Goal: Task Accomplishment & Management: Use online tool/utility

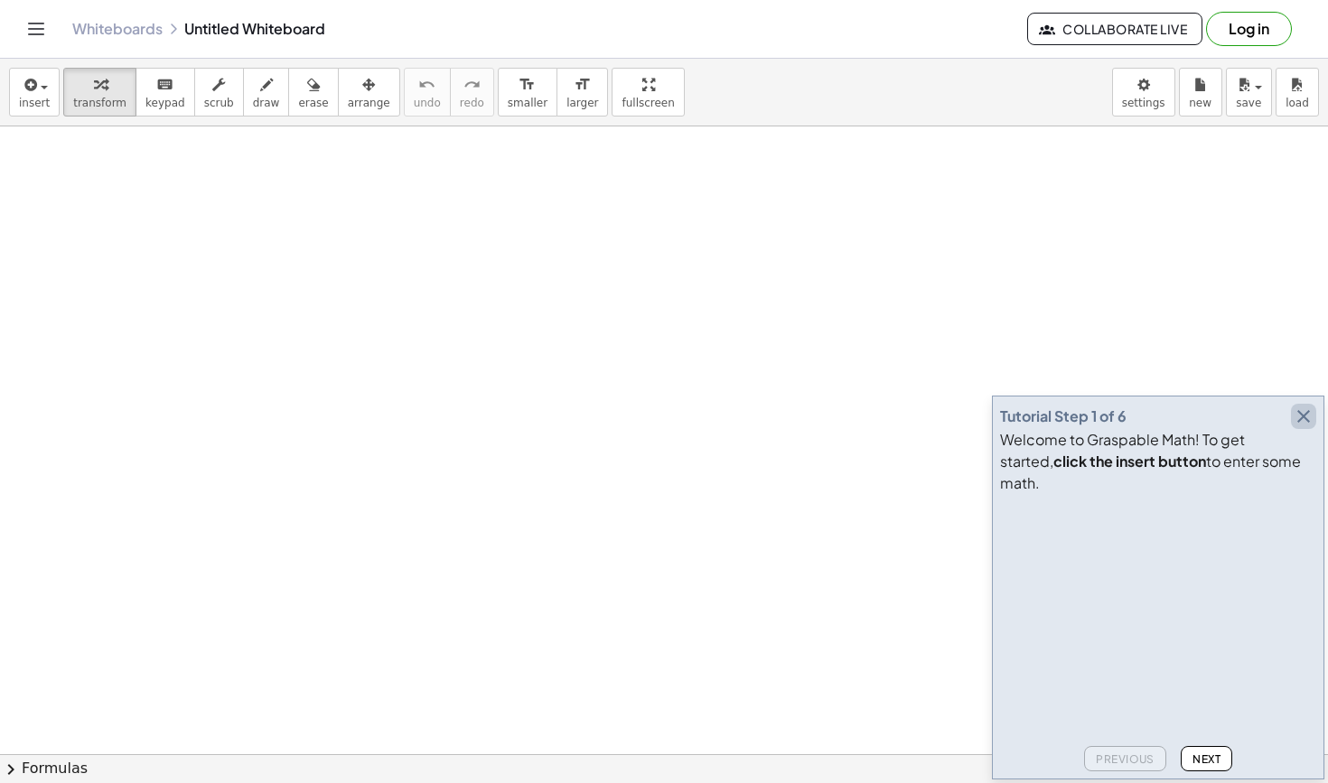
click at [1292, 429] on button "button" at bounding box center [1303, 416] width 25 height 25
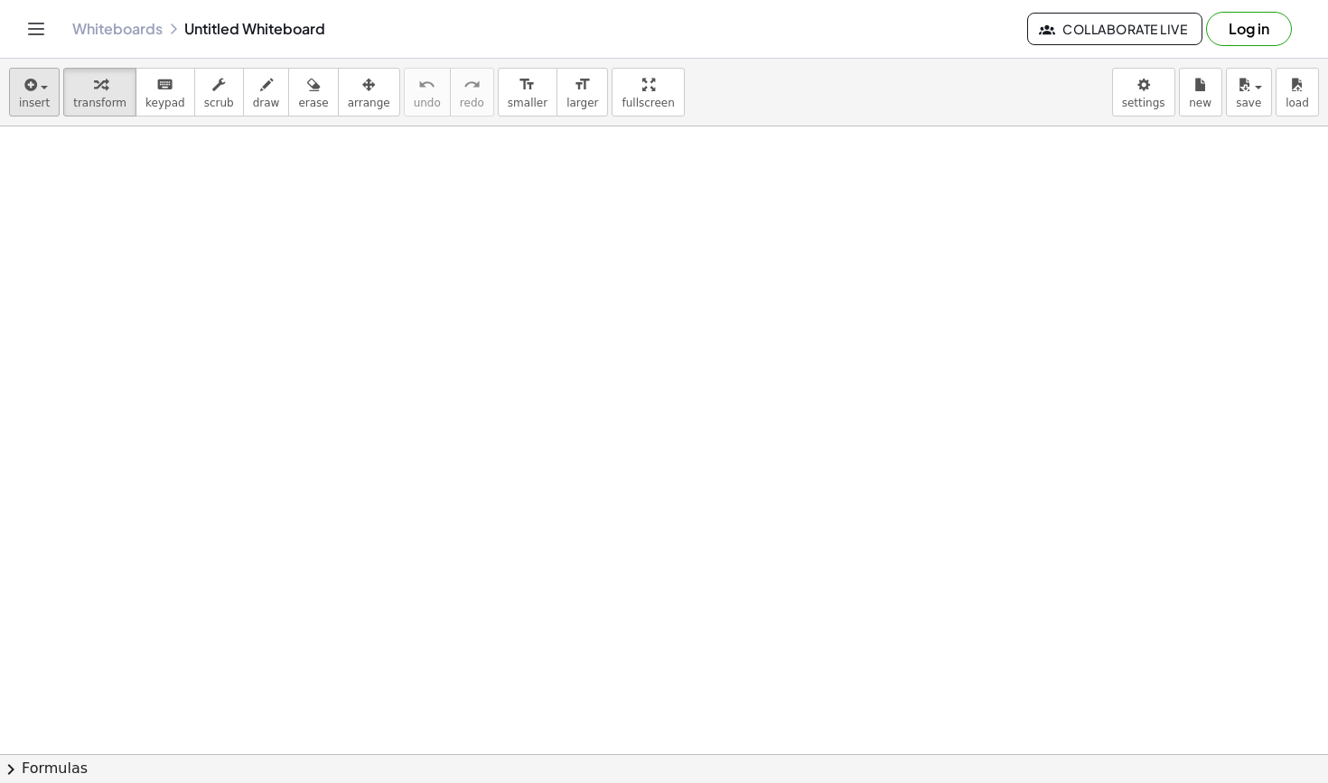
click at [38, 79] on div "button" at bounding box center [34, 84] width 31 height 22
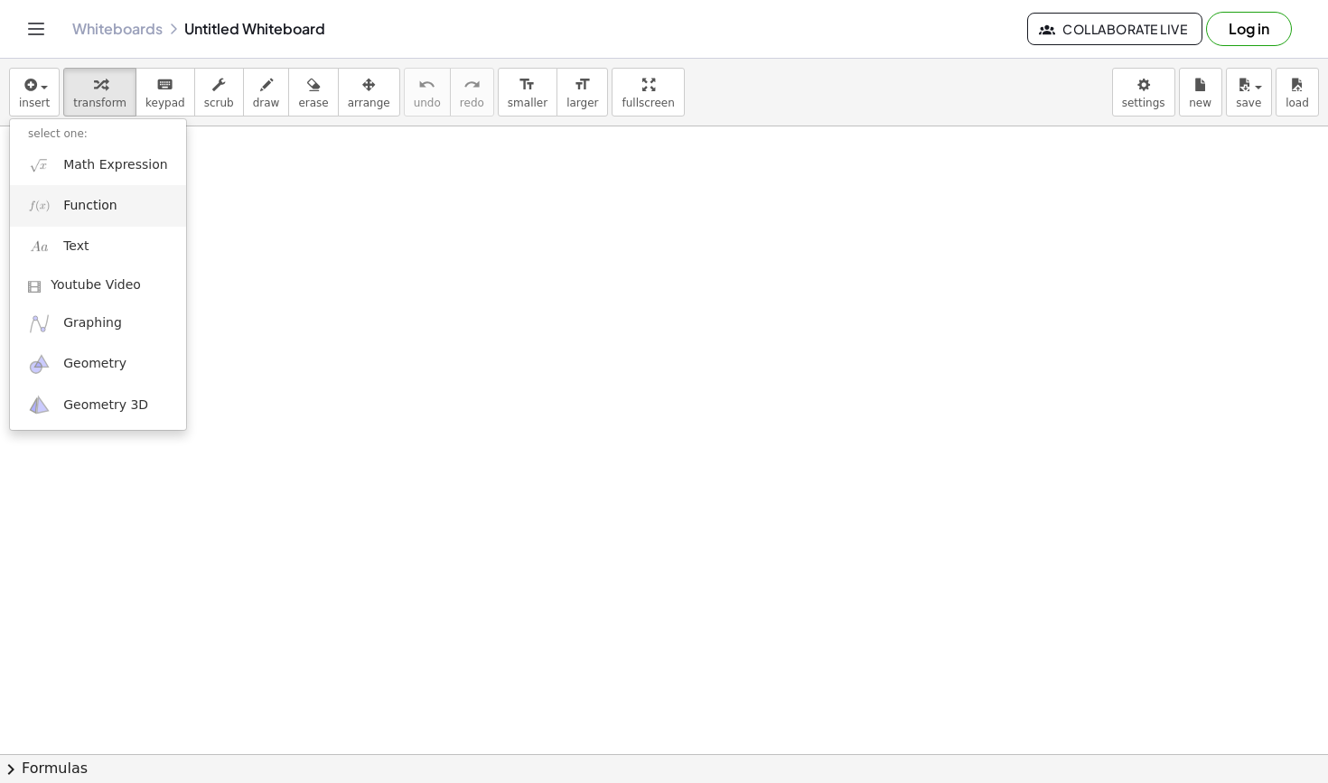
click at [122, 215] on link "Function" at bounding box center [98, 205] width 176 height 41
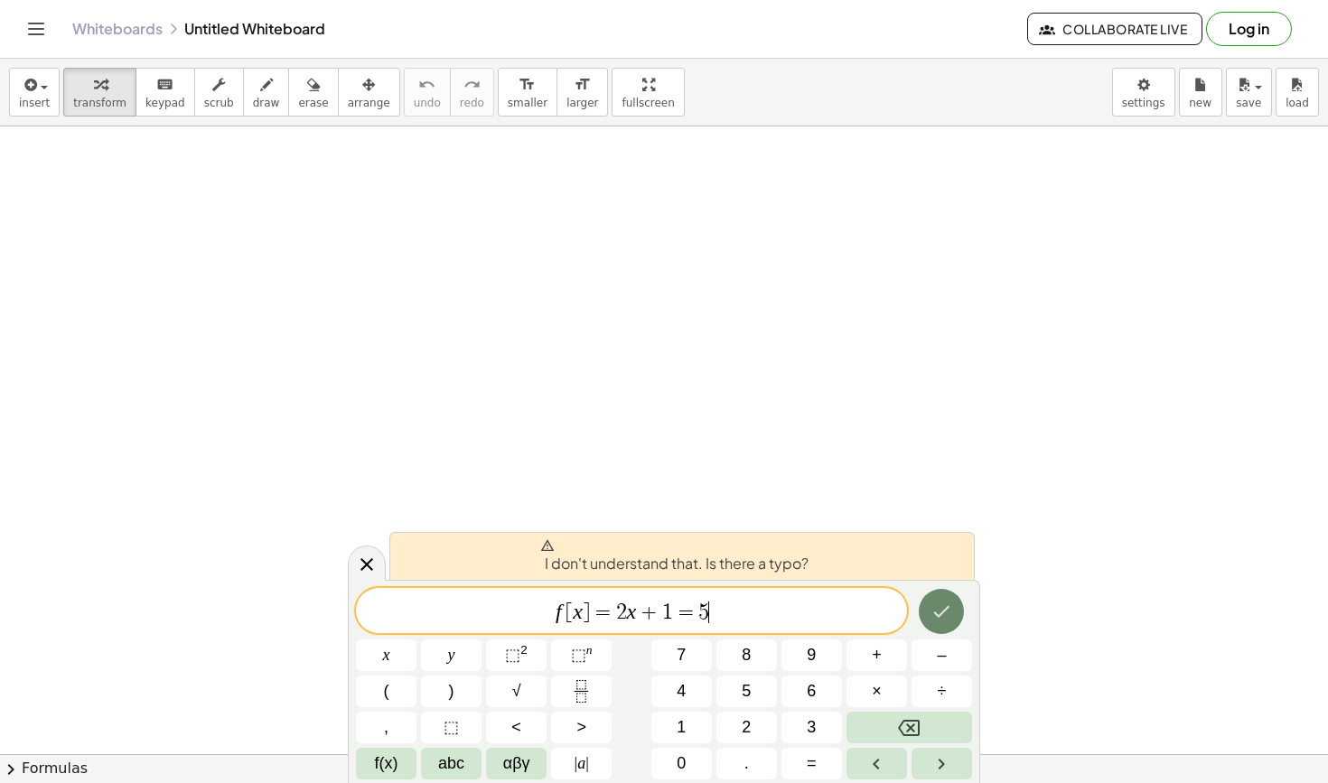
click at [956, 603] on button "Done" at bounding box center [941, 611] width 45 height 45
click at [589, 612] on span "f [ x ] = 2 x + 1 = 5 ​" at bounding box center [631, 612] width 551 height 25
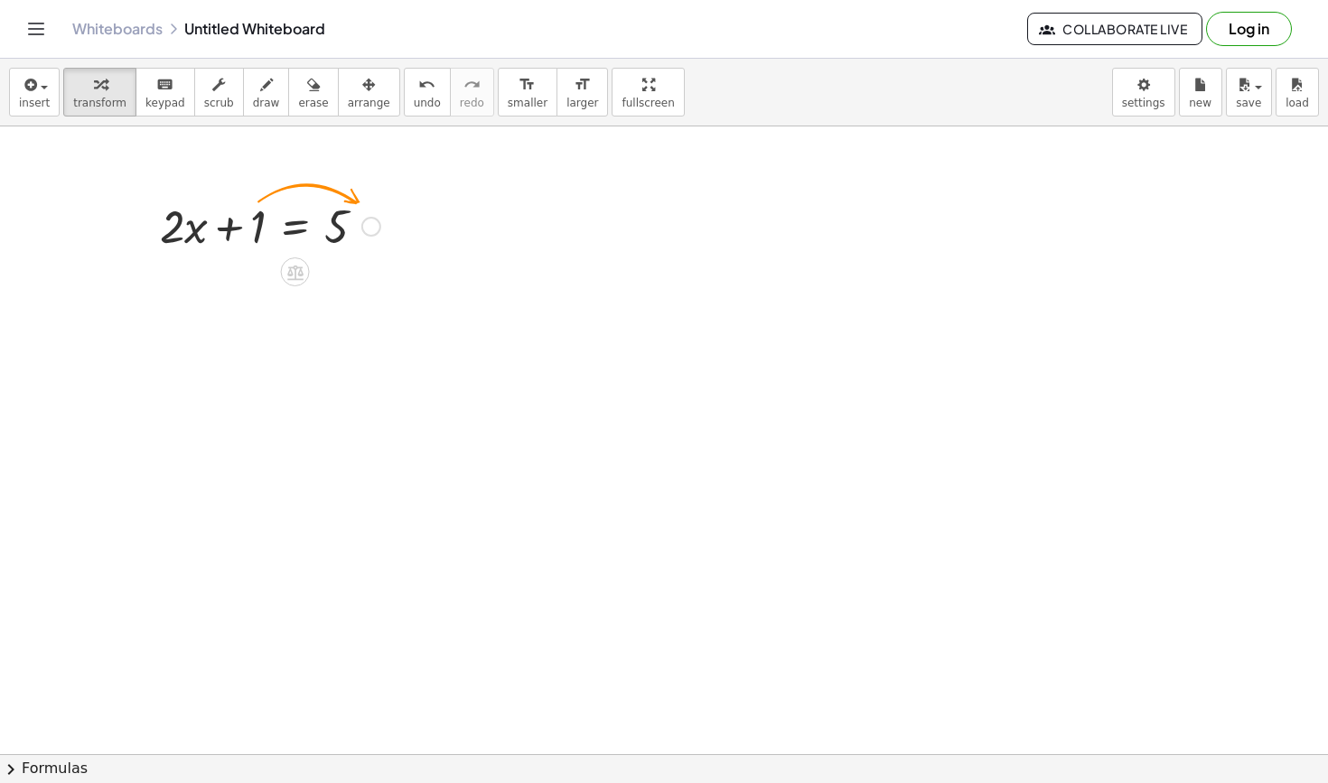
click at [255, 230] on div at bounding box center [270, 224] width 238 height 61
click at [258, 236] on div at bounding box center [270, 224] width 238 height 61
click at [287, 256] on div "+ · 2 · x + 1 = 5" at bounding box center [263, 225] width 261 height 70
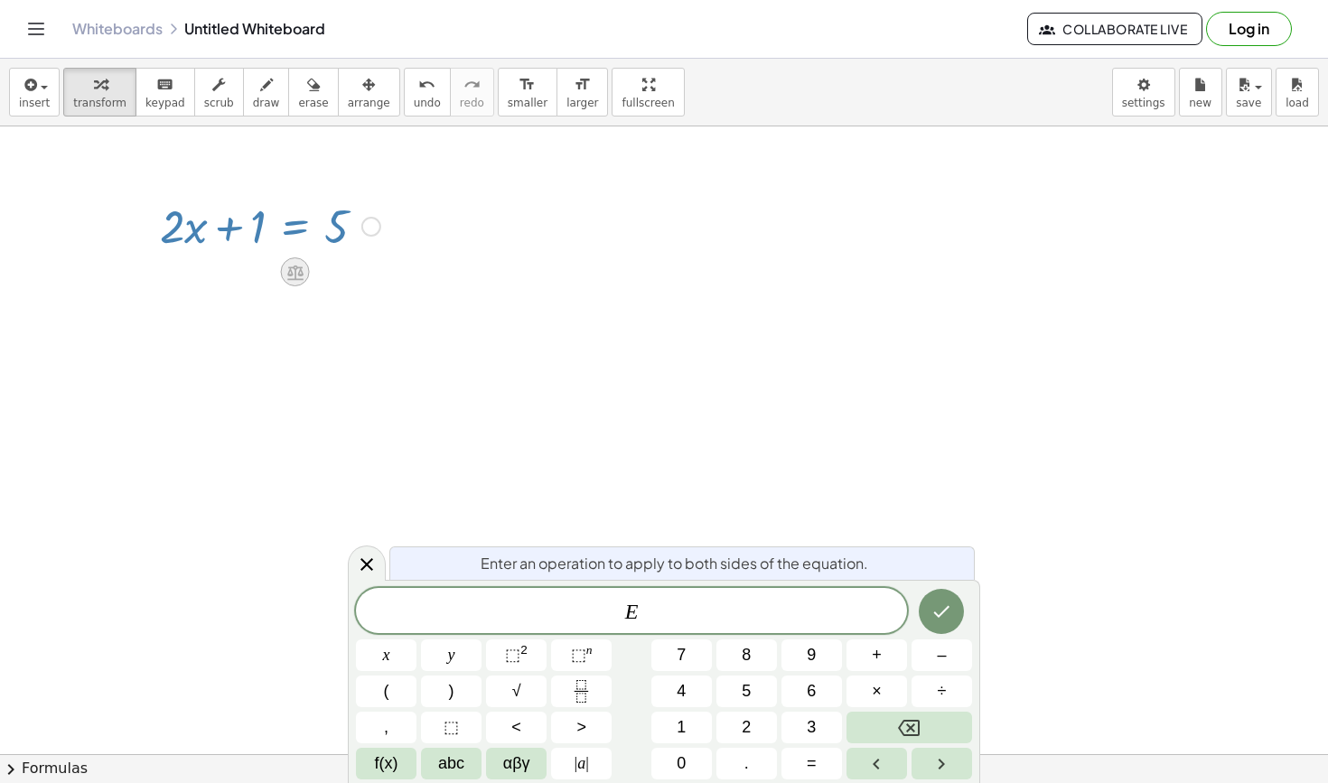
click at [288, 269] on icon at bounding box center [294, 272] width 19 height 19
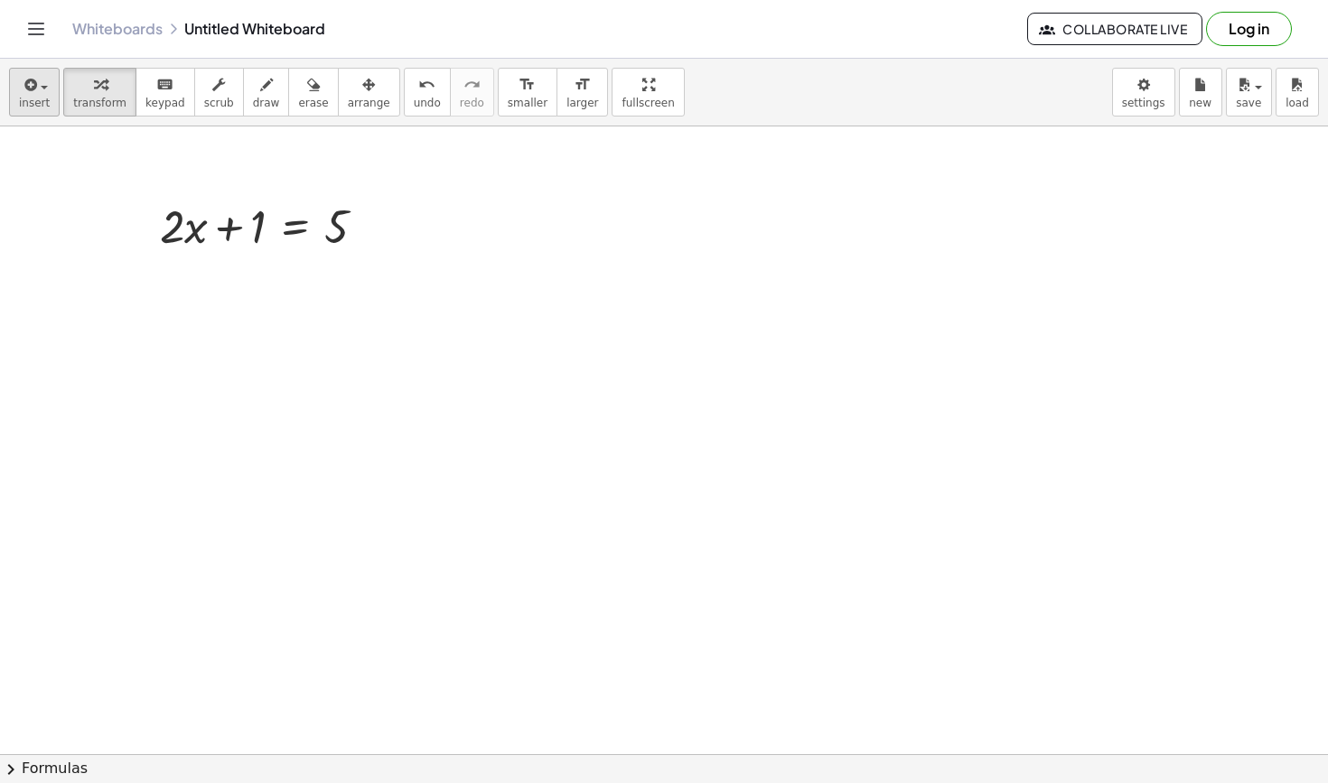
click at [48, 90] on div "button" at bounding box center [34, 84] width 31 height 22
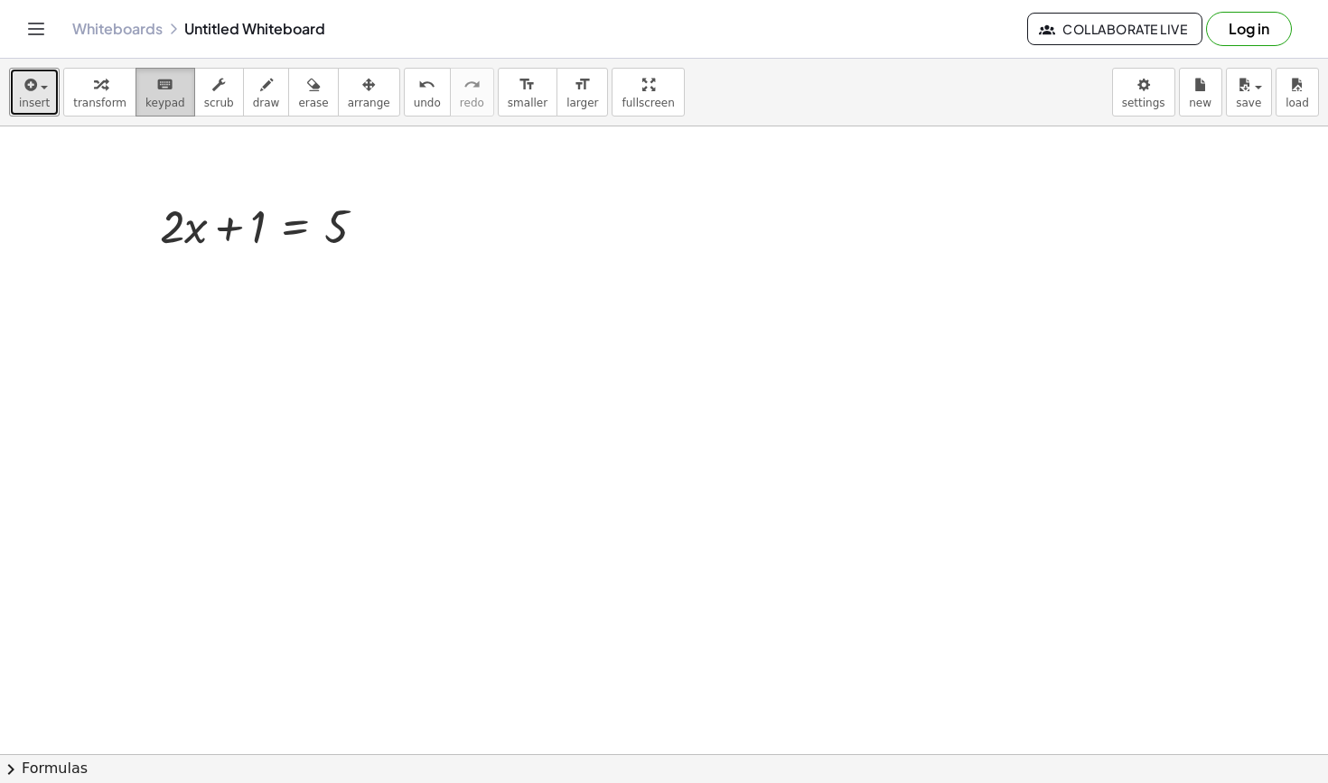
click at [166, 104] on span "keypad" at bounding box center [165, 103] width 40 height 13
click at [80, 88] on div "button" at bounding box center [99, 84] width 53 height 22
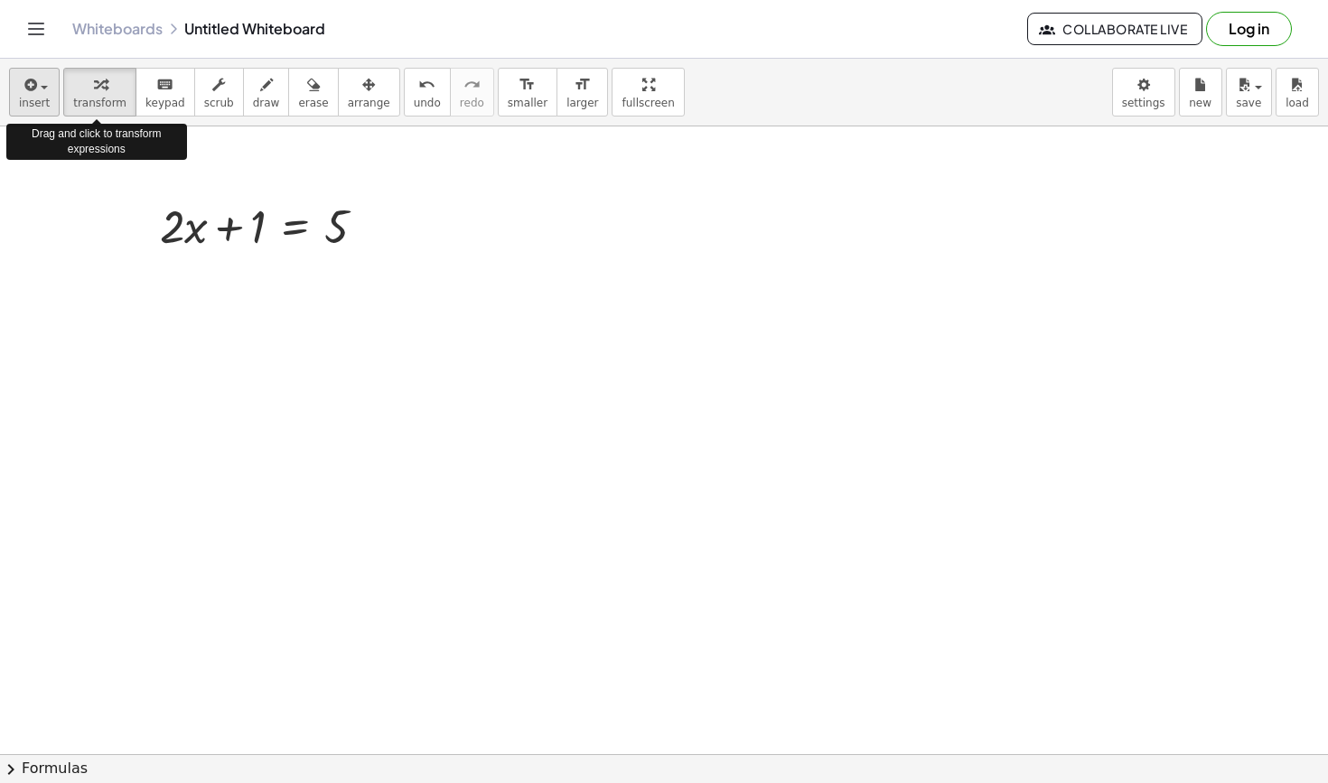
click at [24, 87] on icon "button" at bounding box center [29, 85] width 16 height 22
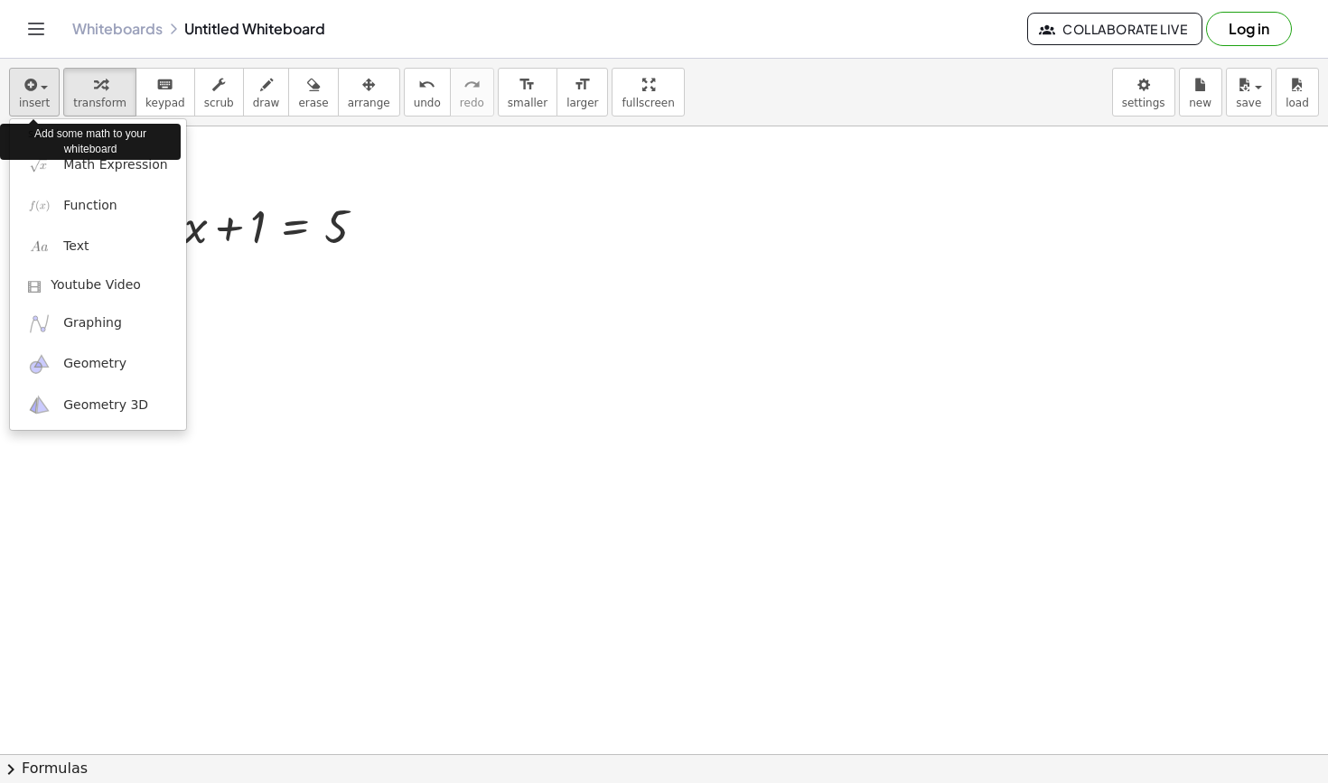
click at [34, 88] on icon "button" at bounding box center [29, 85] width 16 height 22
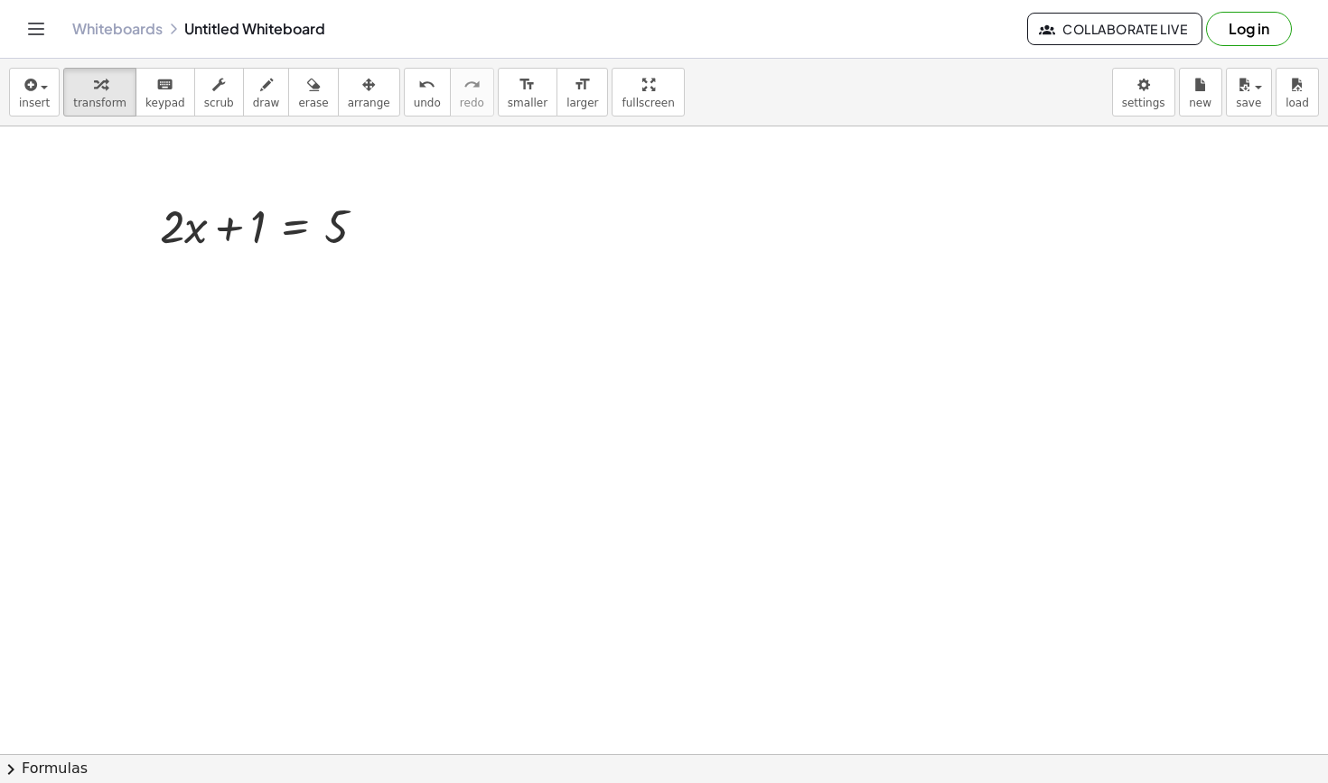
click at [446, 227] on div at bounding box center [664, 754] width 1328 height 1256
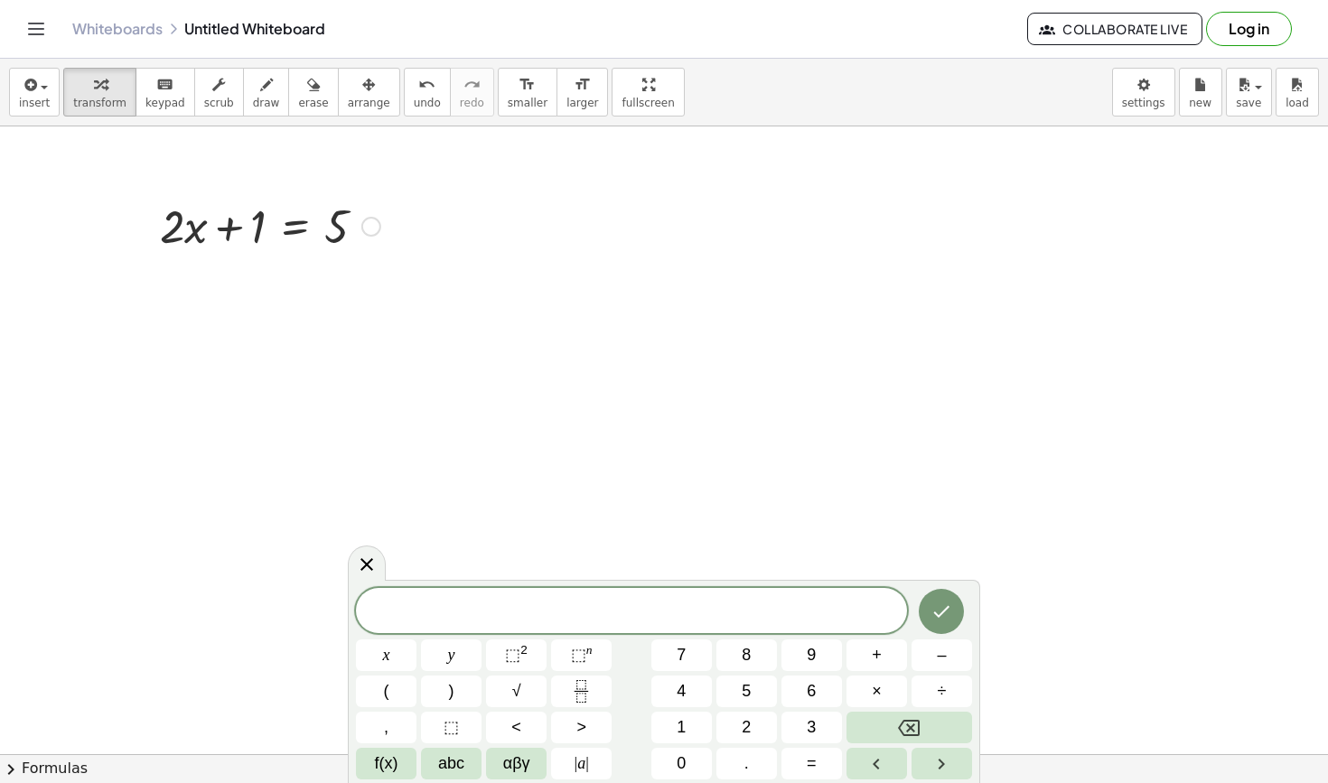
click at [290, 236] on div at bounding box center [270, 224] width 238 height 61
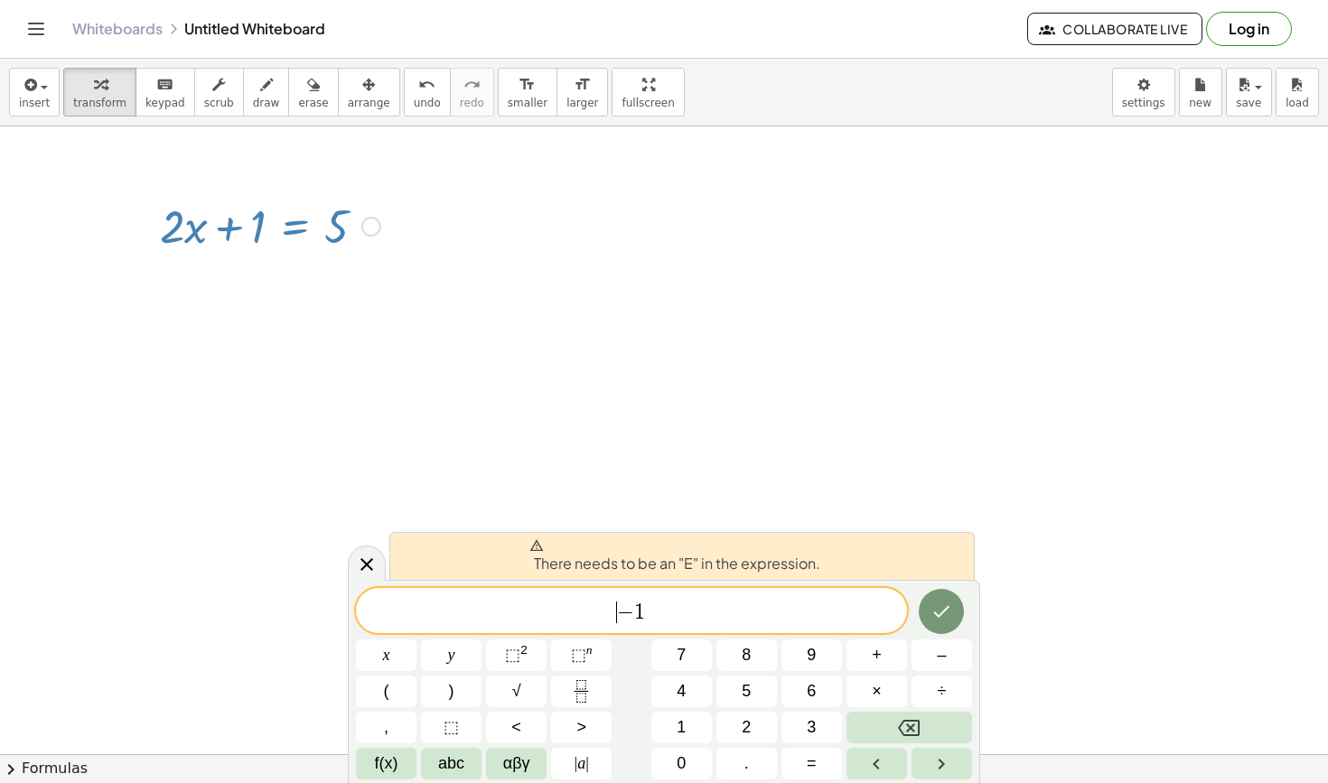
click at [621, 608] on span "−" at bounding box center [625, 613] width 17 height 22
click at [354, 548] on div at bounding box center [664, 754] width 1328 height 1256
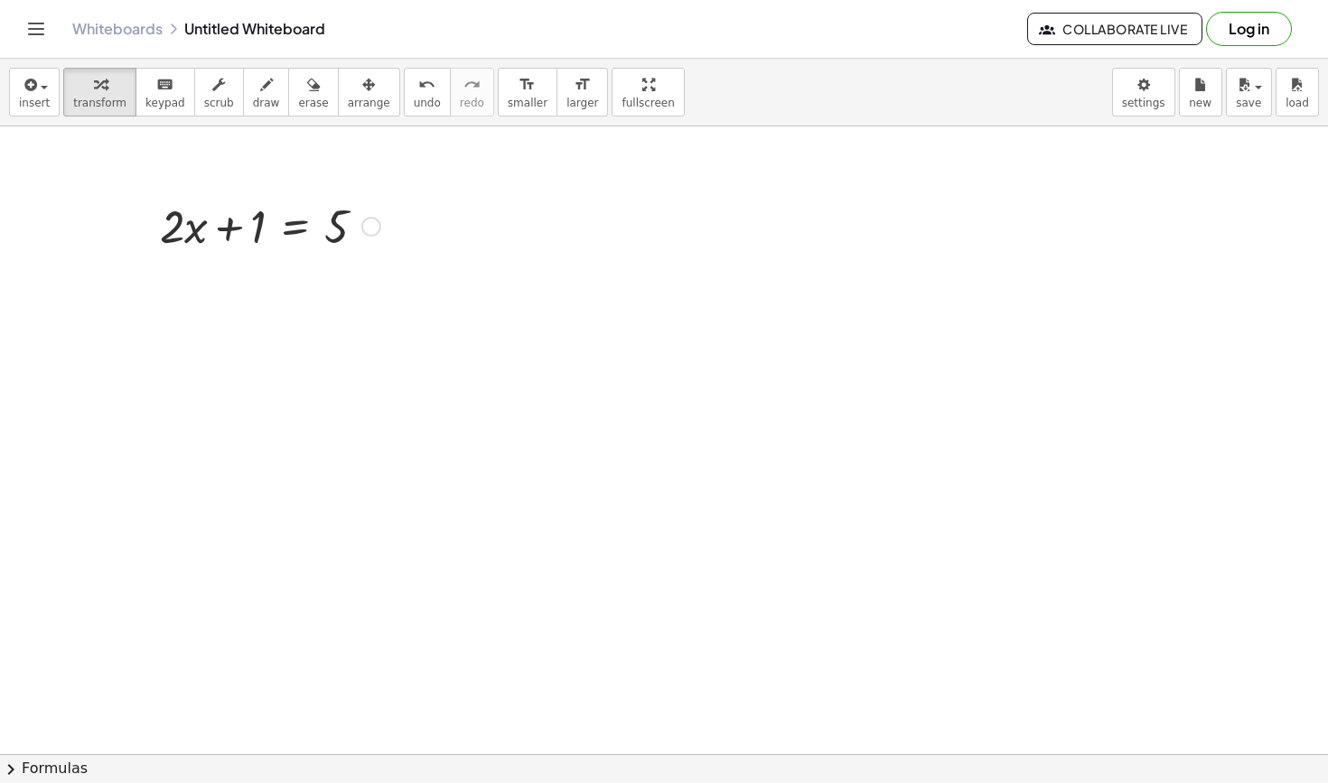
click at [287, 225] on div at bounding box center [270, 224] width 238 height 61
click at [227, 290] on div at bounding box center [270, 286] width 354 height 61
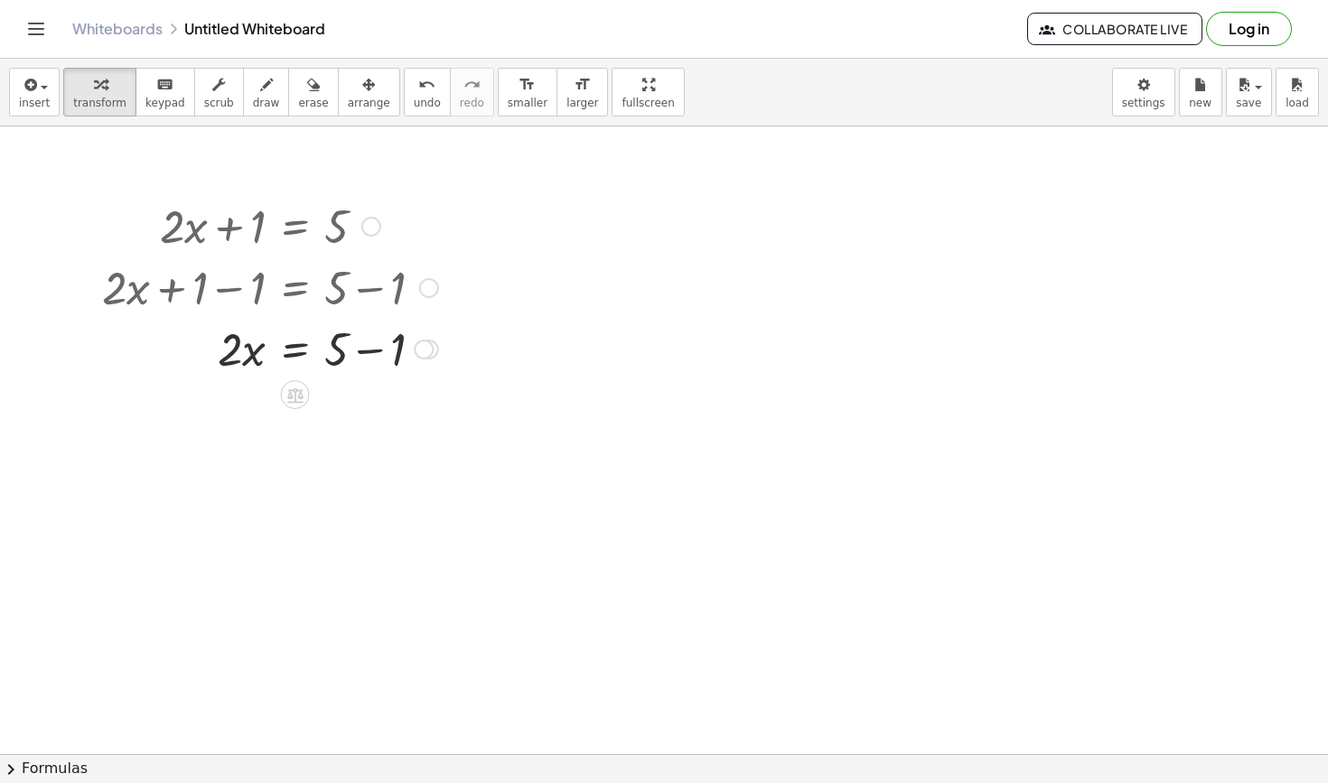
click at [376, 355] on div at bounding box center [270, 347] width 354 height 61
click at [301, 414] on div at bounding box center [270, 408] width 354 height 61
click at [365, 477] on div at bounding box center [275, 470] width 364 height 61
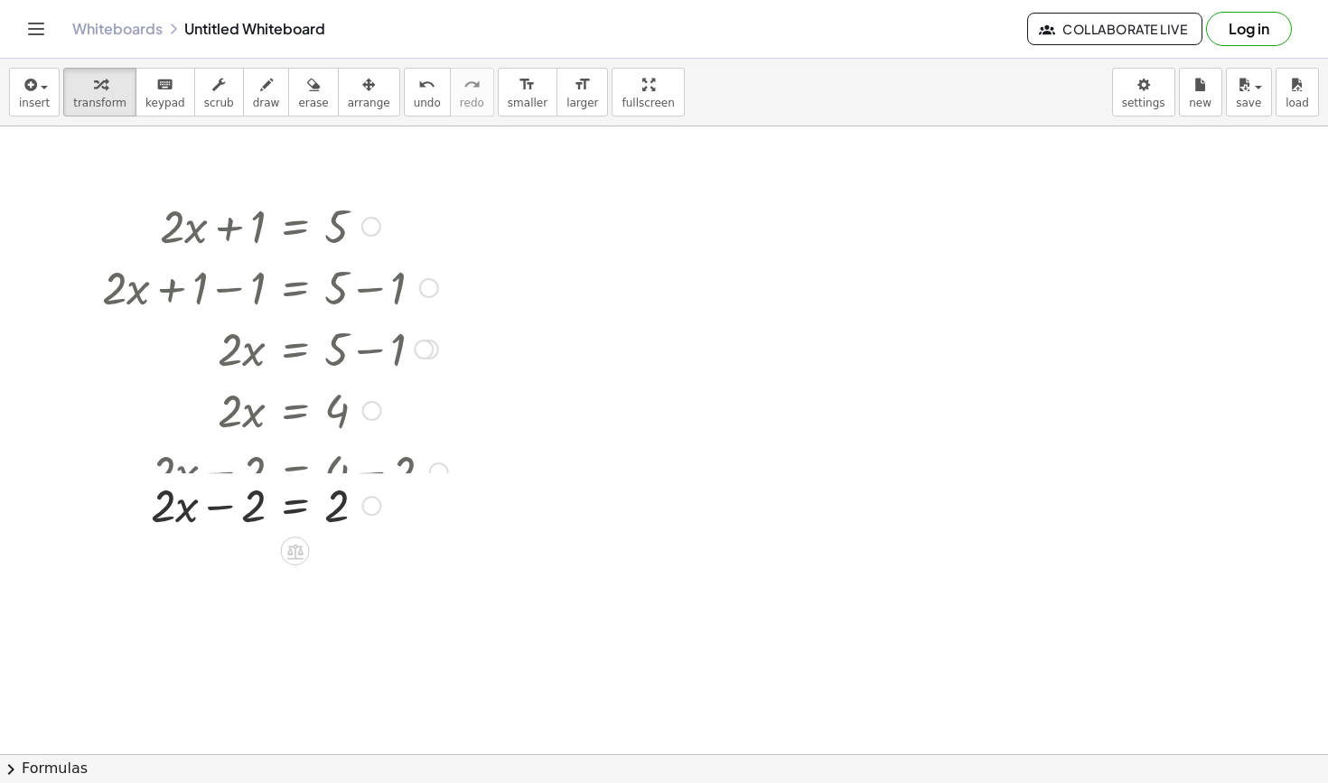
click at [219, 474] on div at bounding box center [275, 470] width 364 height 61
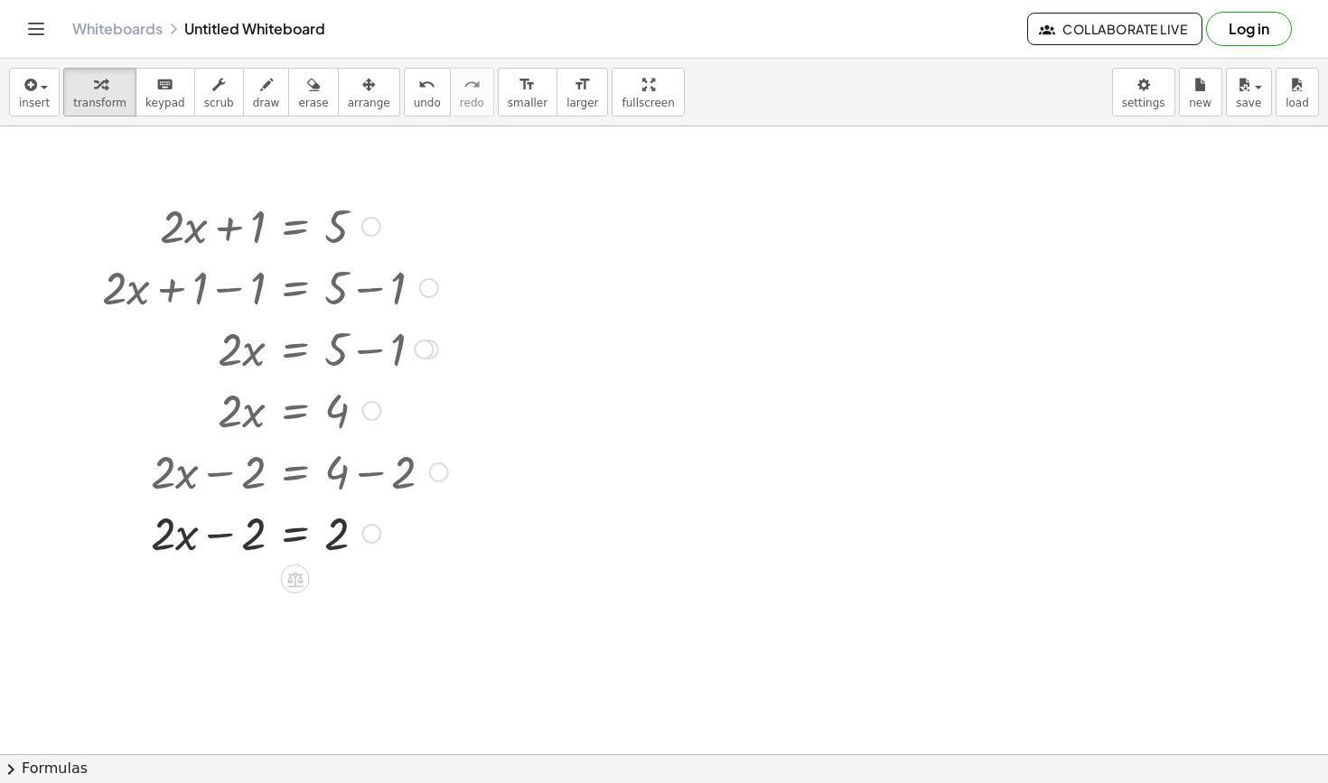
click at [224, 540] on div at bounding box center [275, 531] width 364 height 61
click at [223, 539] on div at bounding box center [275, 531] width 364 height 61
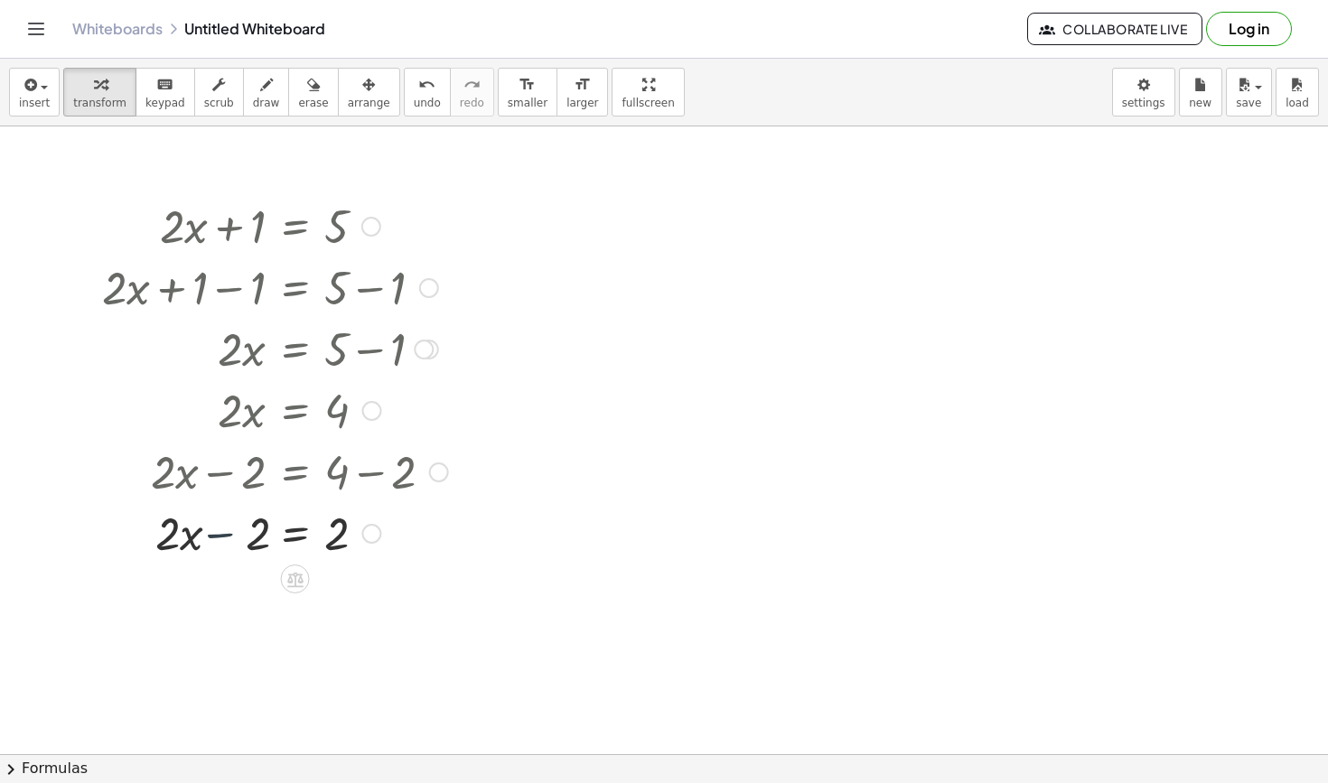
click at [223, 539] on div at bounding box center [275, 531] width 364 height 61
click at [371, 408] on div at bounding box center [372, 411] width 20 height 20
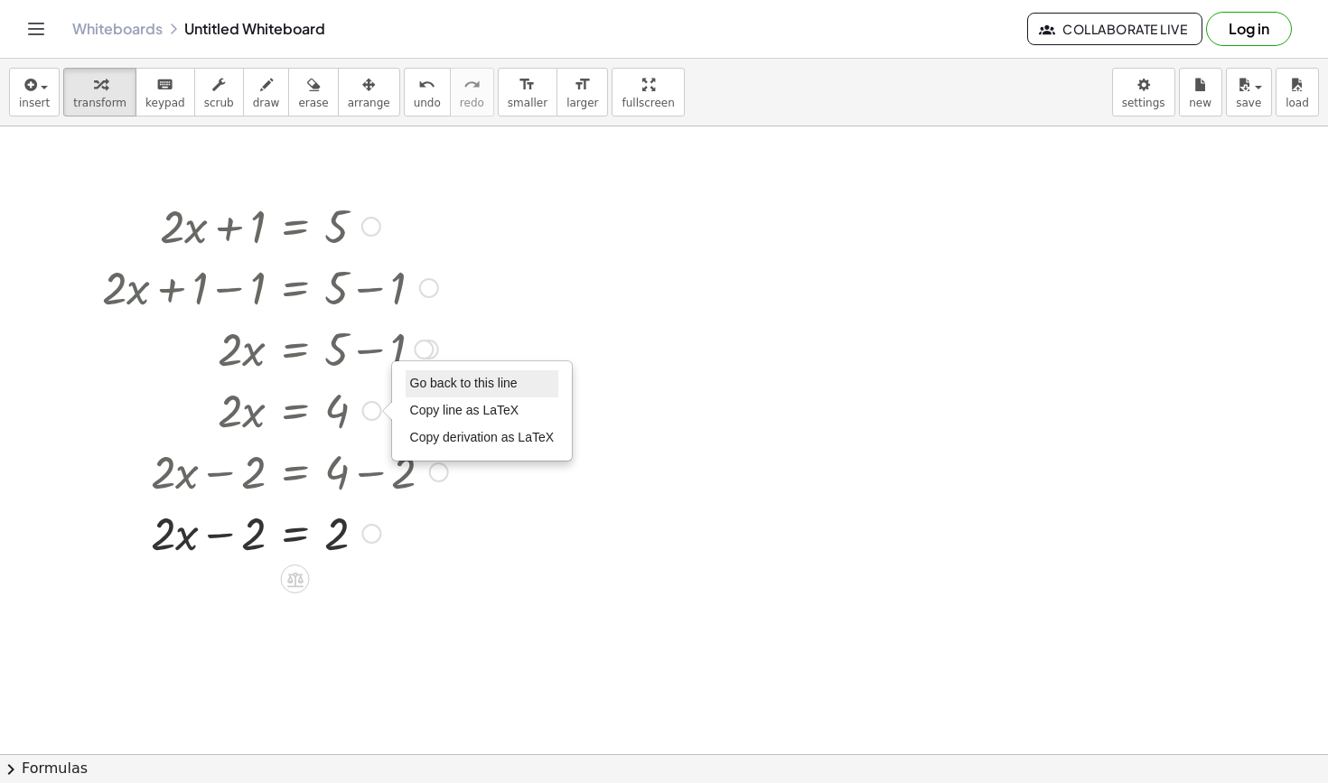
click at [465, 381] on span "Go back to this line" at bounding box center [463, 383] width 107 height 14
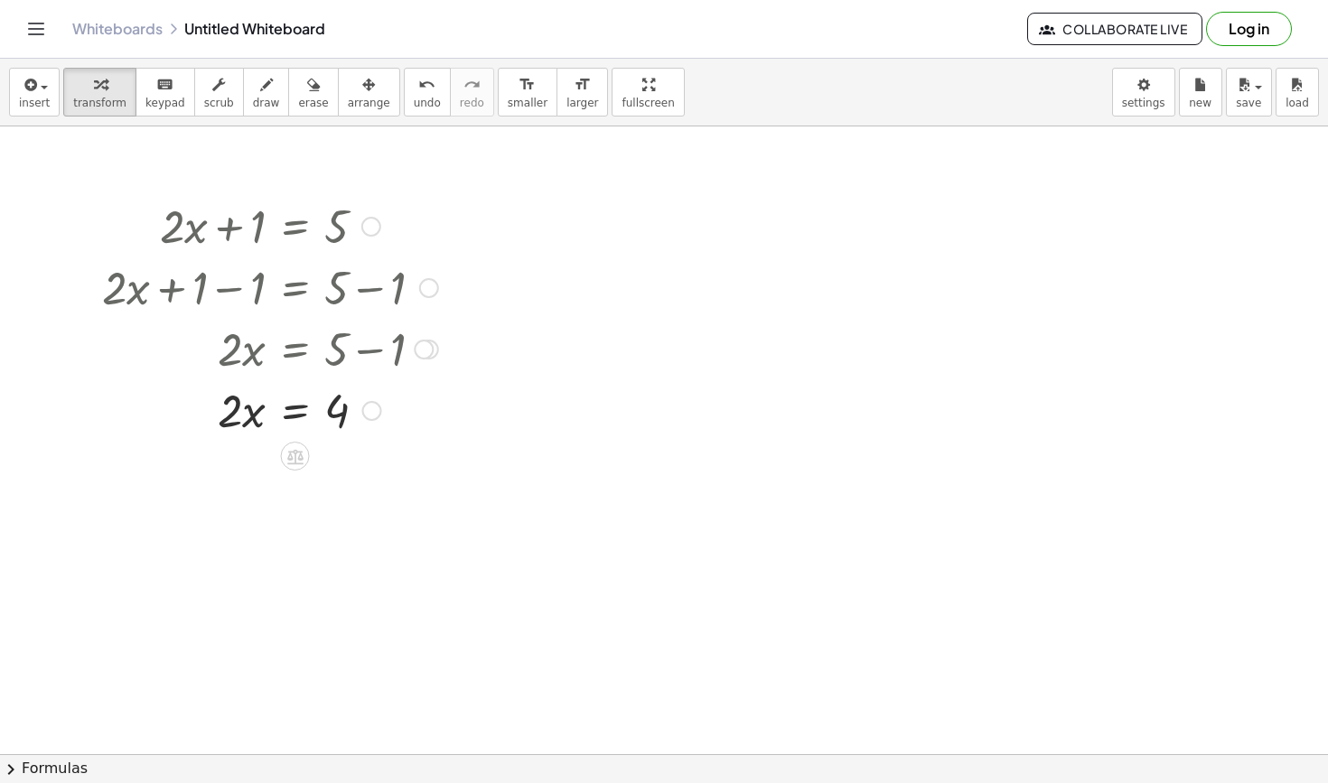
click at [293, 410] on div at bounding box center [270, 408] width 354 height 61
click at [237, 489] on div at bounding box center [270, 485] width 354 height 90
click at [348, 579] on div at bounding box center [270, 575] width 354 height 90
click at [548, 210] on div at bounding box center [664, 754] width 1328 height 1256
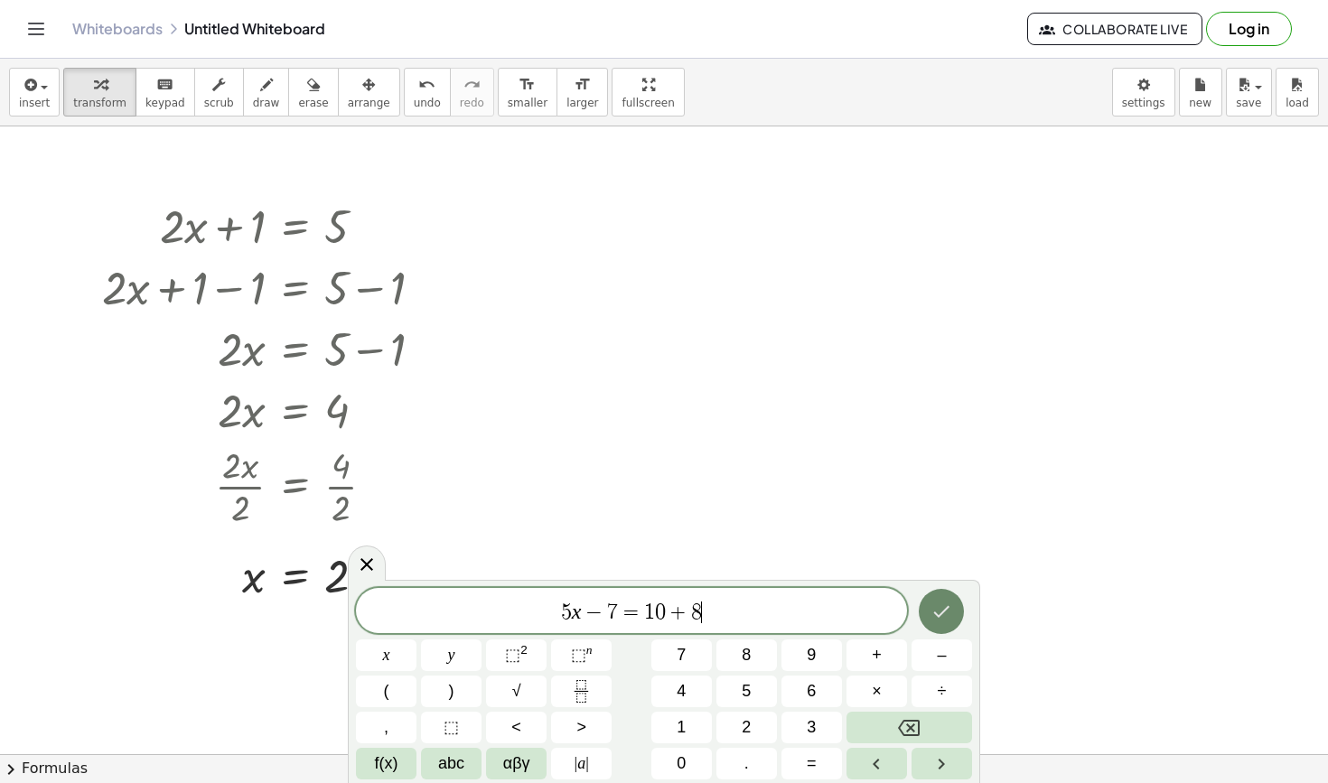
click at [934, 628] on button "Done" at bounding box center [941, 611] width 45 height 45
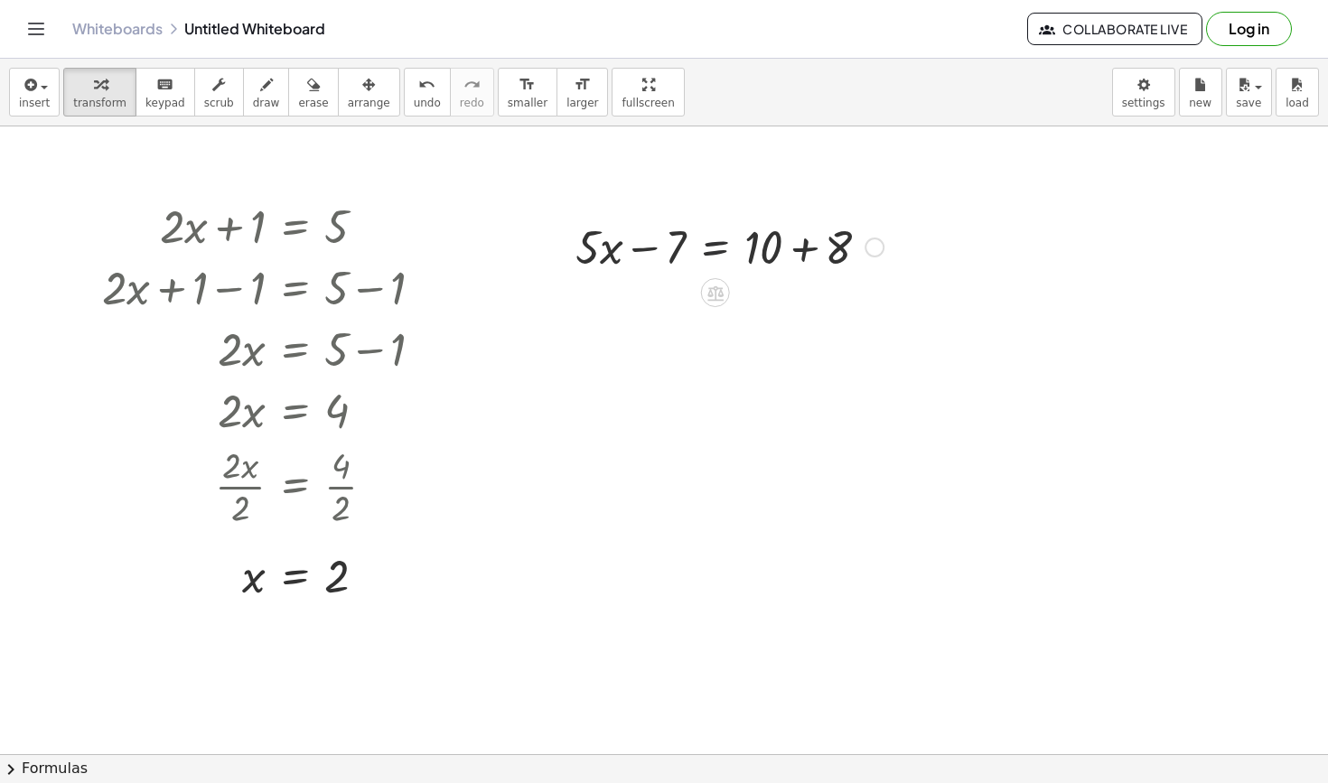
click at [717, 250] on div at bounding box center [729, 245] width 326 height 61
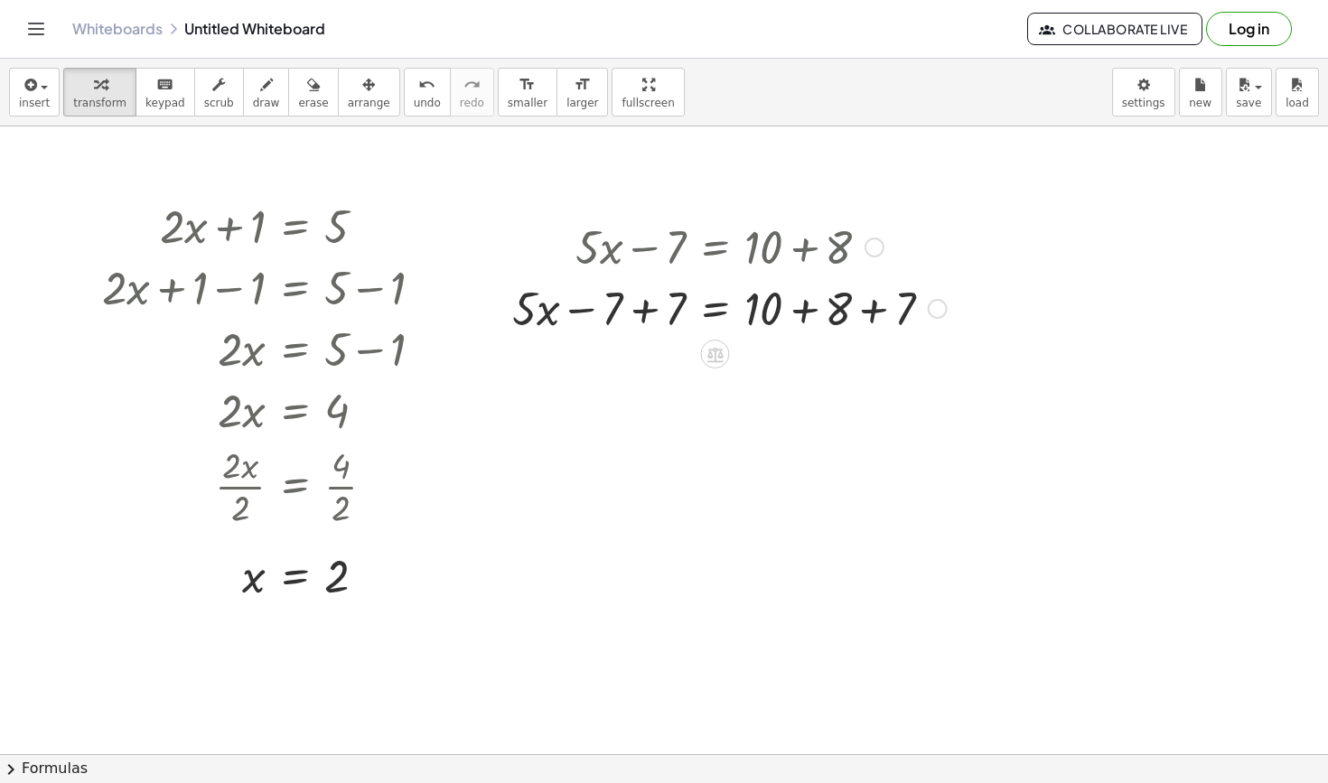
click at [646, 308] on div at bounding box center [729, 306] width 453 height 61
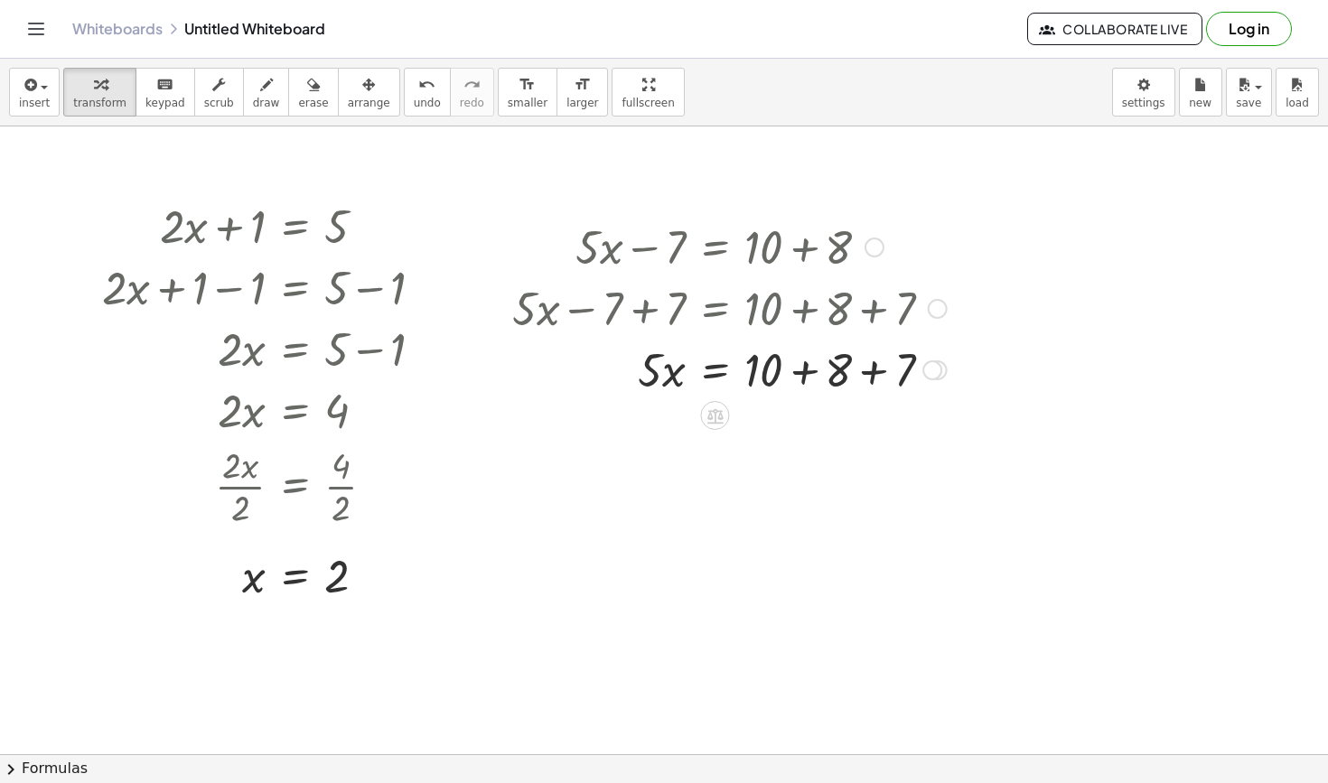
click at [876, 369] on div at bounding box center [729, 368] width 453 height 61
click at [713, 442] on div at bounding box center [729, 429] width 453 height 61
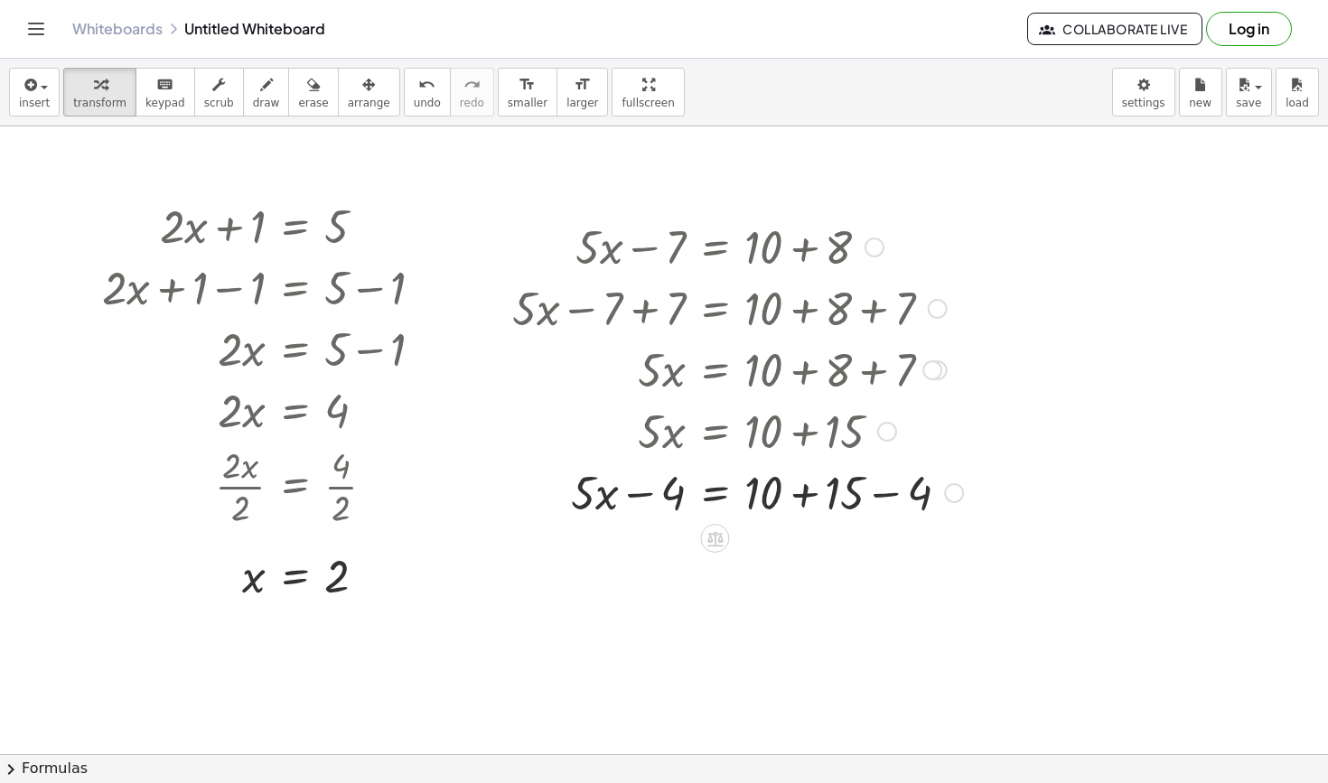
click at [635, 483] on div at bounding box center [737, 491] width 469 height 61
click at [637, 490] on div at bounding box center [737, 491] width 469 height 61
click at [713, 438] on div at bounding box center [737, 429] width 469 height 61
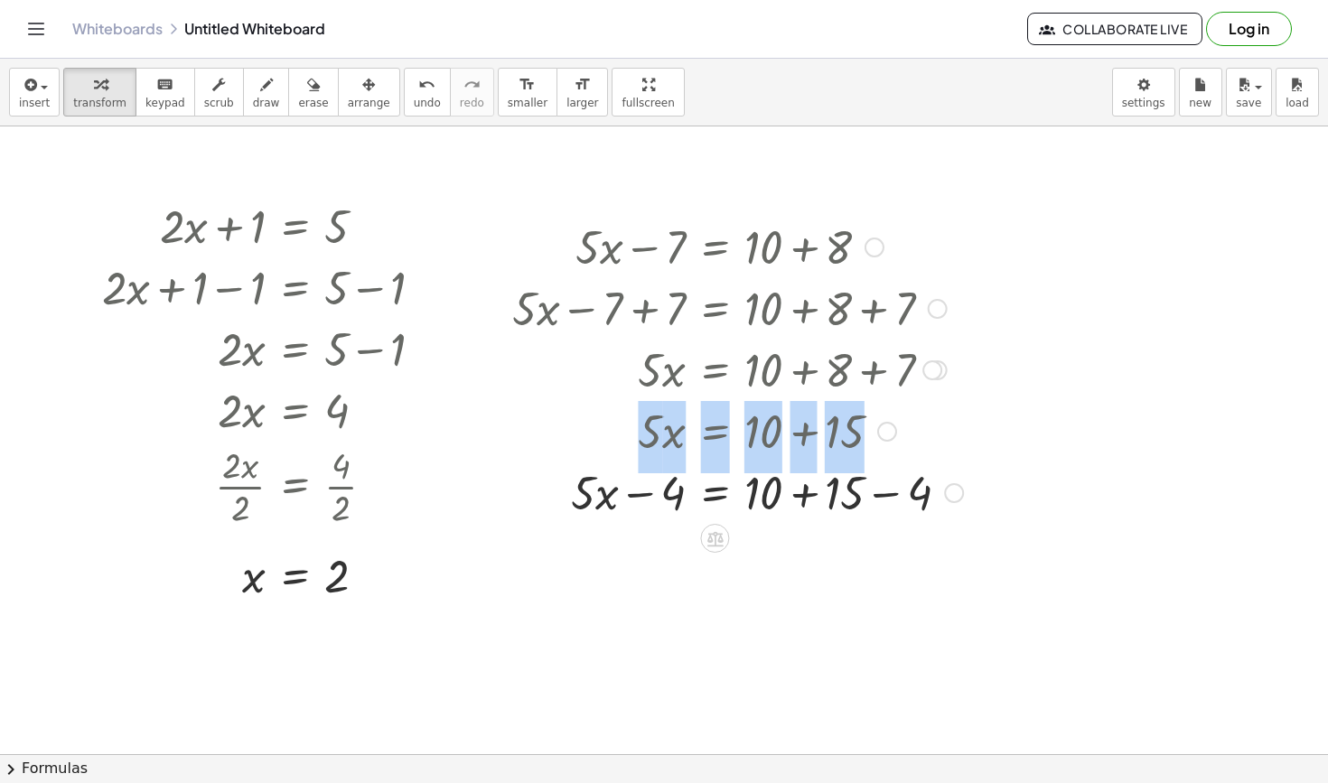
click at [714, 432] on div "· 5 · x = + 10 + 15" at bounding box center [714, 432] width 0 height 0
click at [888, 428] on div at bounding box center [887, 432] width 20 height 20
click at [965, 410] on span "Go back to this line" at bounding box center [978, 404] width 107 height 14
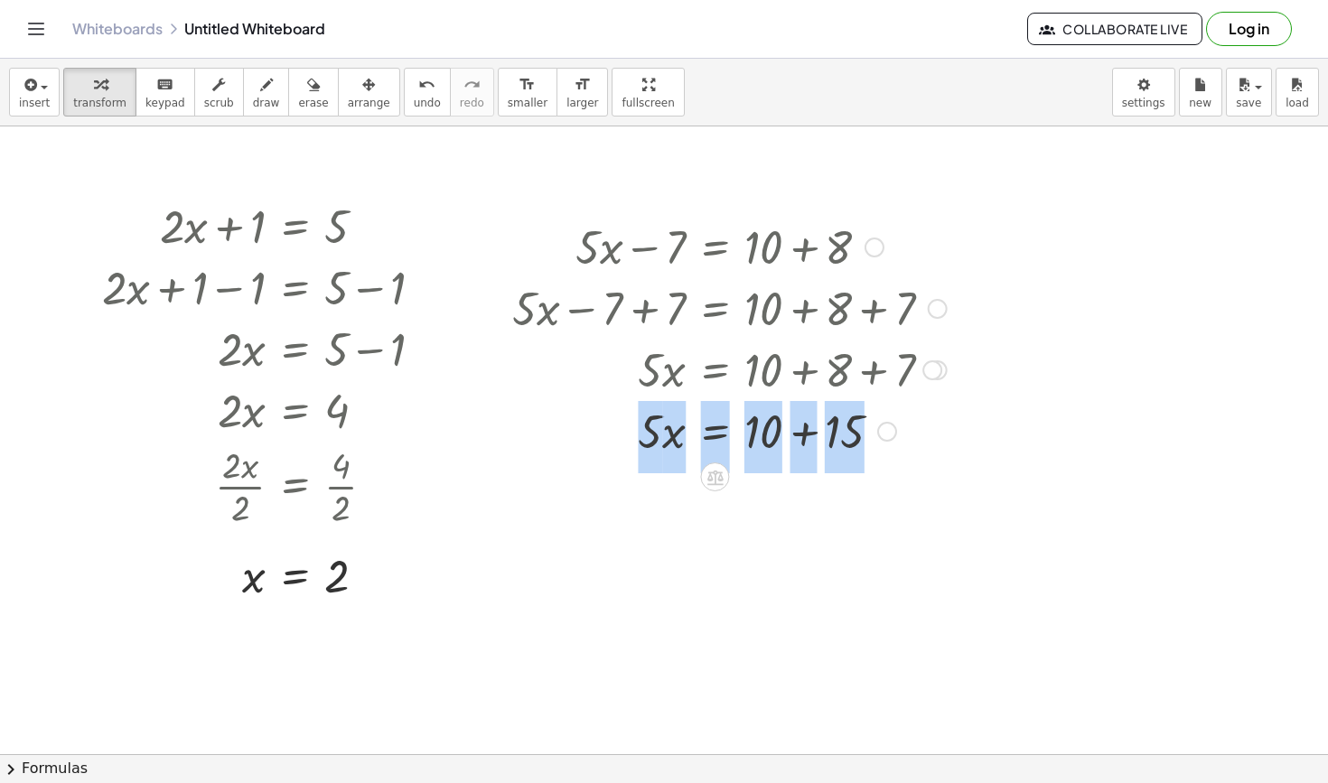
click at [886, 466] on div at bounding box center [664, 754] width 1328 height 1256
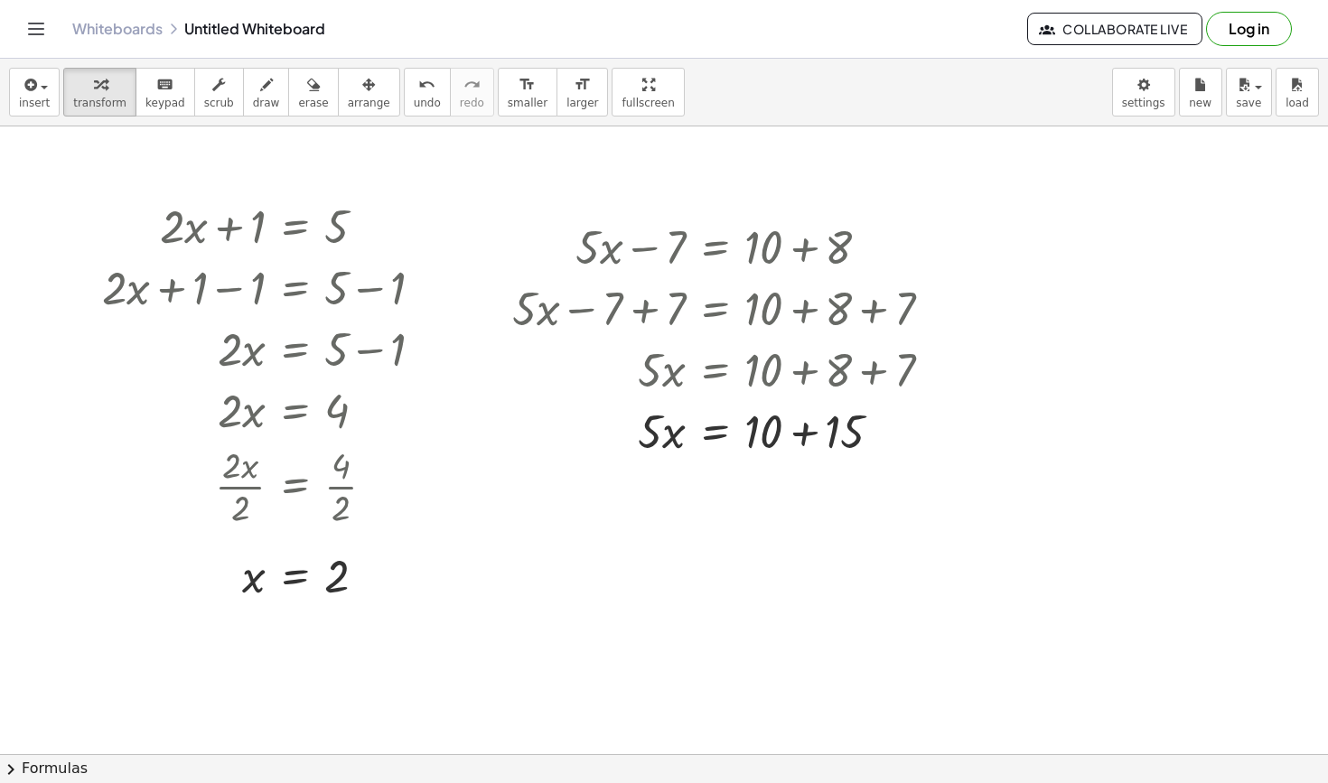
click at [761, 508] on div at bounding box center [664, 754] width 1328 height 1256
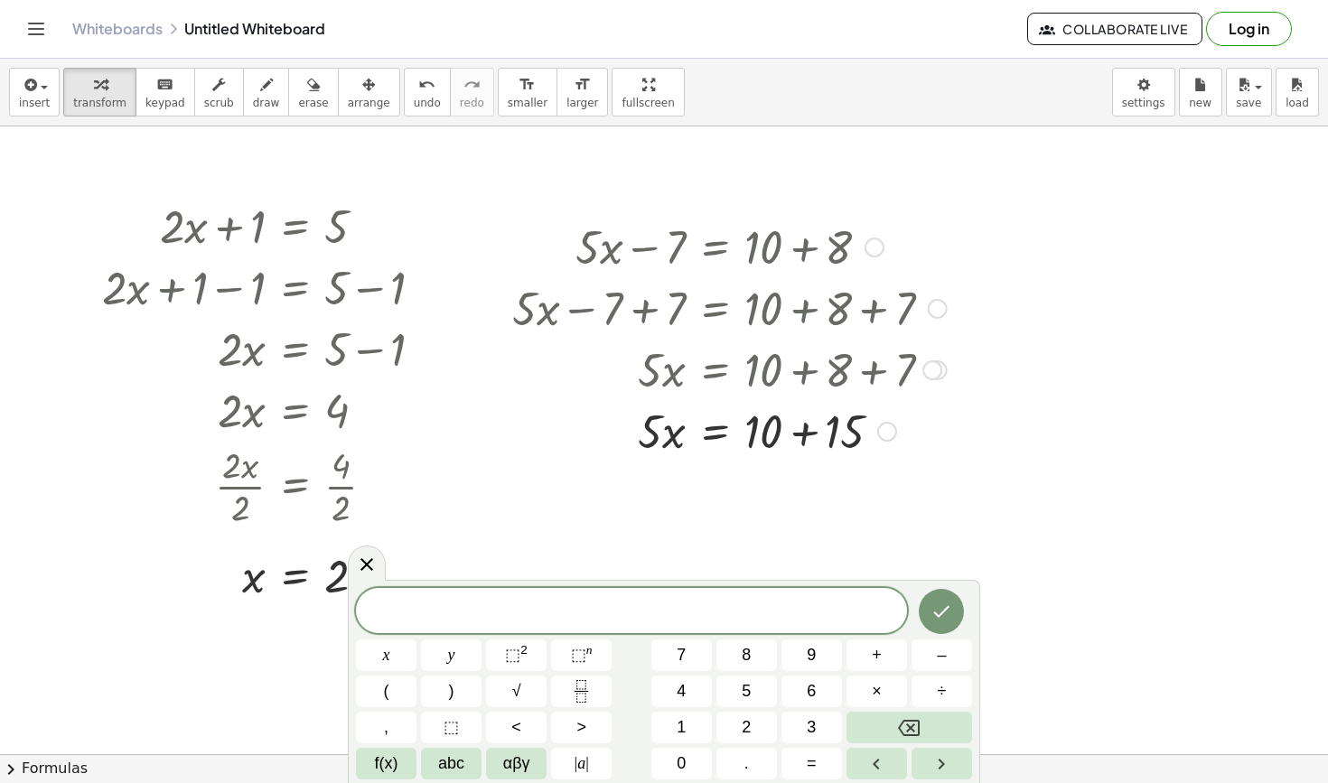
click at [665, 439] on div at bounding box center [729, 429] width 453 height 61
click at [790, 559] on div at bounding box center [664, 754] width 1328 height 1256
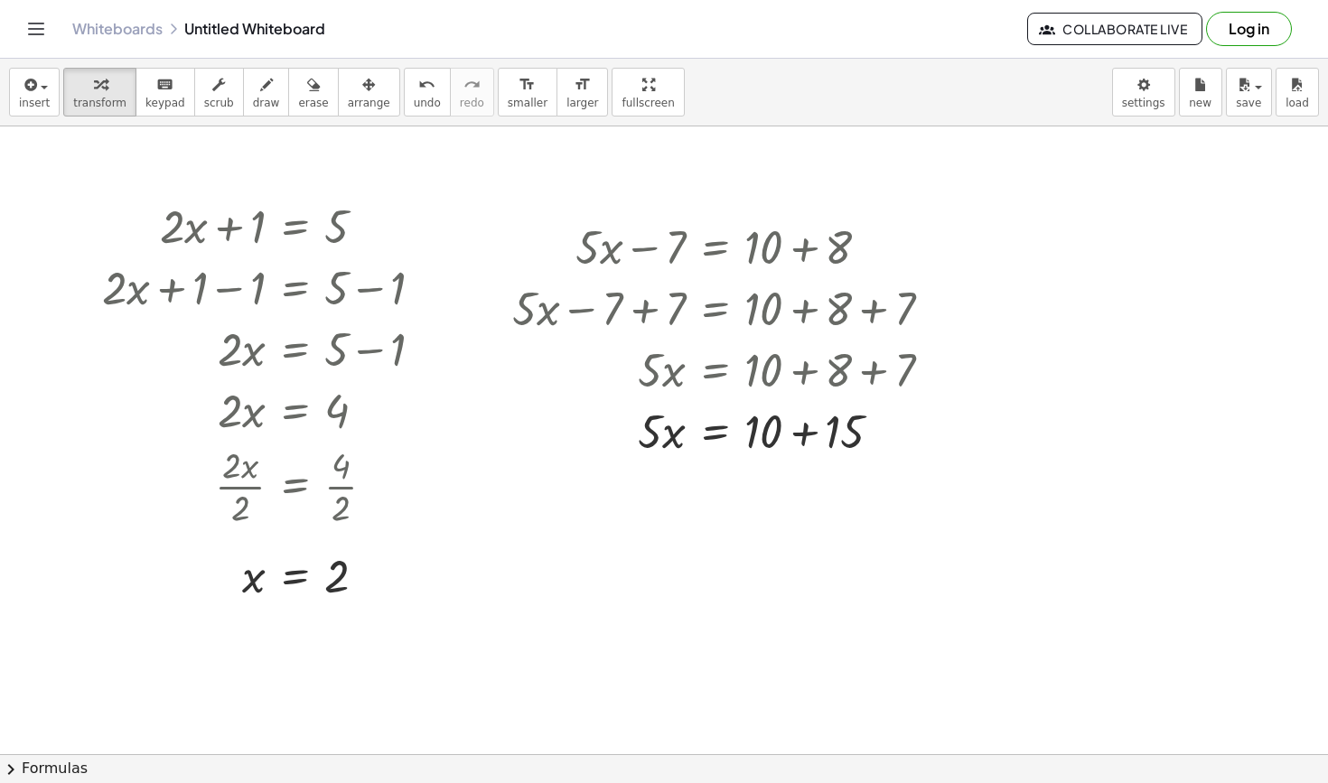
click at [936, 473] on div at bounding box center [664, 754] width 1328 height 1256
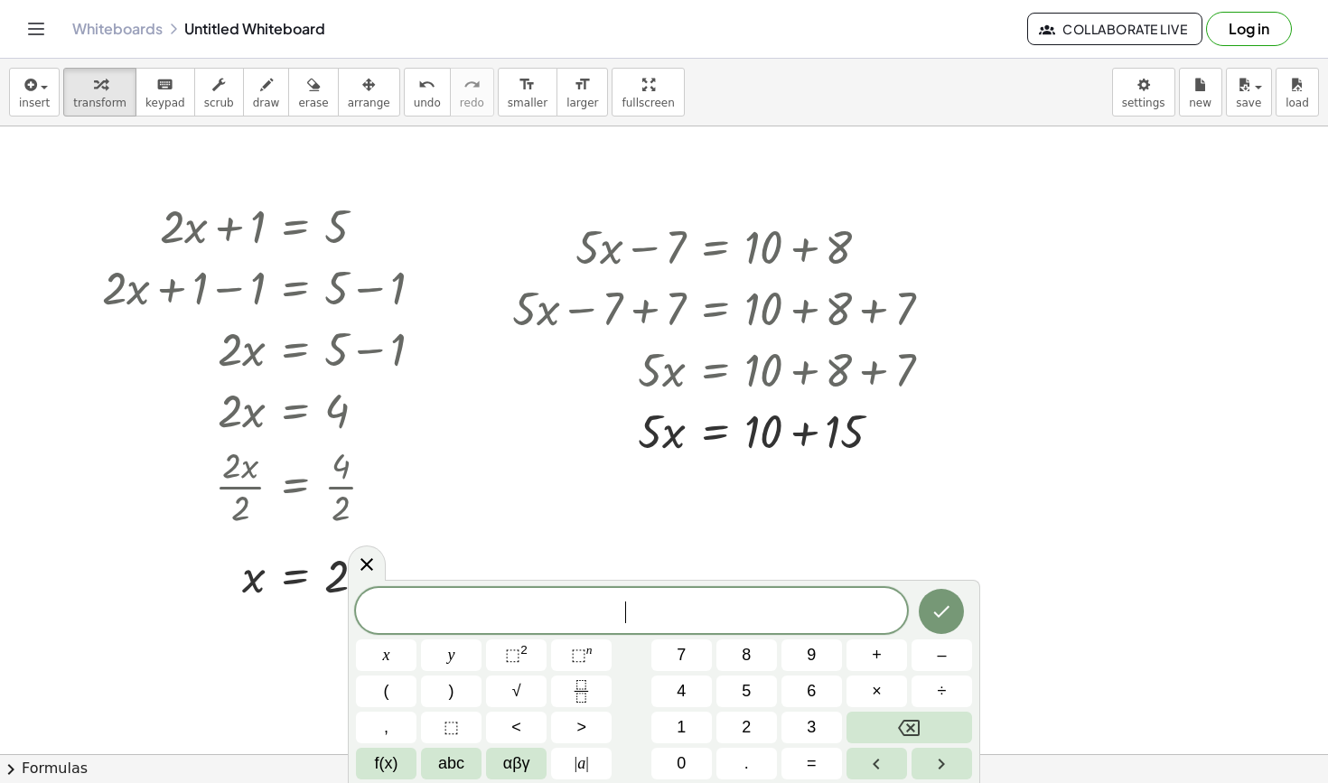
click at [916, 473] on div at bounding box center [664, 754] width 1328 height 1256
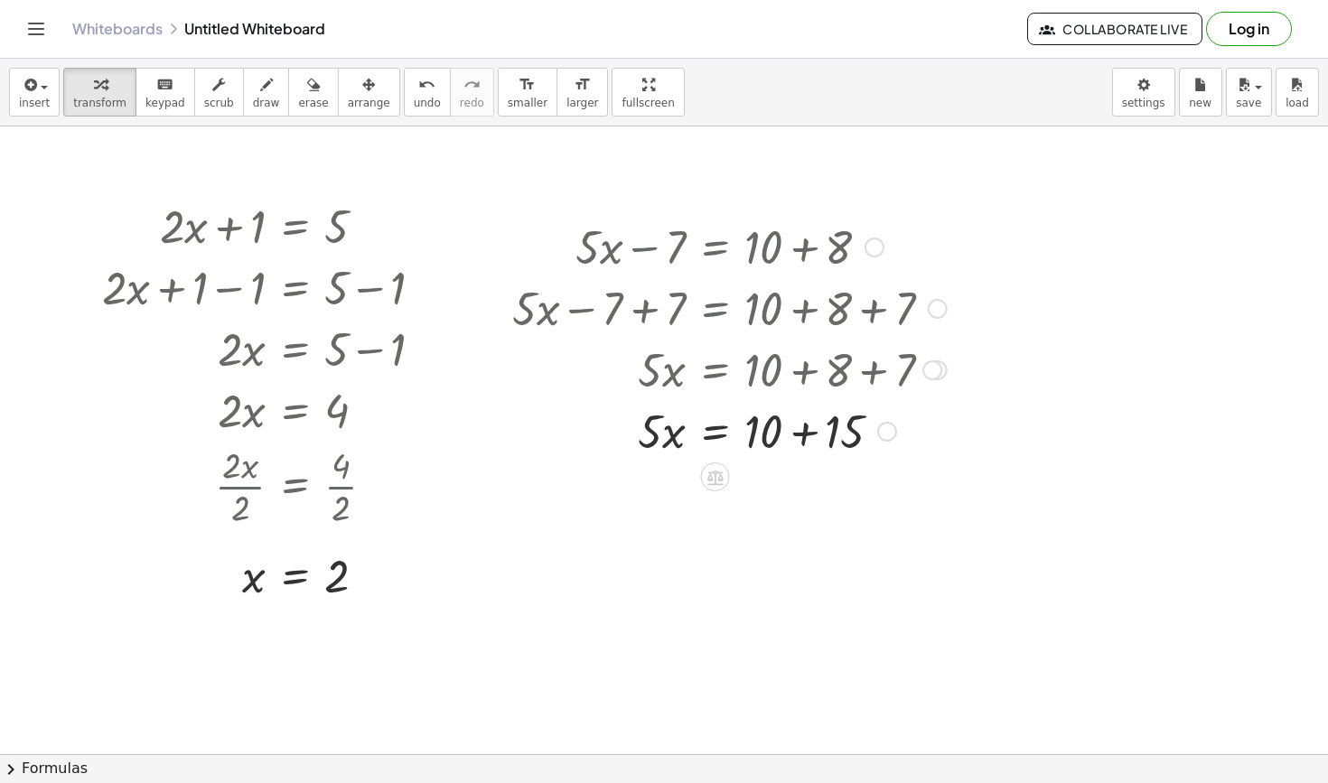
click at [771, 448] on div at bounding box center [729, 429] width 453 height 61
click at [717, 441] on div at bounding box center [729, 429] width 453 height 61
click at [661, 528] on div at bounding box center [729, 506] width 453 height 90
click at [657, 502] on div at bounding box center [729, 506] width 453 height 90
click at [658, 503] on div at bounding box center [729, 506] width 453 height 90
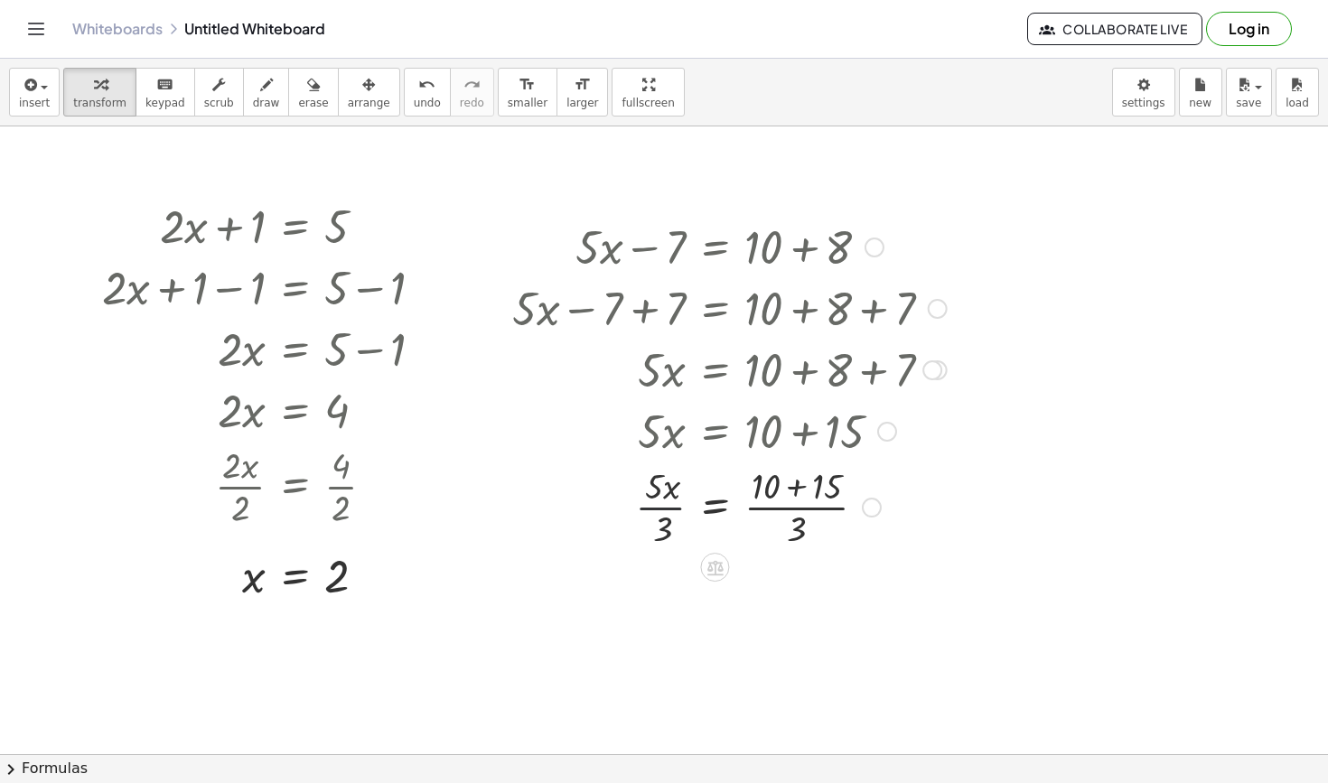
click at [658, 503] on div at bounding box center [729, 506] width 453 height 90
click at [811, 497] on div at bounding box center [729, 506] width 453 height 90
click at [672, 612] on div at bounding box center [729, 596] width 453 height 90
click at [667, 593] on div at bounding box center [729, 596] width 453 height 90
click at [887, 427] on div at bounding box center [887, 432] width 20 height 20
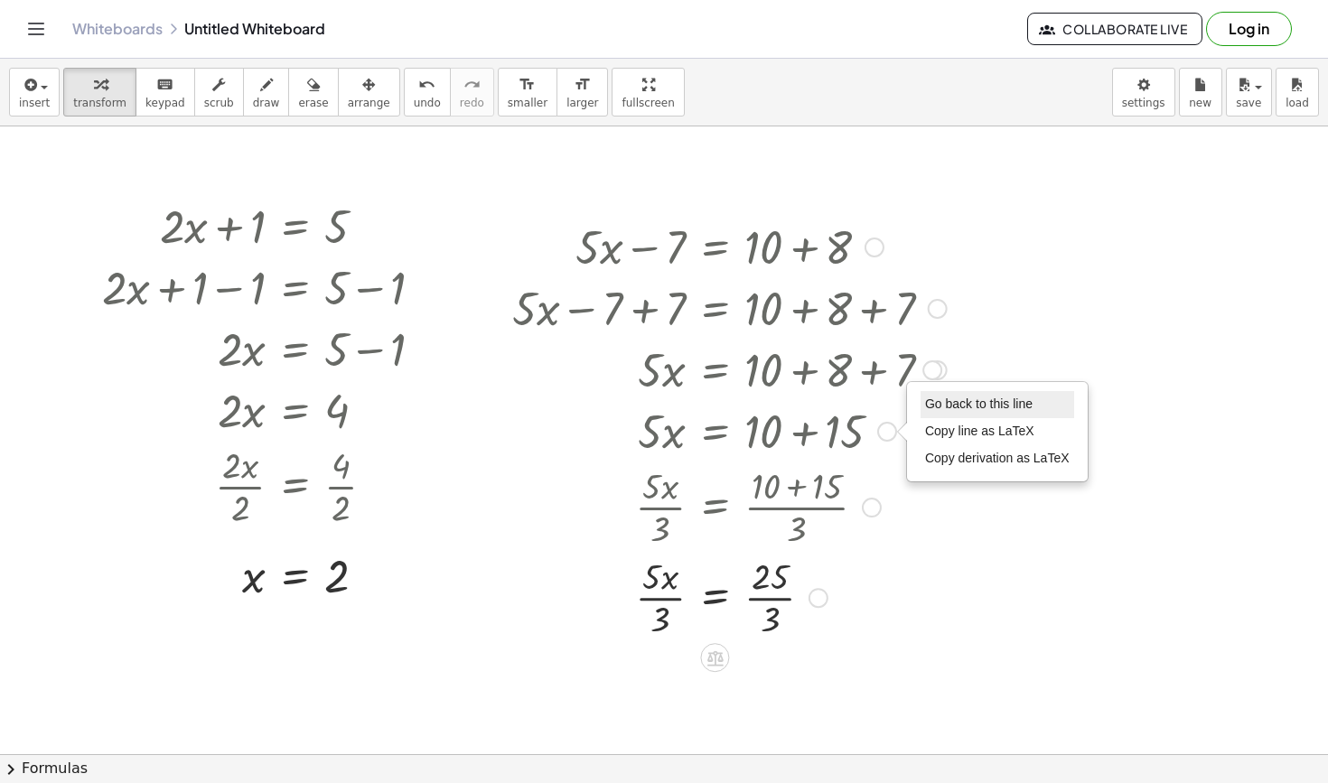
click at [979, 393] on li "Go back to this line" at bounding box center [997, 404] width 154 height 27
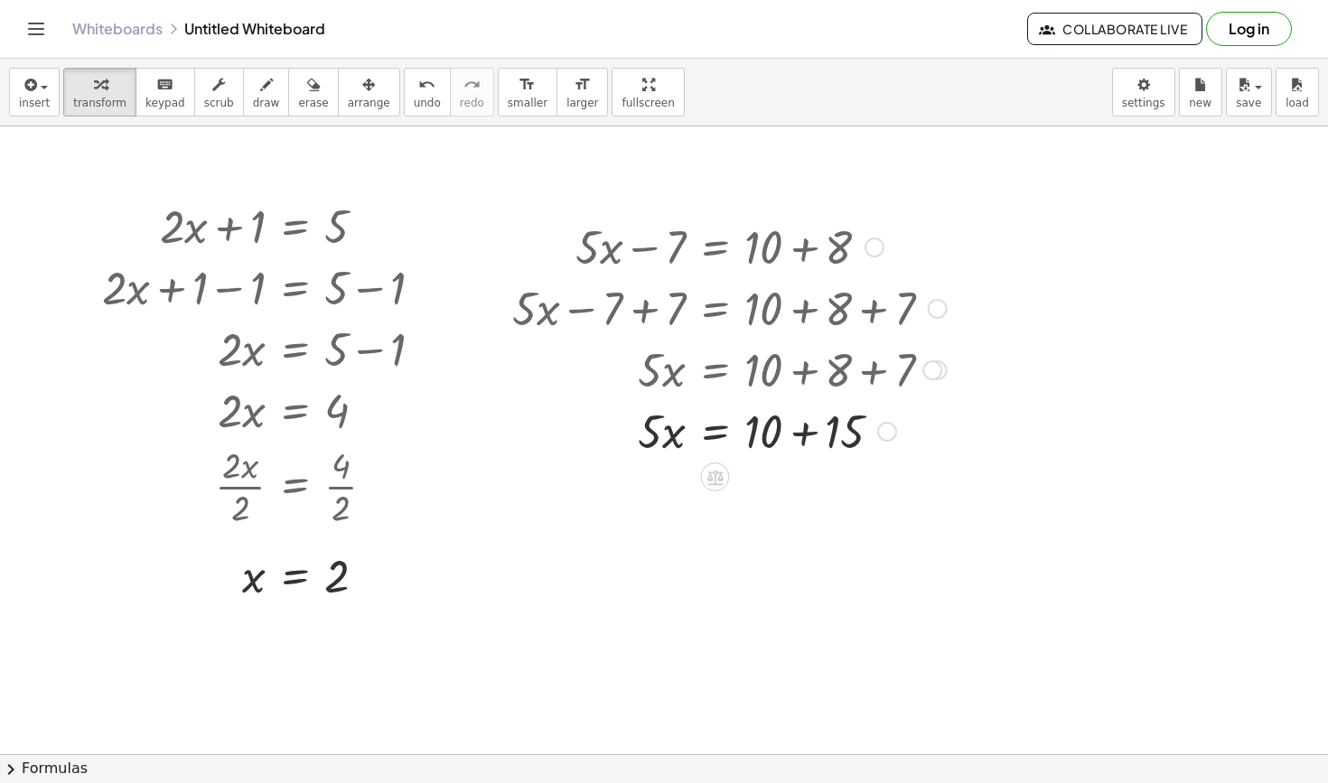
click at [709, 435] on div at bounding box center [729, 429] width 453 height 61
click at [670, 479] on div at bounding box center [729, 506] width 453 height 90
click at [668, 495] on div at bounding box center [729, 506] width 453 height 90
click at [652, 516] on div at bounding box center [729, 506] width 453 height 90
click at [789, 500] on div at bounding box center [729, 506] width 453 height 90
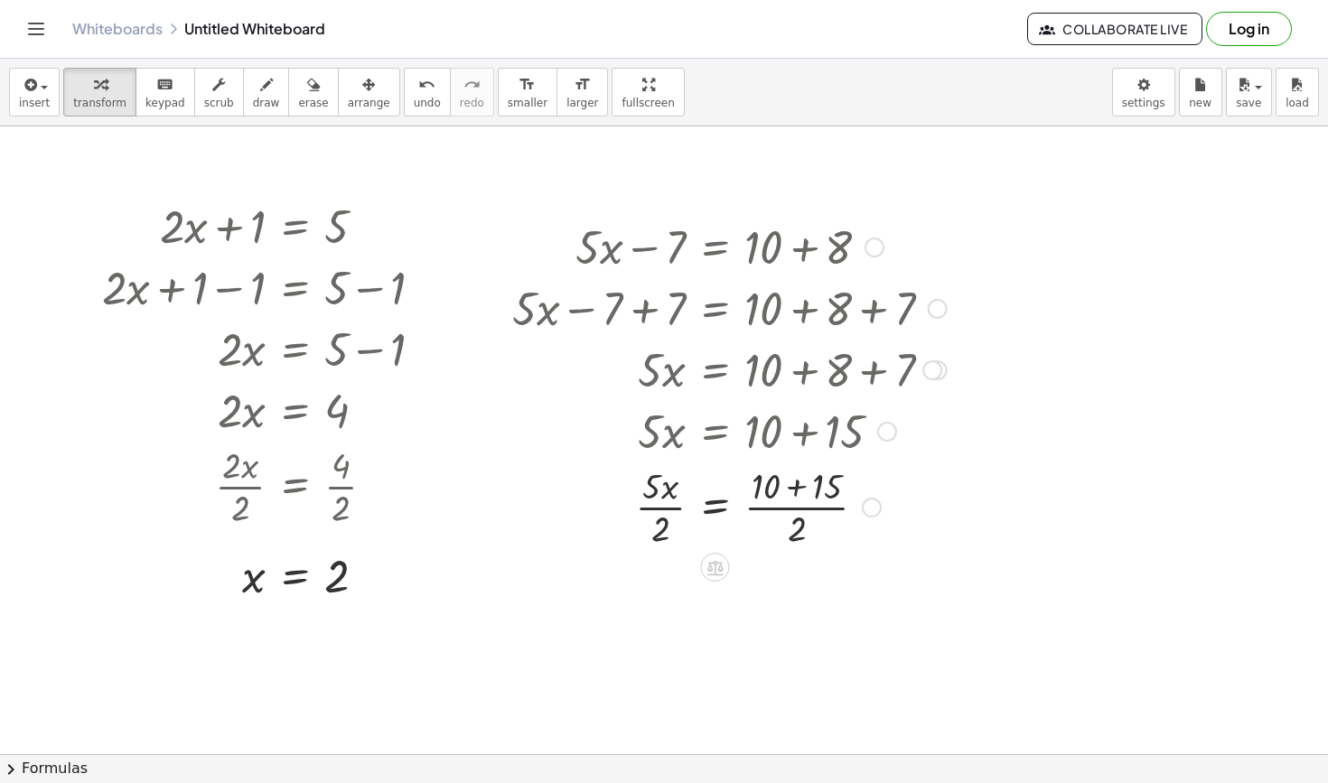
click at [884, 436] on div at bounding box center [887, 432] width 20 height 20
click at [947, 397] on li "Go back to this line" at bounding box center [997, 404] width 154 height 27
click at [710, 432] on div at bounding box center [729, 429] width 453 height 61
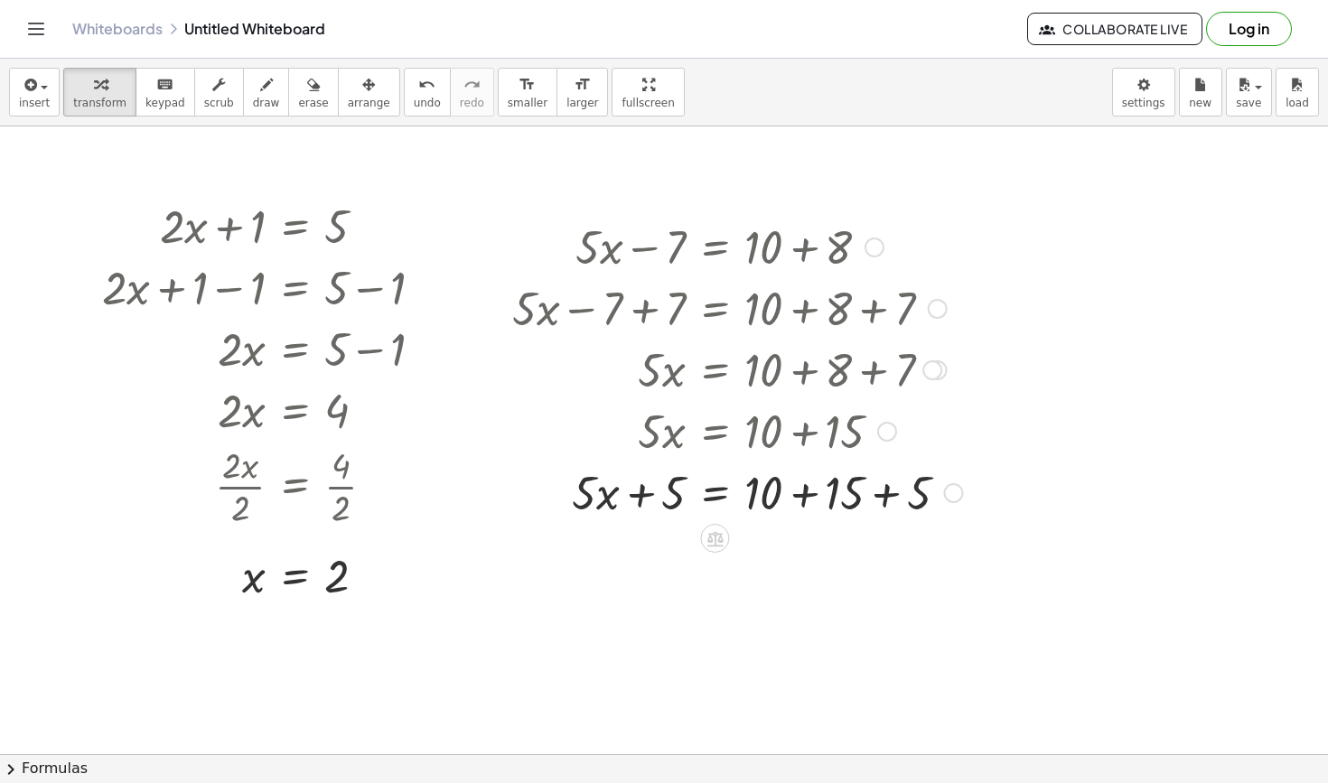
click at [603, 481] on div at bounding box center [737, 491] width 468 height 61
click at [639, 497] on div at bounding box center [737, 491] width 468 height 61
click at [719, 489] on div at bounding box center [737, 491] width 468 height 61
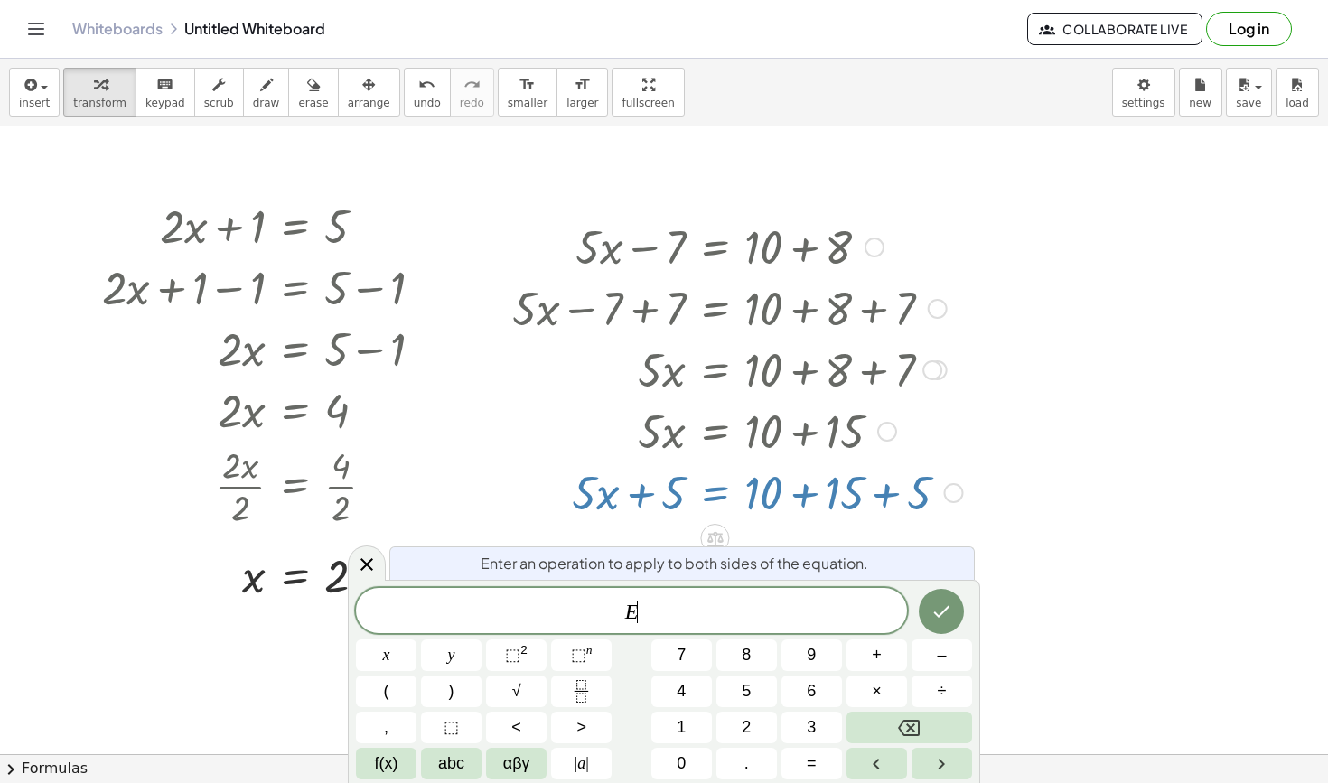
click at [724, 453] on div at bounding box center [737, 429] width 468 height 61
click at [862, 432] on div at bounding box center [737, 429] width 468 height 61
click at [935, 640] on button "–" at bounding box center [941, 656] width 61 height 32
click at [935, 633] on button "Done" at bounding box center [941, 611] width 45 height 45
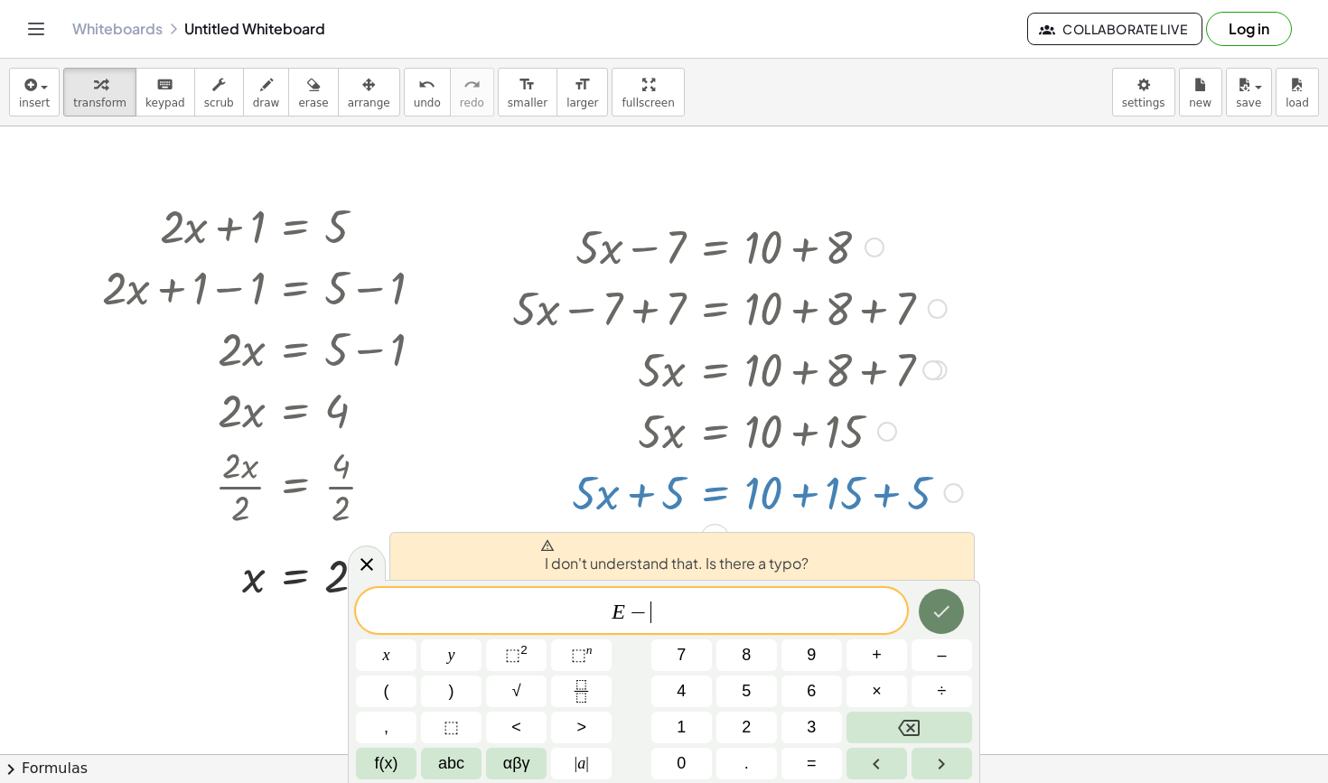
click at [935, 630] on button "Done" at bounding box center [941, 611] width 45 height 45
click at [391, 569] on div "I don't understand that. Is there a typo?" at bounding box center [681, 556] width 585 height 48
click at [364, 568] on icon at bounding box center [366, 564] width 13 height 13
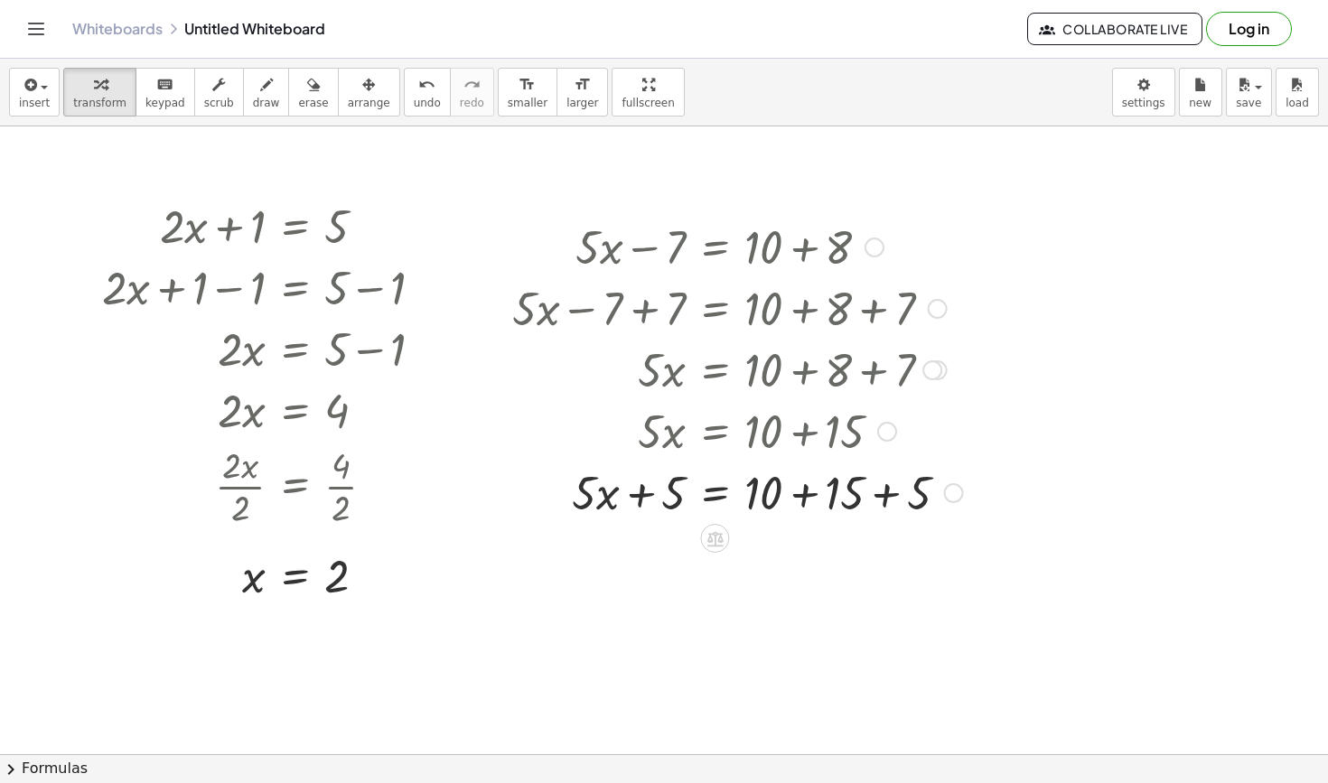
click at [894, 425] on div at bounding box center [887, 432] width 20 height 20
click at [976, 407] on span "Go back to this line" at bounding box center [978, 404] width 107 height 14
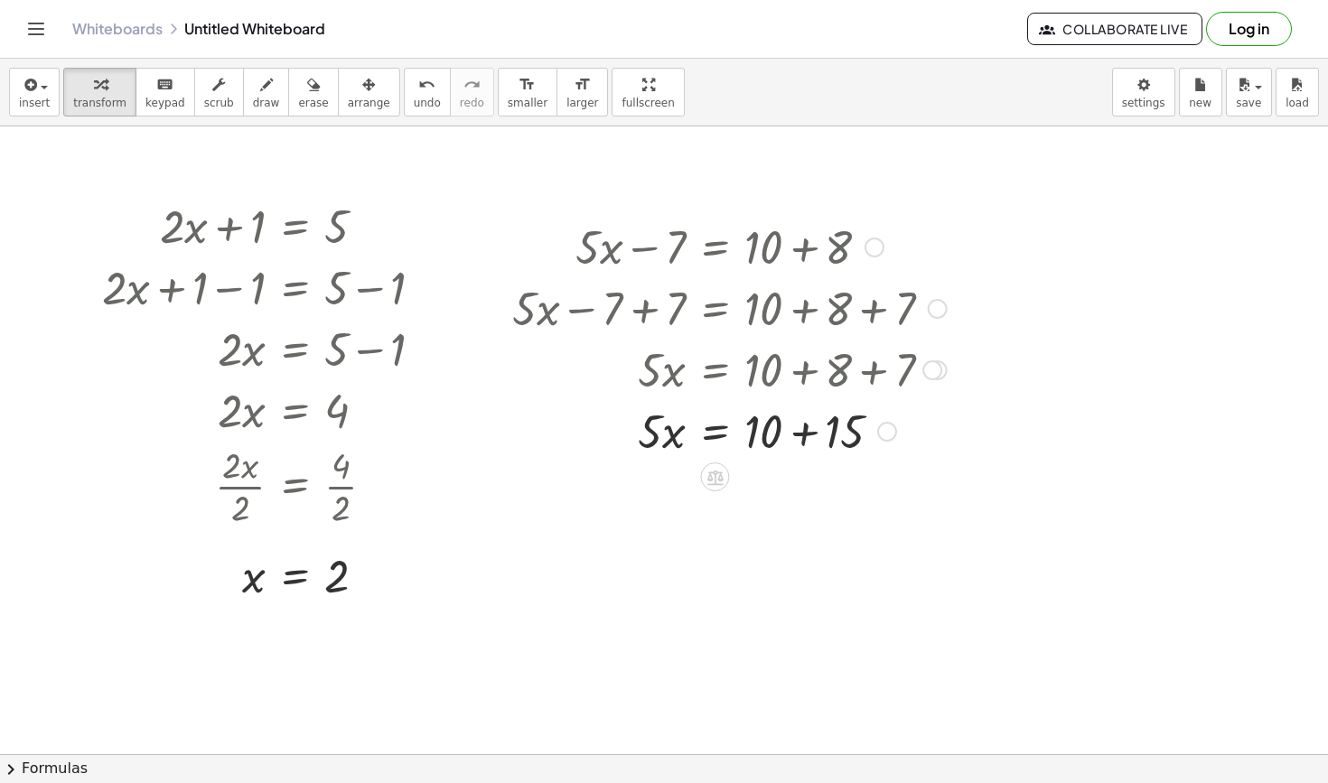
click at [714, 428] on div at bounding box center [729, 429] width 453 height 61
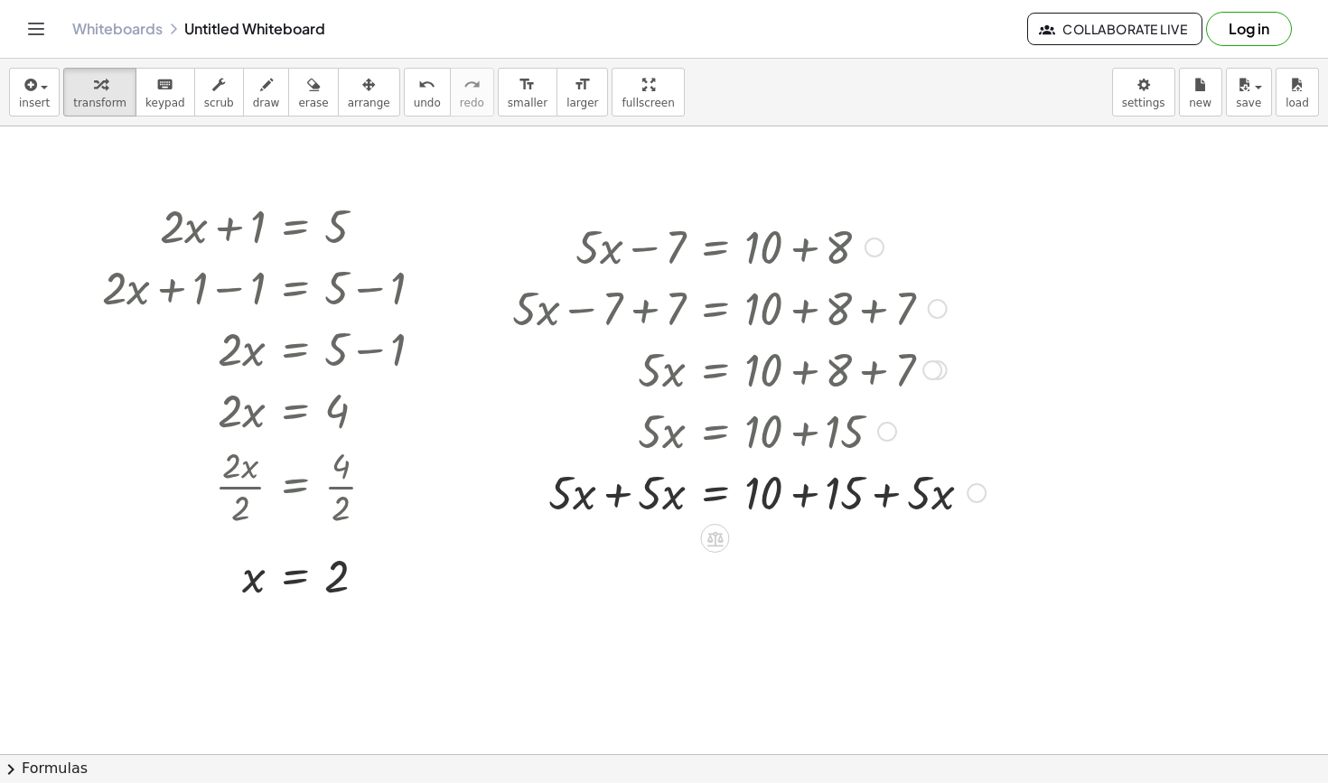
click at [630, 489] on div at bounding box center [748, 491] width 491 height 61
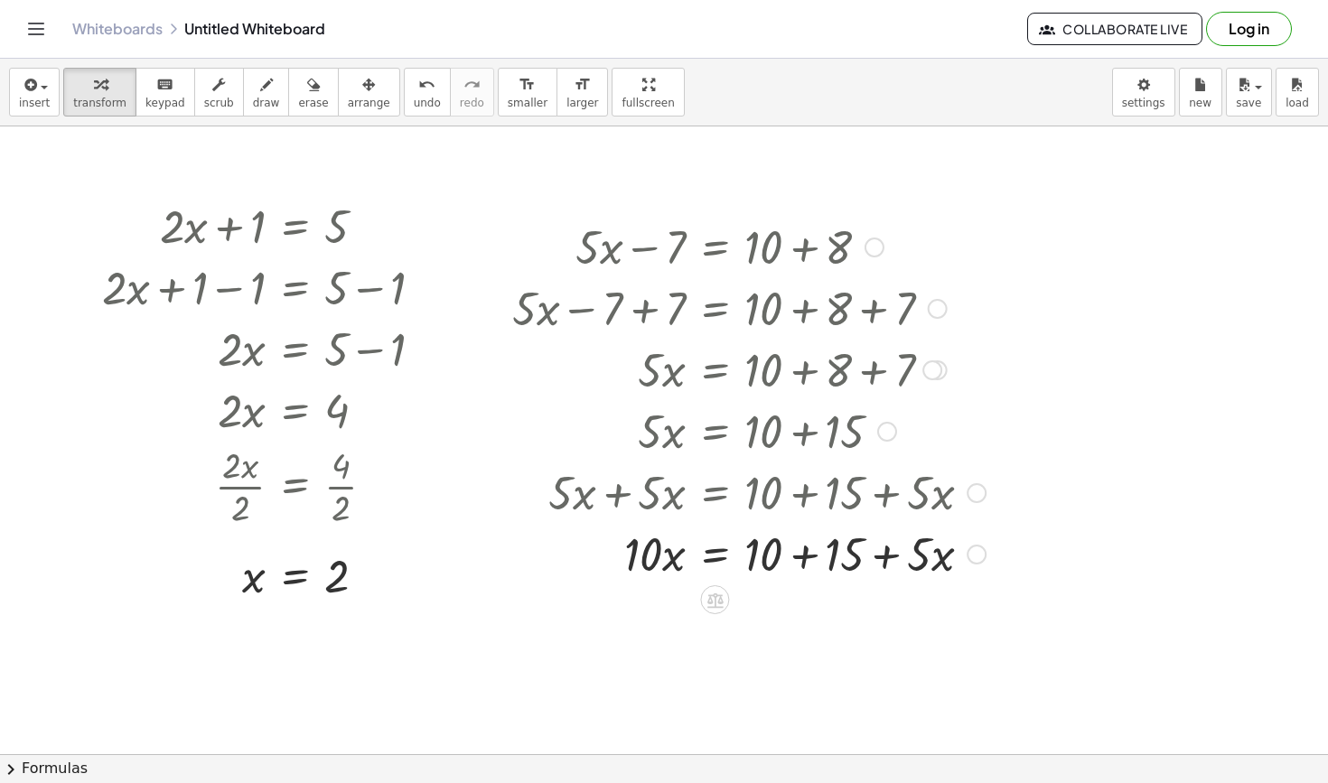
click at [825, 539] on div at bounding box center [748, 552] width 491 height 61
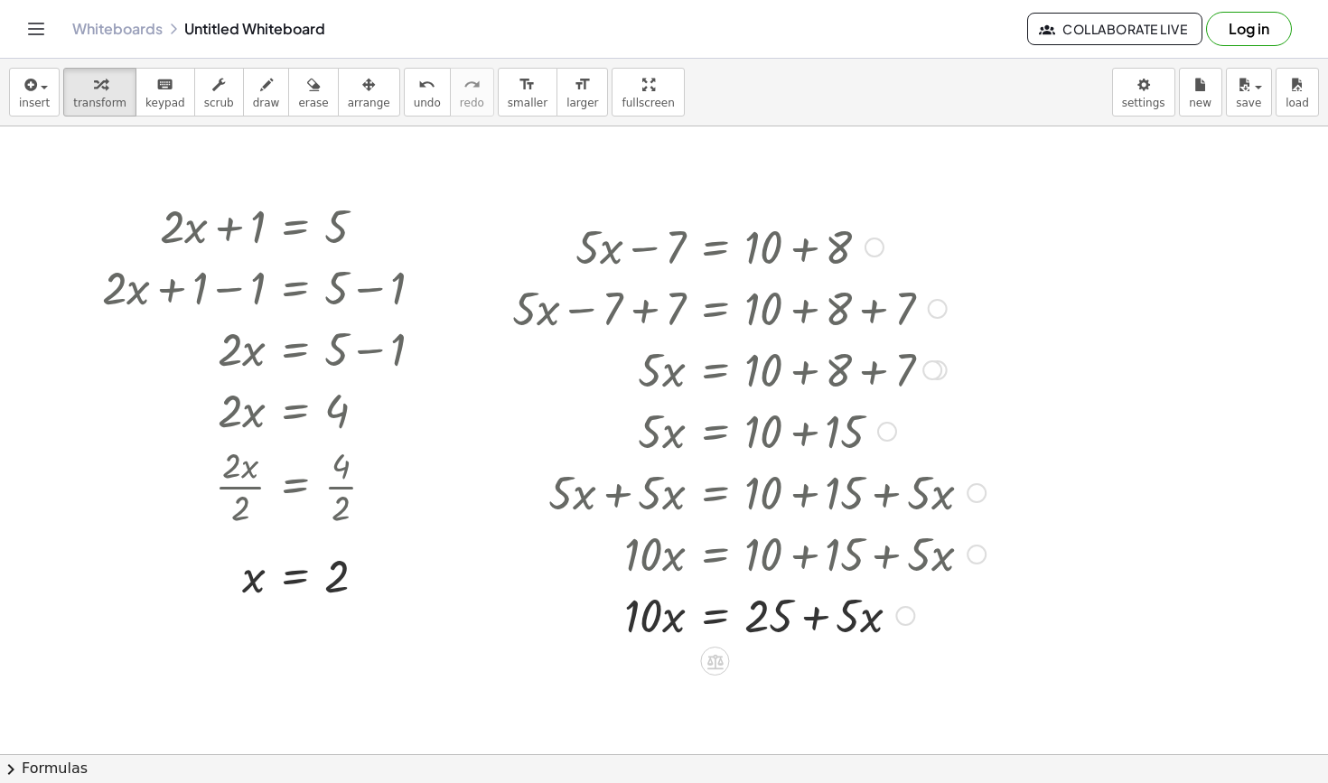
click at [817, 621] on div at bounding box center [748, 614] width 491 height 61
click at [418, 89] on icon "undo" at bounding box center [426, 85] width 17 height 22
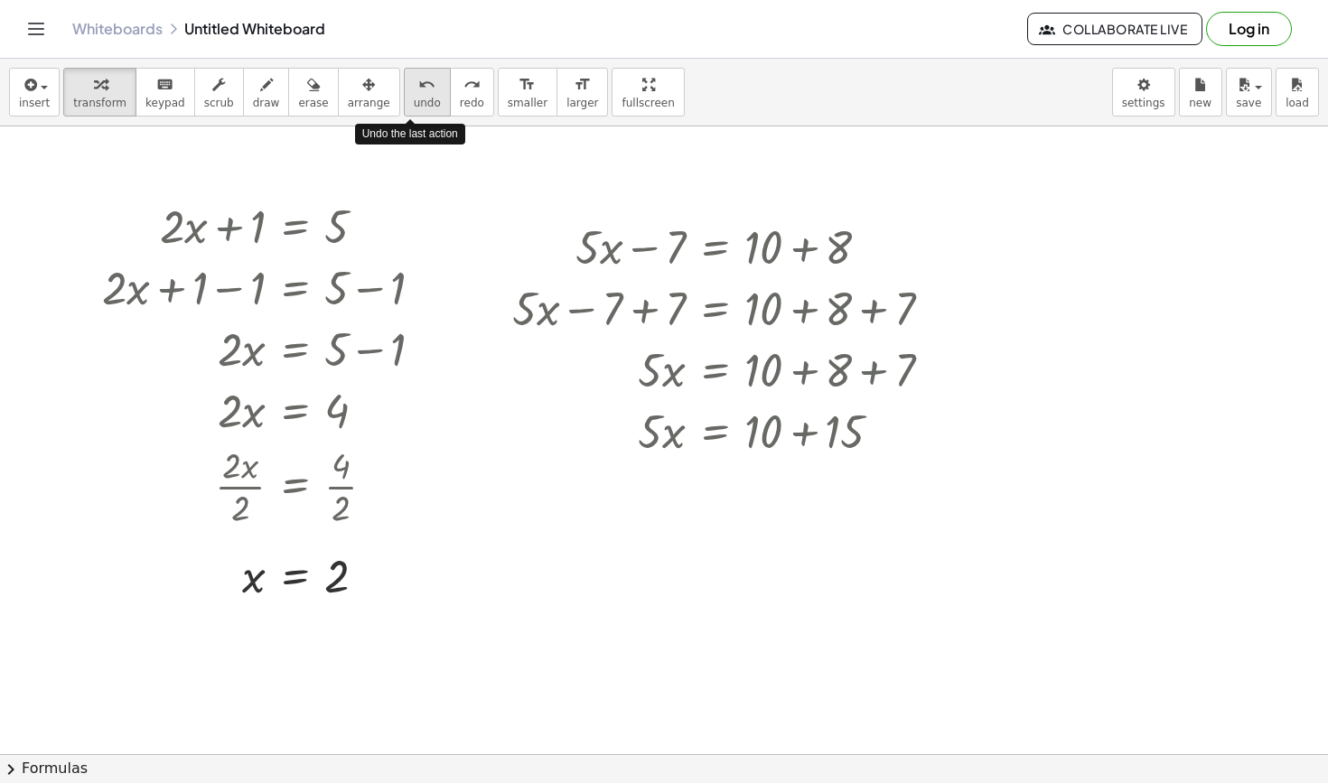
click at [418, 89] on icon "undo" at bounding box center [426, 85] width 17 height 22
click at [718, 479] on icon at bounding box center [715, 477] width 16 height 15
click at [680, 482] on span "−" at bounding box center [679, 477] width 11 height 26
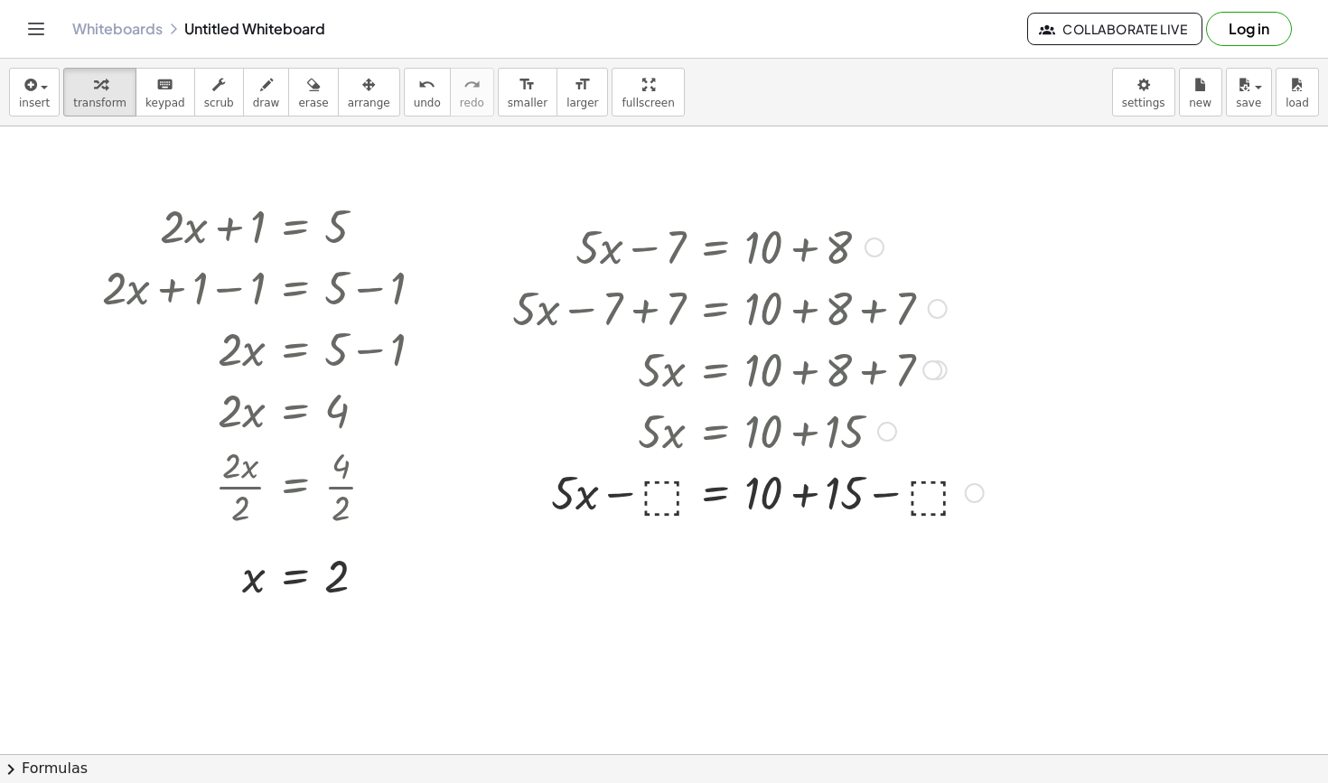
click at [662, 490] on div at bounding box center [748, 491] width 490 height 61
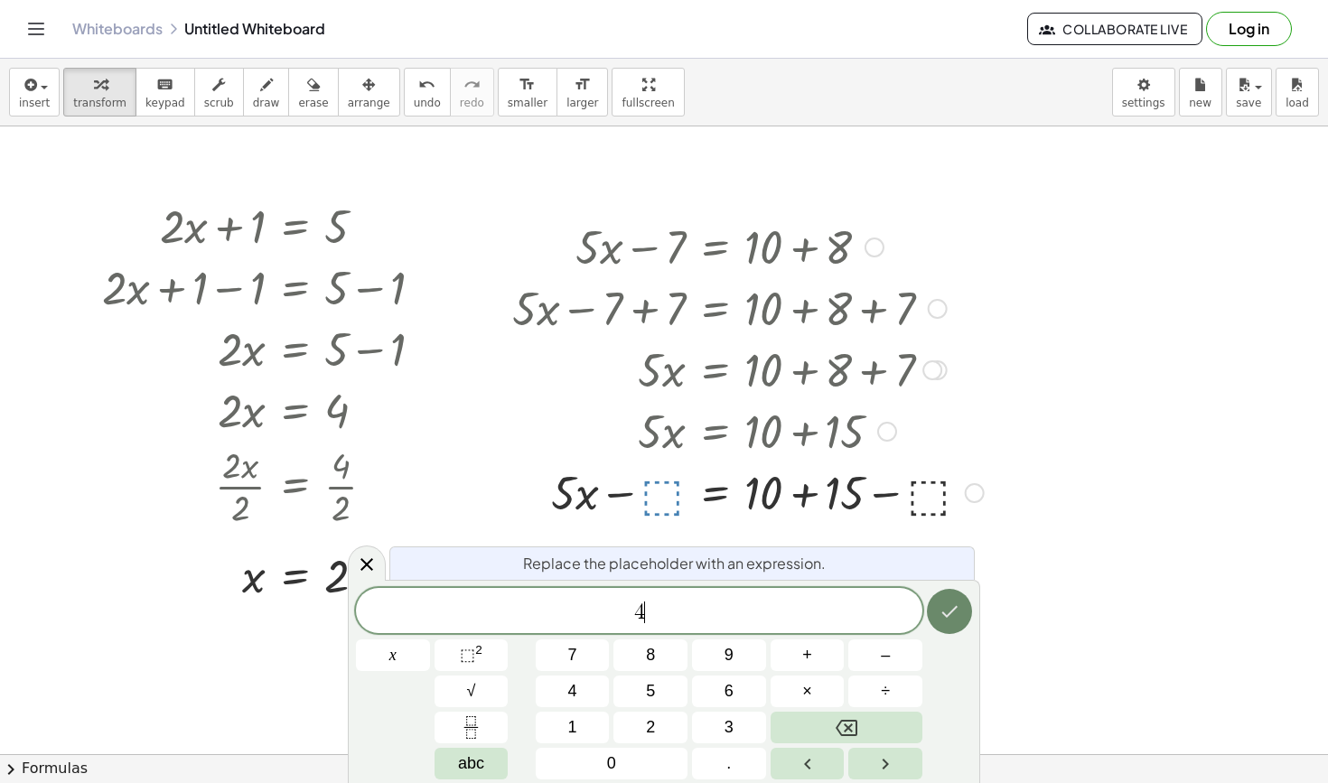
click at [948, 617] on icon "Done" at bounding box center [950, 612] width 16 height 12
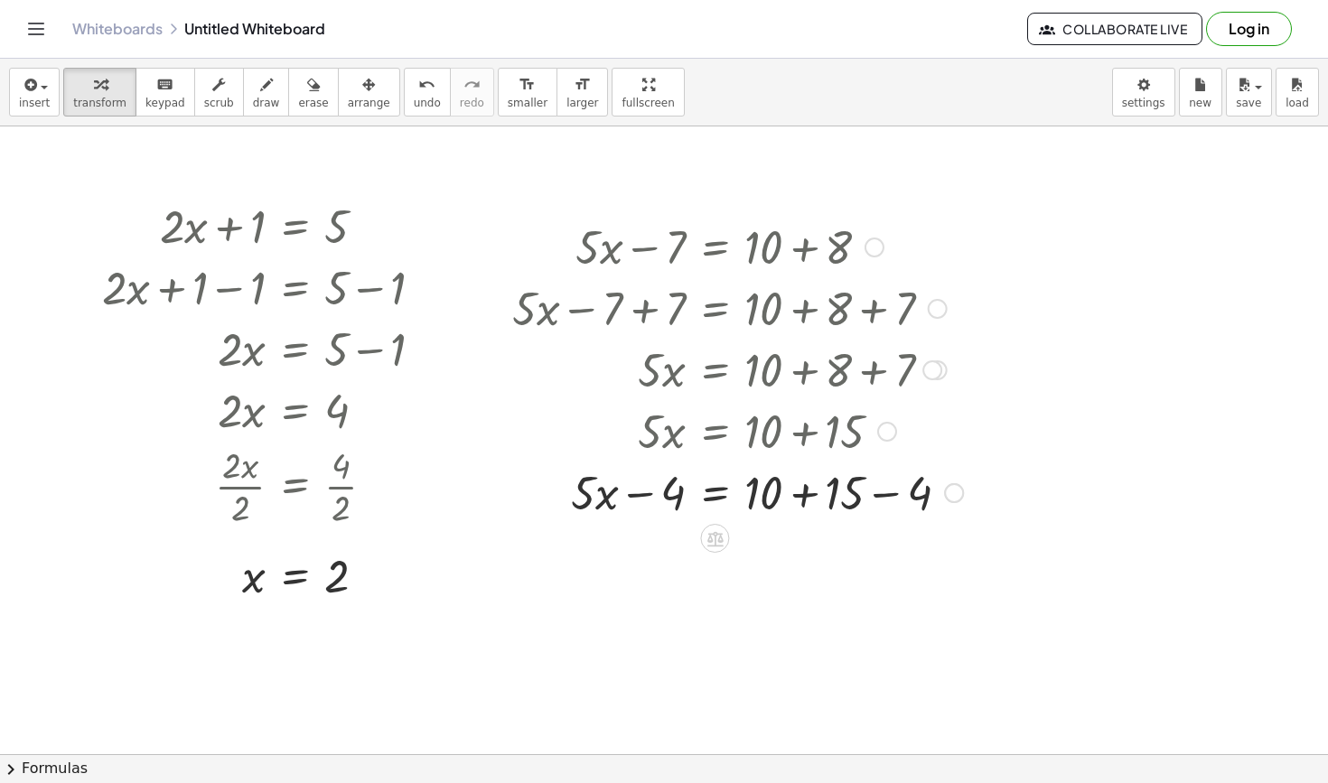
click at [637, 487] on div at bounding box center [737, 491] width 469 height 61
click at [873, 500] on div at bounding box center [737, 491] width 469 height 61
click at [707, 564] on div at bounding box center [737, 552] width 469 height 61
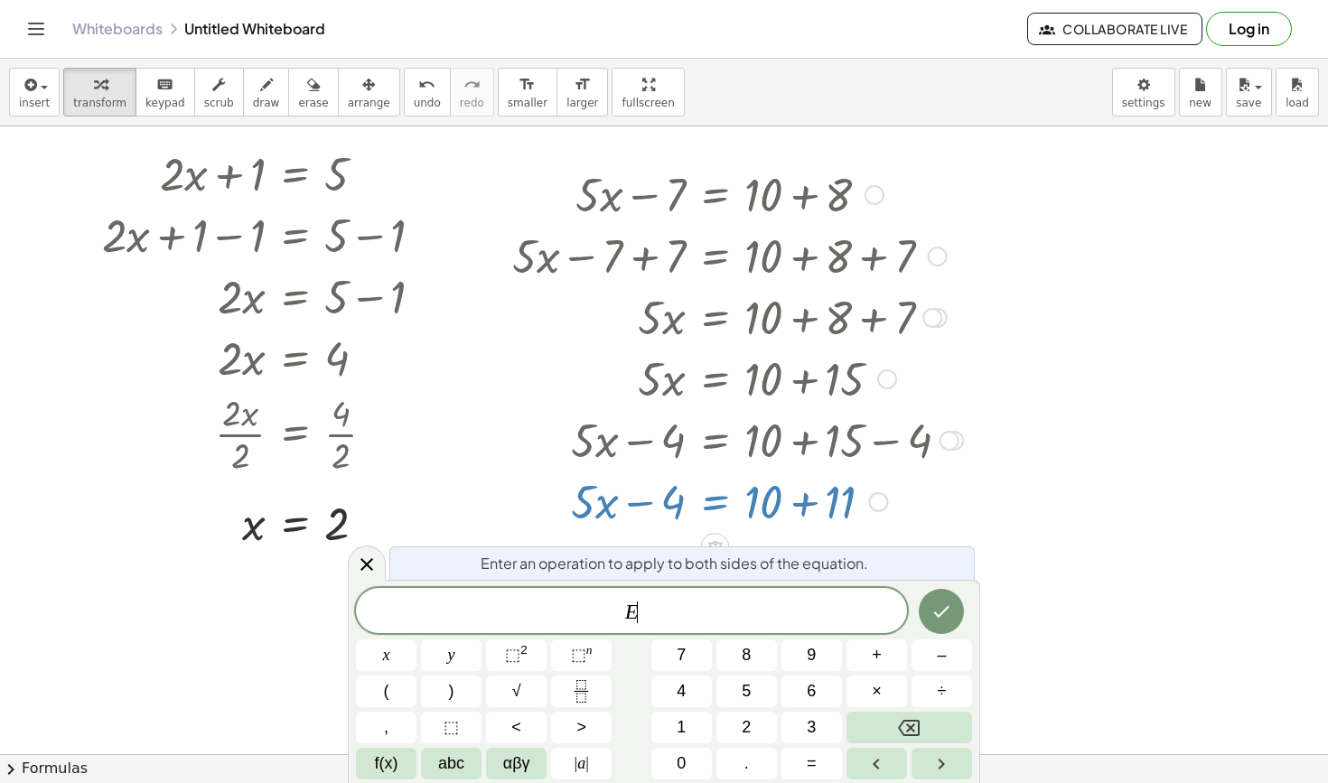
scroll to position [53, 0]
click at [414, 99] on span "undo" at bounding box center [427, 103] width 27 height 13
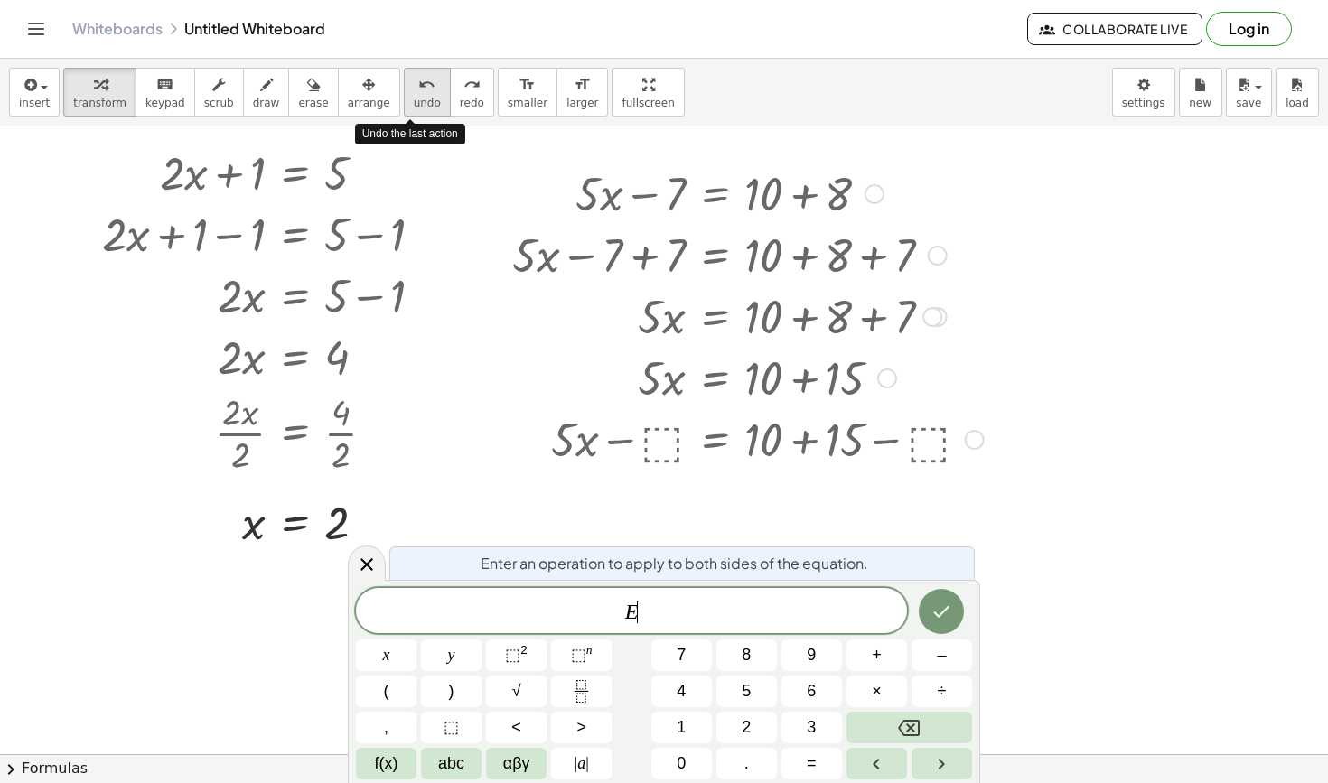
click at [414, 99] on span "undo" at bounding box center [427, 103] width 27 height 13
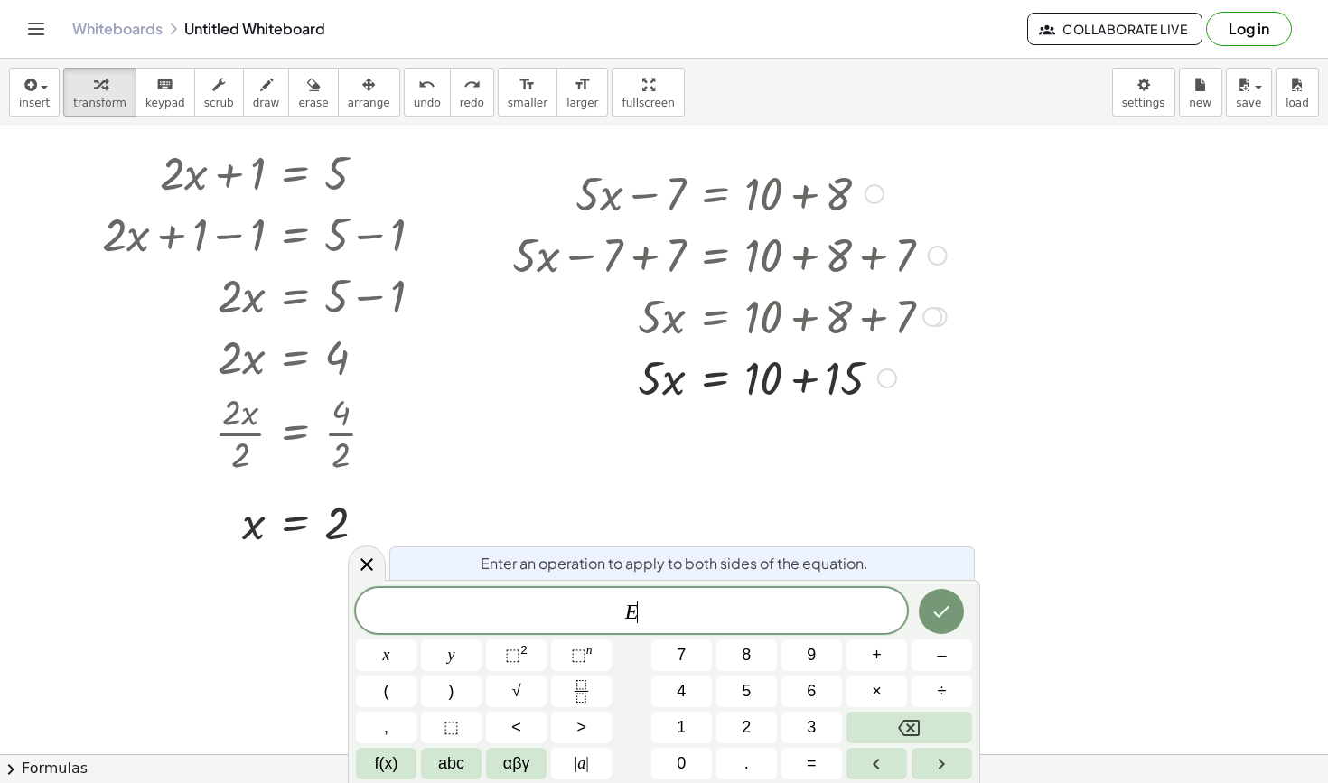
click at [877, 284] on div at bounding box center [737, 253] width 469 height 61
click at [369, 572] on icon at bounding box center [367, 565] width 22 height 22
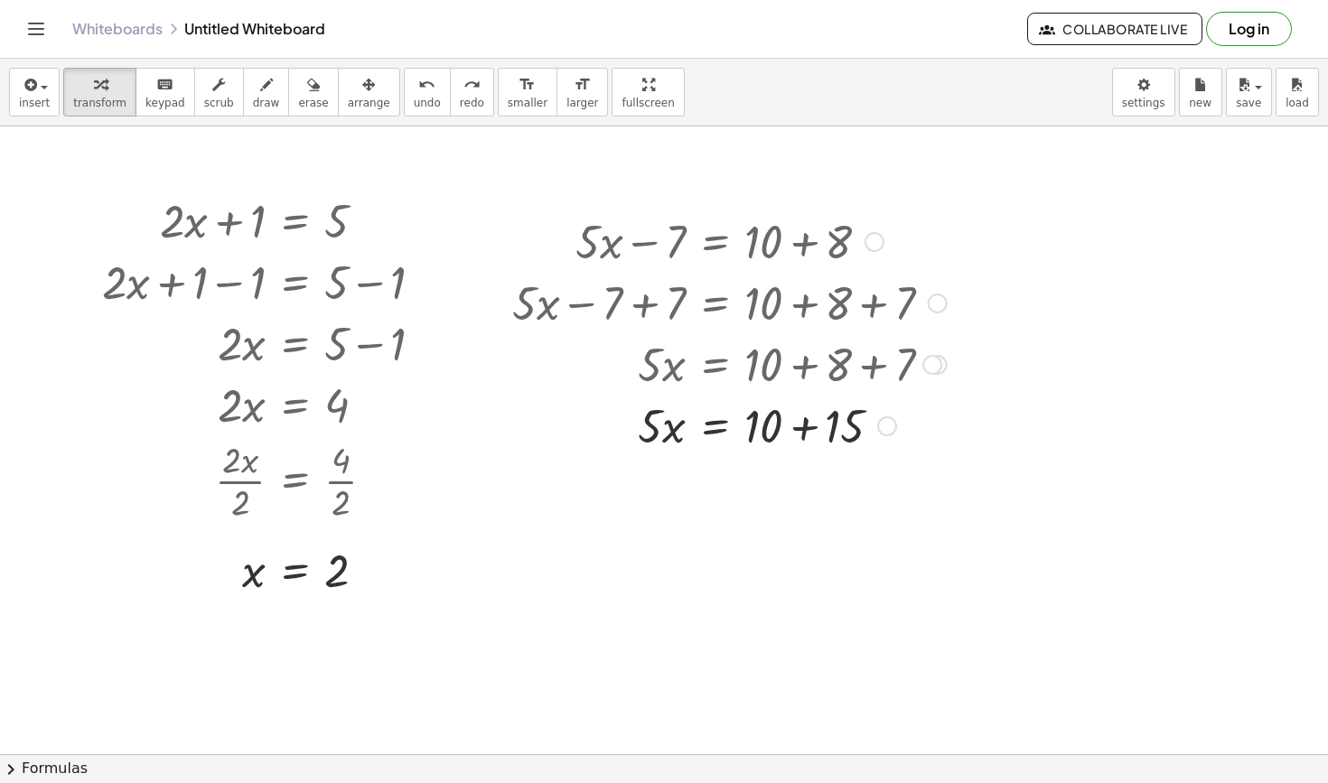
scroll to position [0, 0]
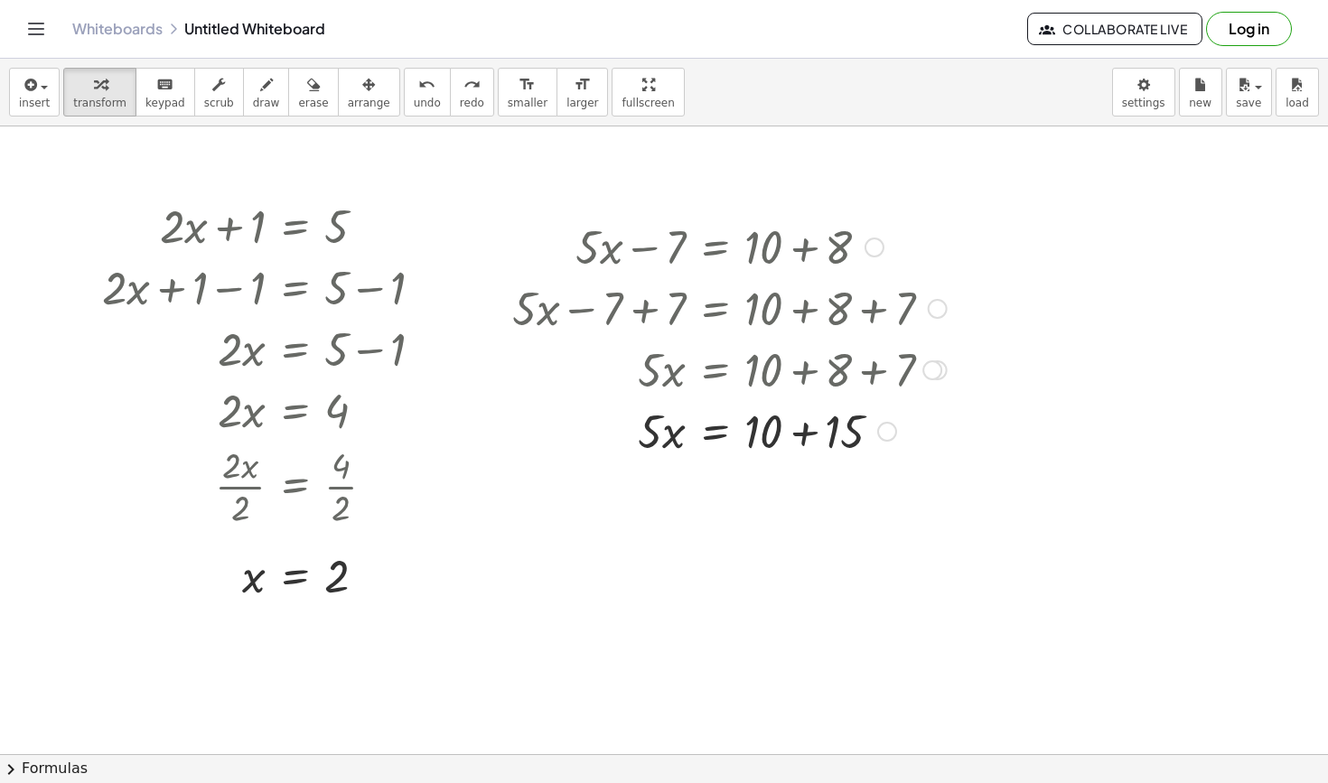
click at [682, 686] on div at bounding box center [664, 754] width 1328 height 1256
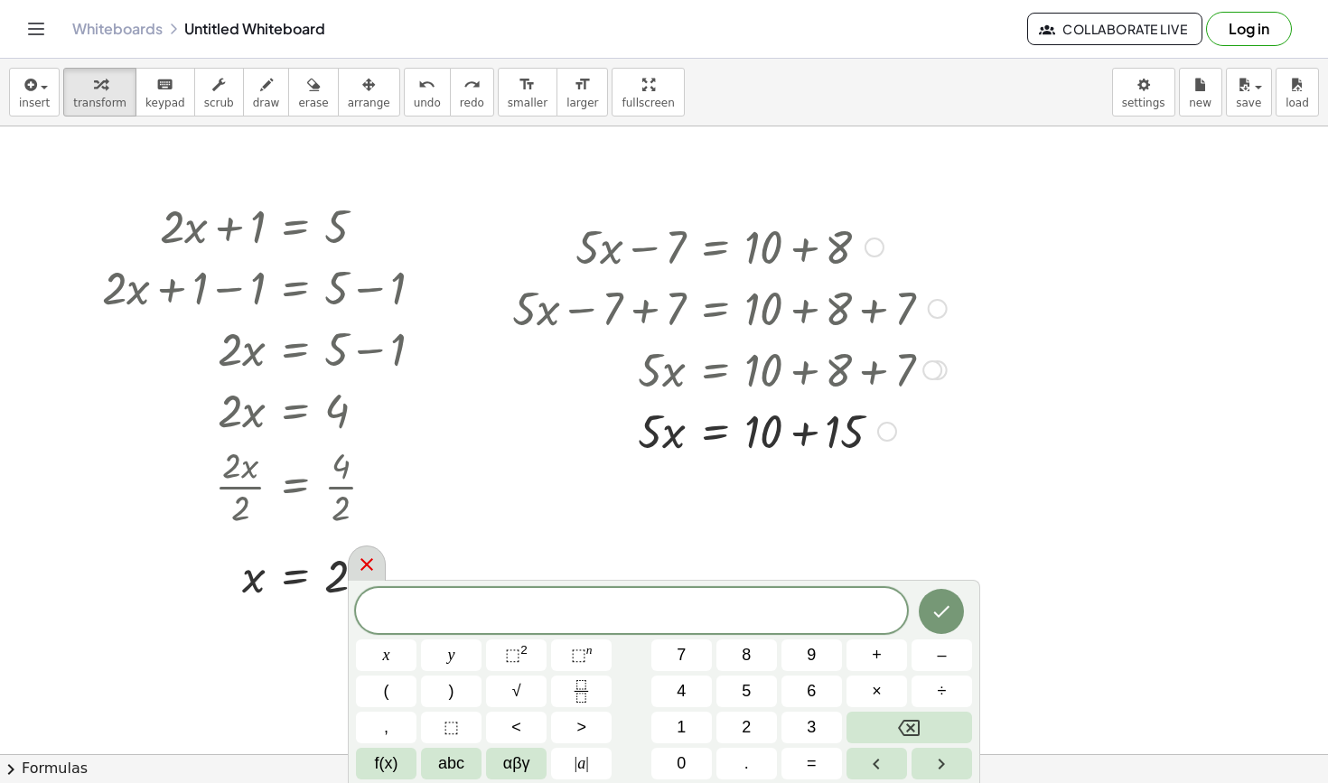
click at [370, 573] on icon at bounding box center [367, 565] width 22 height 22
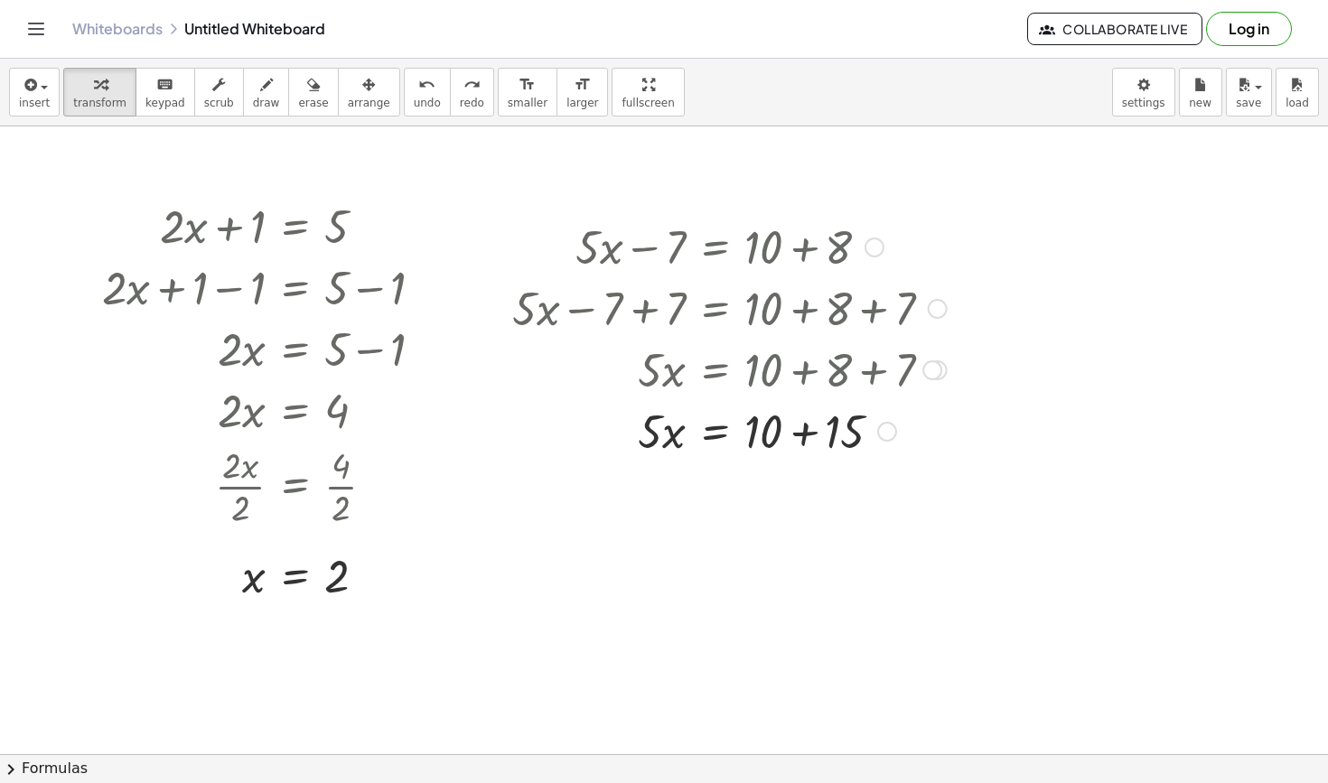
click at [619, 655] on div at bounding box center [664, 754] width 1328 height 1256
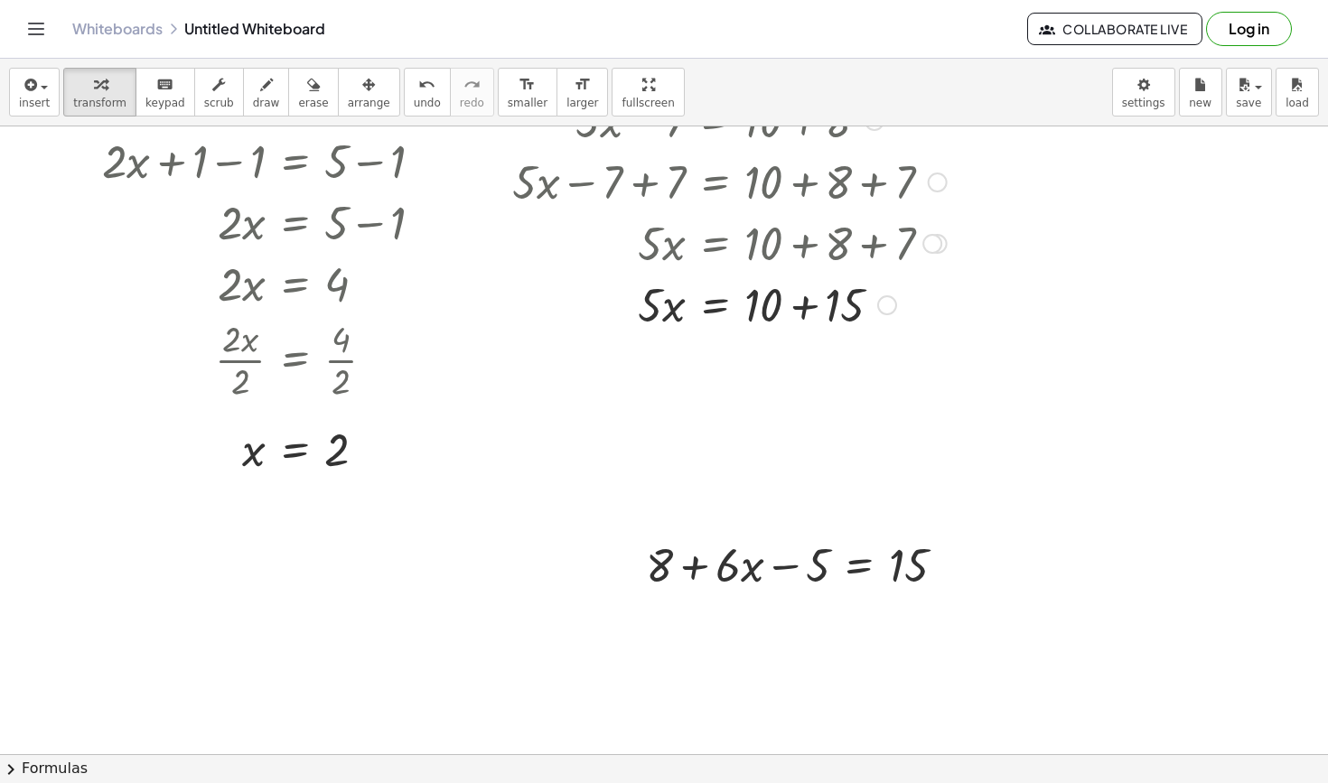
scroll to position [182, 0]
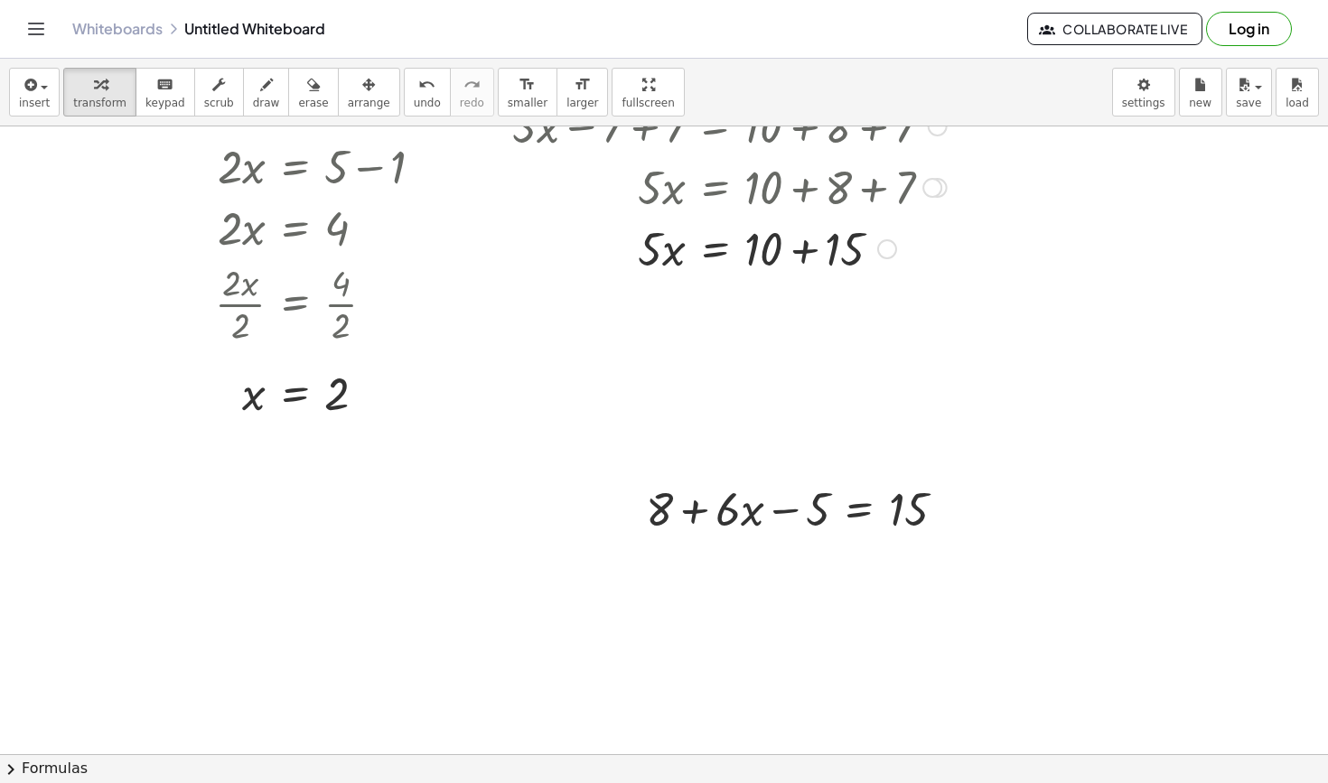
click at [866, 512] on div at bounding box center [803, 507] width 332 height 61
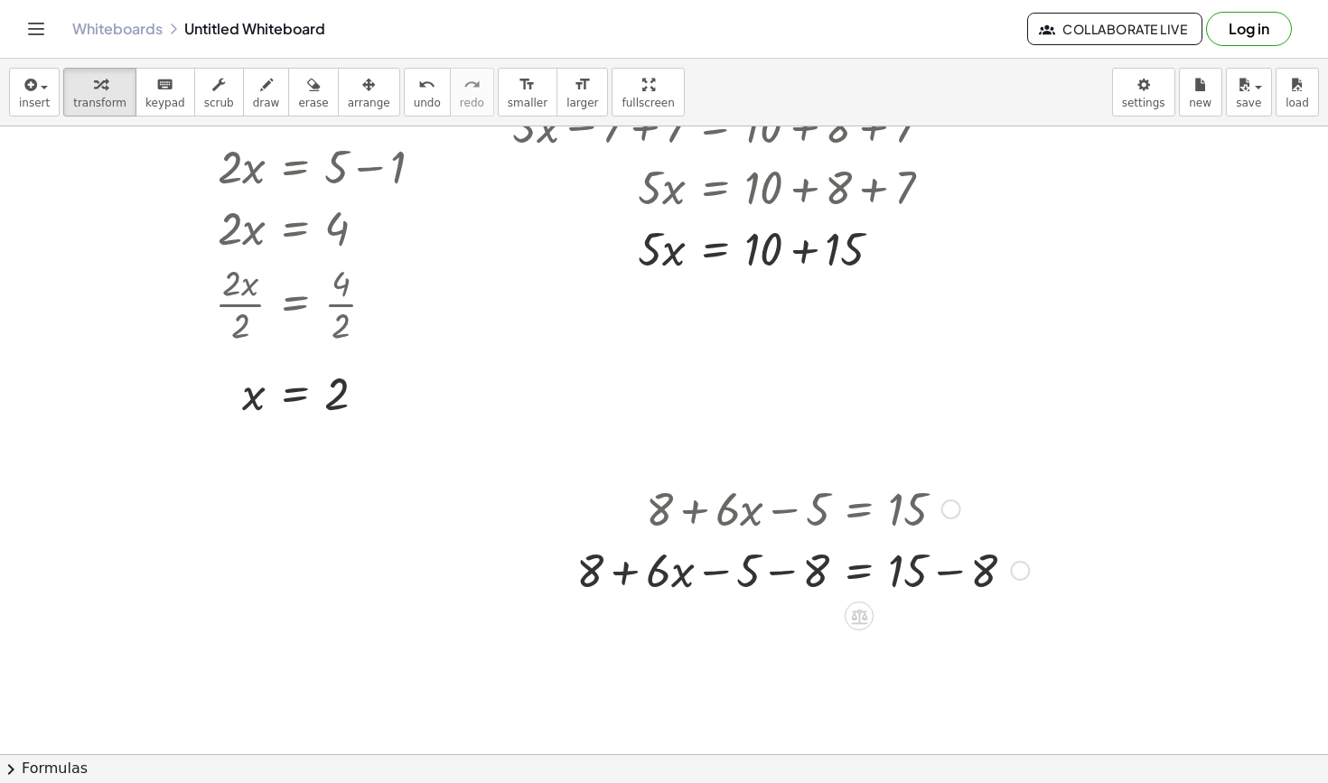
click at [716, 574] on div at bounding box center [802, 568] width 471 height 61
click at [784, 573] on div at bounding box center [802, 568] width 471 height 61
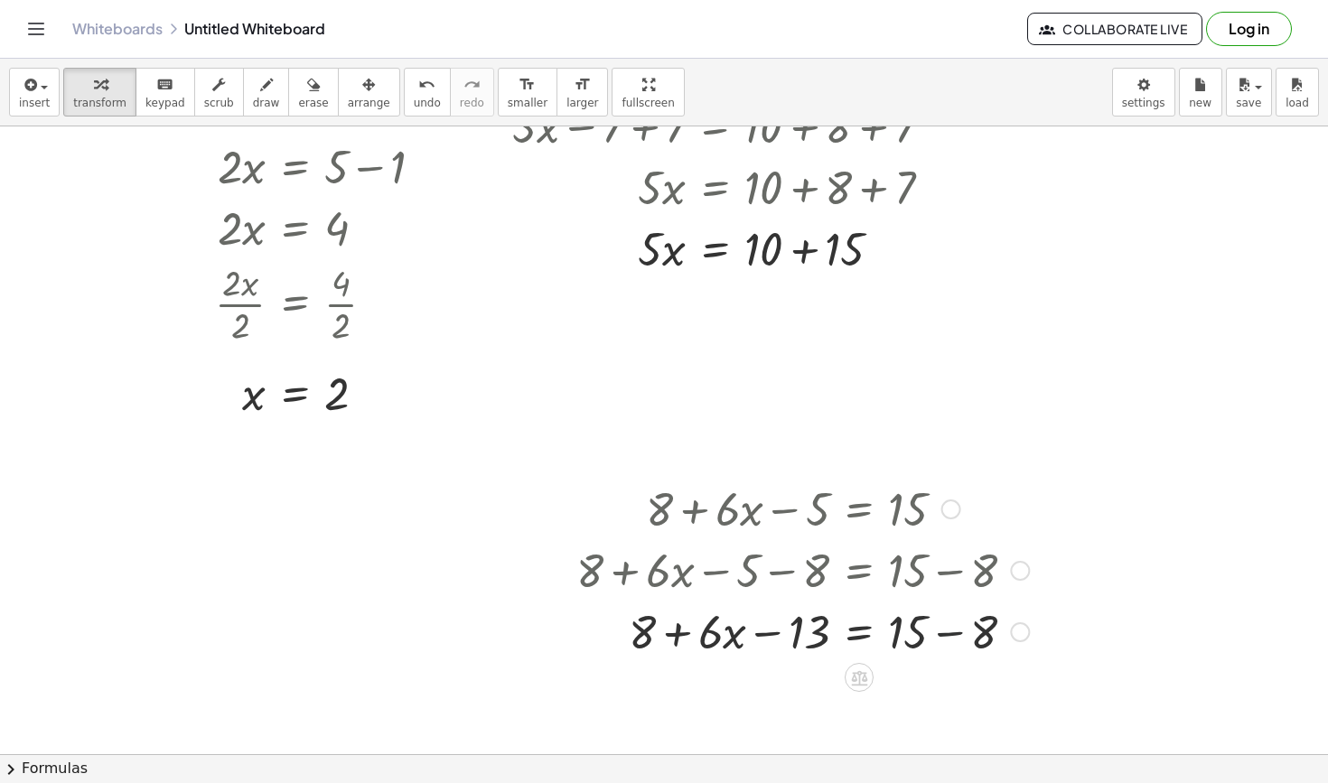
click at [957, 640] on div at bounding box center [802, 630] width 471 height 61
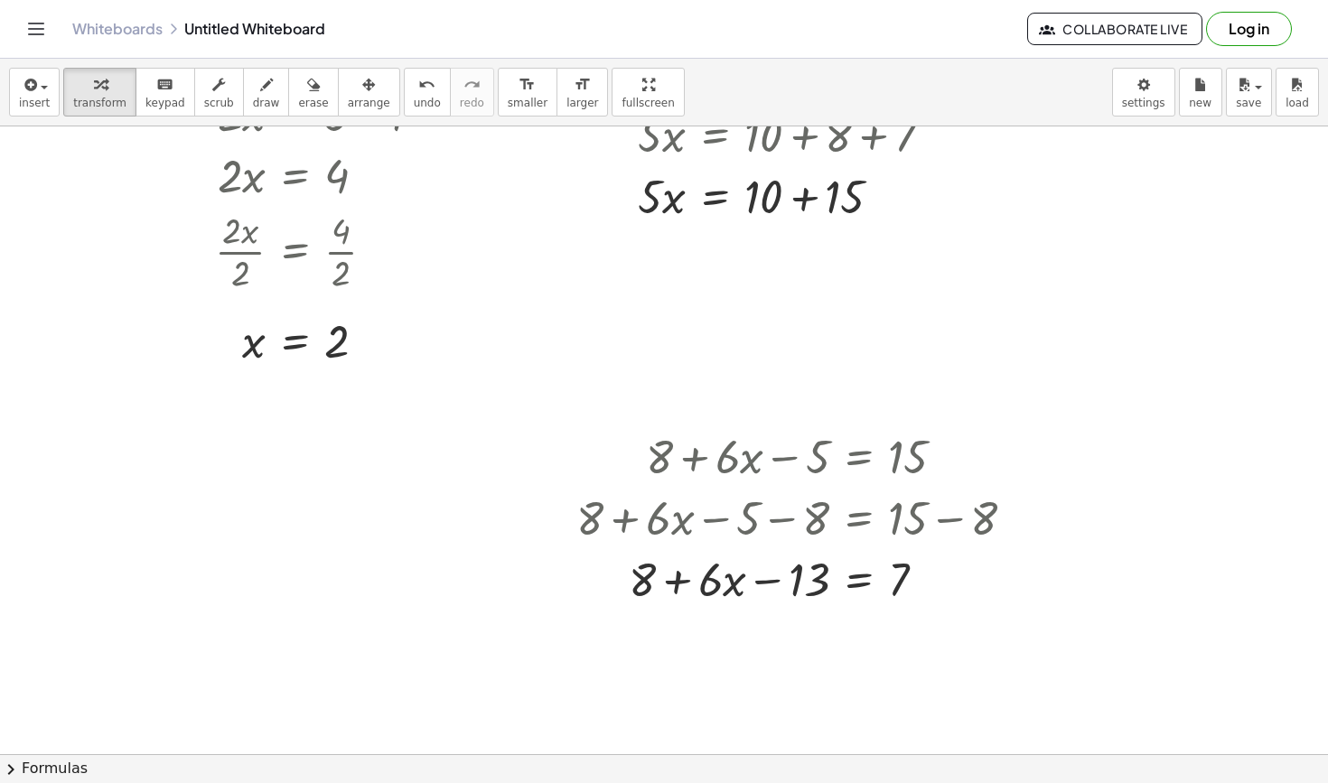
scroll to position [244, 0]
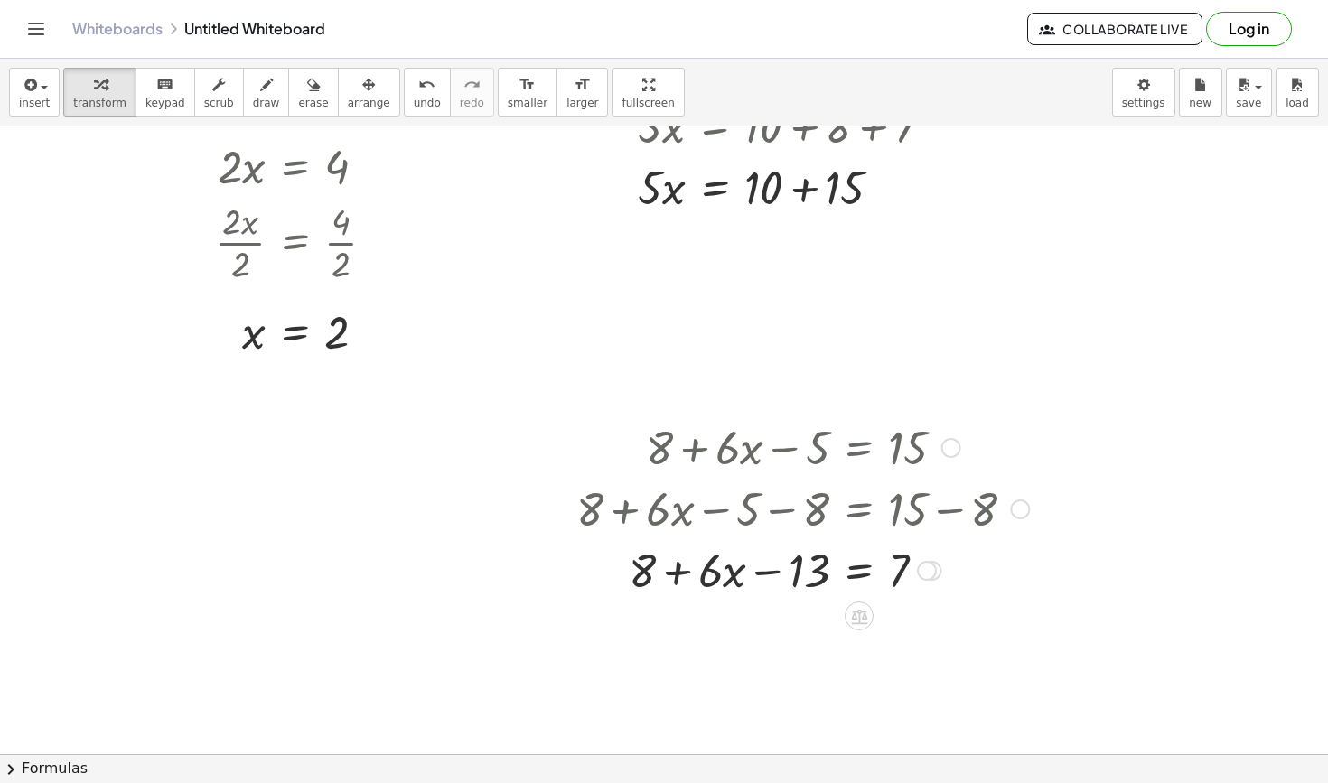
click at [853, 565] on div at bounding box center [802, 568] width 471 height 61
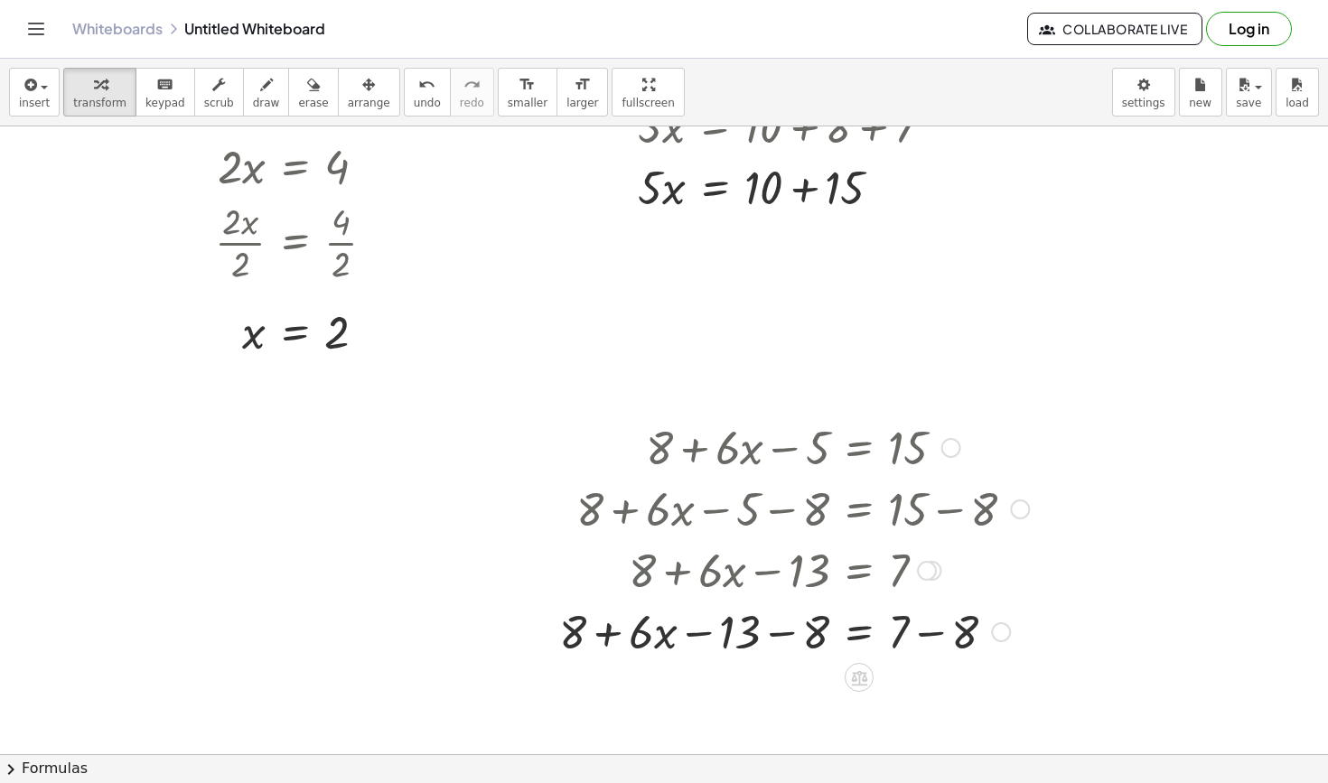
click at [897, 637] on div at bounding box center [794, 630] width 488 height 61
click at [938, 625] on div at bounding box center [794, 630] width 488 height 61
click at [939, 644] on div at bounding box center [794, 630] width 488 height 61
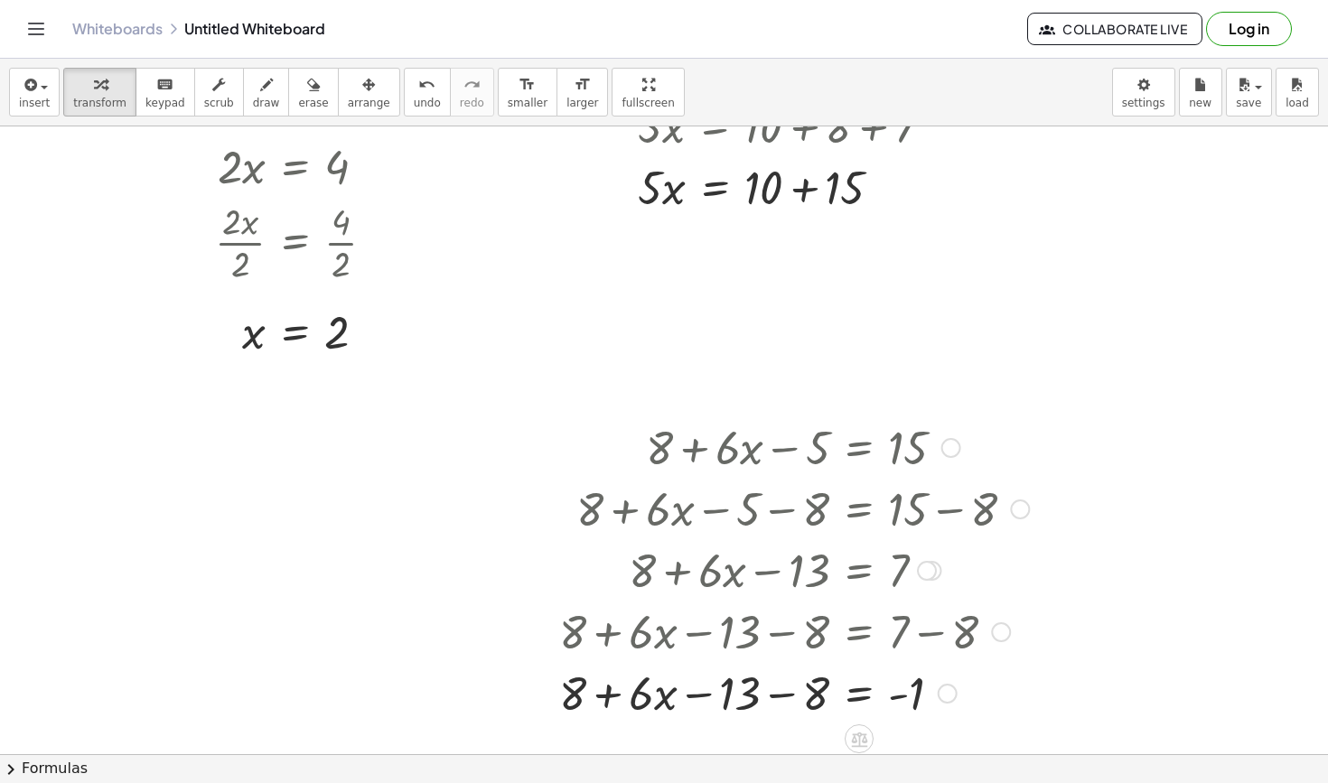
click at [716, 696] on div at bounding box center [794, 691] width 488 height 61
click at [779, 698] on div at bounding box center [794, 691] width 488 height 61
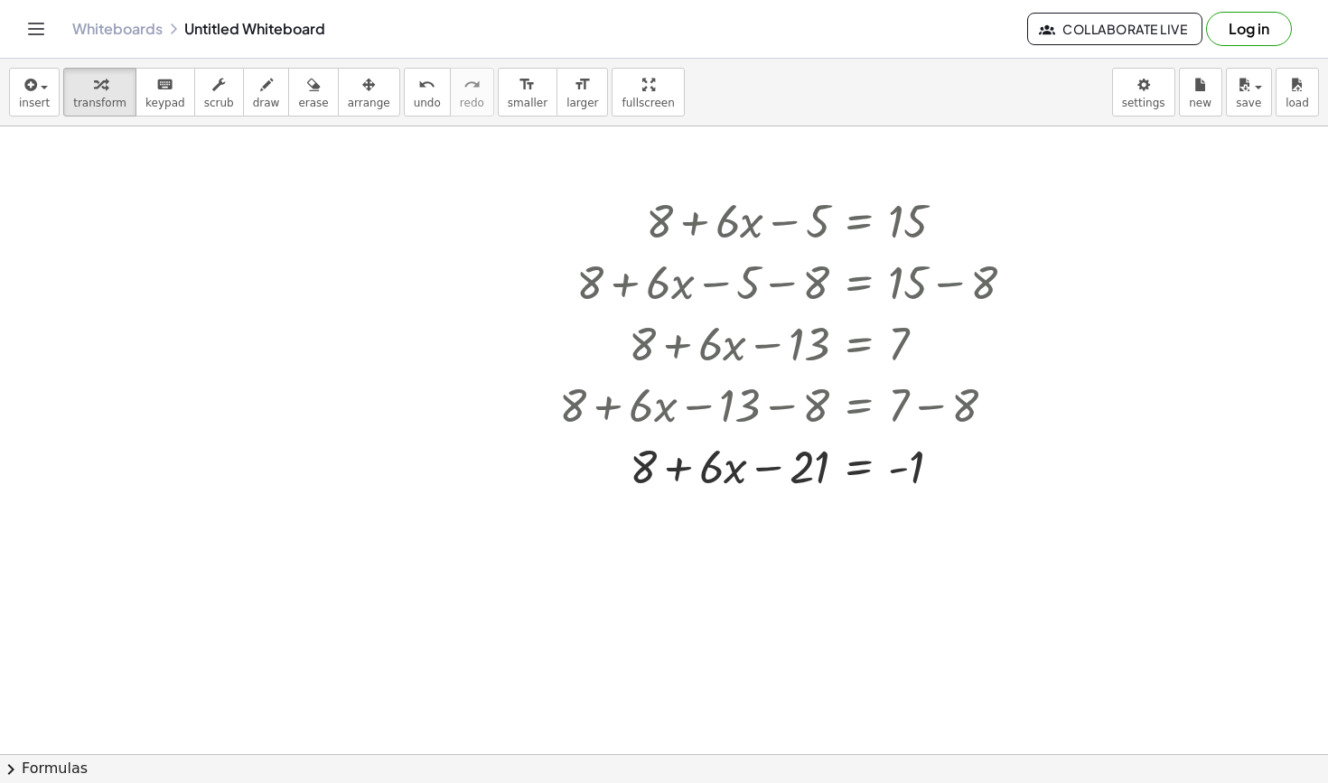
scroll to position [472, 0]
click at [419, 79] on icon "undo" at bounding box center [426, 85] width 17 height 22
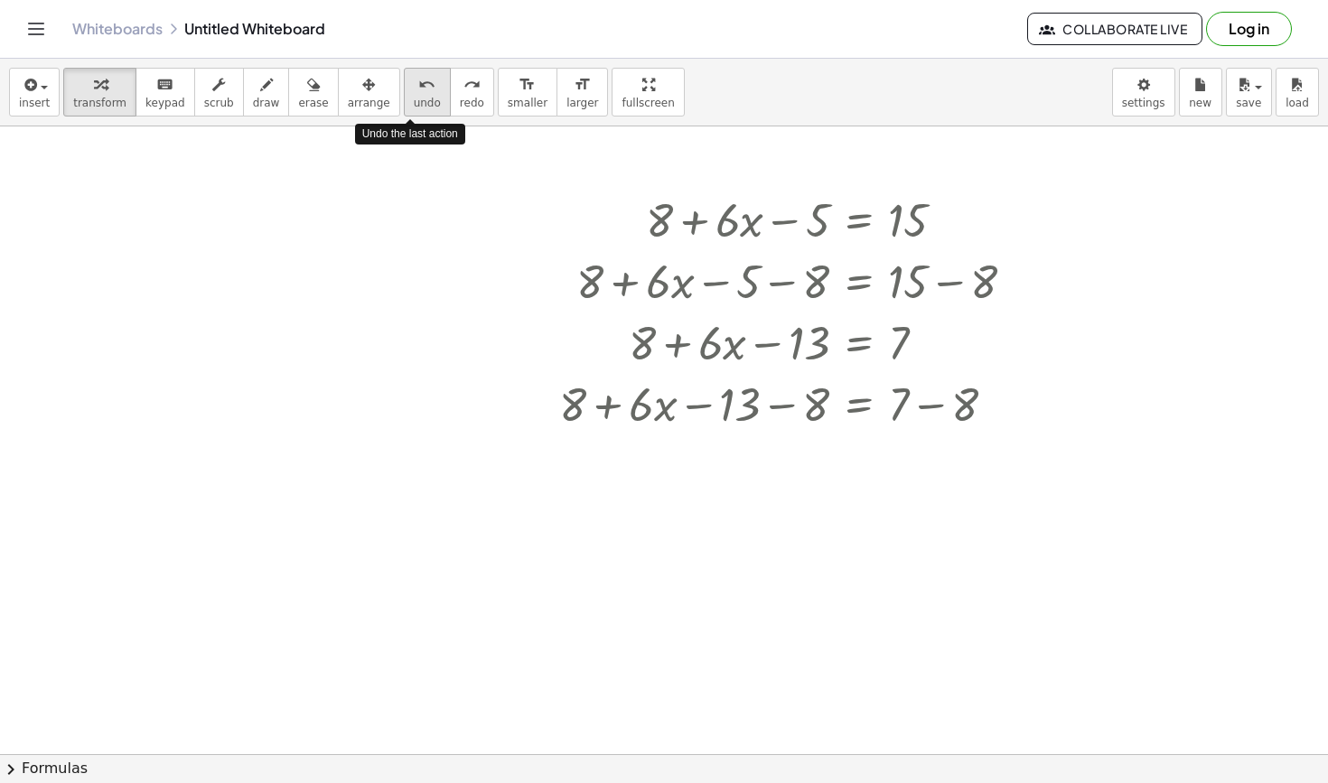
click at [419, 79] on icon "undo" at bounding box center [426, 85] width 17 height 22
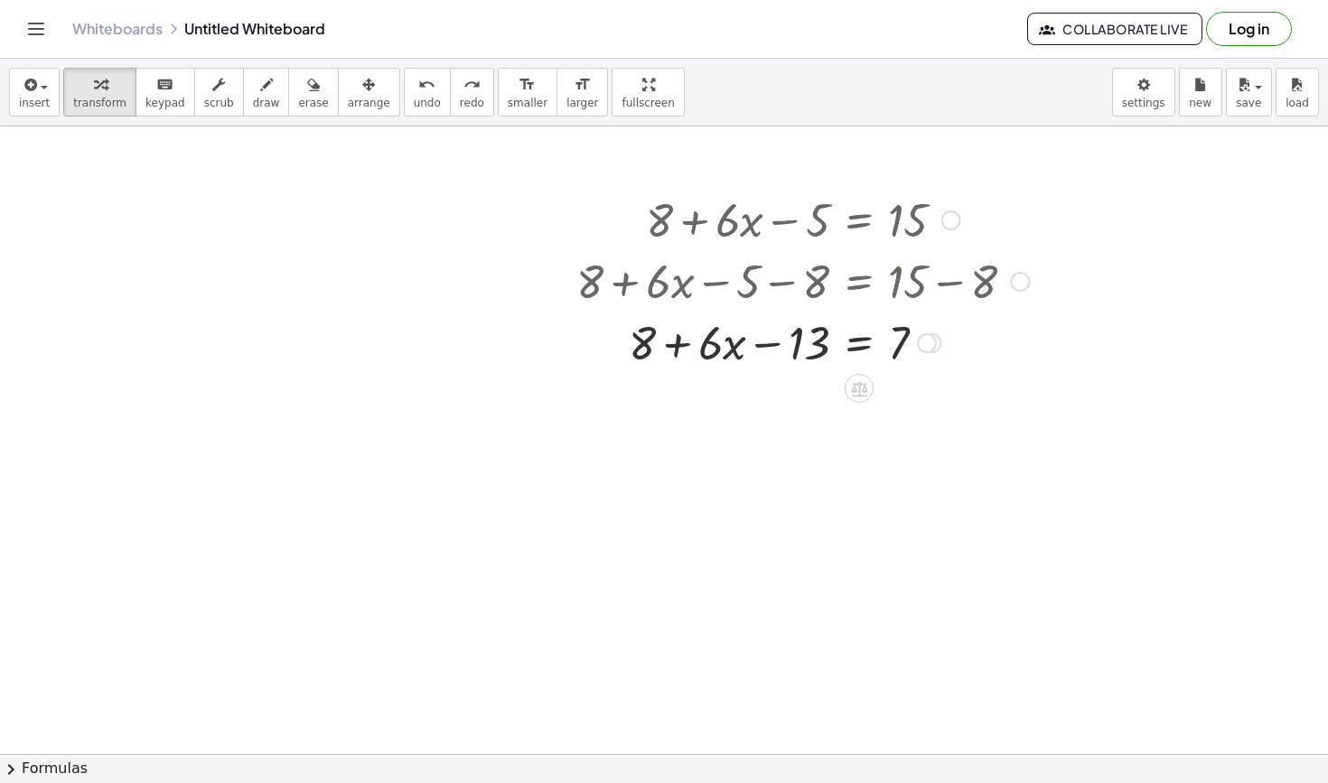
click at [665, 342] on div at bounding box center [802, 341] width 471 height 61
click at [946, 224] on div at bounding box center [951, 220] width 20 height 20
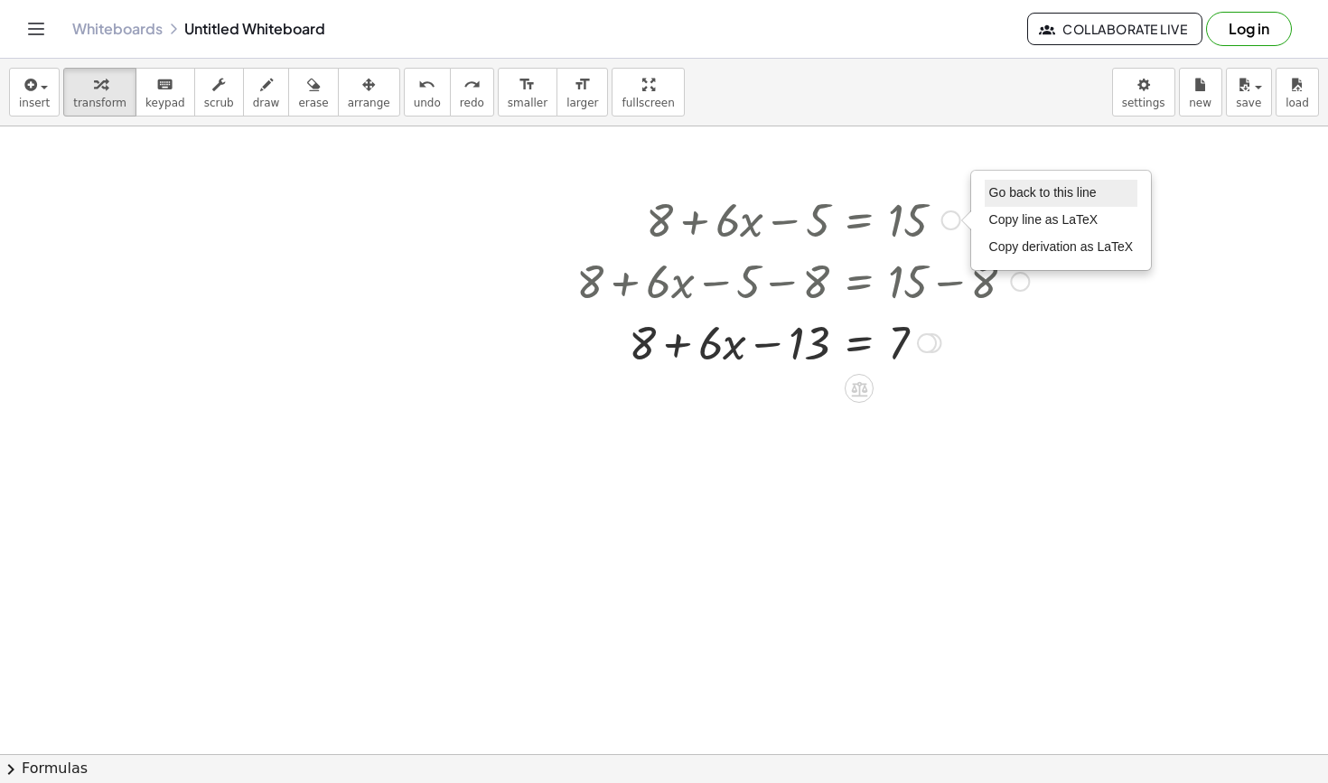
click at [1021, 202] on li "Go back to this line" at bounding box center [1062, 193] width 154 height 27
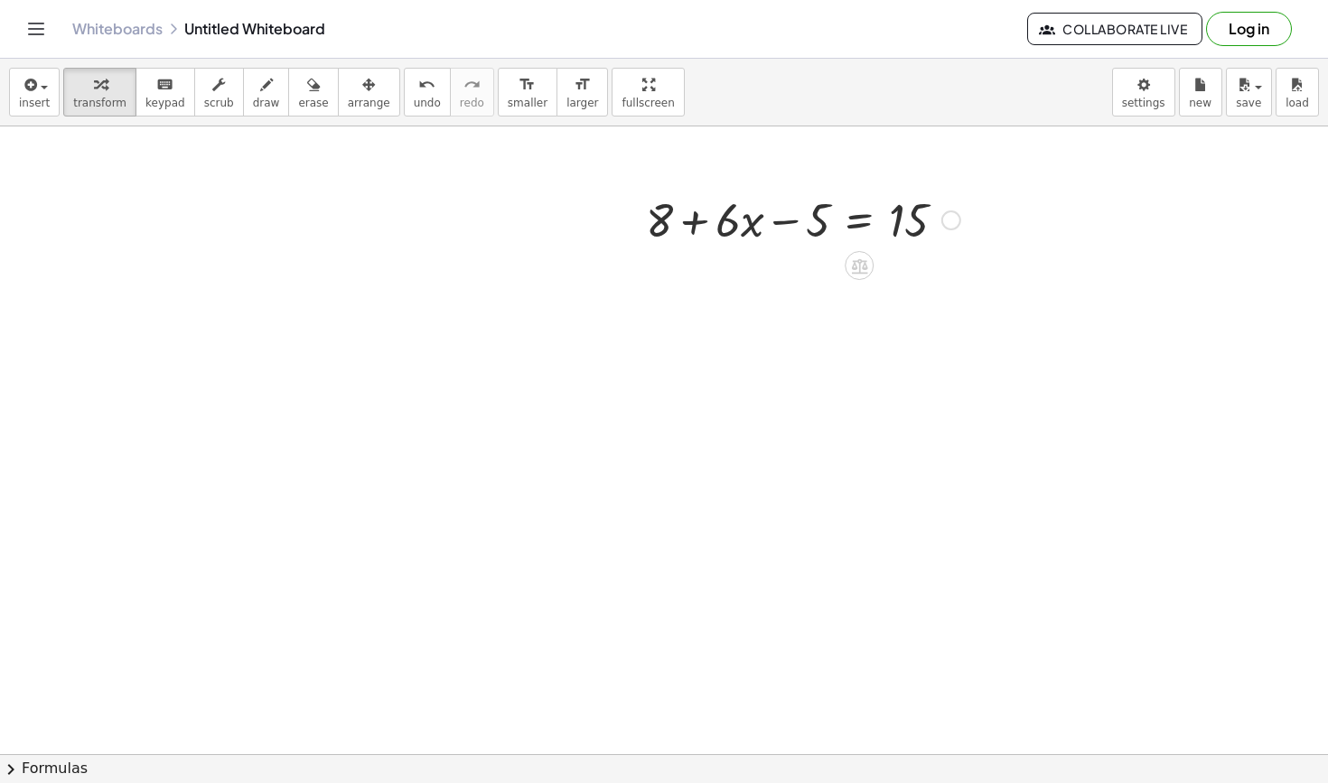
click at [861, 225] on div at bounding box center [803, 218] width 332 height 61
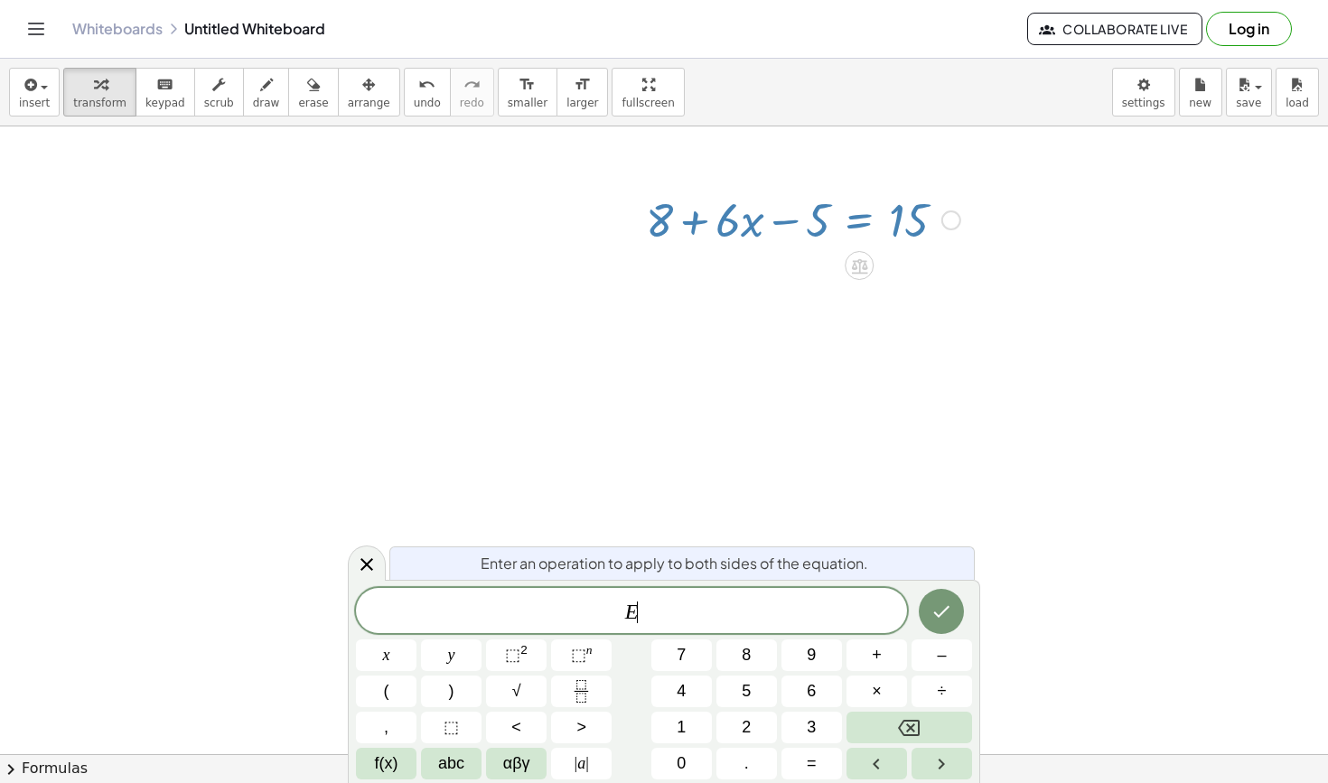
click at [684, 620] on span "E ​" at bounding box center [631, 612] width 551 height 25
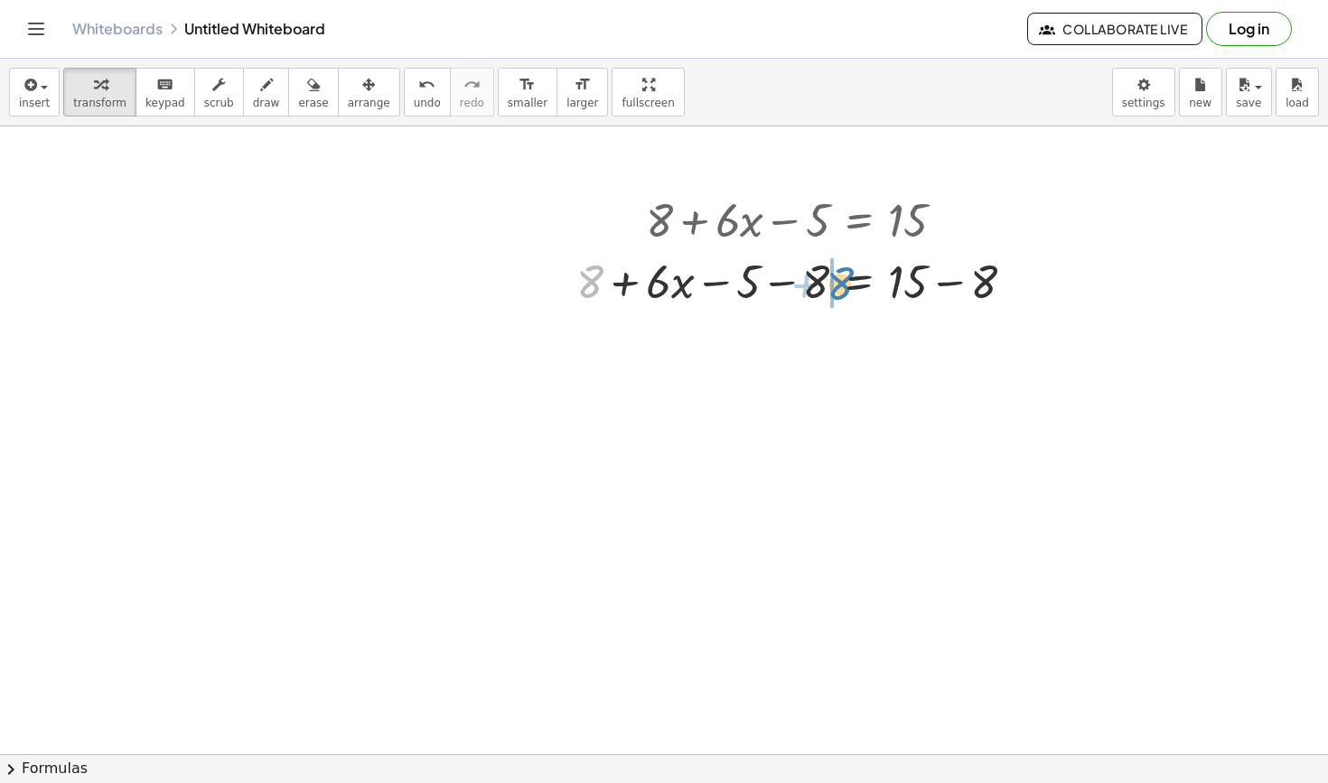
drag, startPoint x: 597, startPoint y: 283, endPoint x: 846, endPoint y: 282, distance: 249.3
click at [846, 282] on div at bounding box center [802, 279] width 471 height 61
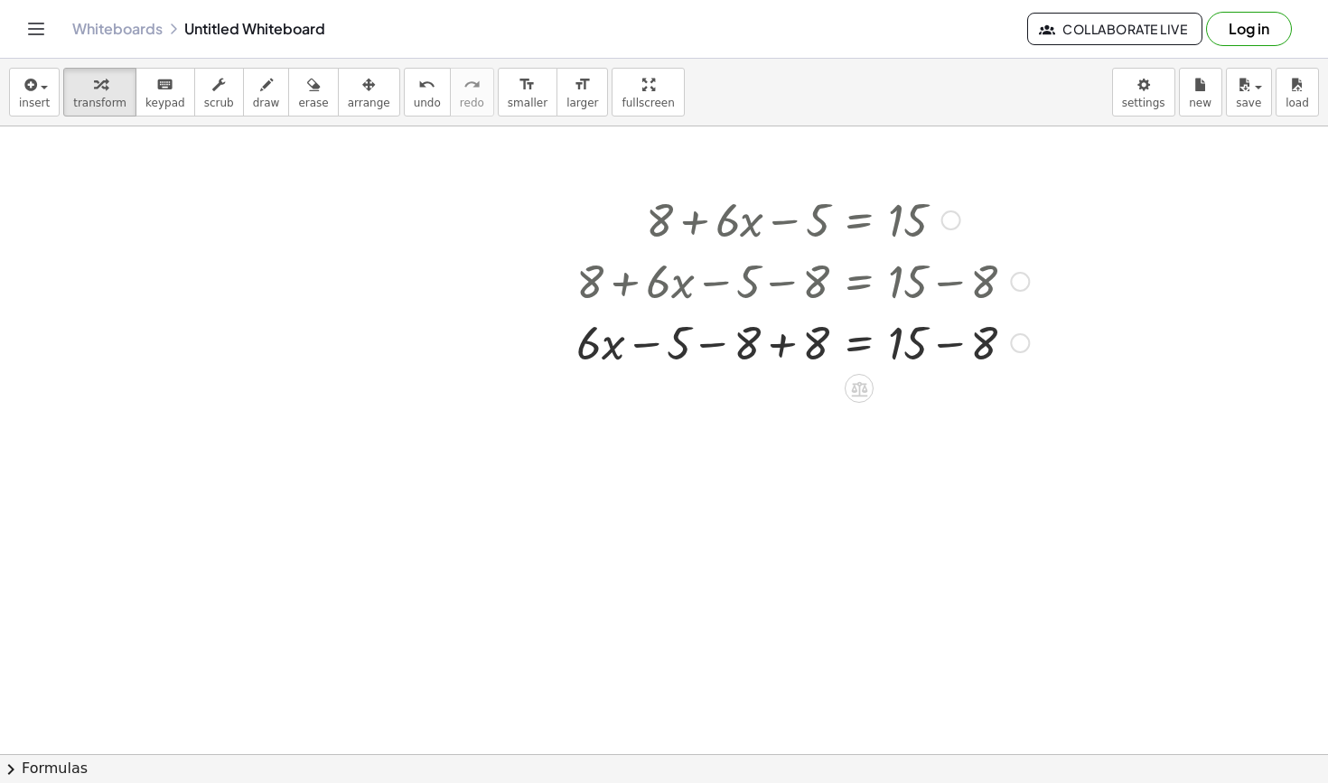
click at [782, 348] on div at bounding box center [802, 341] width 471 height 61
click at [949, 407] on div at bounding box center [802, 402] width 471 height 61
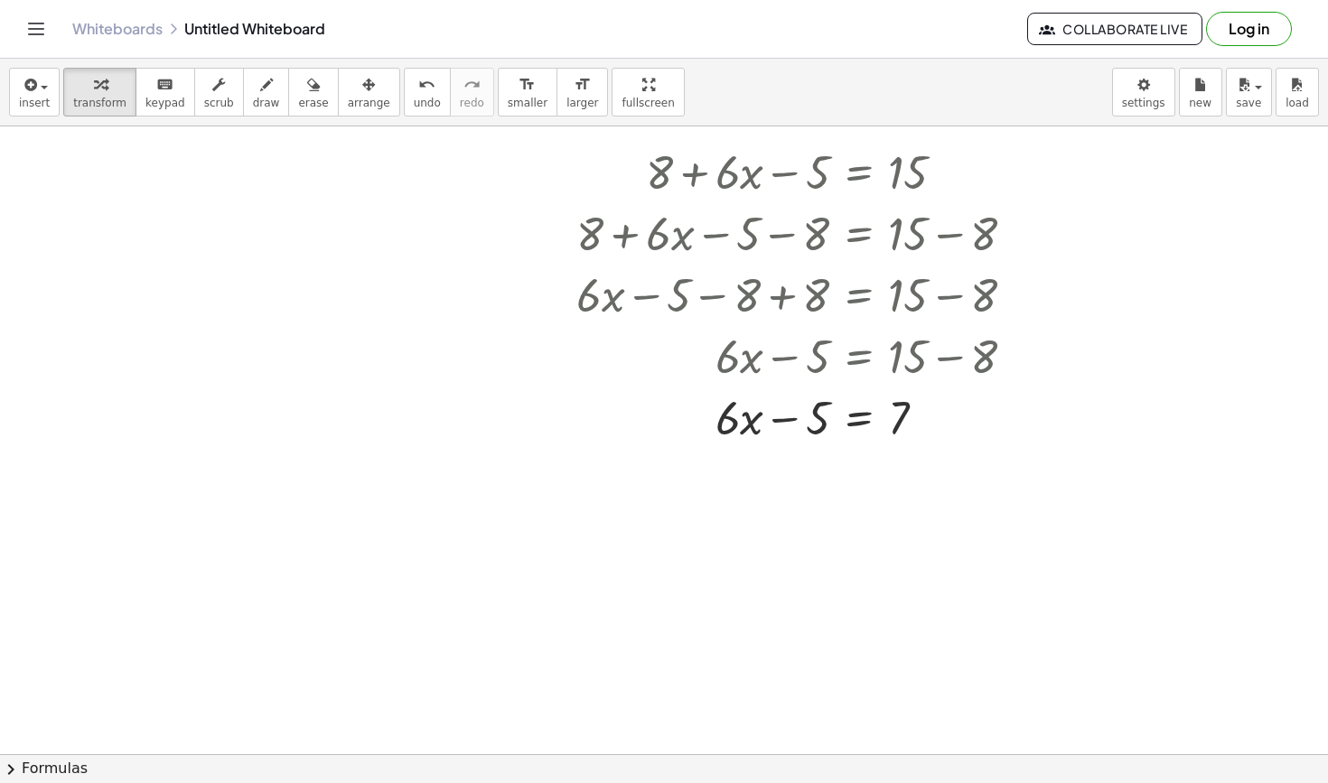
scroll to position [524, 0]
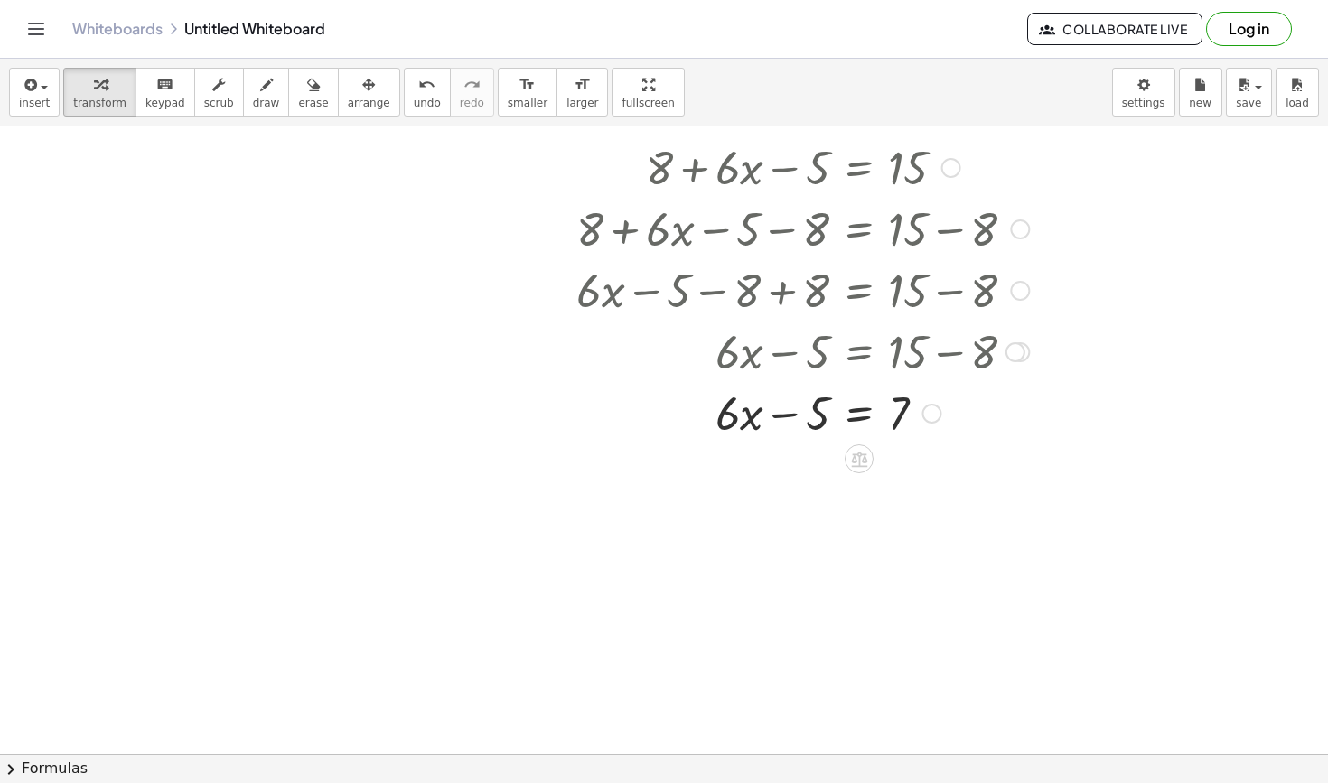
click at [868, 418] on div at bounding box center [802, 411] width 471 height 61
click at [779, 477] on div at bounding box center [802, 473] width 471 height 61
click at [859, 168] on div "+ 8 + · 6 · x − 5 = 15 + 8 + · 6 · x − 5 − 8 = + 15 − 8 + · 6 · x − 5 − 8 + 8 =…" at bounding box center [859, 168] width 0 height 0
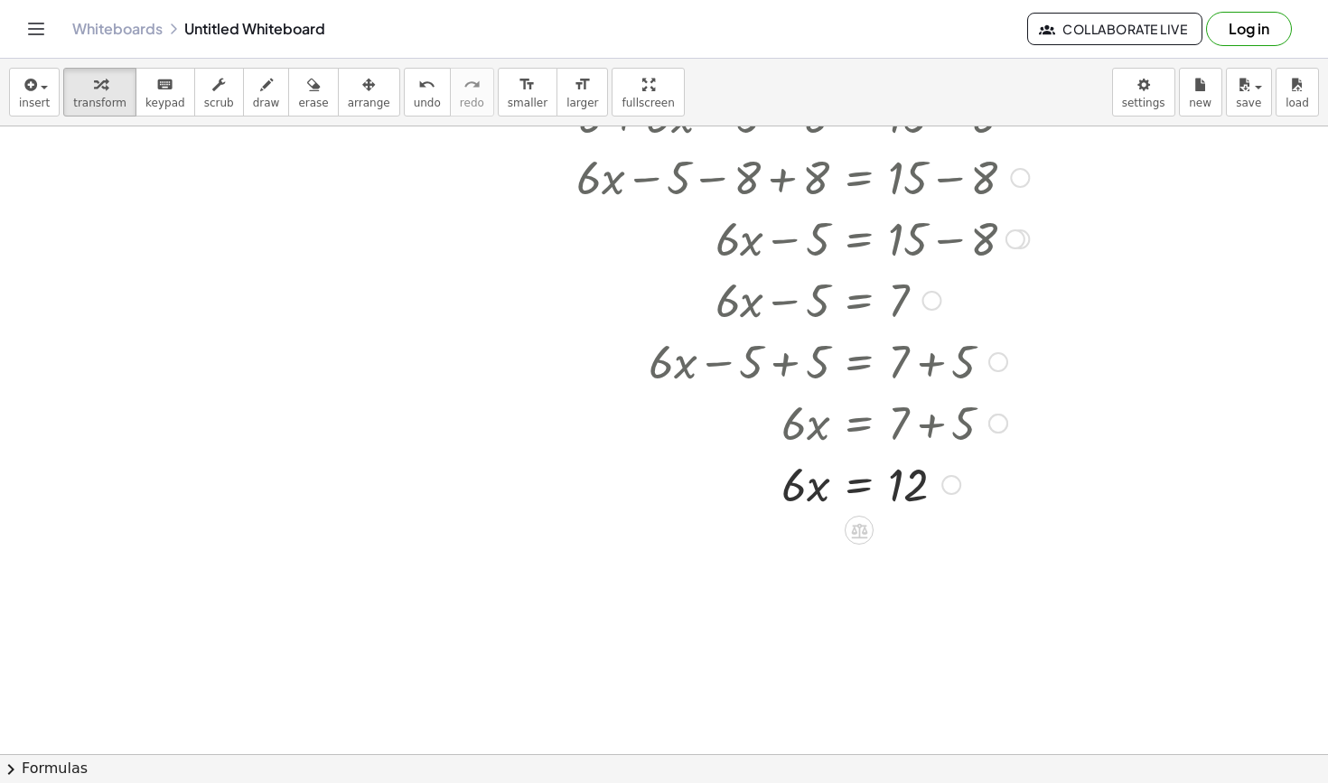
scroll to position [643, 0]
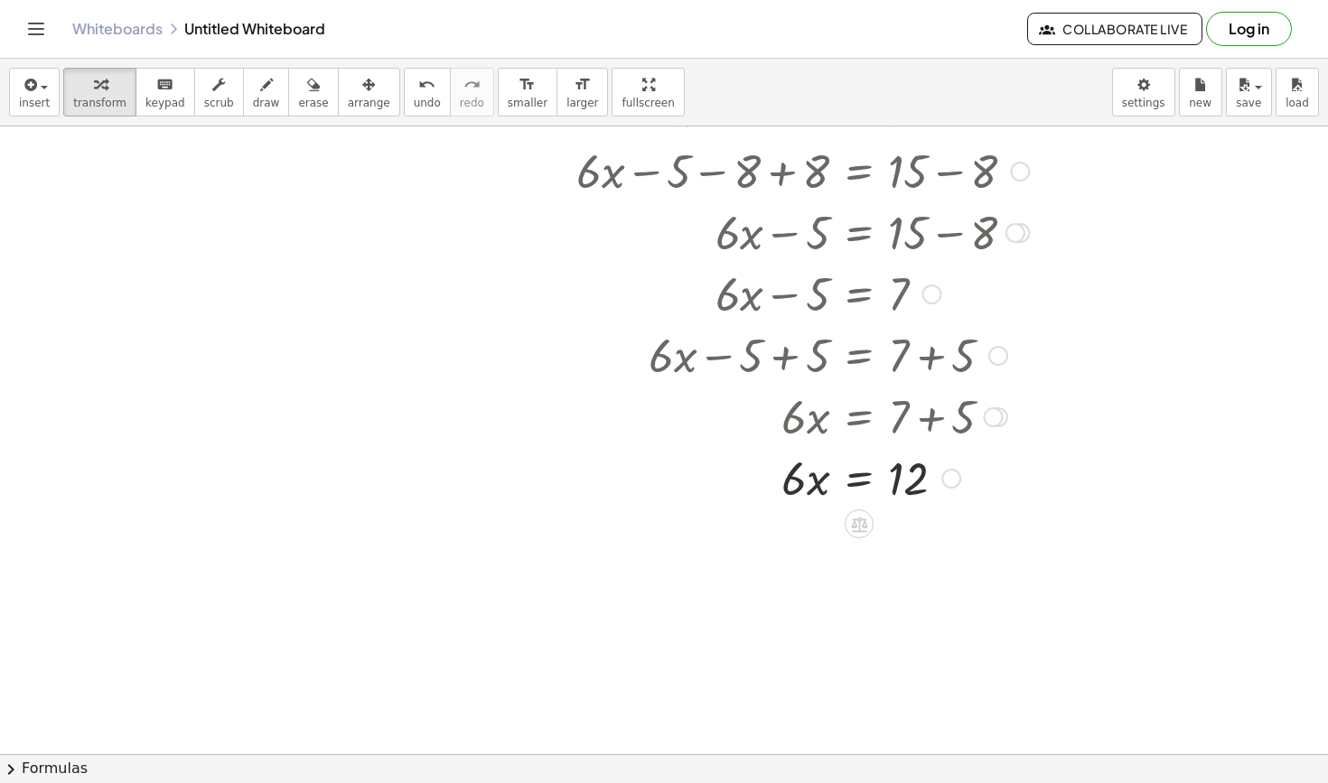
click at [855, 481] on div at bounding box center [802, 476] width 471 height 61
click at [801, 557] on div at bounding box center [802, 553] width 471 height 90
click at [906, 642] on div at bounding box center [802, 643] width 471 height 90
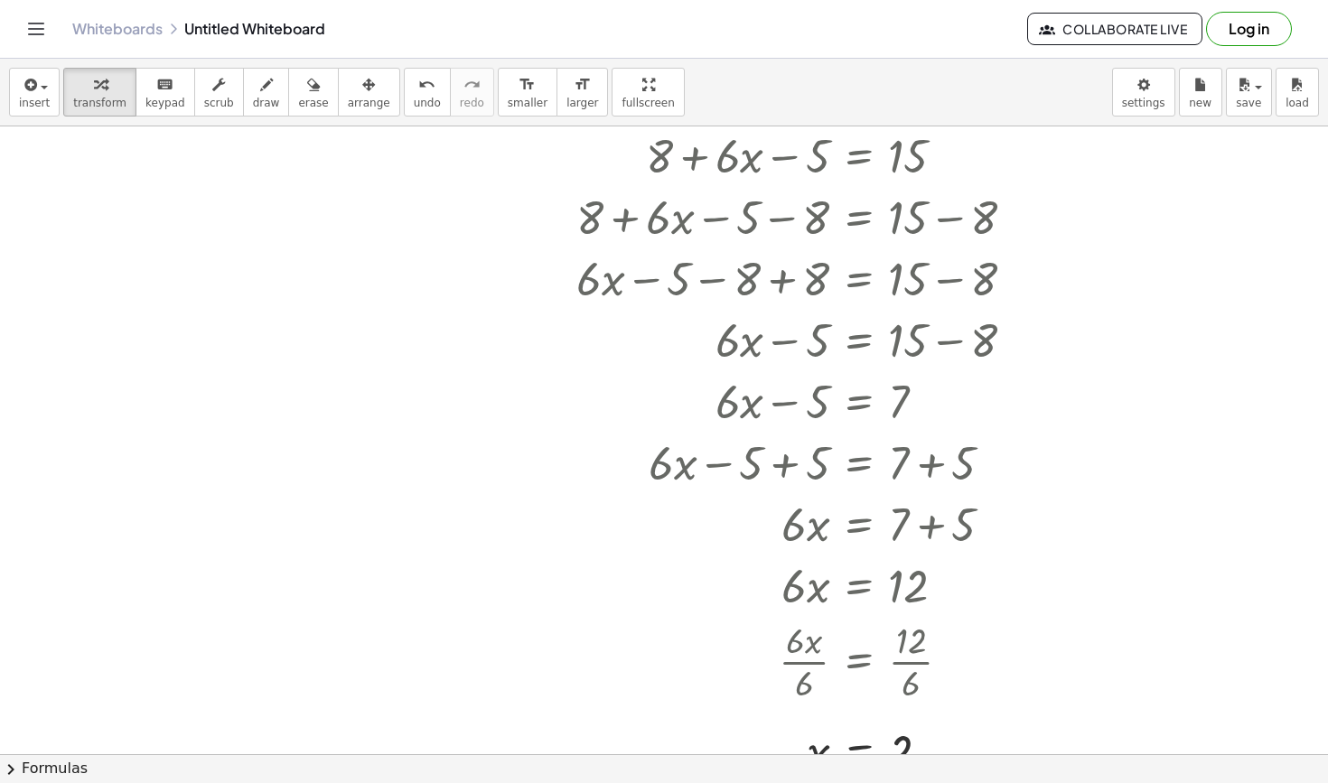
scroll to position [0, 0]
click at [121, 363] on div at bounding box center [664, 219] width 1328 height 1256
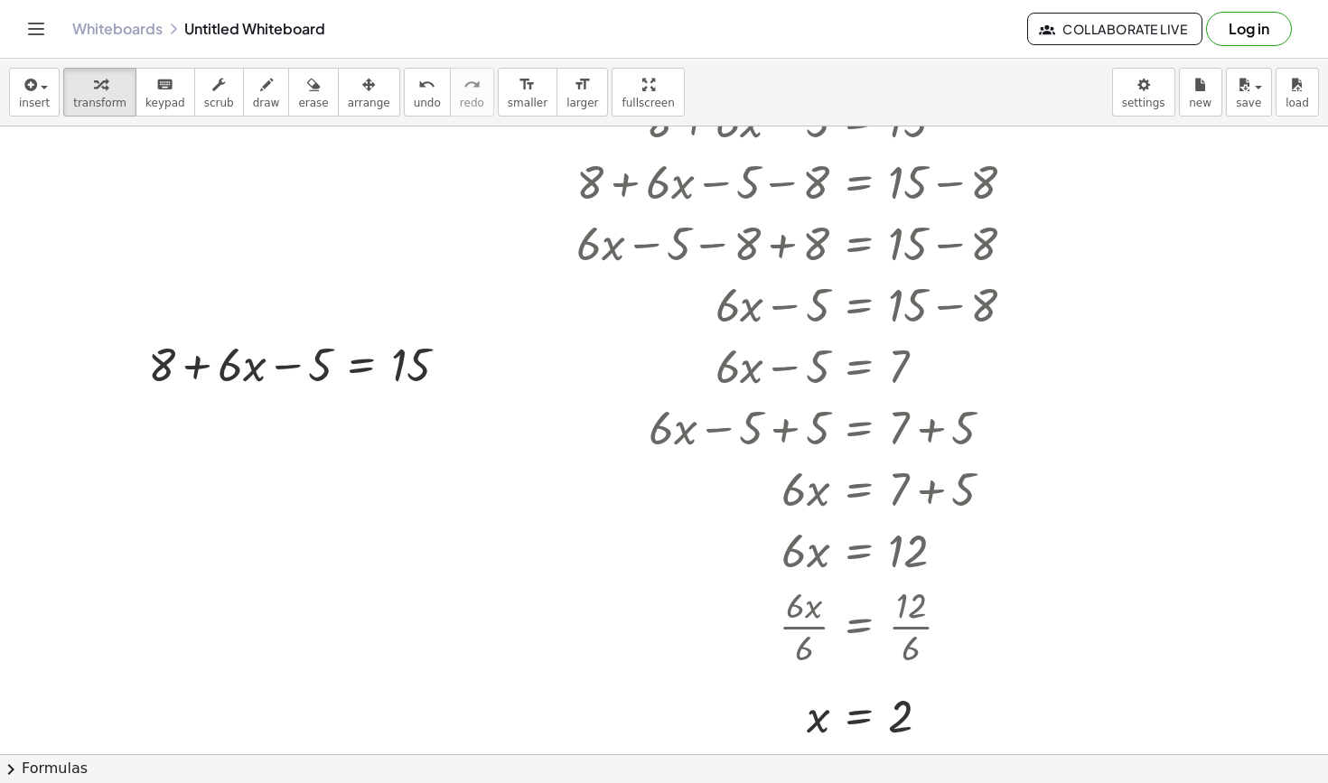
scroll to position [573, 0]
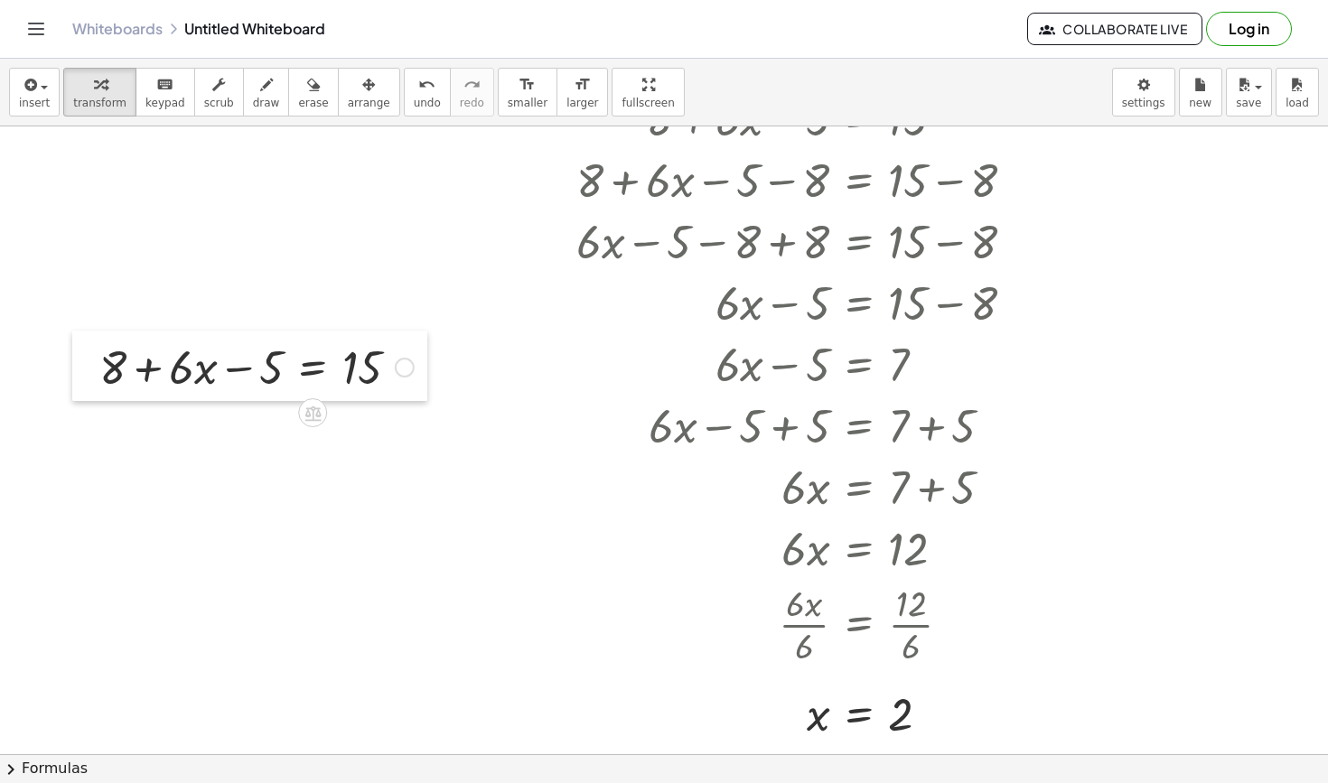
drag, startPoint x: 147, startPoint y: 350, endPoint x: 98, endPoint y: 354, distance: 48.9
click at [98, 355] on div at bounding box center [85, 366] width 27 height 70
drag, startPoint x: 106, startPoint y: 361, endPoint x: 293, endPoint y: 361, distance: 187.0
click at [293, 361] on div at bounding box center [256, 365] width 332 height 61
click at [303, 429] on div at bounding box center [256, 427] width 332 height 61
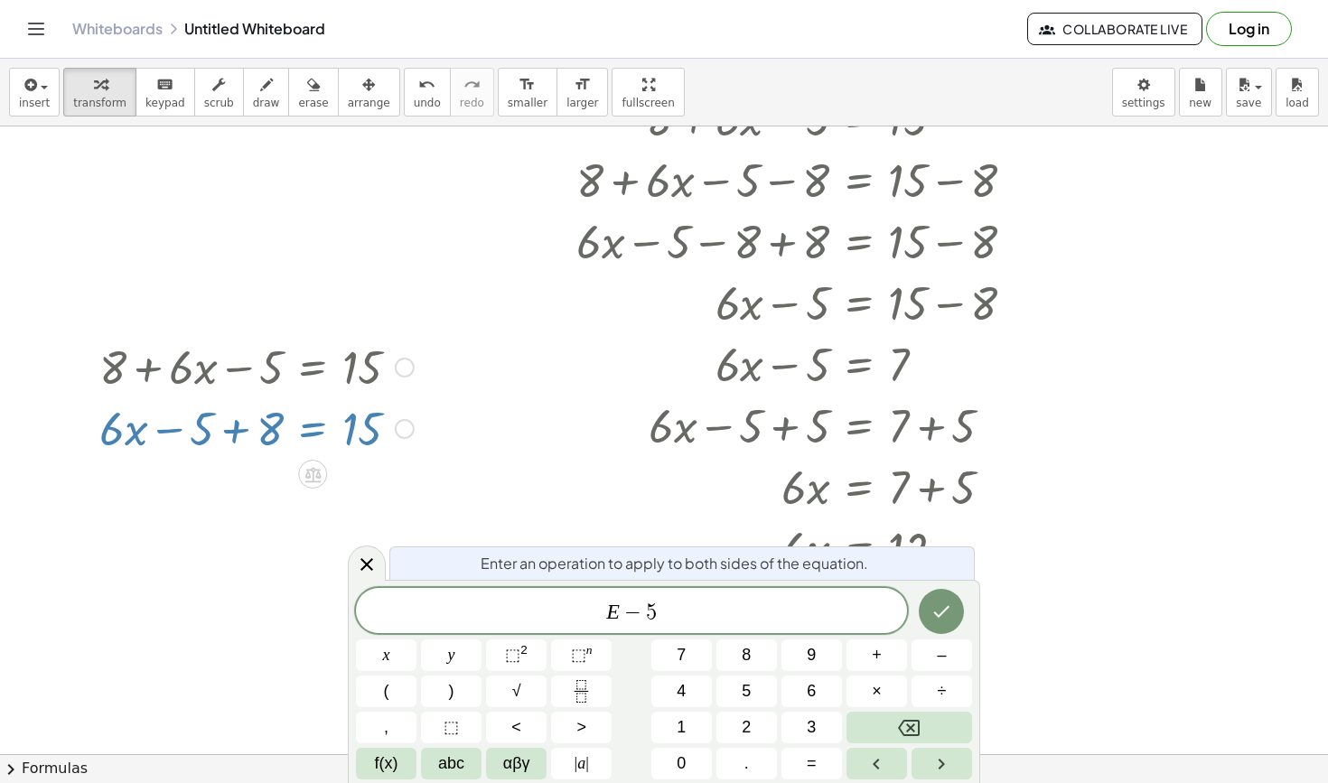
drag, startPoint x: 200, startPoint y: 432, endPoint x: 280, endPoint y: 433, distance: 80.4
click at [280, 433] on div at bounding box center [256, 427] width 332 height 61
click at [537, 567] on span "Enter an operation to apply to both sides of the equation." at bounding box center [675, 564] width 388 height 22
click at [359, 562] on icon at bounding box center [367, 565] width 22 height 22
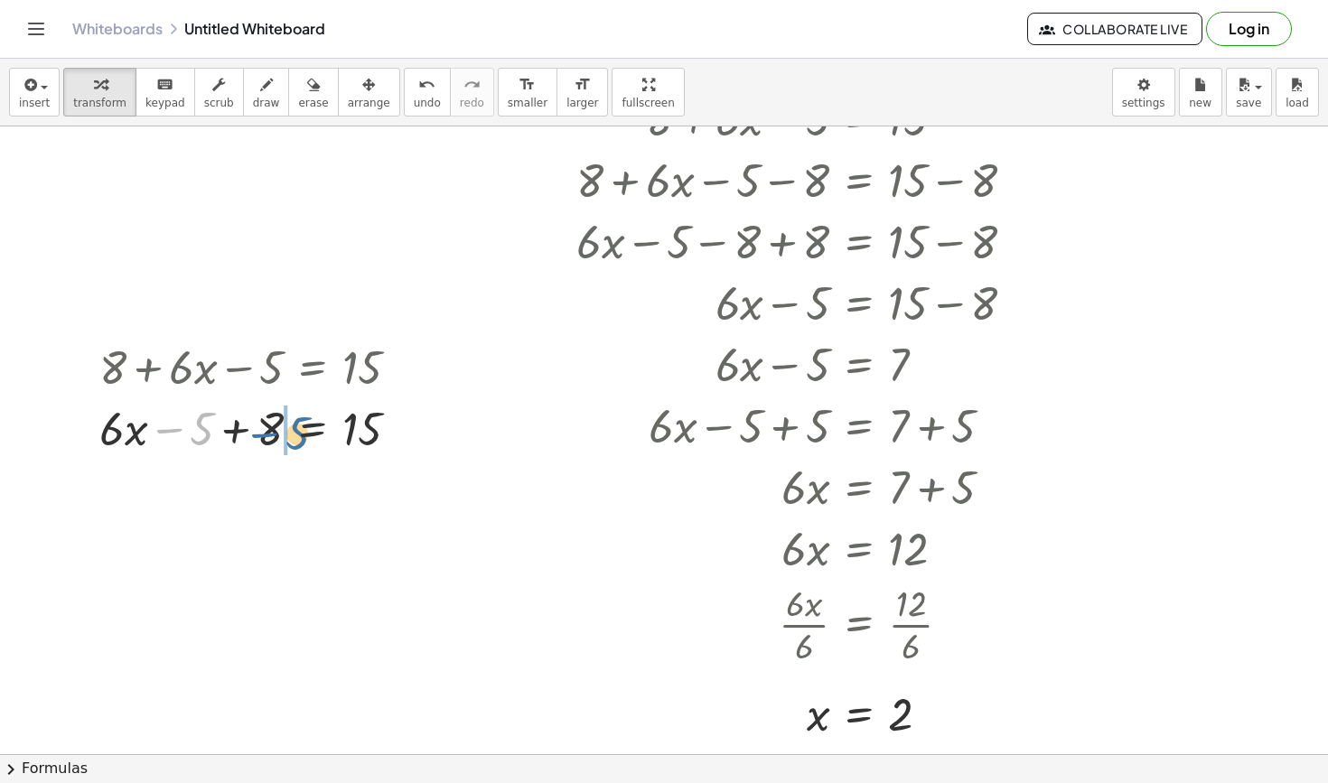
drag, startPoint x: 195, startPoint y: 430, endPoint x: 291, endPoint y: 434, distance: 95.9
click at [291, 434] on div at bounding box center [256, 427] width 332 height 61
click at [320, 429] on div at bounding box center [256, 427] width 332 height 61
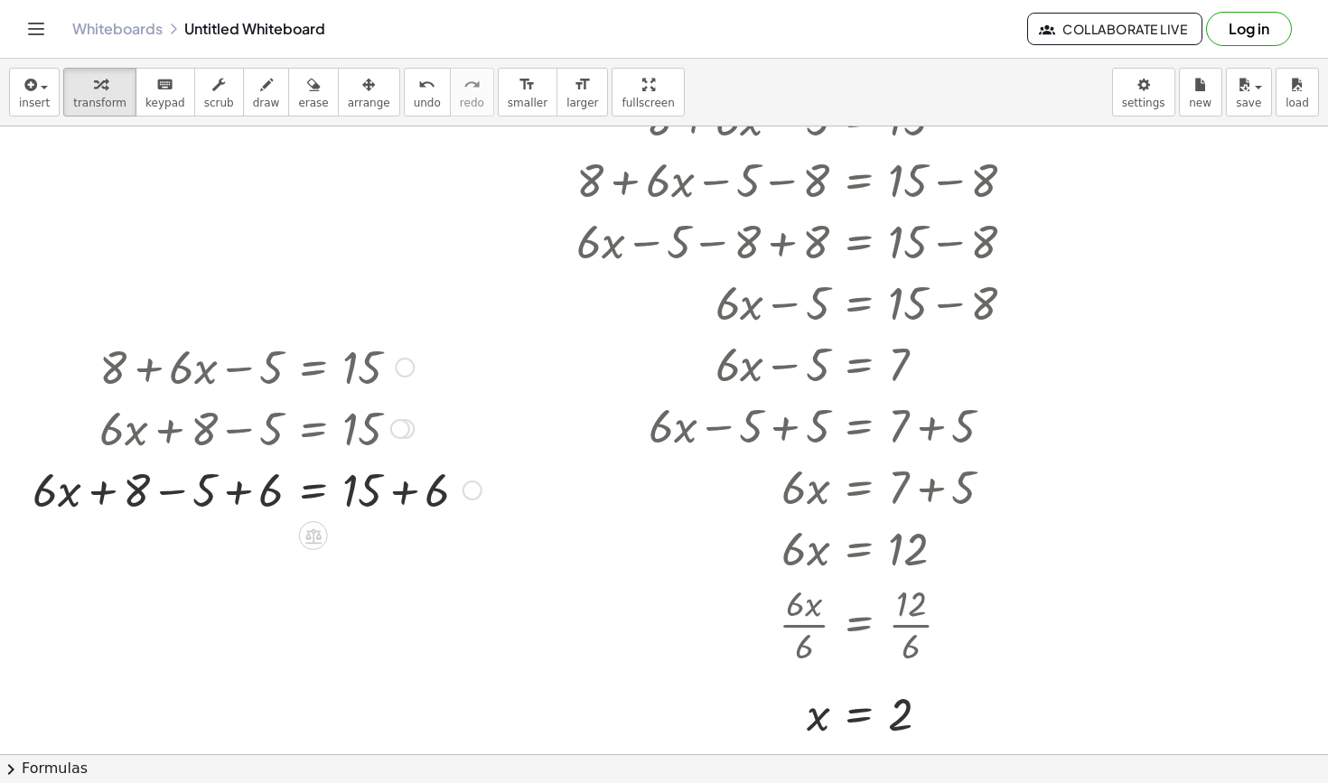
click at [399, 428] on div at bounding box center [400, 429] width 20 height 20
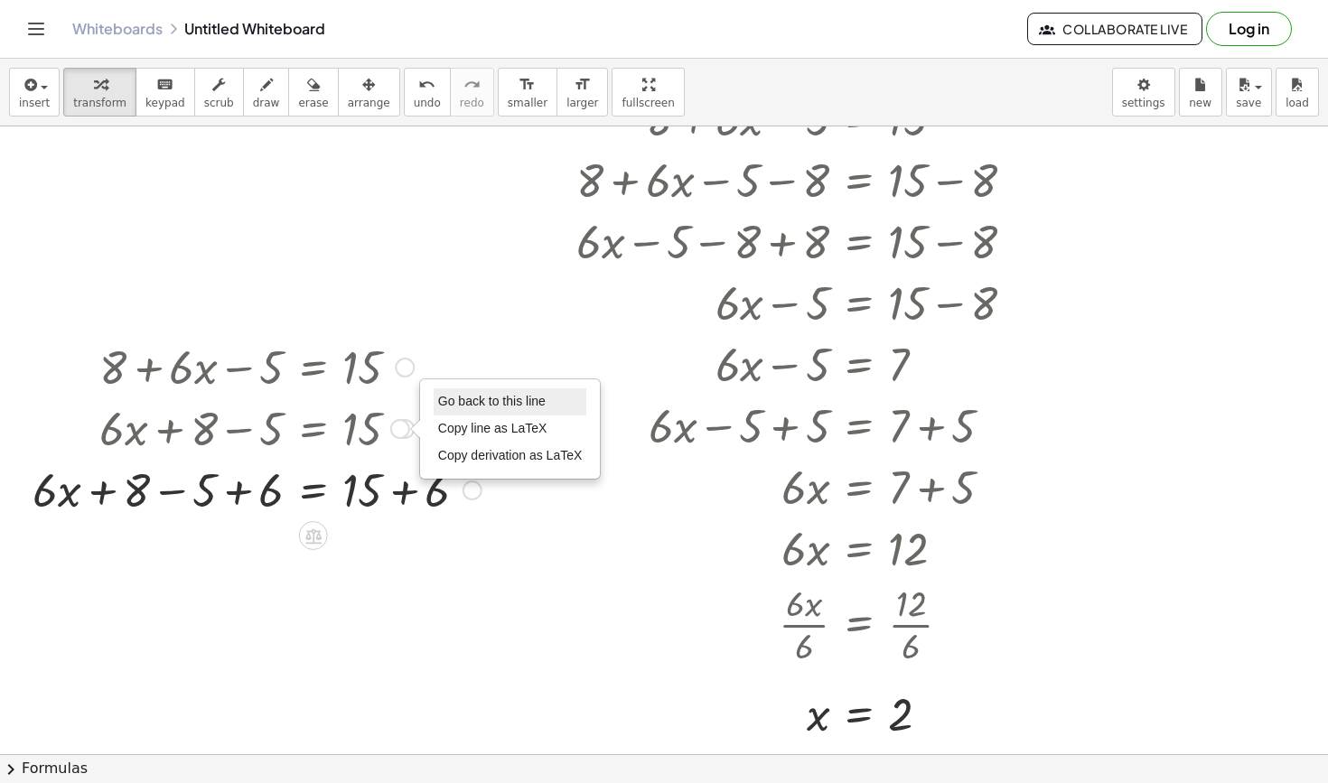
drag, startPoint x: 493, startPoint y: 427, endPoint x: 472, endPoint y: 390, distance: 42.5
click at [472, 389] on ul "Go back to this line Copy line as LaTeX Copy derivation as LaTeX" at bounding box center [511, 428] width 154 height 81
click at [472, 394] on li "Go back to this line" at bounding box center [511, 401] width 154 height 27
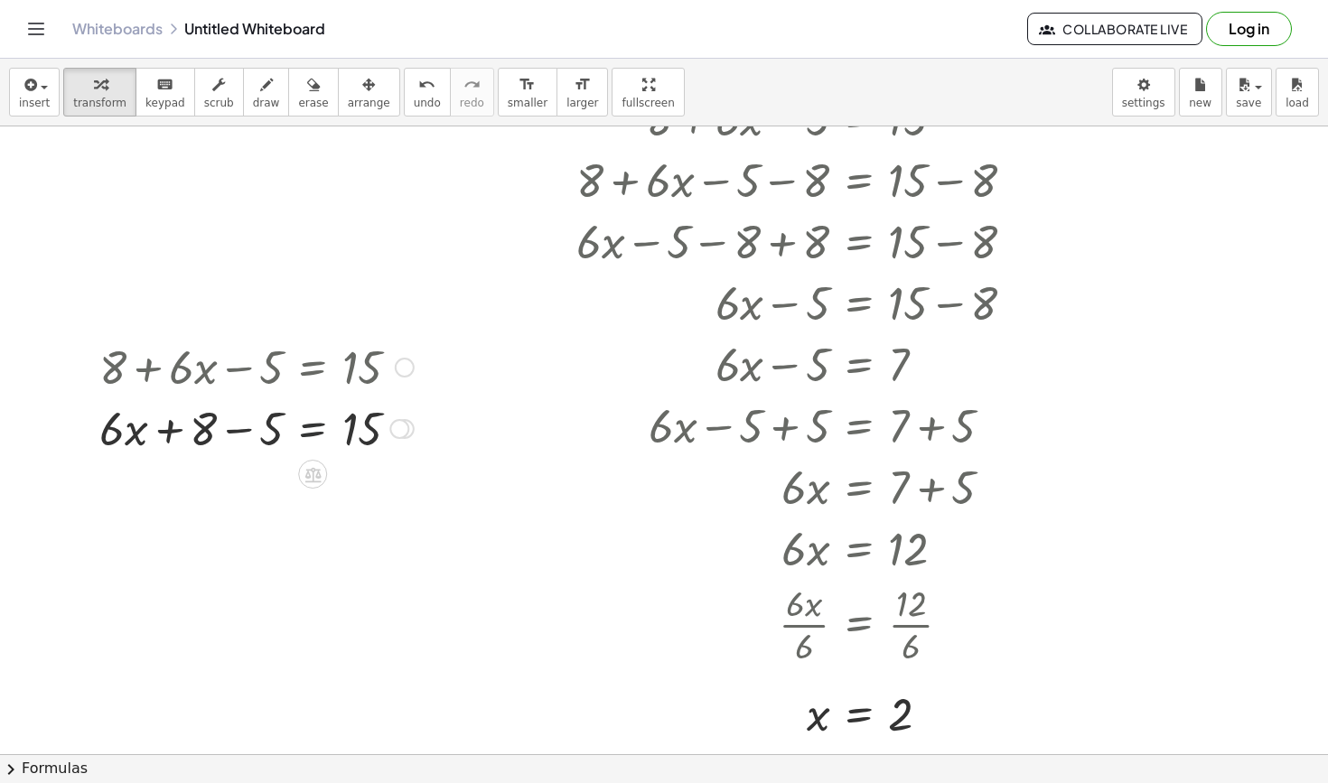
click at [321, 430] on div at bounding box center [256, 427] width 332 height 61
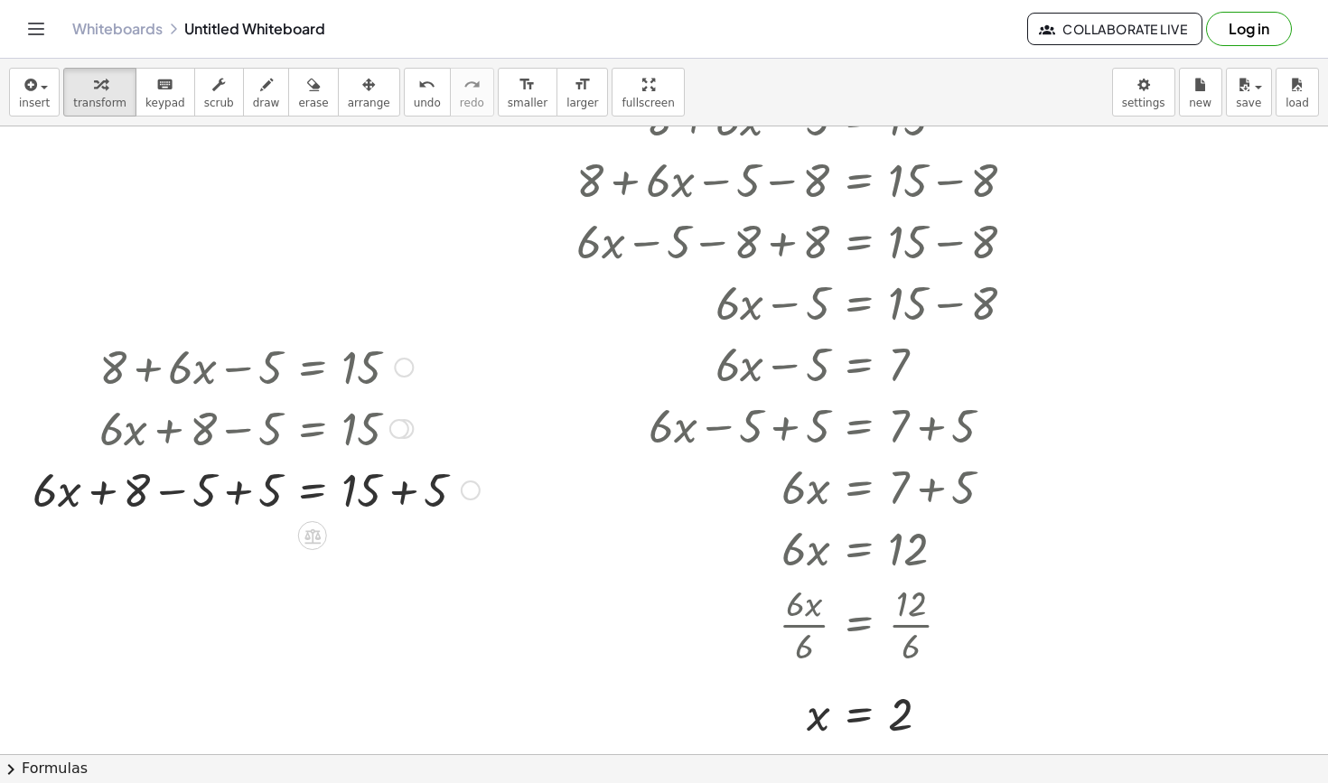
click at [237, 494] on div at bounding box center [255, 488] width 465 height 61
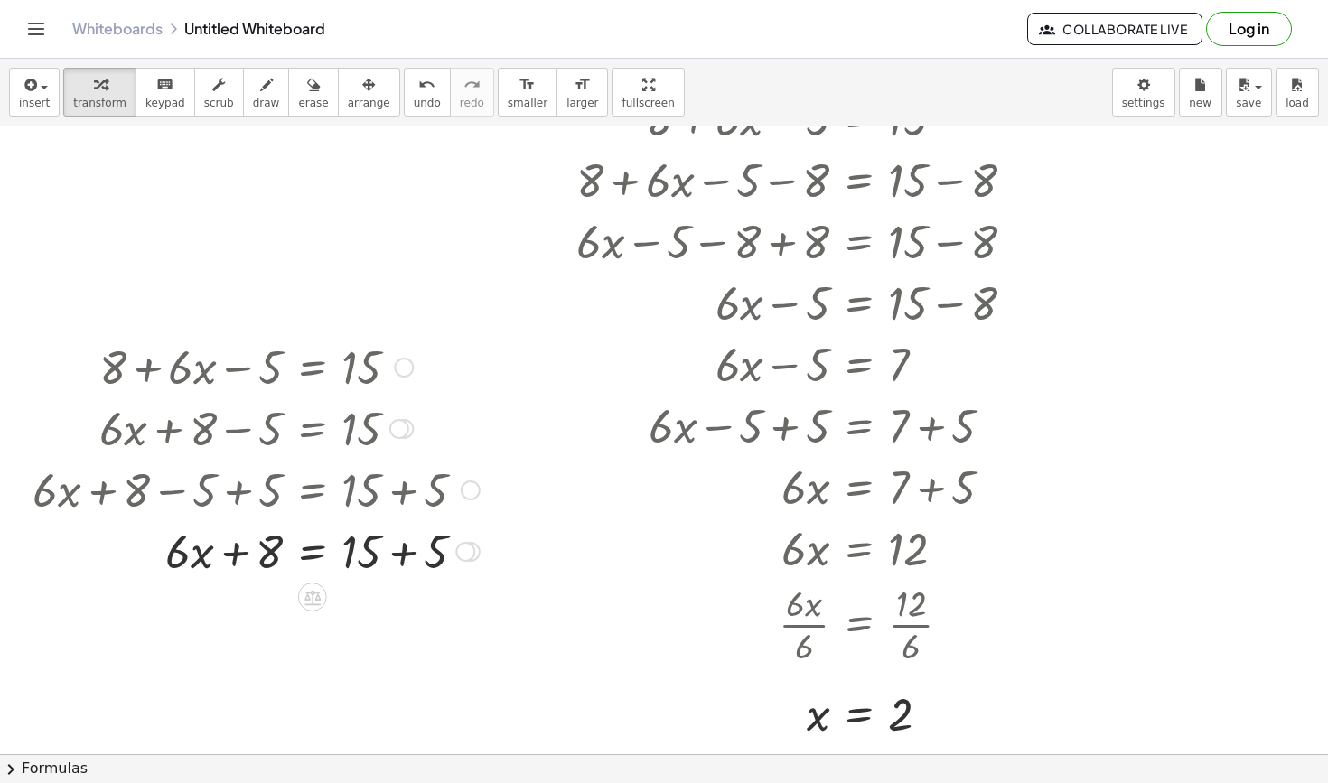
click at [447, 556] on div at bounding box center [255, 549] width 465 height 61
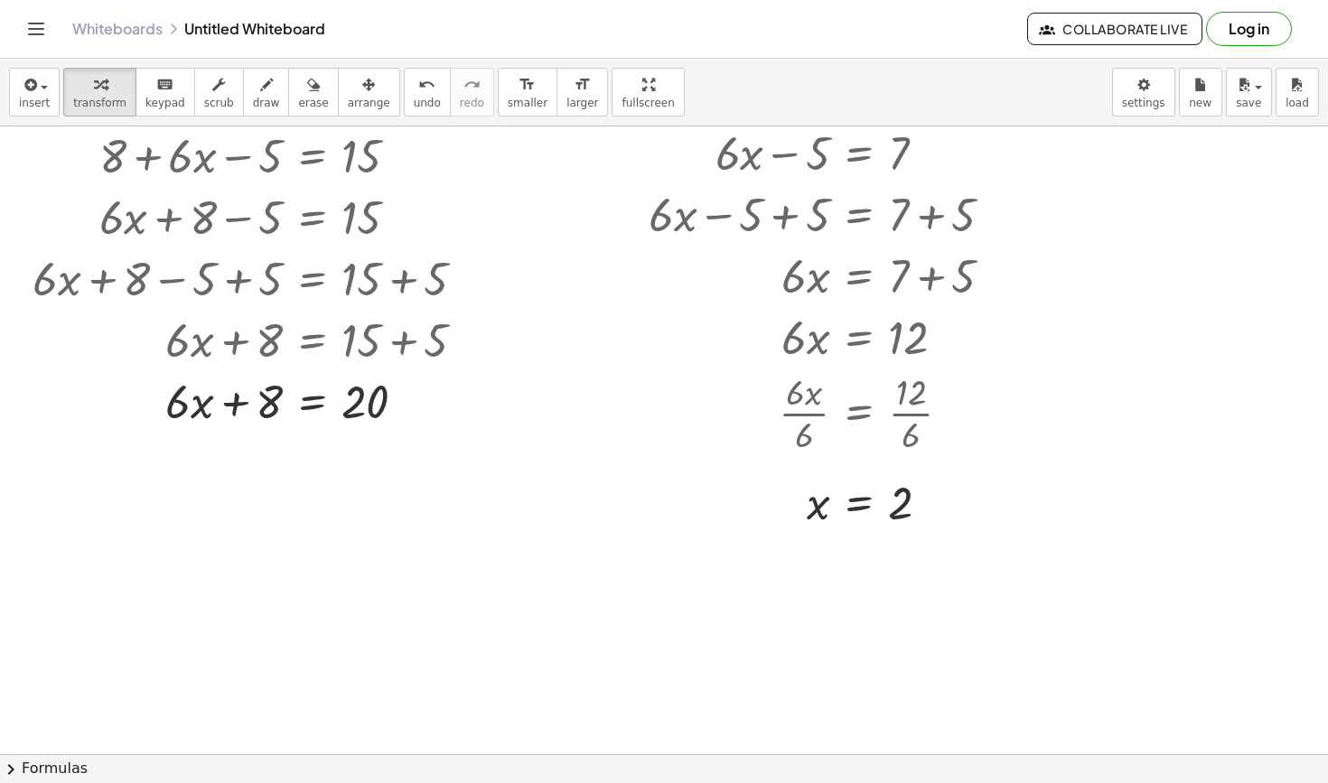
scroll to position [793, 0]
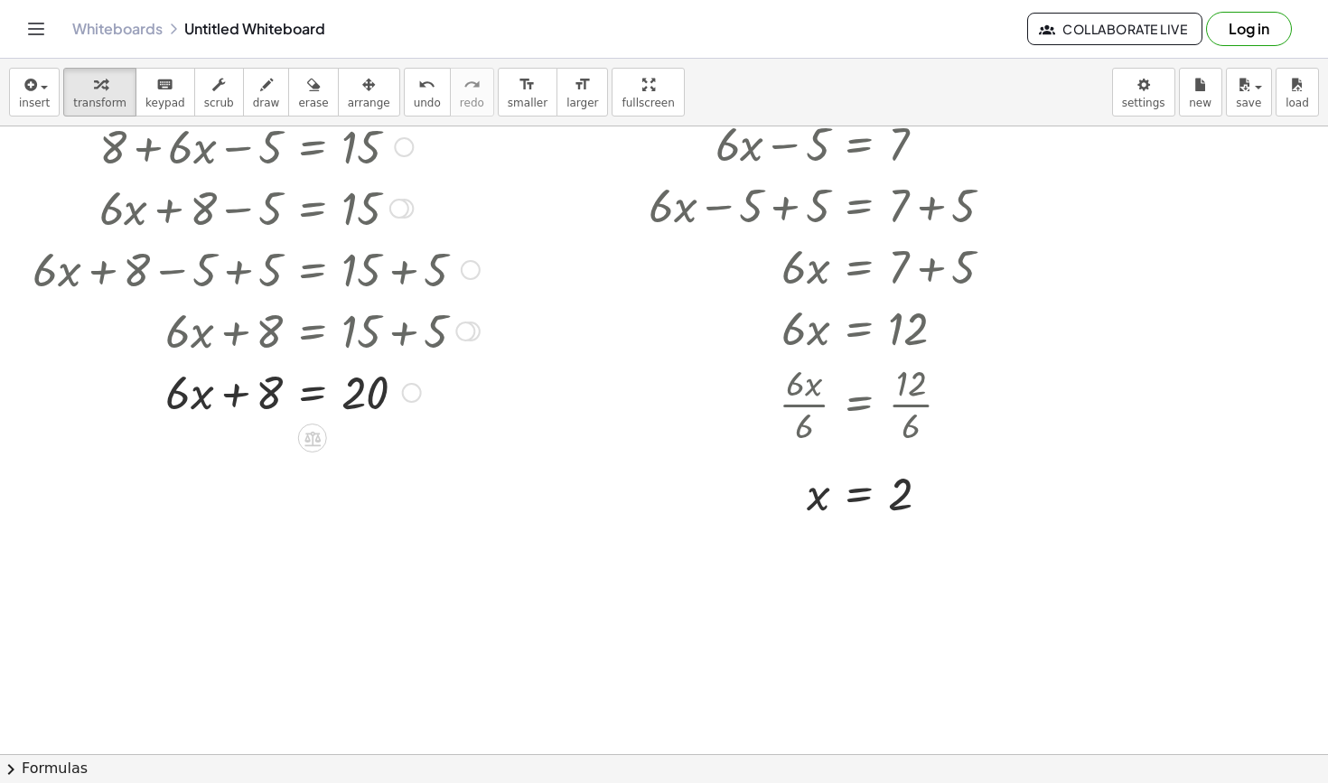
click at [307, 394] on div at bounding box center [255, 390] width 465 height 61
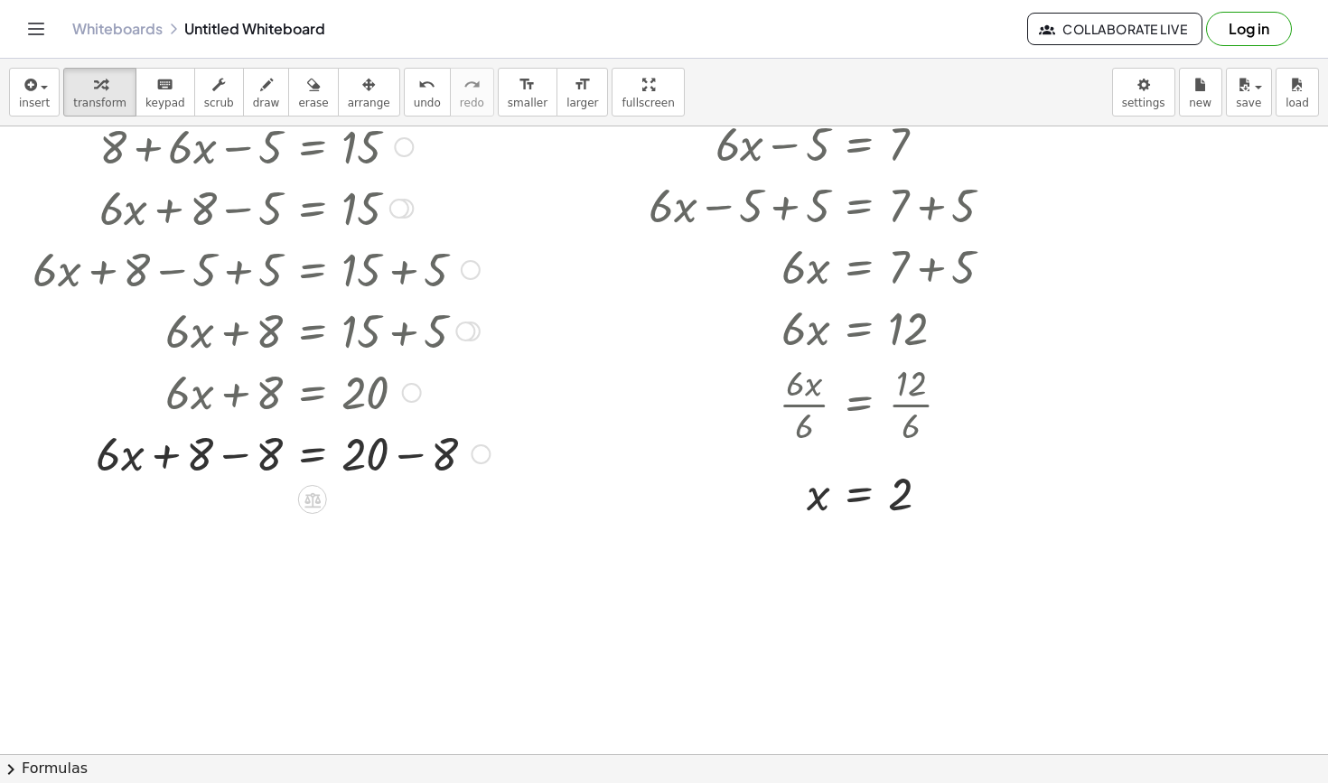
click at [232, 441] on div at bounding box center [260, 452] width 475 height 61
click at [391, 461] on div at bounding box center [260, 452] width 475 height 61
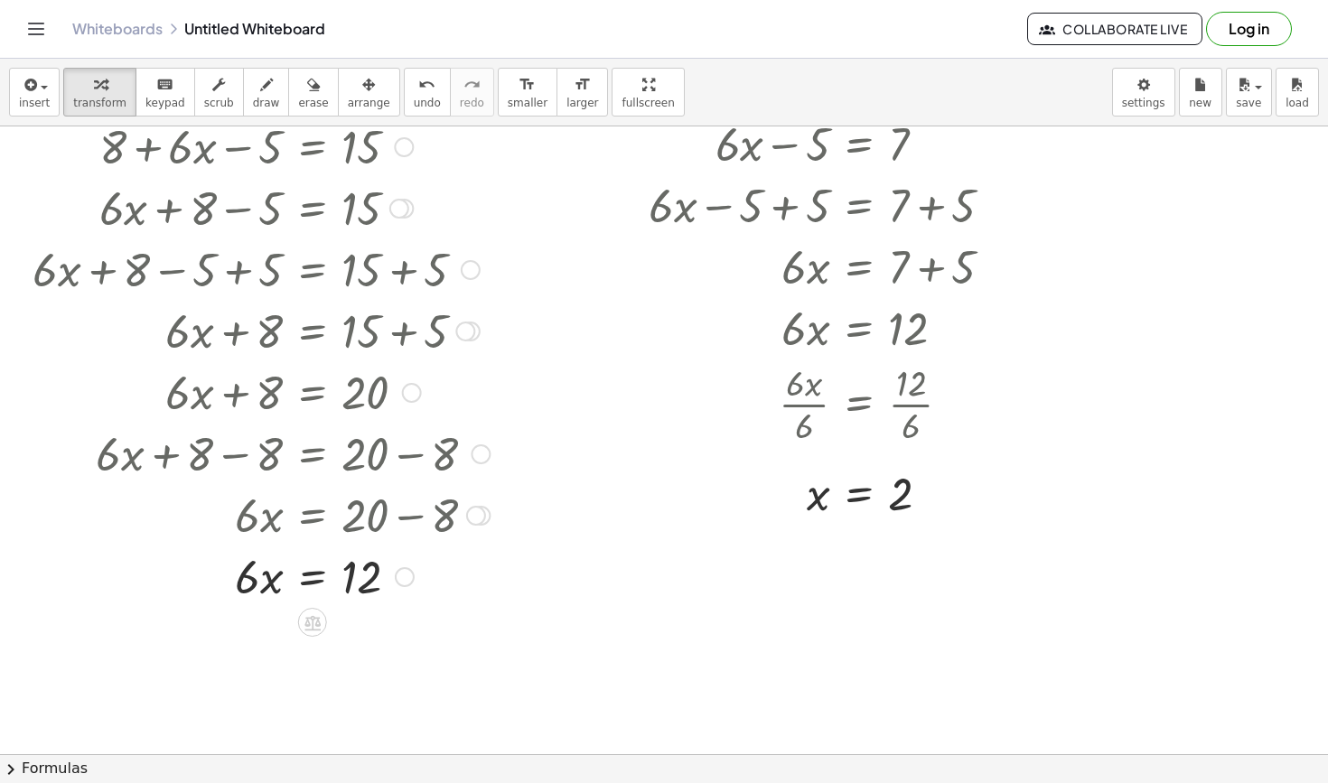
click at [319, 574] on div at bounding box center [260, 575] width 475 height 61
click at [261, 641] on div at bounding box center [260, 651] width 475 height 90
click at [380, 654] on div at bounding box center [260, 651] width 475 height 90
click at [259, 658] on div at bounding box center [260, 651] width 475 height 90
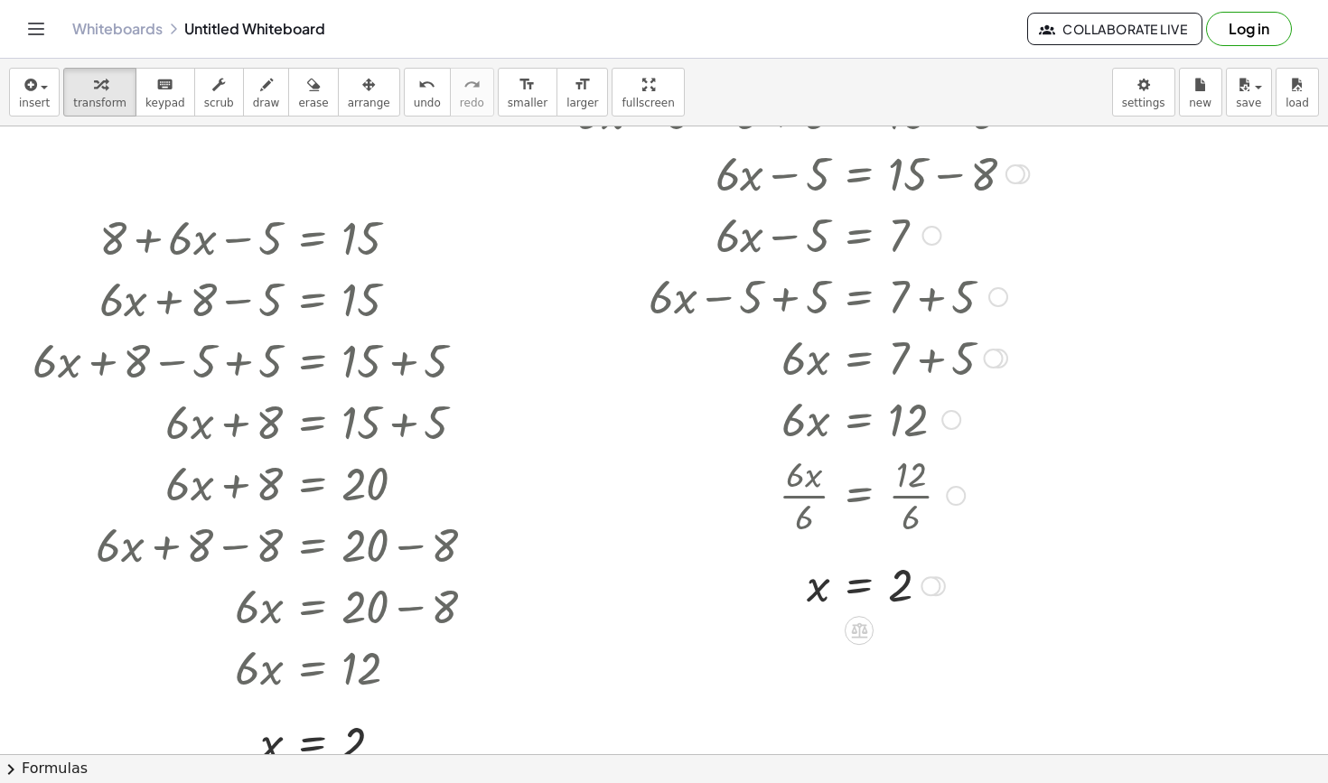
scroll to position [1075, 0]
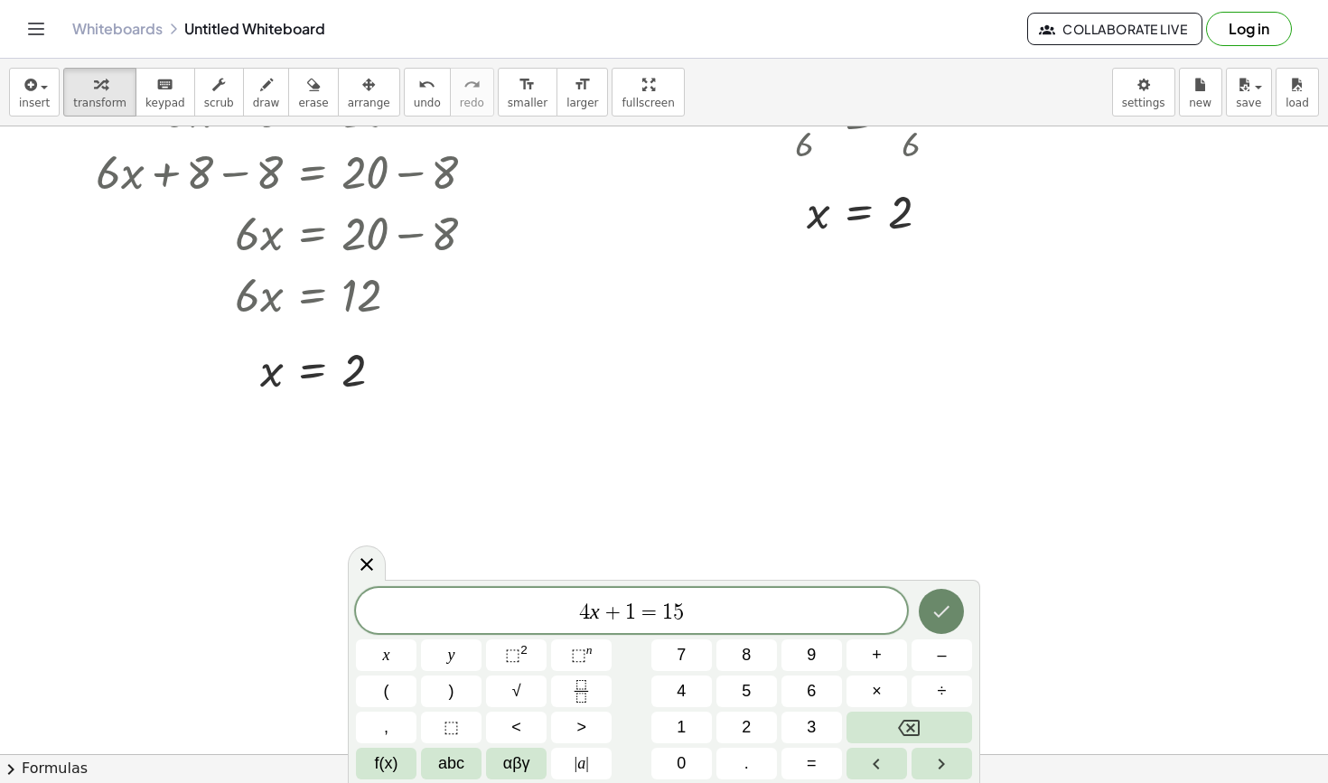
click at [945, 621] on icon "Done" at bounding box center [941, 612] width 22 height 22
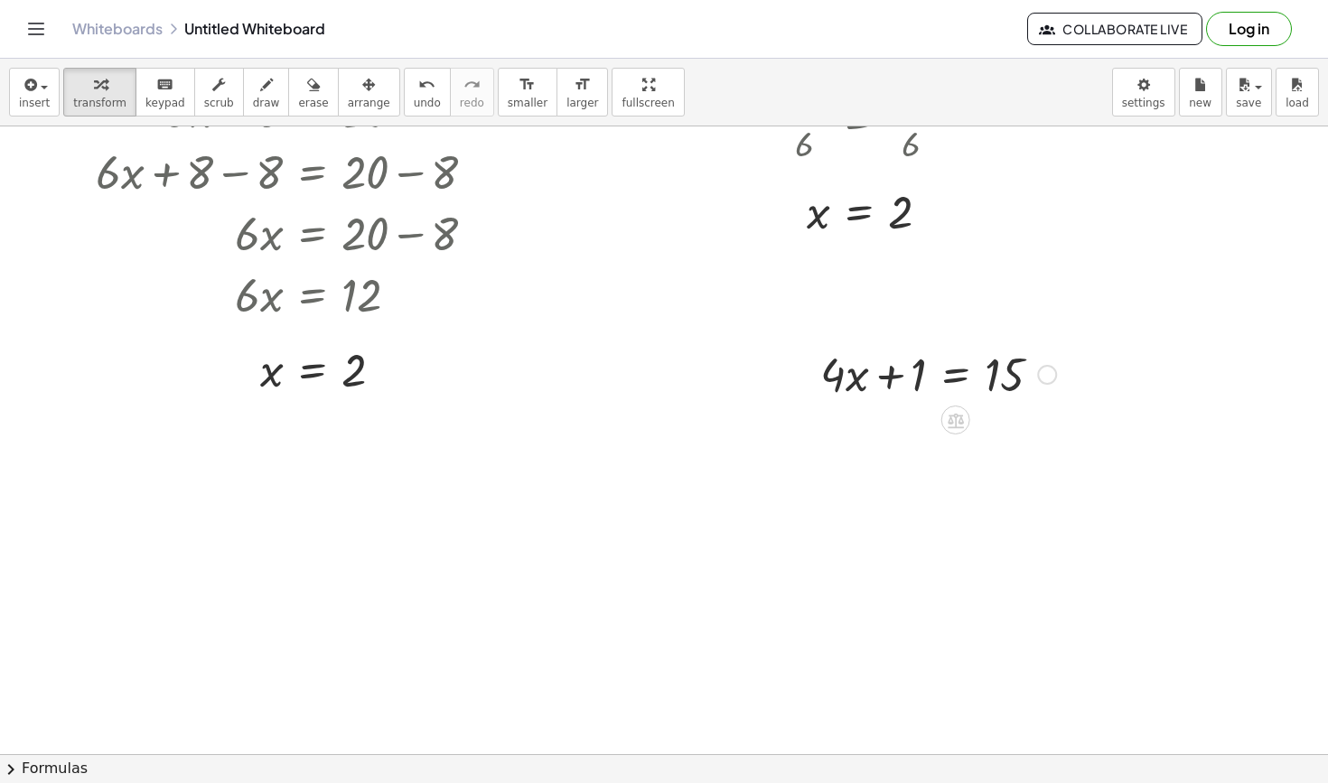
click at [947, 370] on div at bounding box center [938, 372] width 254 height 61
click at [884, 439] on div at bounding box center [937, 434] width 369 height 61
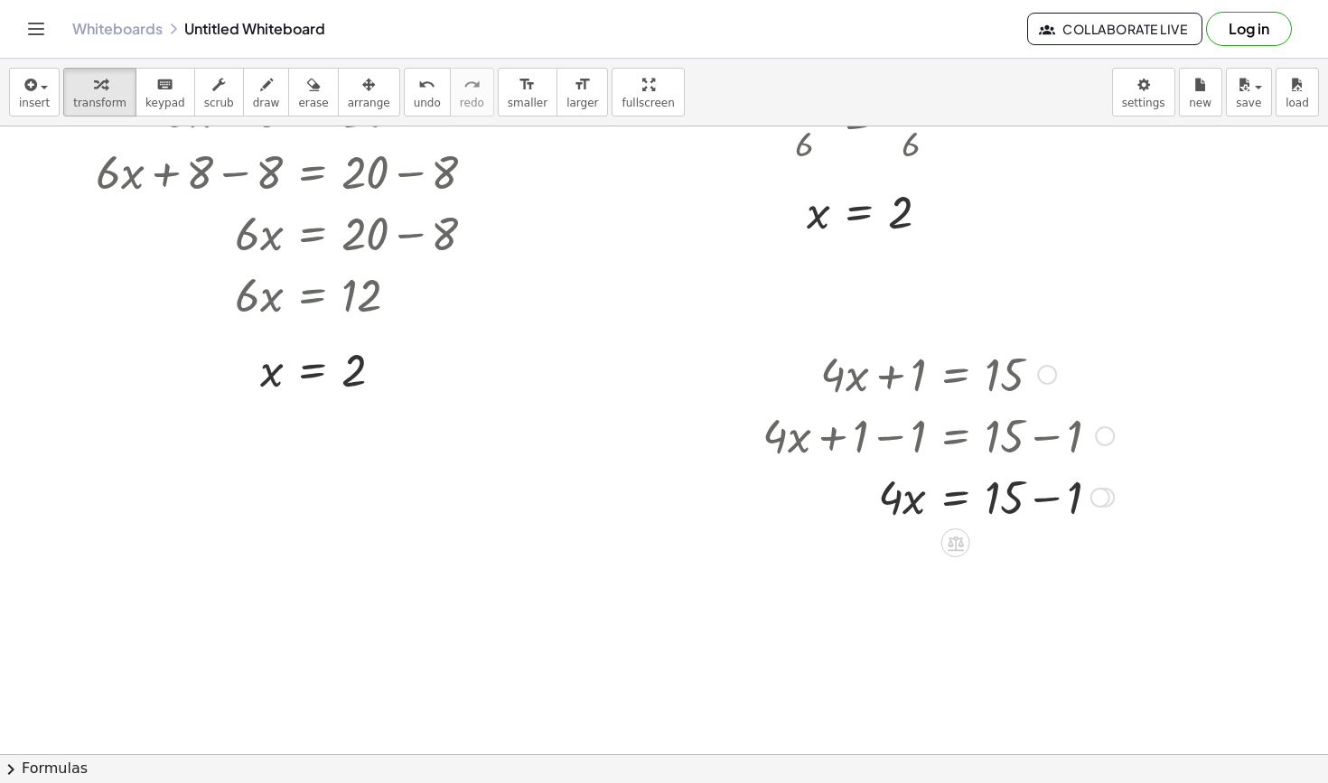
click at [1022, 440] on div at bounding box center [937, 434] width 369 height 61
click at [1026, 487] on div at bounding box center [937, 495] width 369 height 61
click at [970, 570] on div at bounding box center [937, 557] width 369 height 61
click at [902, 634] on div at bounding box center [937, 633] width 369 height 90
click at [996, 640] on div at bounding box center [937, 633] width 369 height 90
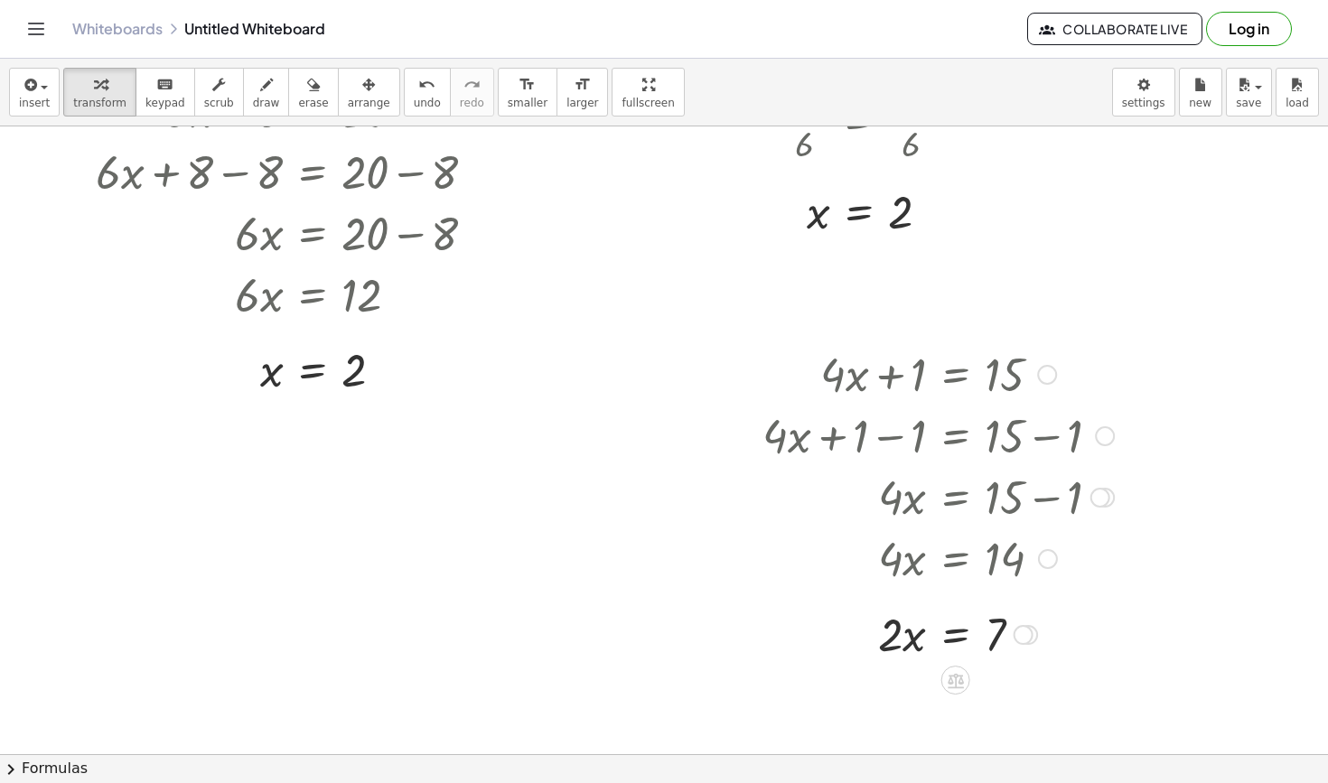
click at [950, 641] on div at bounding box center [937, 632] width 369 height 61
click at [905, 712] on div at bounding box center [937, 709] width 369 height 90
click at [1006, 709] on div at bounding box center [937, 709] width 369 height 90
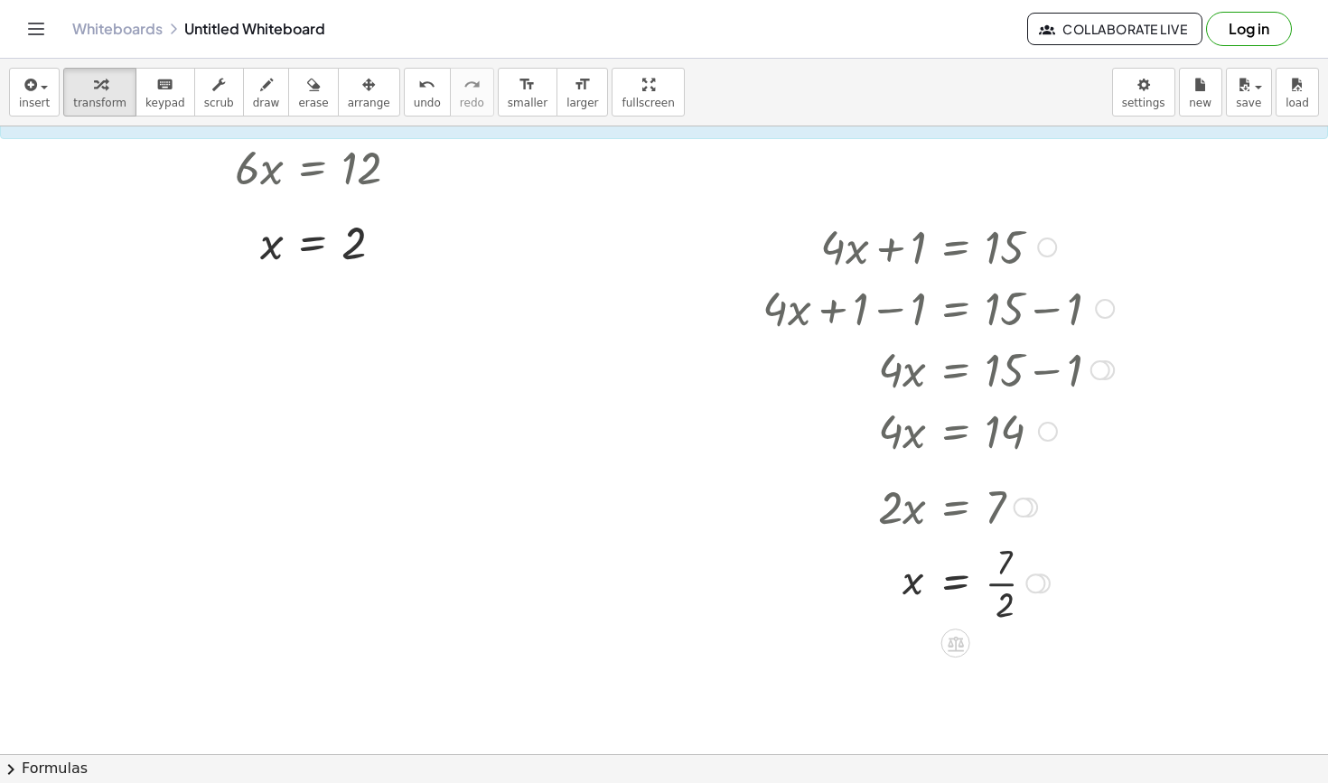
scroll to position [1203, 0]
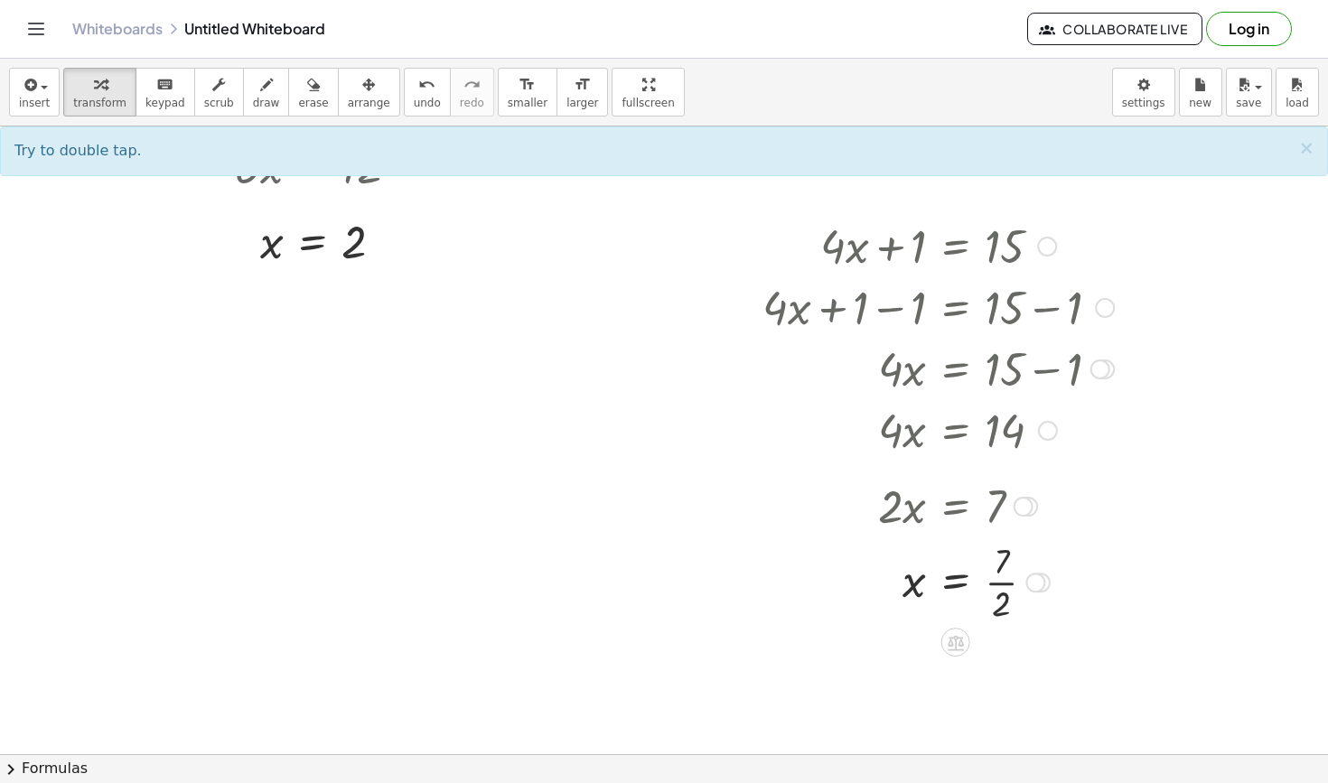
click at [994, 591] on div at bounding box center [937, 581] width 369 height 90
click at [1004, 585] on div at bounding box center [937, 581] width 369 height 90
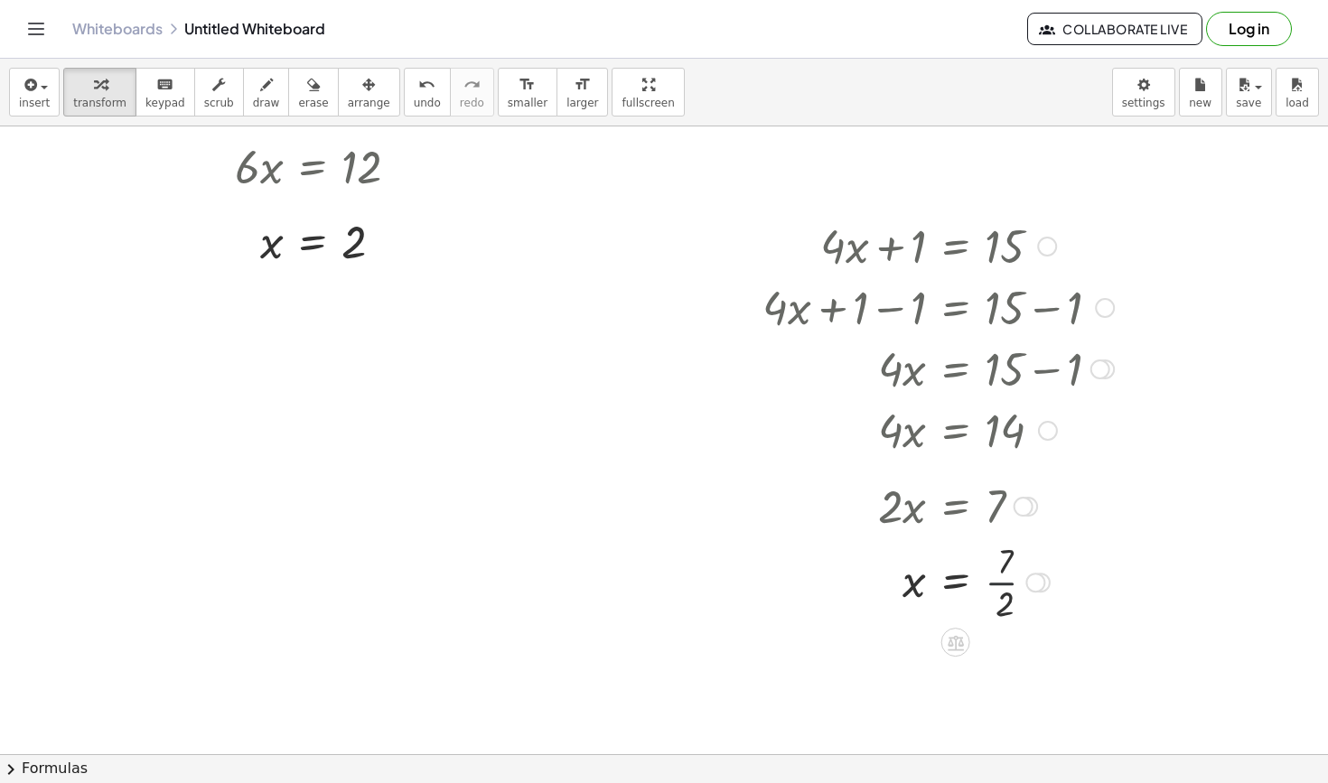
click at [1004, 585] on div at bounding box center [937, 581] width 369 height 90
click at [1004, 585] on div at bounding box center [937, 581] width 369 height 60
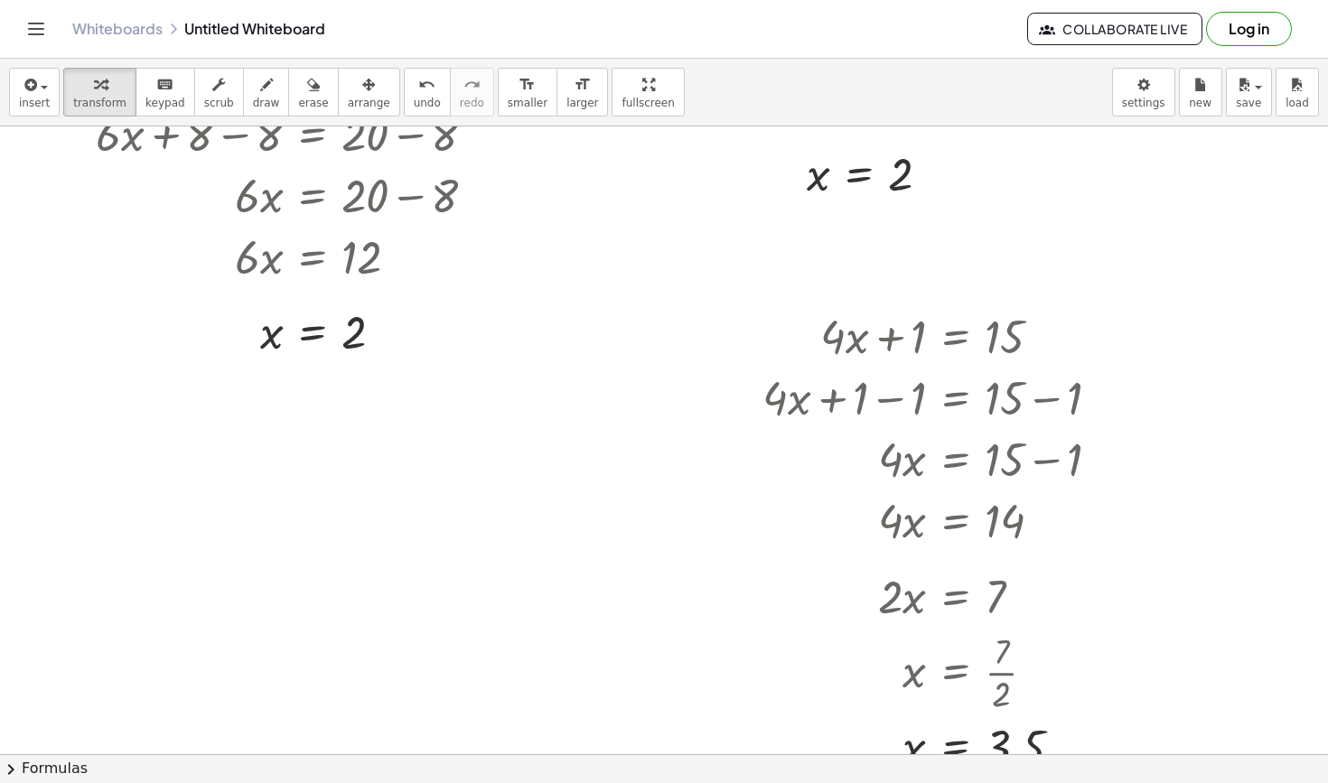
scroll to position [1107, 0]
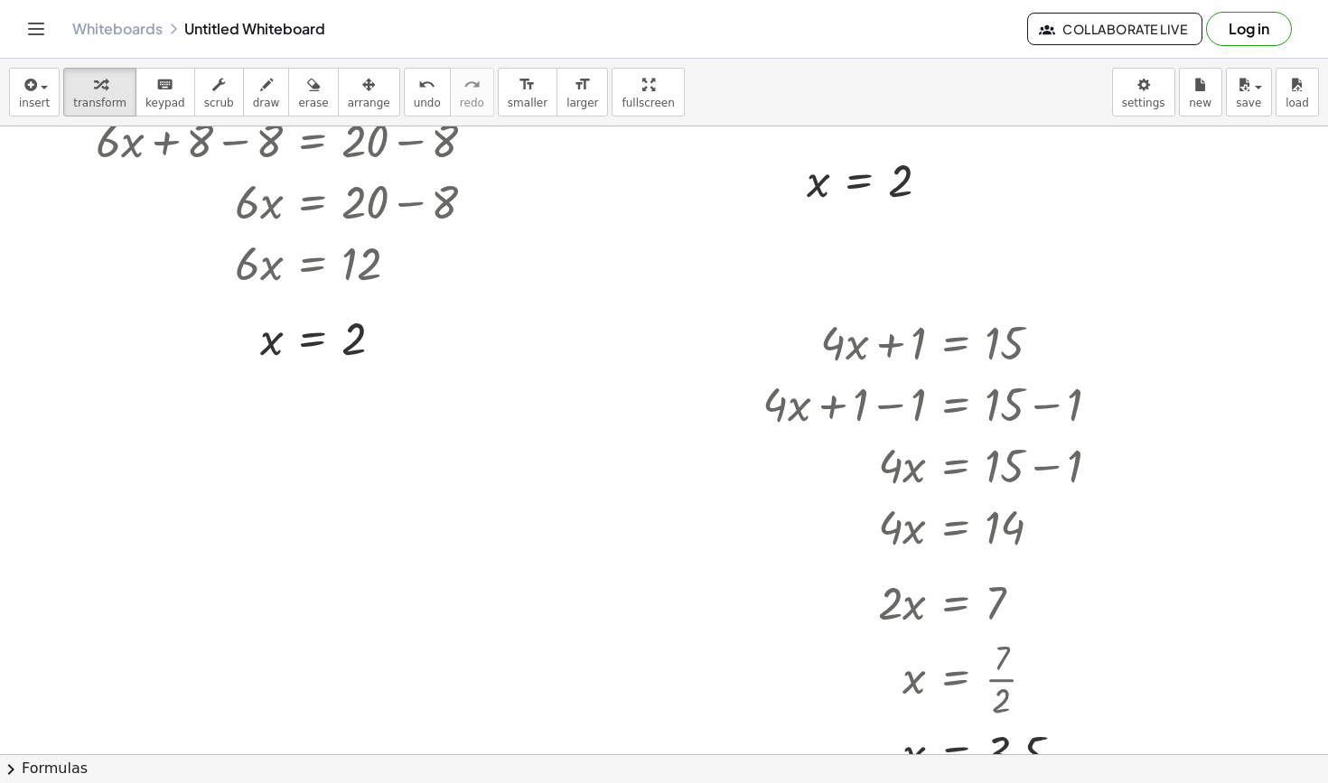
click at [222, 479] on div at bounding box center [664, 275] width 1328 height 2511
click at [377, 518] on div at bounding box center [402, 513] width 324 height 61
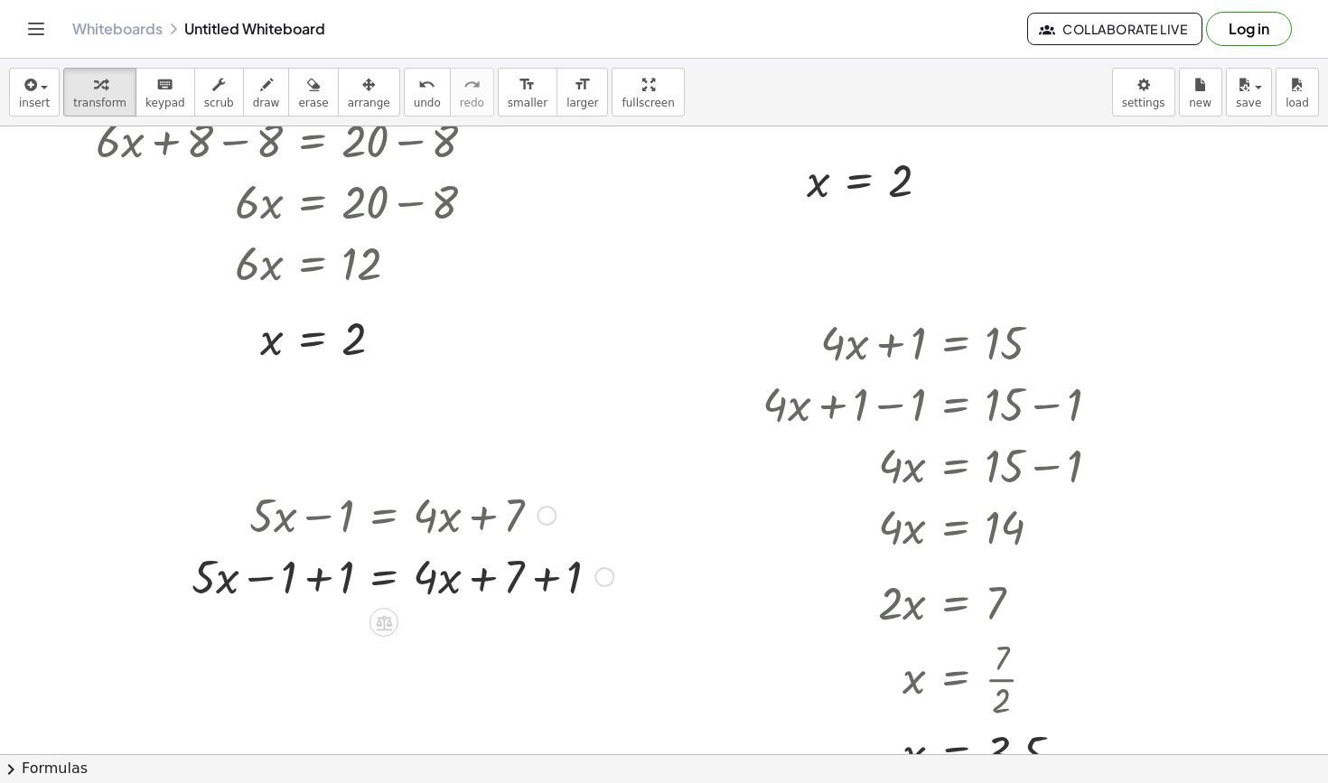
click at [311, 592] on div at bounding box center [402, 575] width 440 height 61
click at [541, 593] on div at bounding box center [431, 575] width 382 height 61
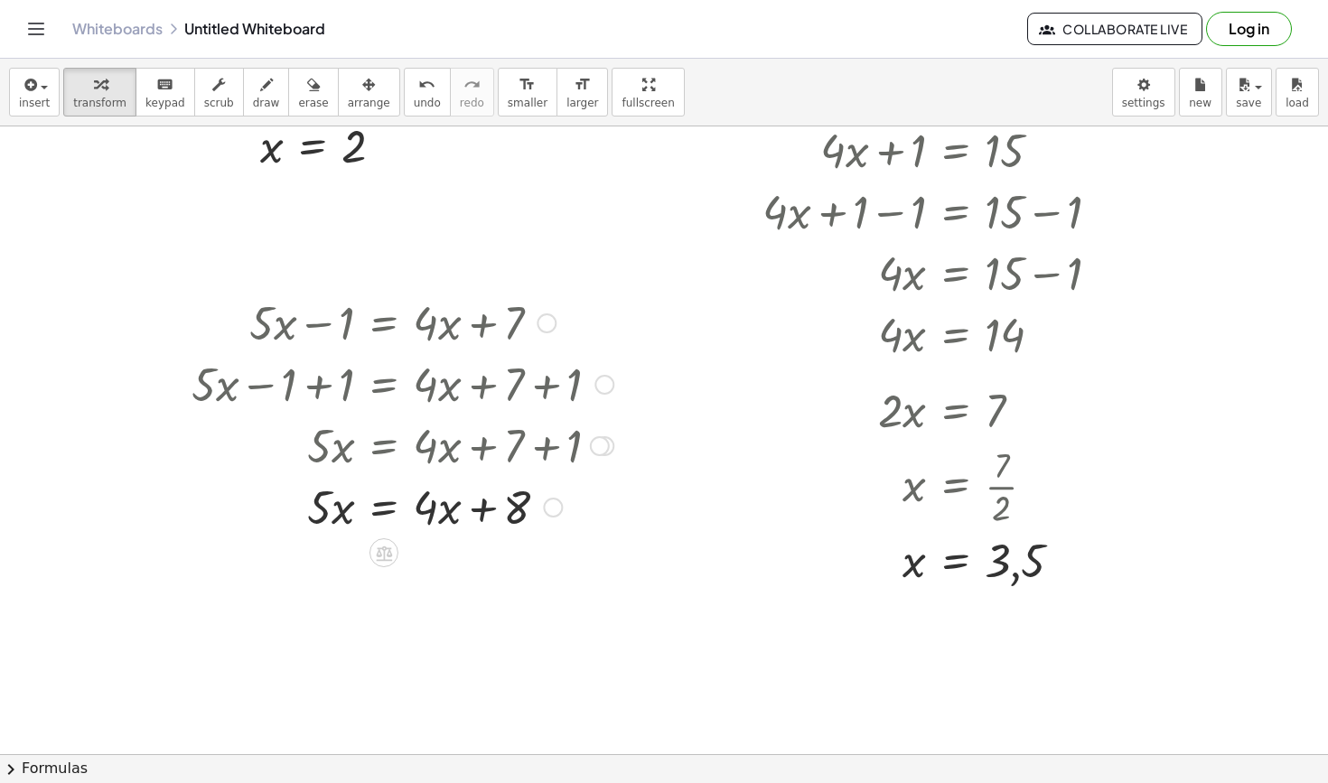
scroll to position [1302, 0]
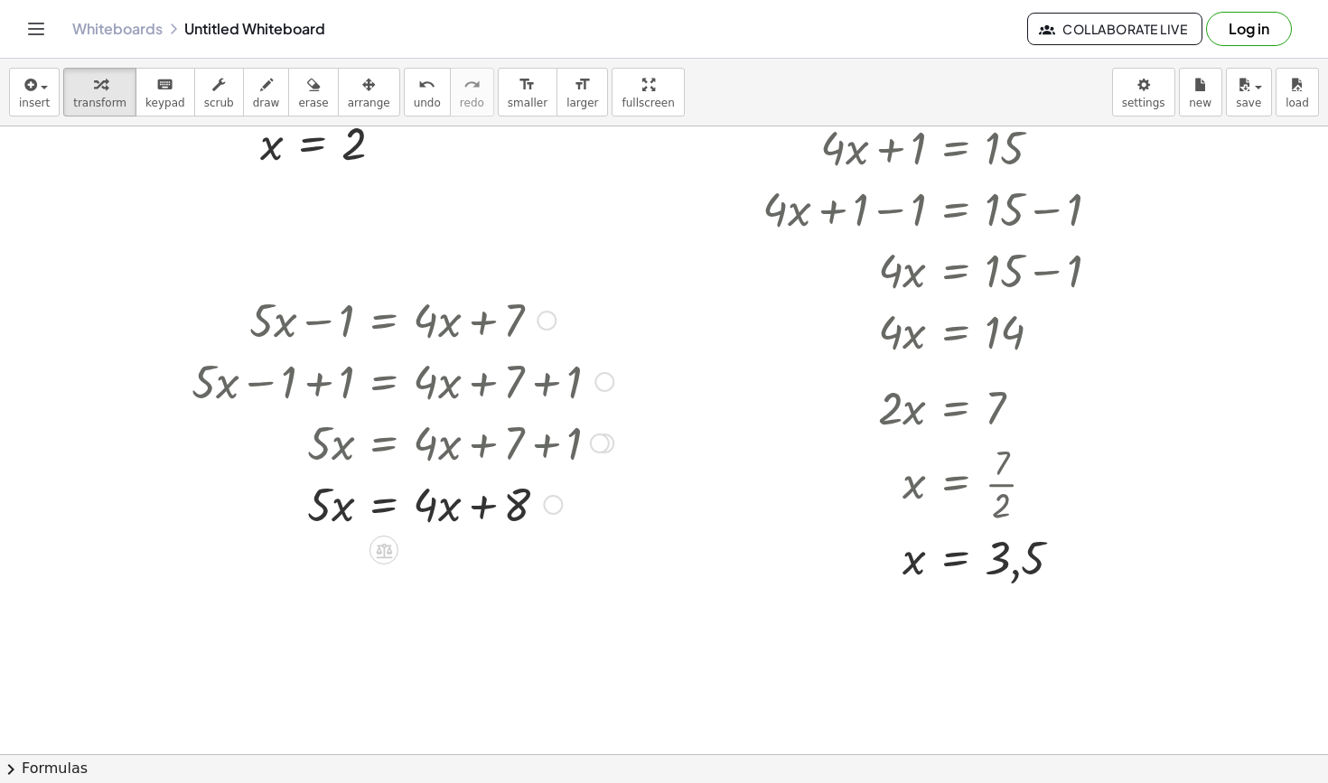
click at [386, 509] on div at bounding box center [402, 502] width 440 height 61
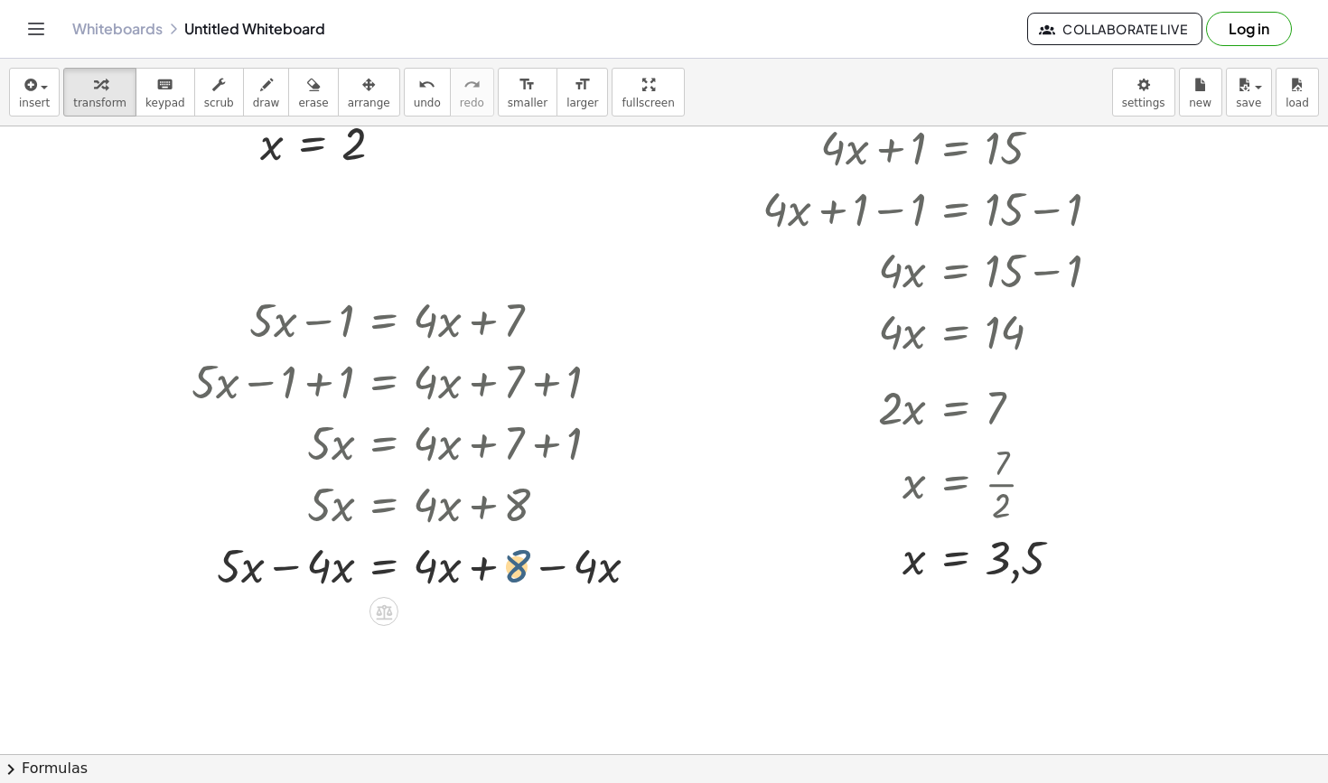
drag, startPoint x: 515, startPoint y: 565, endPoint x: 486, endPoint y: 569, distance: 29.1
click at [486, 569] on div at bounding box center [421, 564] width 479 height 61
drag, startPoint x: 486, startPoint y: 569, endPoint x: 380, endPoint y: 580, distance: 106.2
click at [380, 580] on div at bounding box center [421, 564] width 479 height 61
drag, startPoint x: 428, startPoint y: 582, endPoint x: 540, endPoint y: 574, distance: 112.2
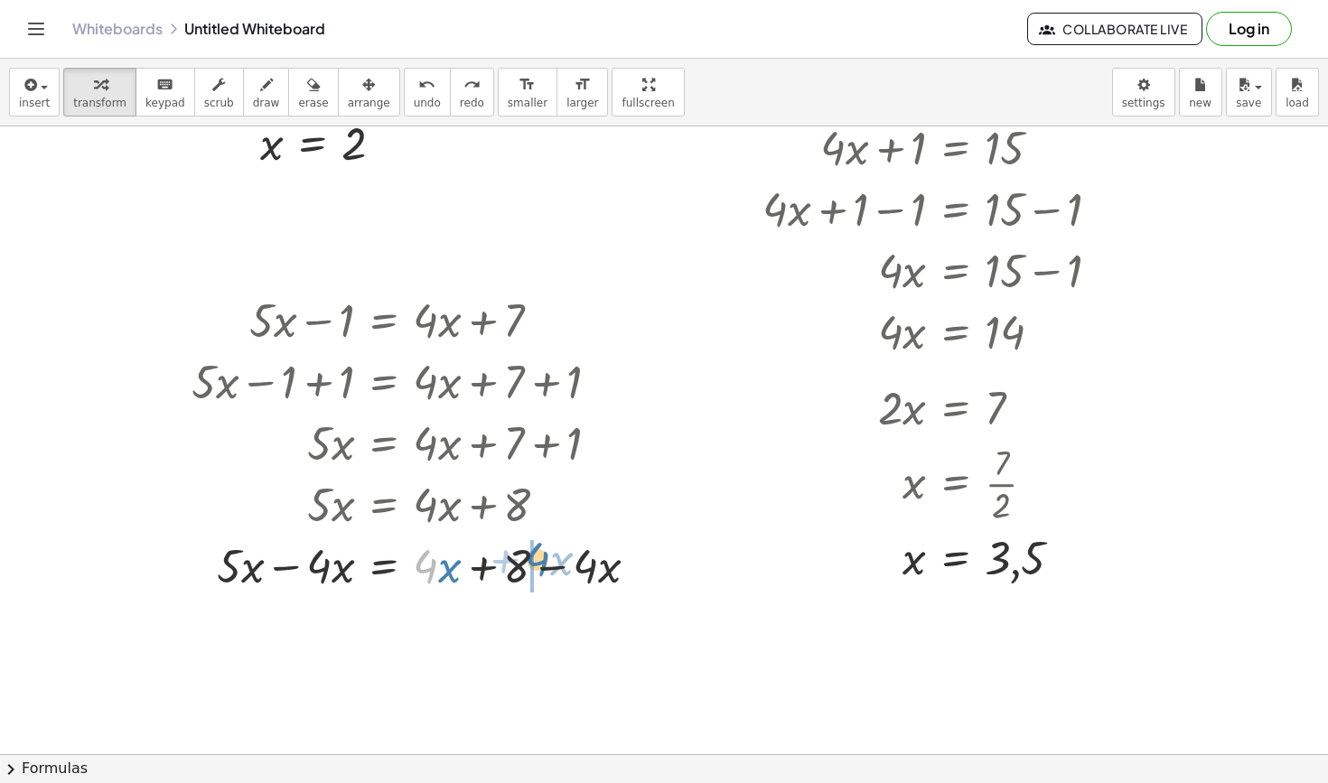
click at [540, 574] on div at bounding box center [421, 564] width 479 height 61
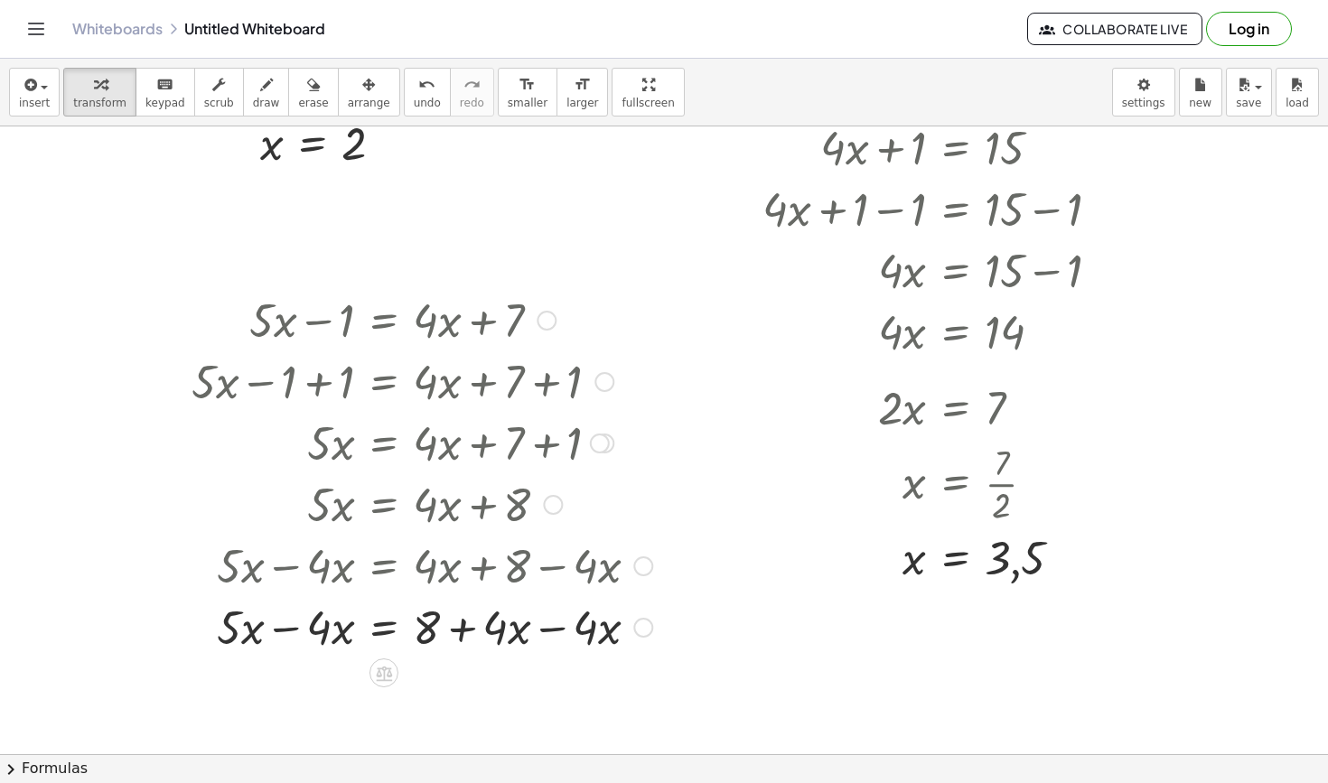
click at [532, 636] on div at bounding box center [421, 625] width 479 height 61
click at [384, 321] on div "+ · 5 · x − 1 = + · 4 · x + 7 + · 5 · x − 1 + 1 = + · 4 · x + 7 + 1 + · 5 · x +…" at bounding box center [384, 321] width 0 height 0
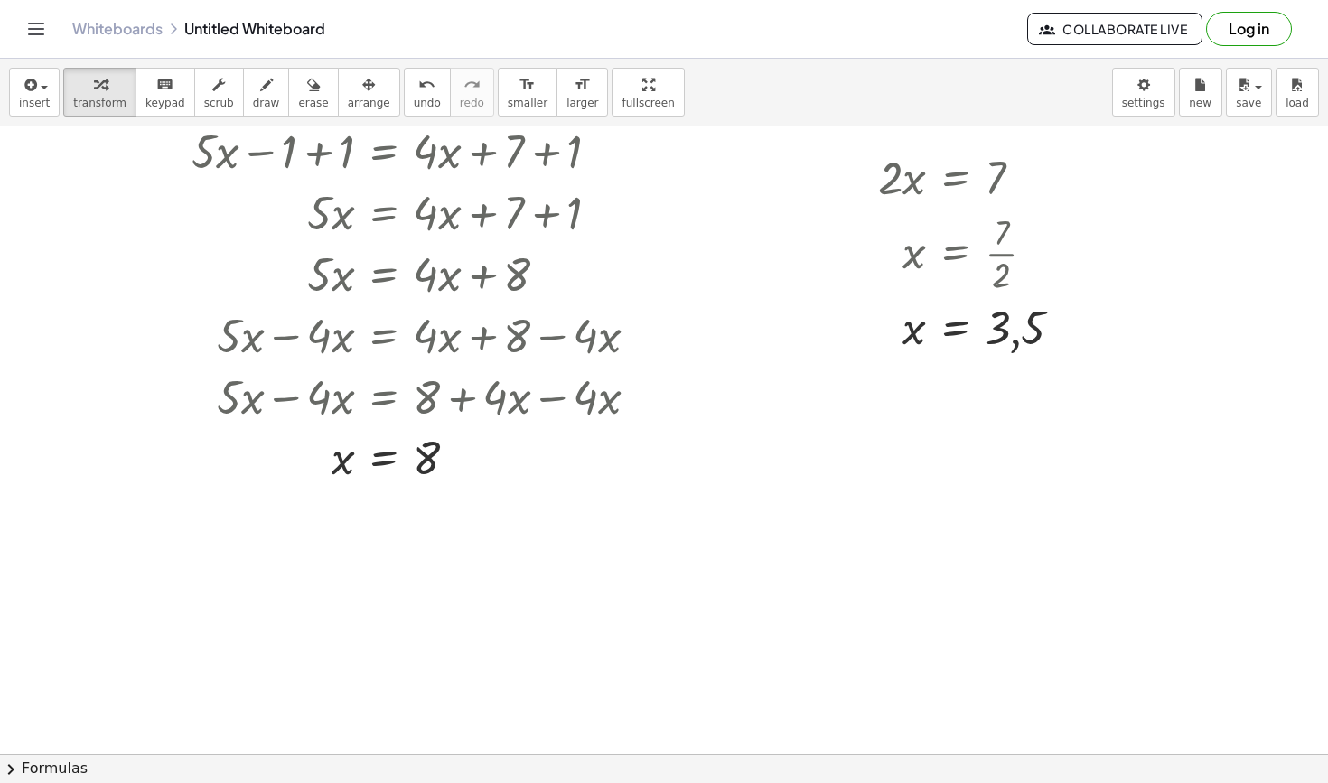
scroll to position [1537, 0]
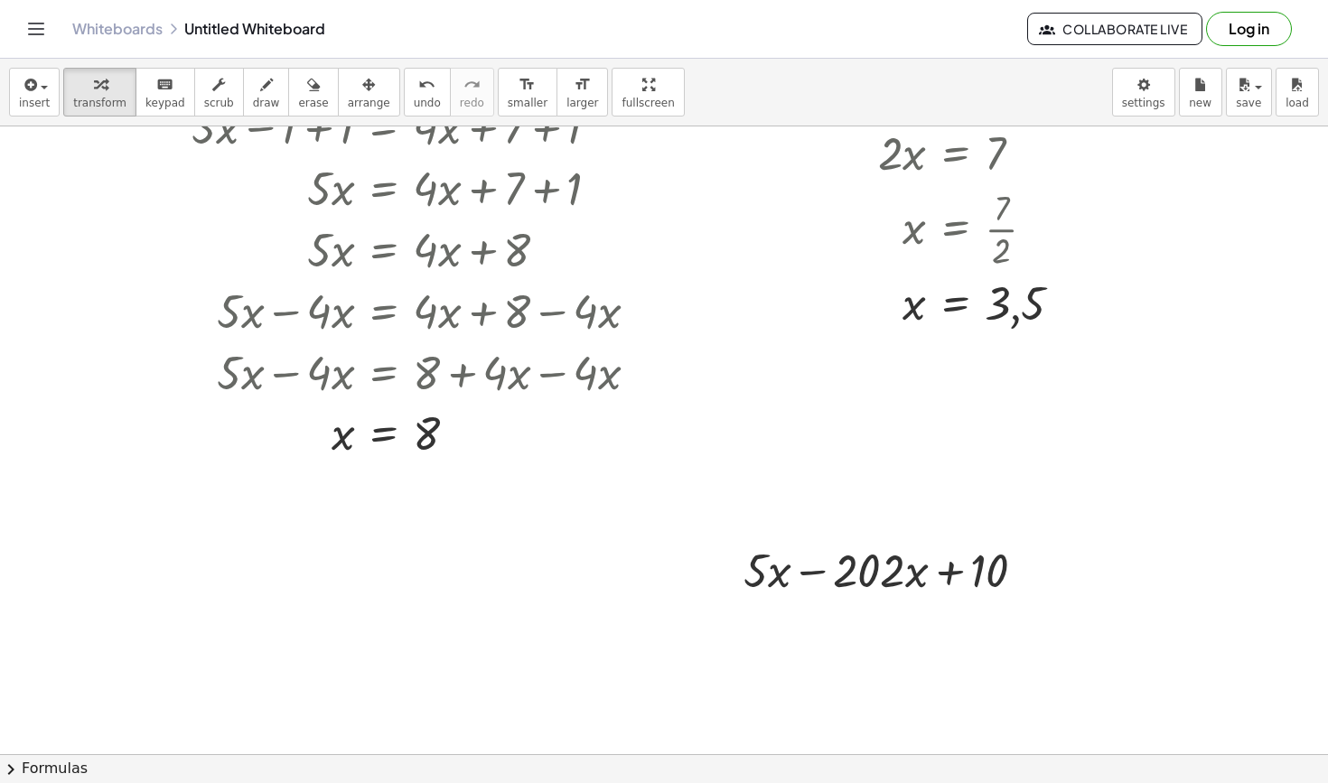
scroll to position [1558, 0]
click at [875, 577] on div at bounding box center [891, 567] width 315 height 61
click at [884, 612] on icon at bounding box center [875, 614] width 19 height 19
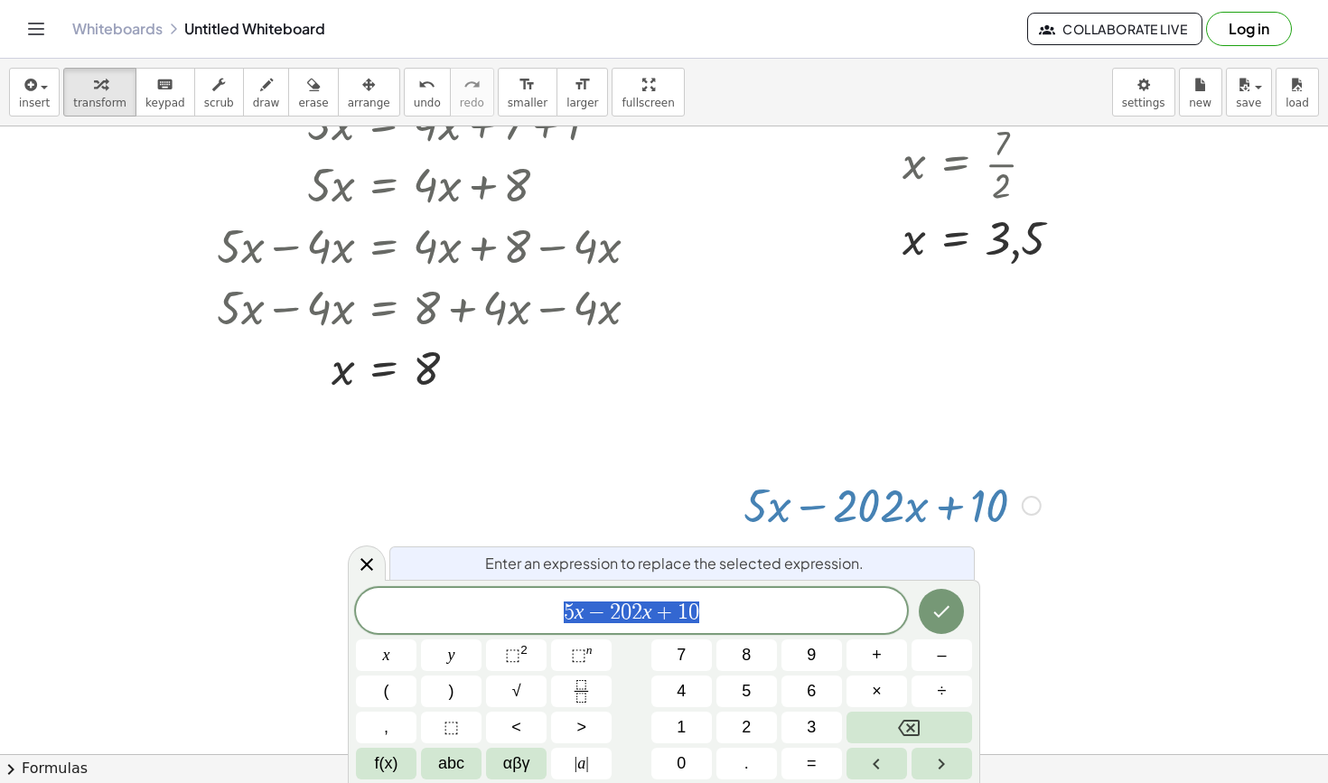
scroll to position [1626, 0]
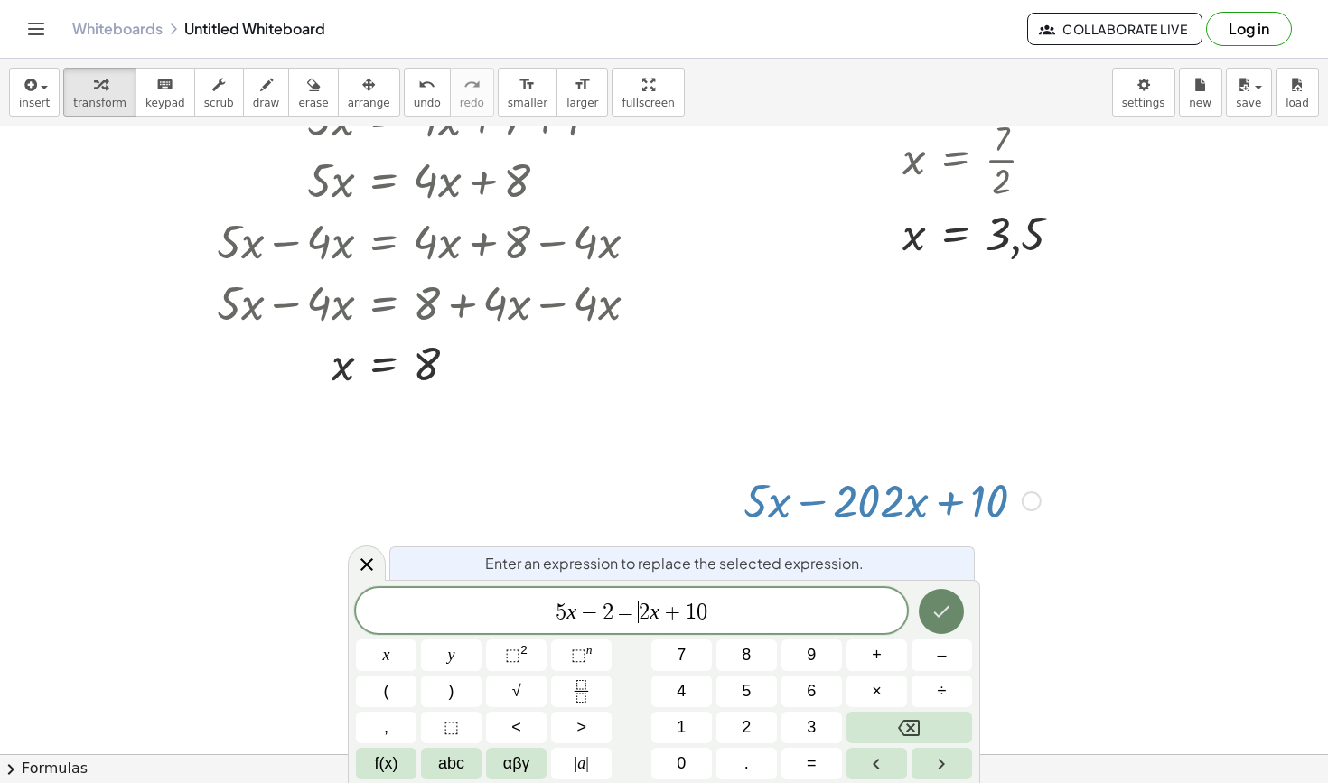
click at [948, 593] on button "Done" at bounding box center [941, 611] width 45 height 45
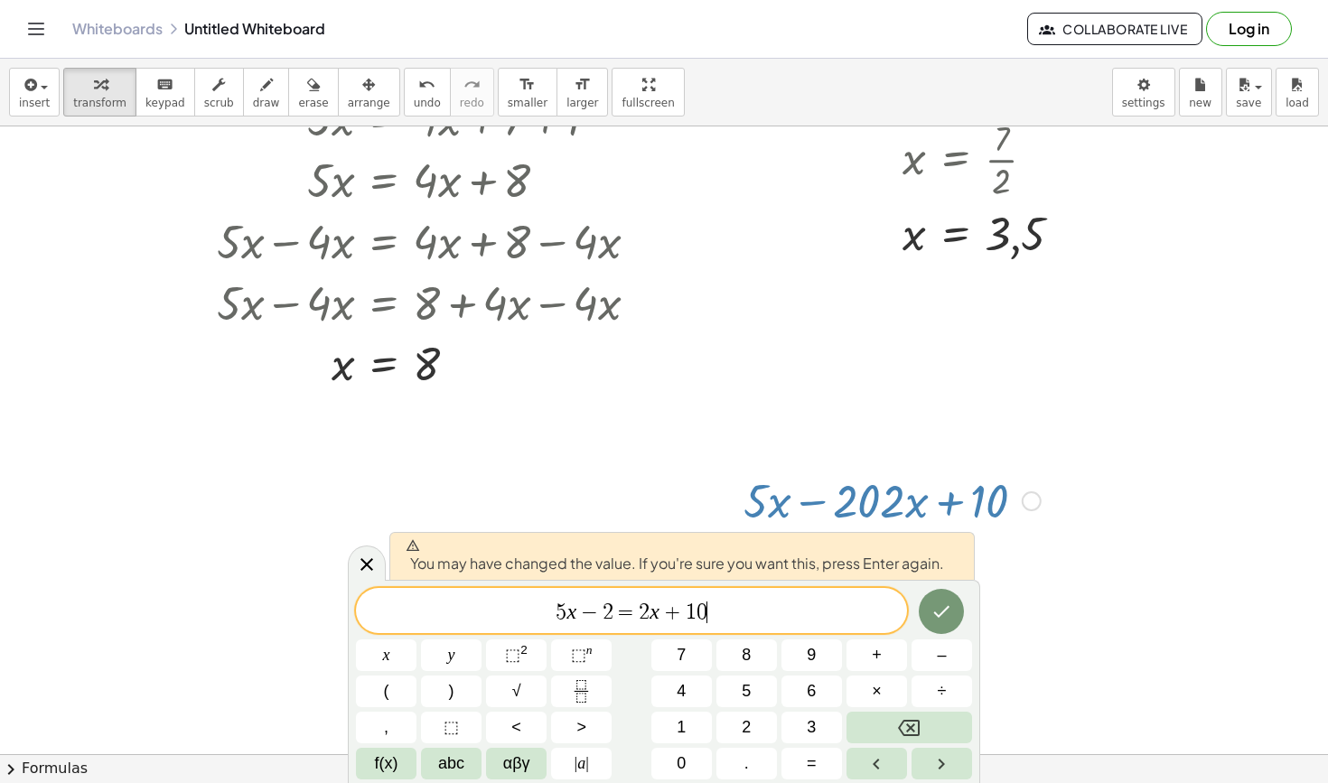
click at [806, 621] on span "5 x − 2 = 2 x + 1 0 ​" at bounding box center [631, 612] width 551 height 25
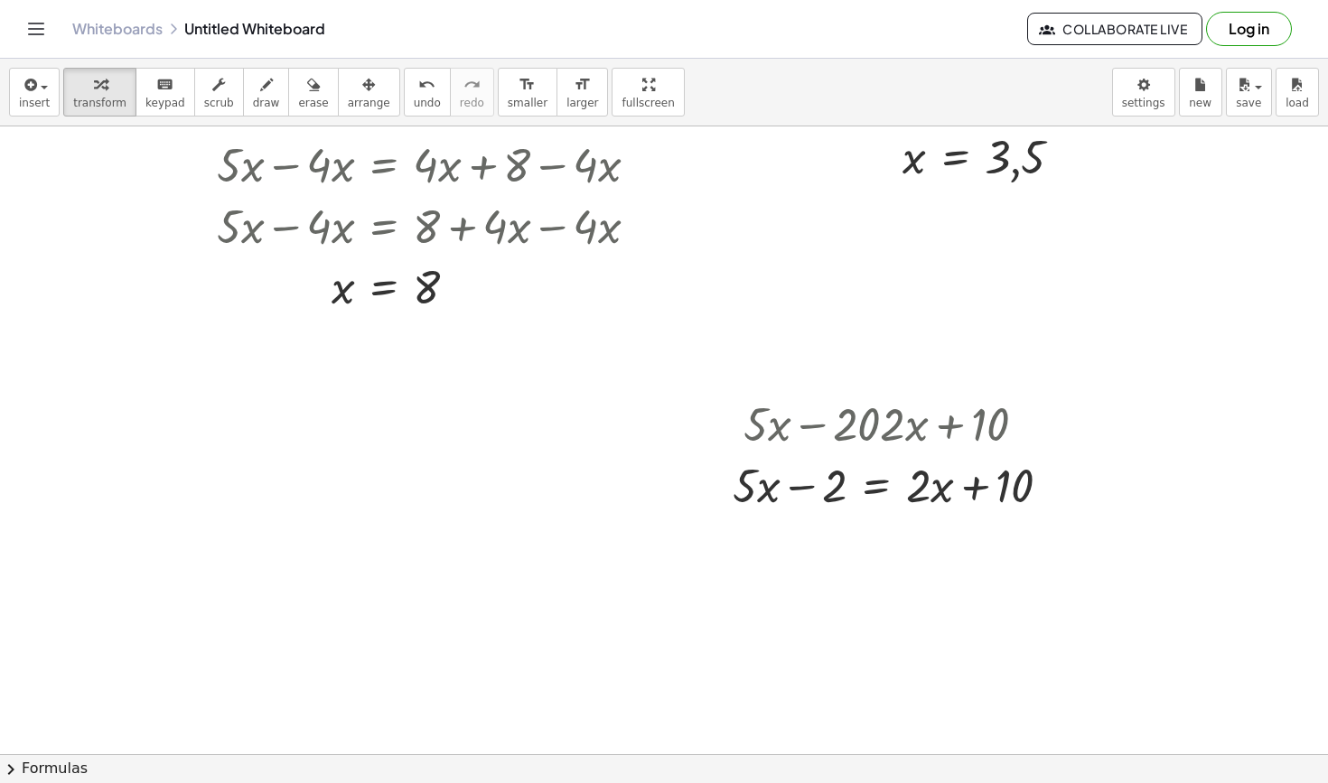
scroll to position [1705, 0]
click at [869, 490] on div at bounding box center [899, 482] width 351 height 61
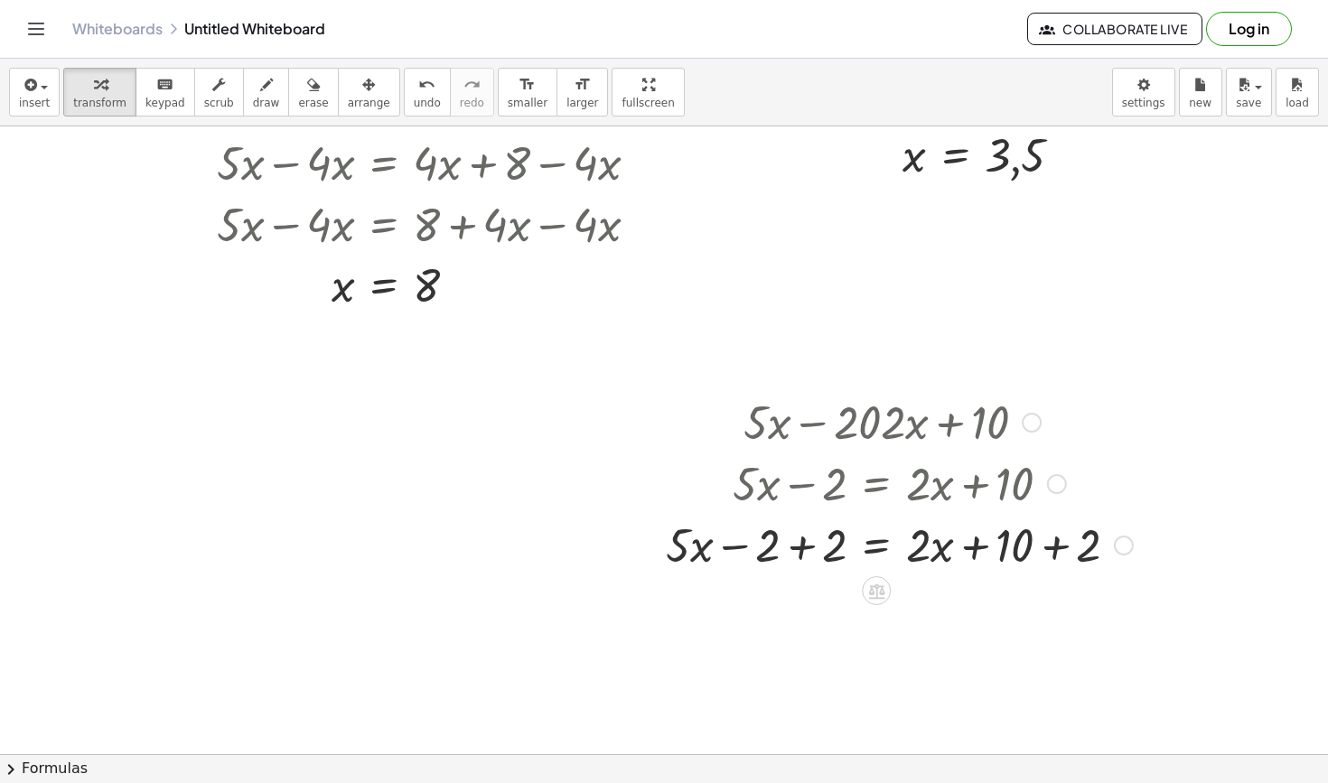
click at [805, 562] on div at bounding box center [899, 543] width 485 height 61
click at [1042, 565] on div at bounding box center [933, 543] width 418 height 61
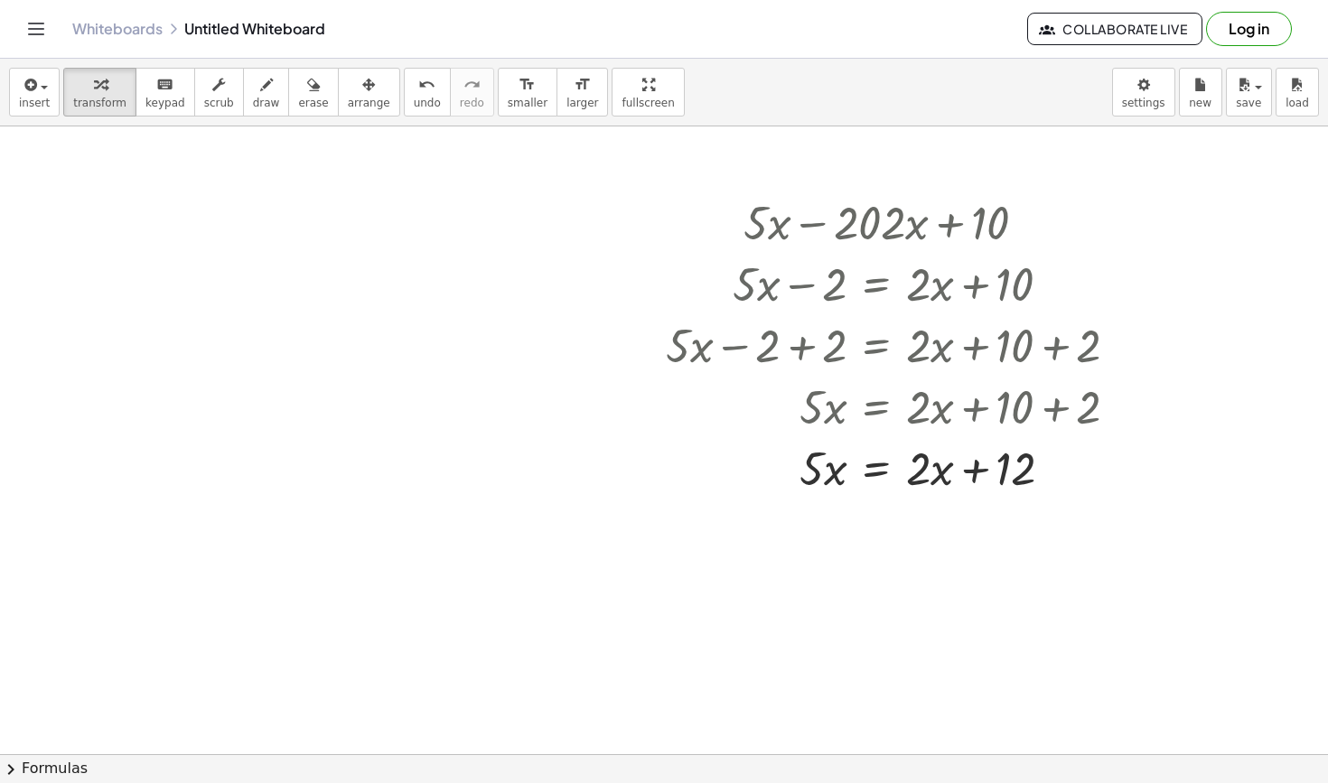
scroll to position [1919, 0]
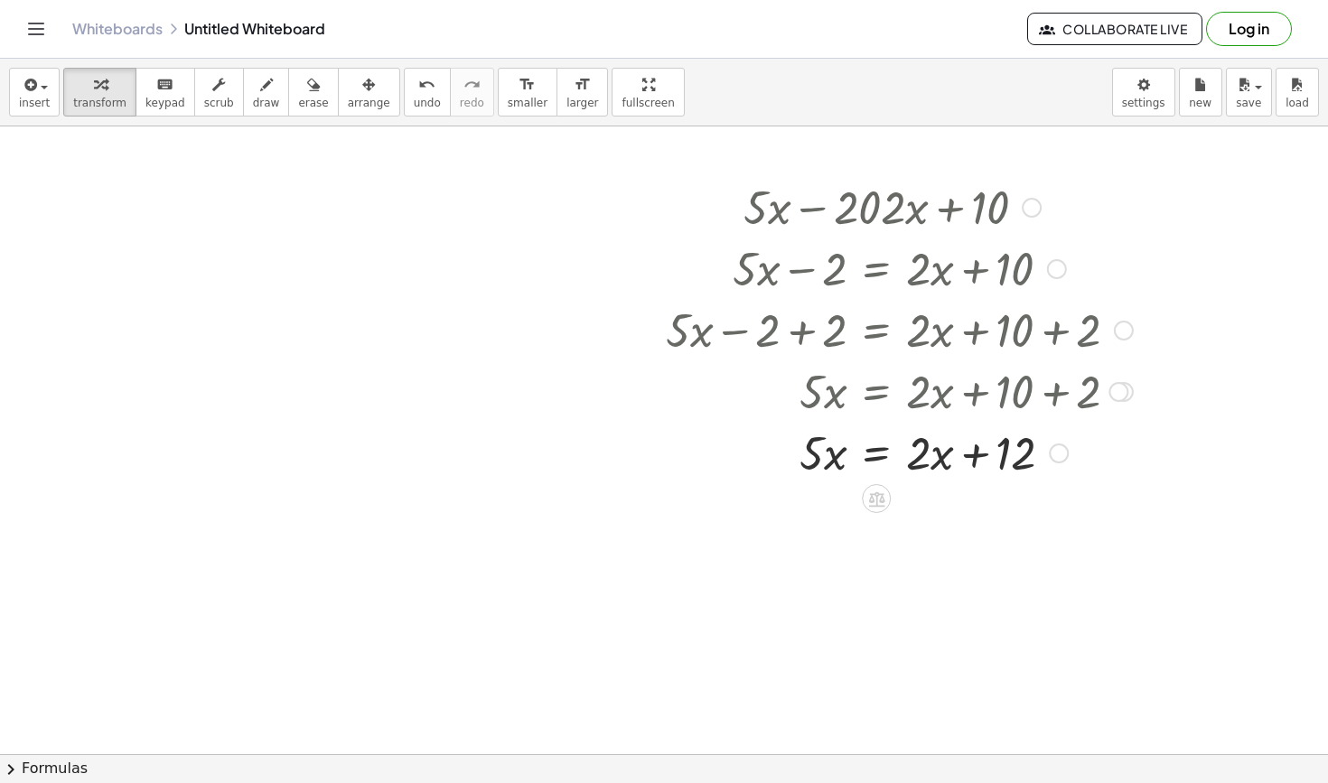
click at [882, 450] on div at bounding box center [899, 451] width 485 height 61
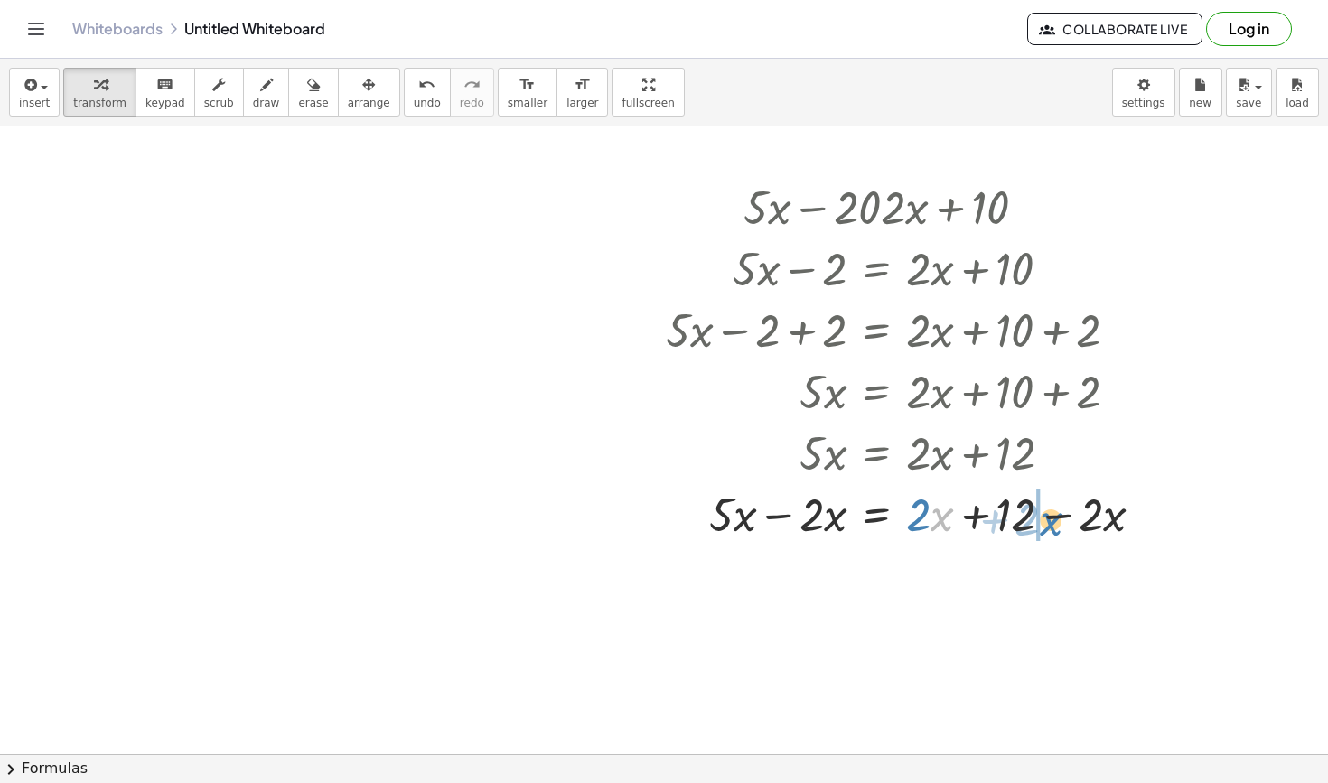
drag, startPoint x: 935, startPoint y: 522, endPoint x: 1045, endPoint y: 527, distance: 110.3
click at [1045, 527] on div at bounding box center [912, 512] width 510 height 61
click at [876, 208] on div "+ · 5 · x − · 202 · x + 10 + · 5 · x − 2 = + · 2 · x + 10 + · 5 · x − 2 + 2 = +…" at bounding box center [876, 208] width 0 height 0
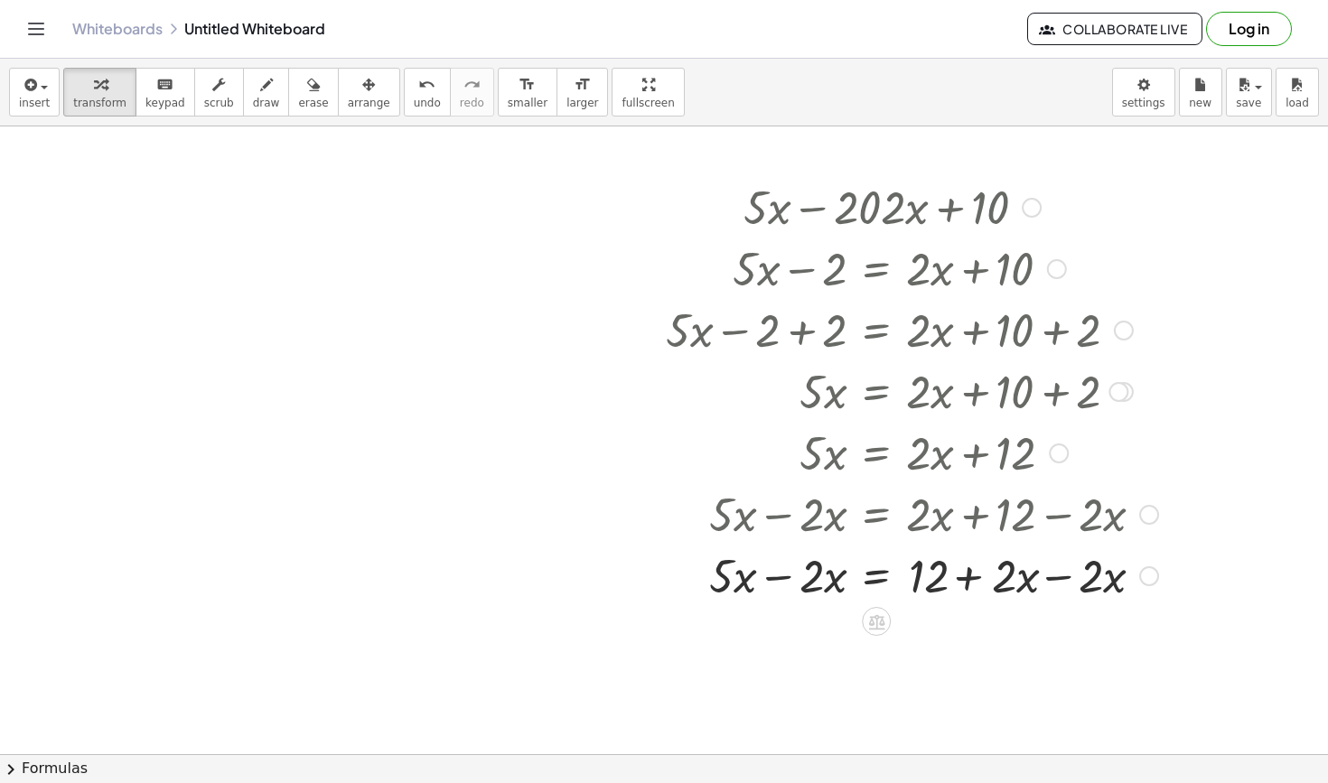
click at [1056, 574] on div at bounding box center [912, 574] width 510 height 61
click at [765, 581] on div at bounding box center [912, 581] width 510 height 61
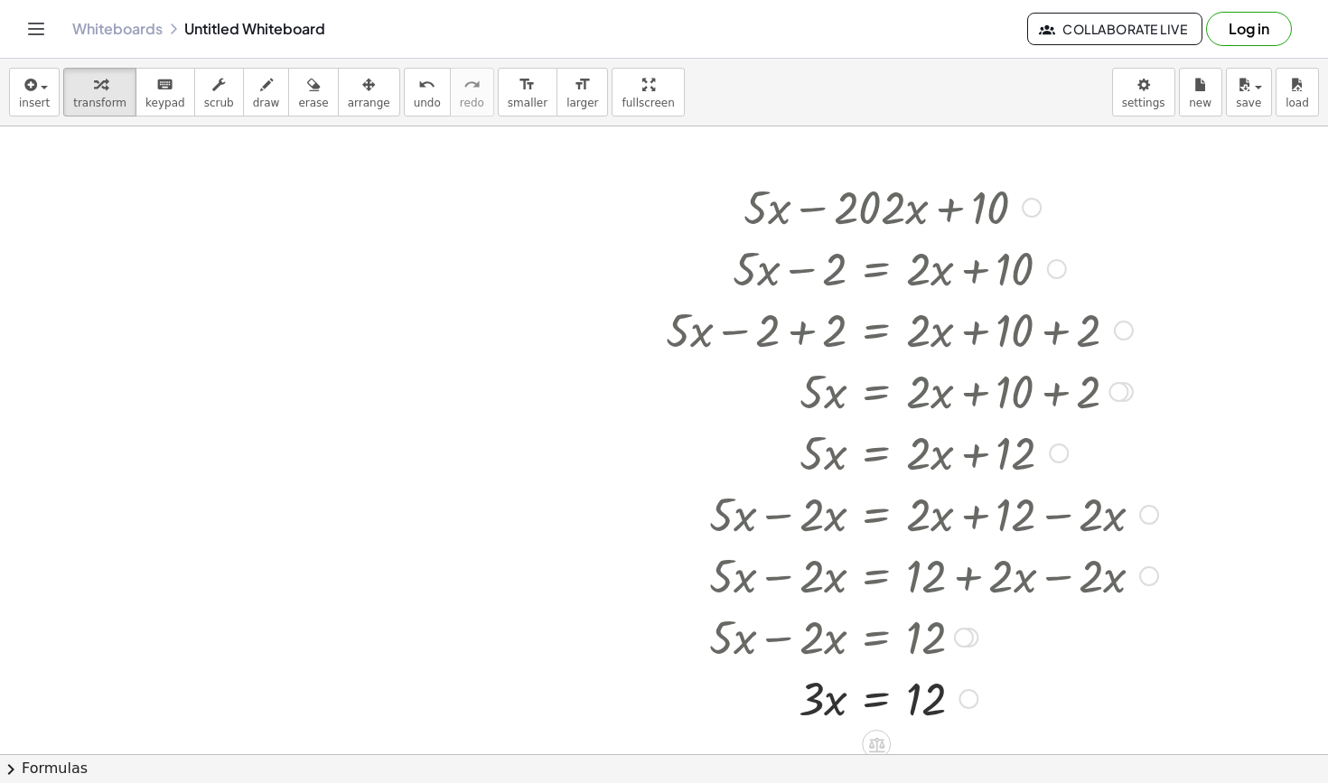
scroll to position [2063, 0]
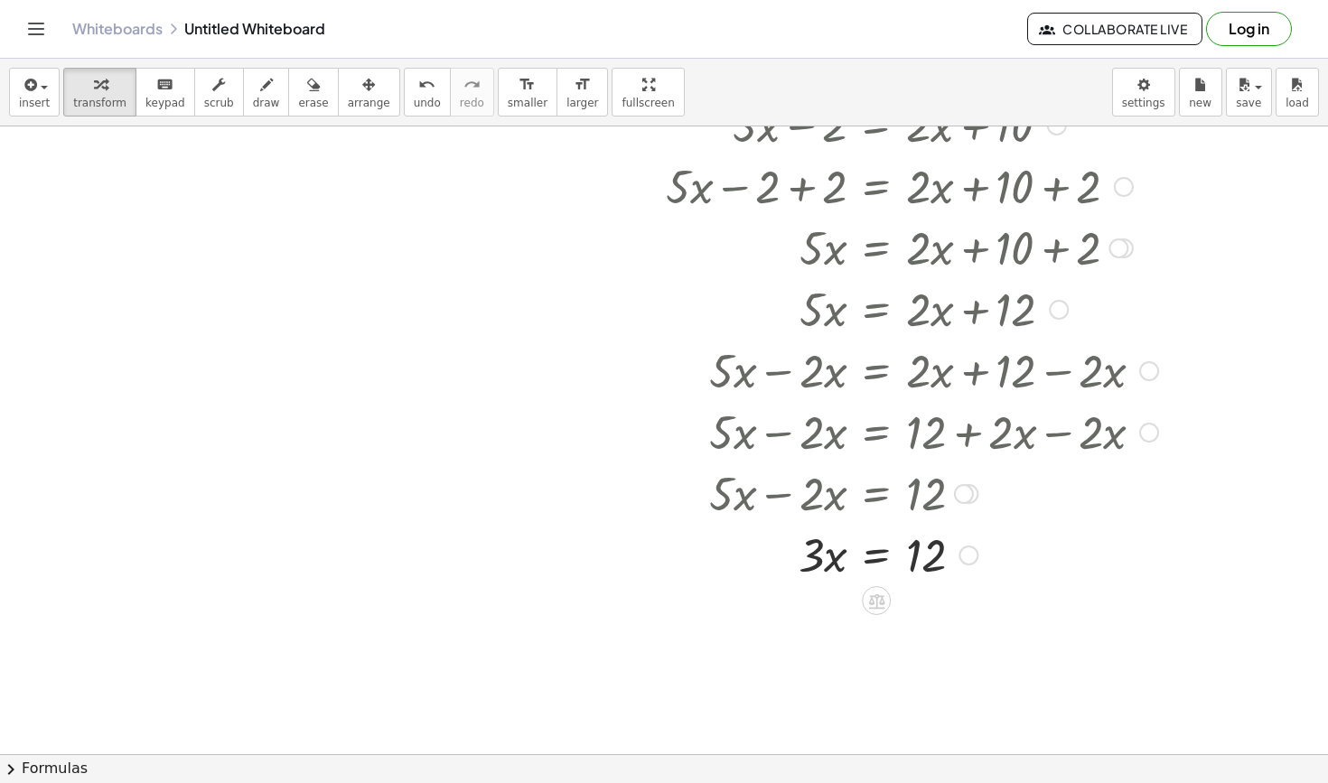
click at [868, 565] on div at bounding box center [912, 553] width 510 height 61
click at [824, 629] on div at bounding box center [912, 629] width 510 height 90
click at [936, 628] on div at bounding box center [912, 629] width 510 height 90
drag, startPoint x: 986, startPoint y: 683, endPoint x: 1079, endPoint y: 303, distance: 391.3
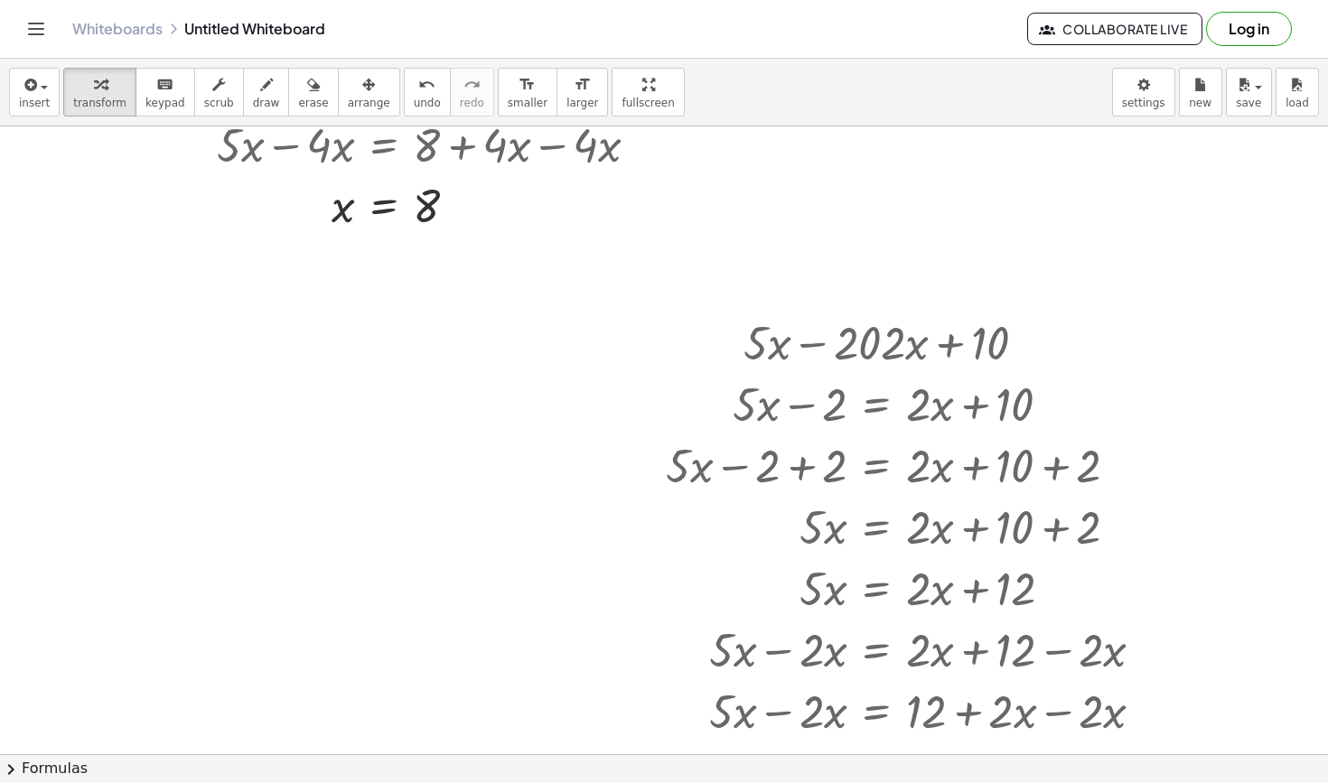
scroll to position [1779, 0]
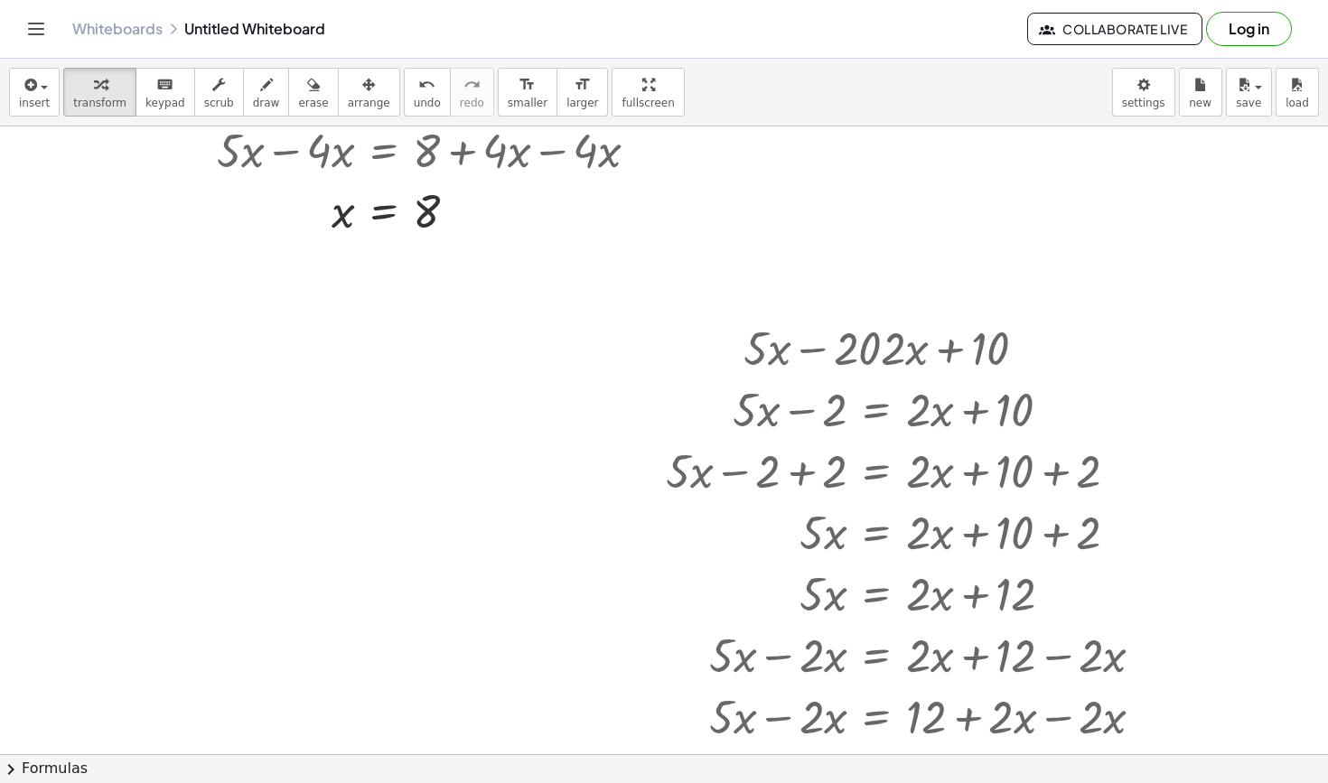
click at [385, 453] on div at bounding box center [392, 446] width 310 height 61
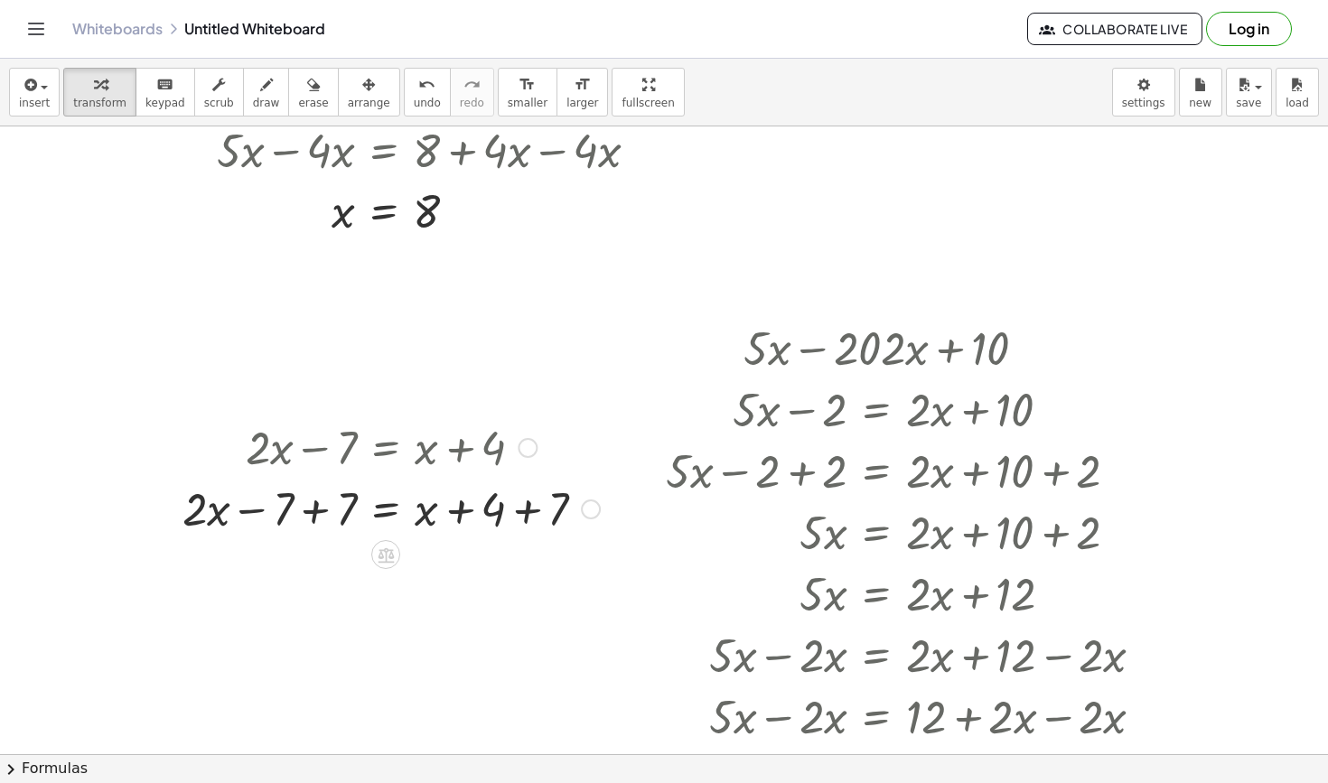
click at [308, 519] on div at bounding box center [390, 507] width 435 height 61
click at [532, 515] on div at bounding box center [423, 507] width 372 height 61
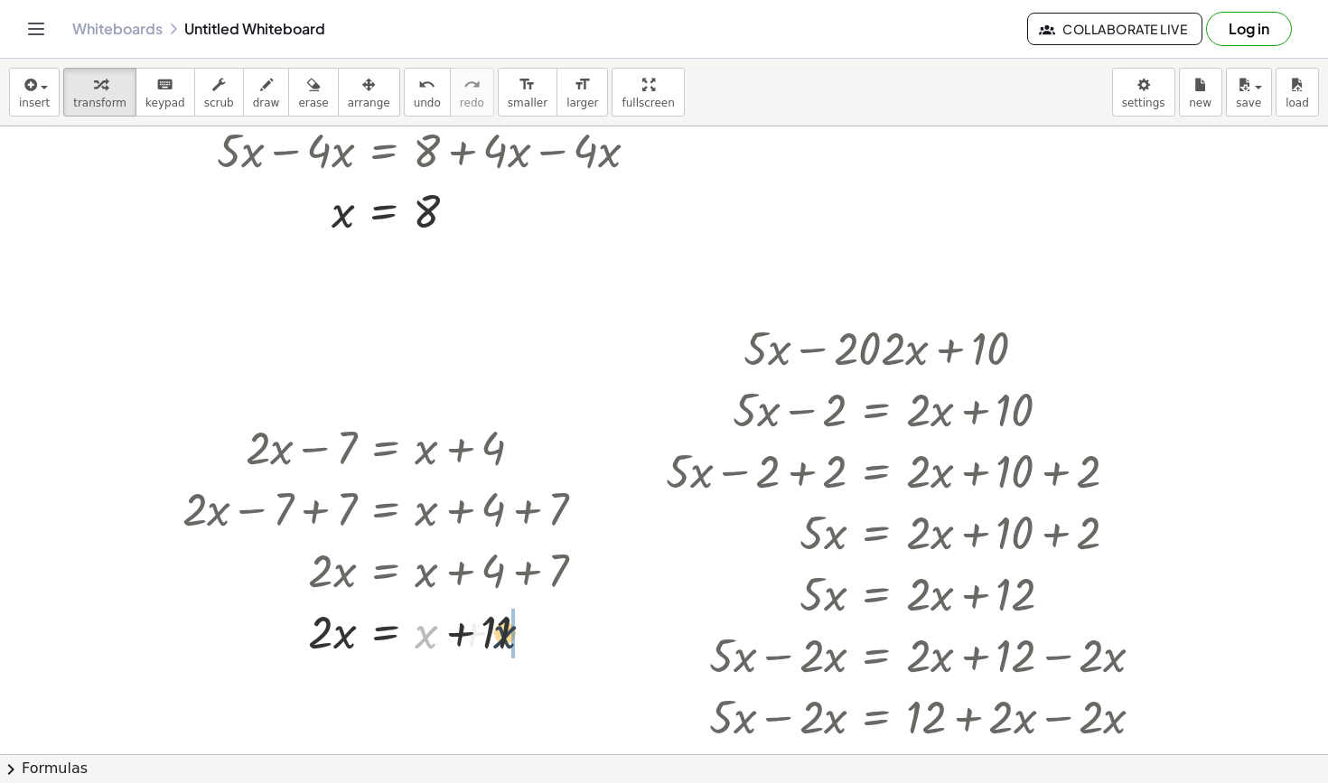
drag, startPoint x: 423, startPoint y: 636, endPoint x: 502, endPoint y: 636, distance: 79.5
click at [502, 636] on div at bounding box center [390, 630] width 435 height 61
click at [390, 643] on div at bounding box center [390, 630] width 435 height 61
click at [397, 695] on div at bounding box center [390, 691] width 435 height 61
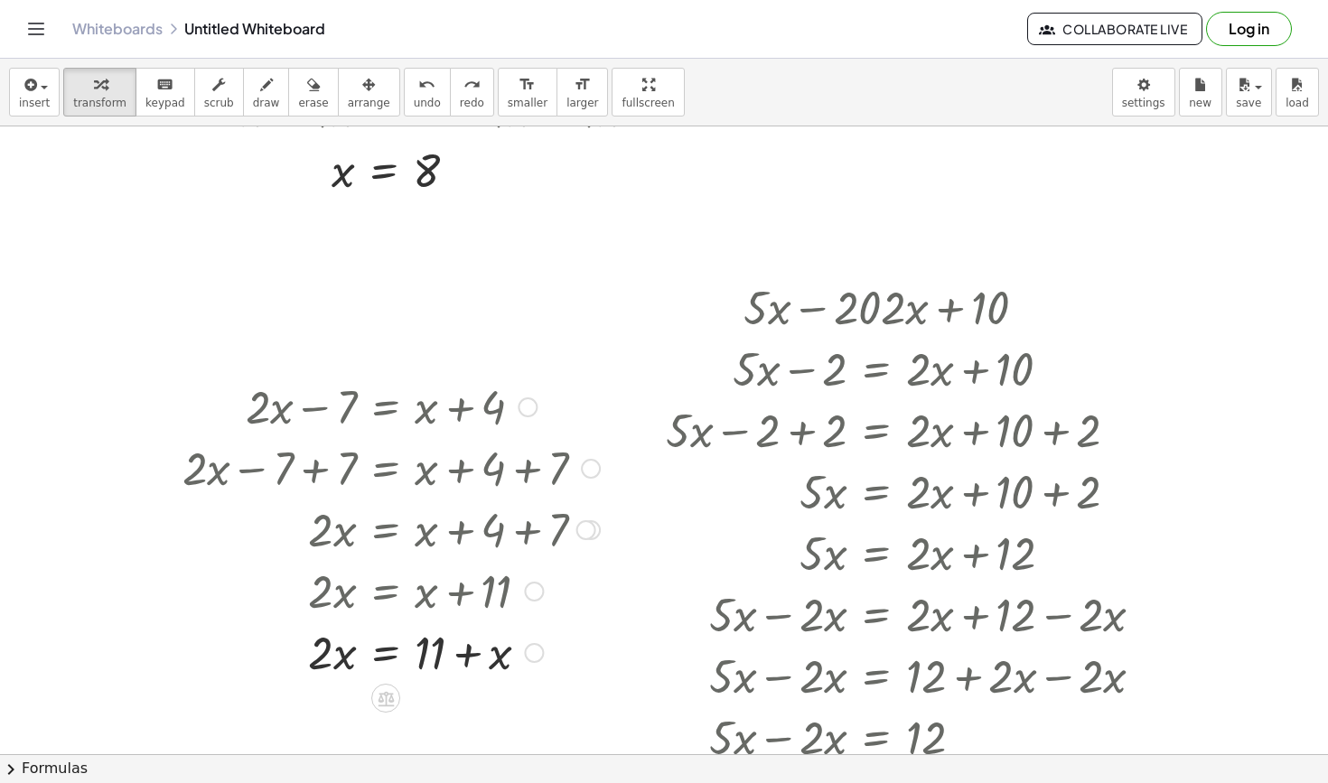
click at [392, 657] on div at bounding box center [390, 651] width 435 height 61
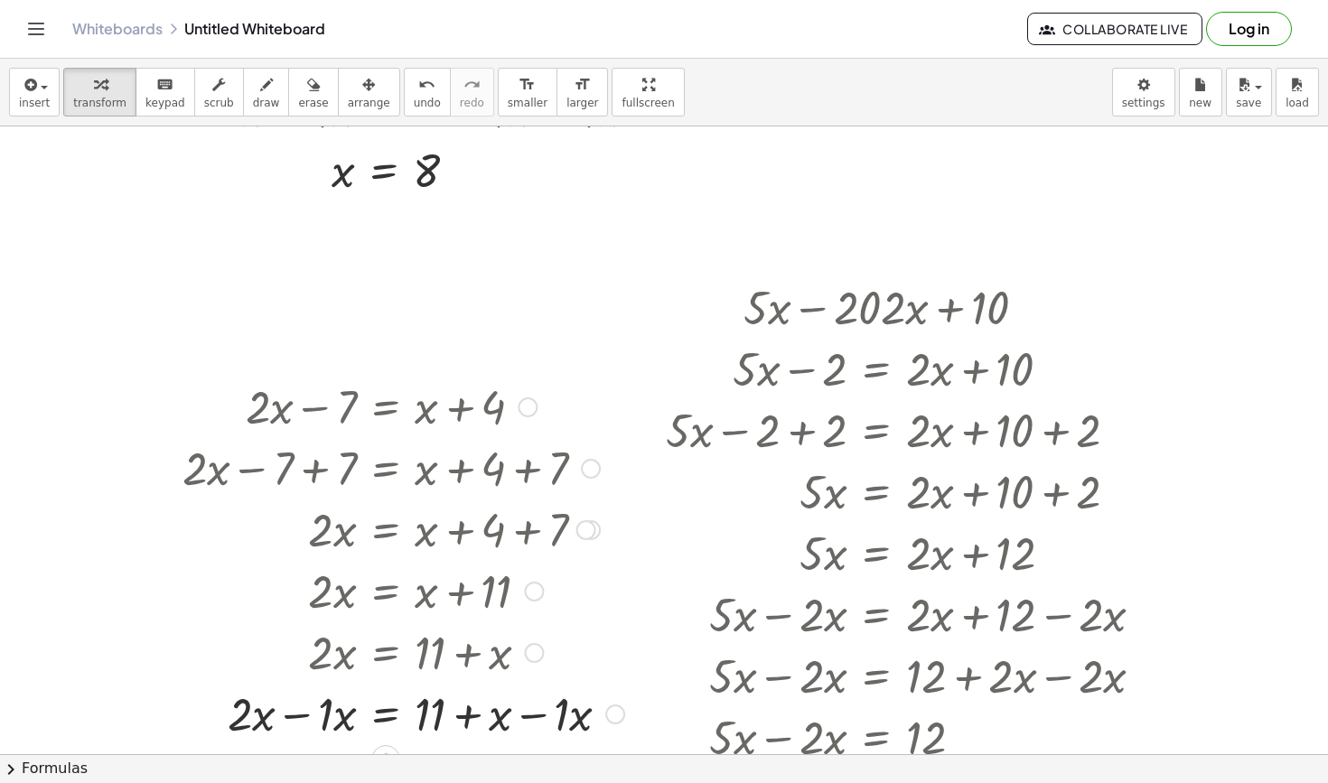
click at [295, 724] on div at bounding box center [403, 712] width 460 height 61
click at [532, 722] on div at bounding box center [403, 712] width 460 height 61
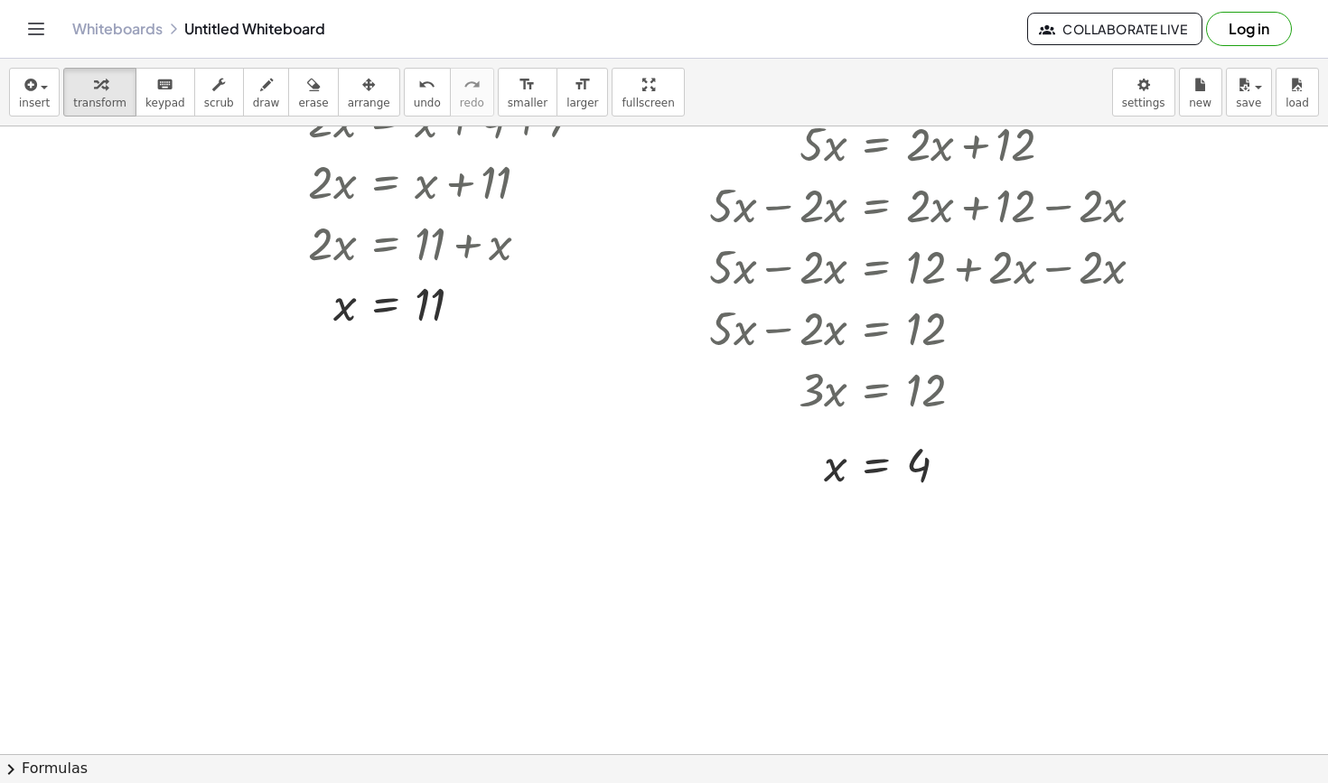
scroll to position [2253, 0]
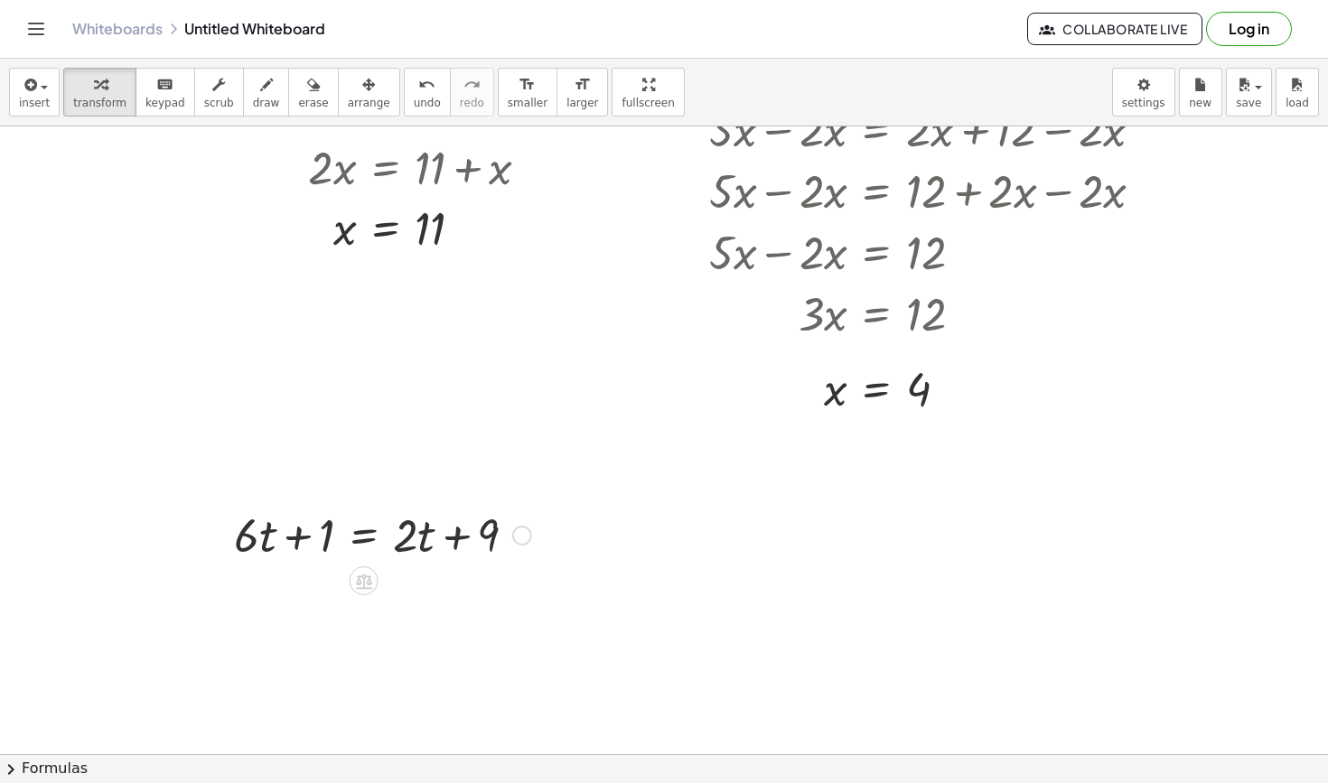
click at [360, 539] on div at bounding box center [382, 533] width 315 height 61
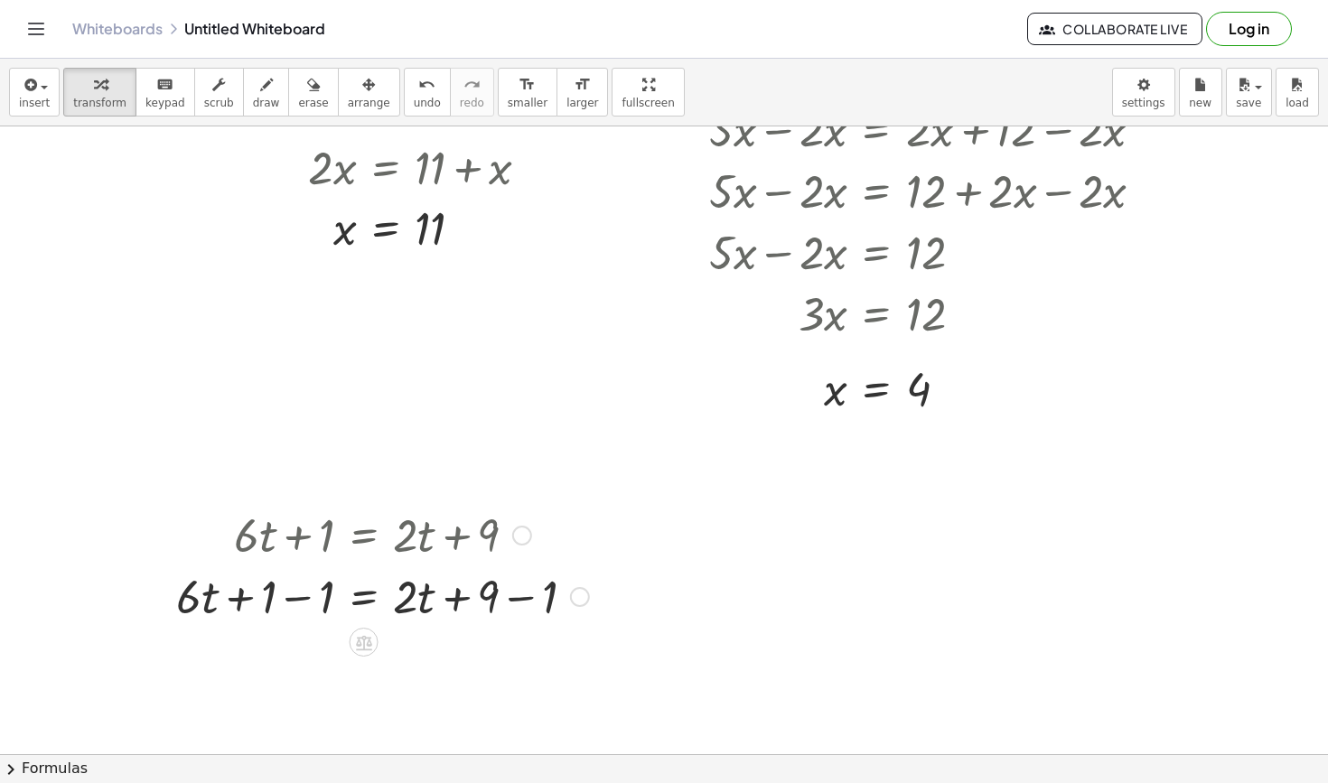
click at [301, 601] on div at bounding box center [382, 595] width 431 height 61
click at [461, 601] on div at bounding box center [411, 595] width 373 height 61
click at [506, 658] on div at bounding box center [382, 656] width 431 height 61
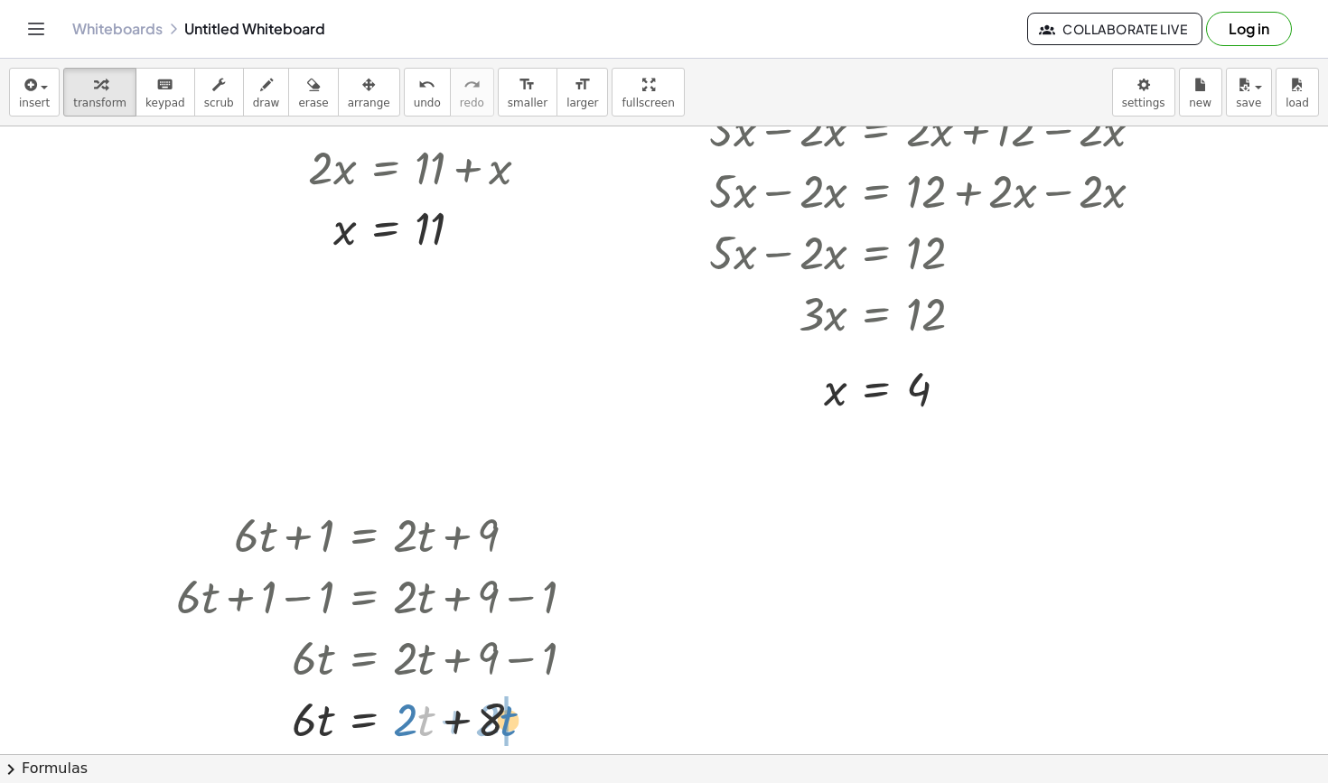
drag, startPoint x: 418, startPoint y: 720, endPoint x: 501, endPoint y: 720, distance: 83.1
click at [501, 720] on div at bounding box center [382, 717] width 431 height 61
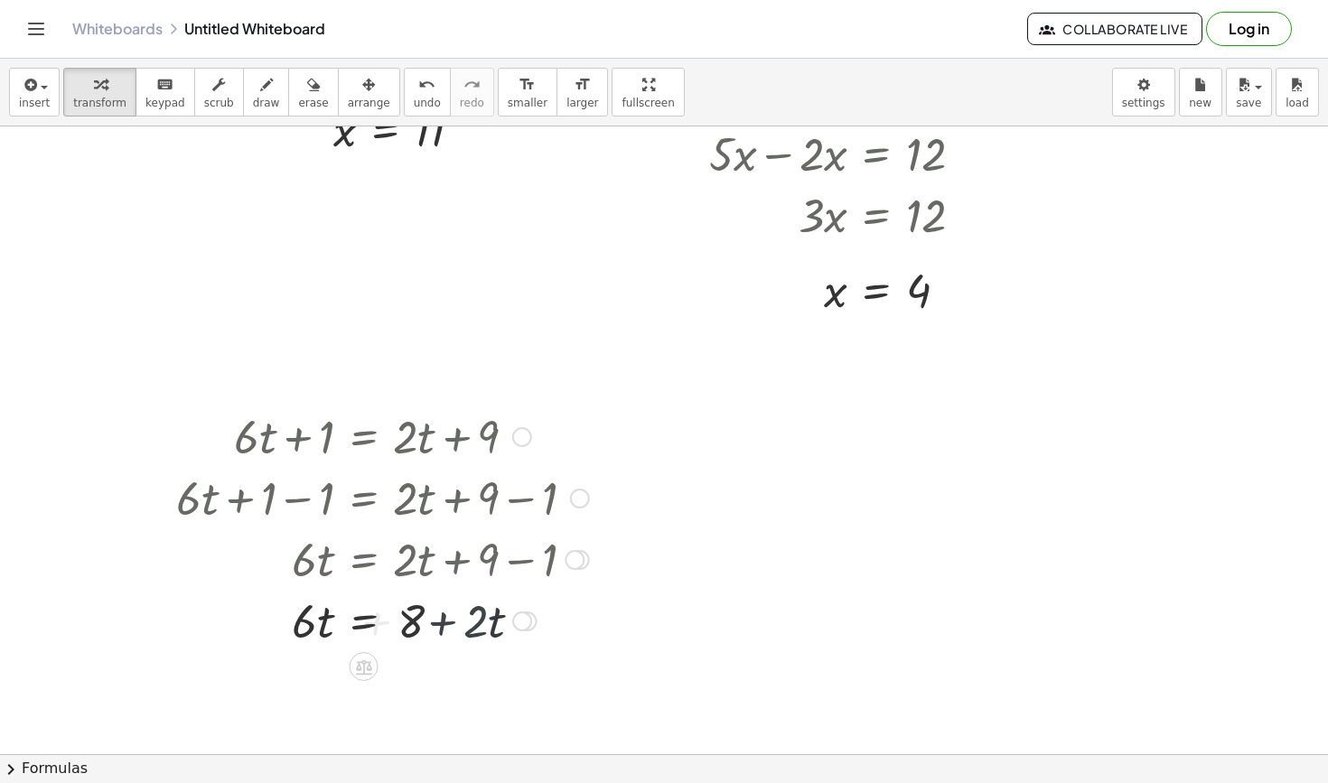
scroll to position [2405, 0]
click at [367, 627] on div at bounding box center [382, 616] width 431 height 61
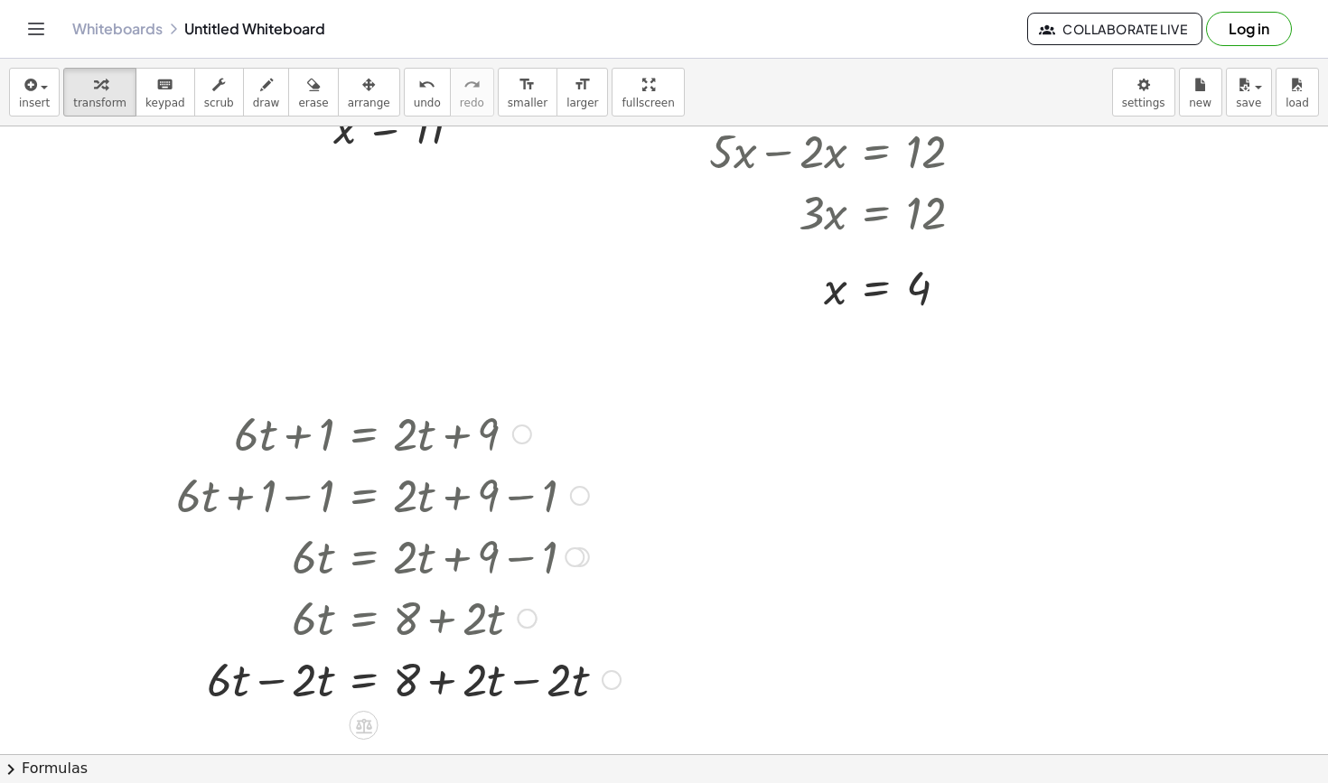
click at [279, 704] on div at bounding box center [398, 678] width 462 height 61
click at [522, 684] on div at bounding box center [398, 678] width 462 height 61
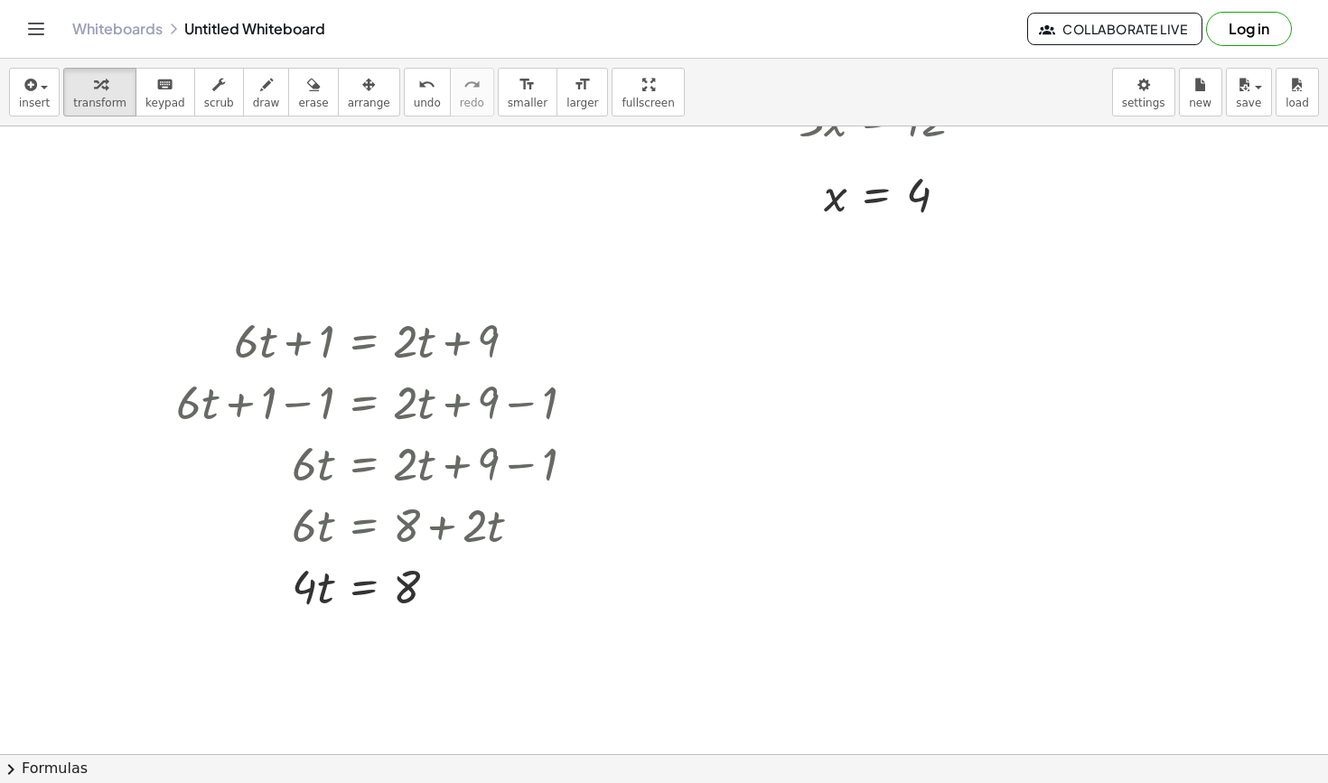
scroll to position [2567, 0]
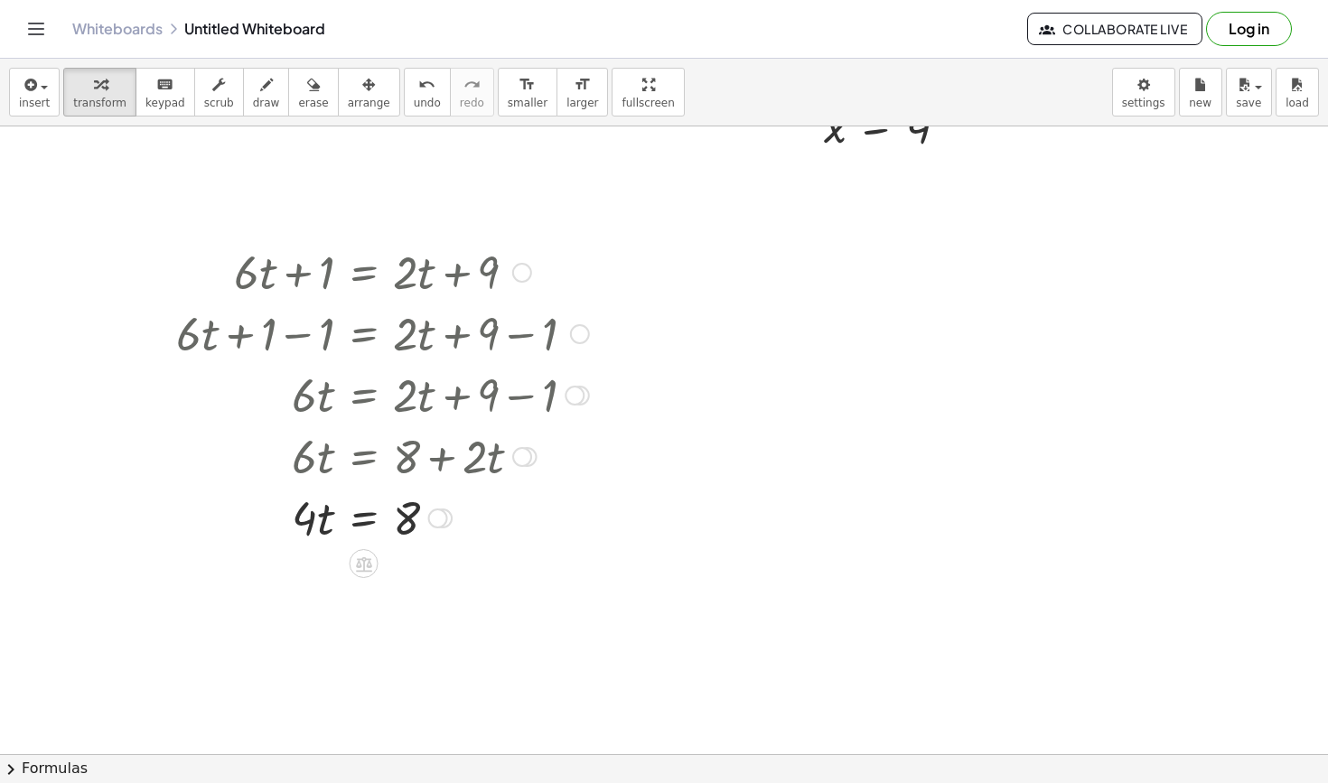
click at [356, 520] on div at bounding box center [382, 516] width 431 height 61
click at [322, 606] on div at bounding box center [382, 592] width 431 height 90
click at [382, 606] on div at bounding box center [382, 592] width 431 height 90
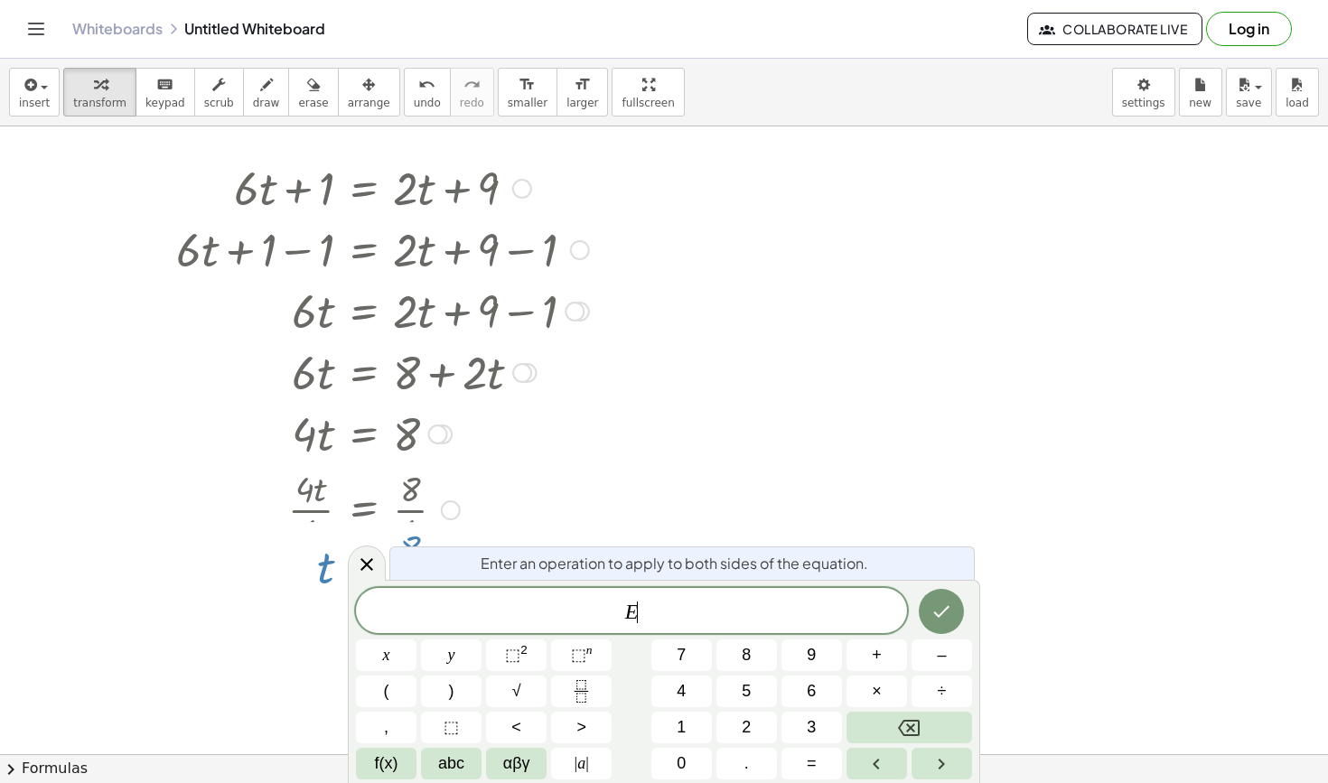
scroll to position [2667, 0]
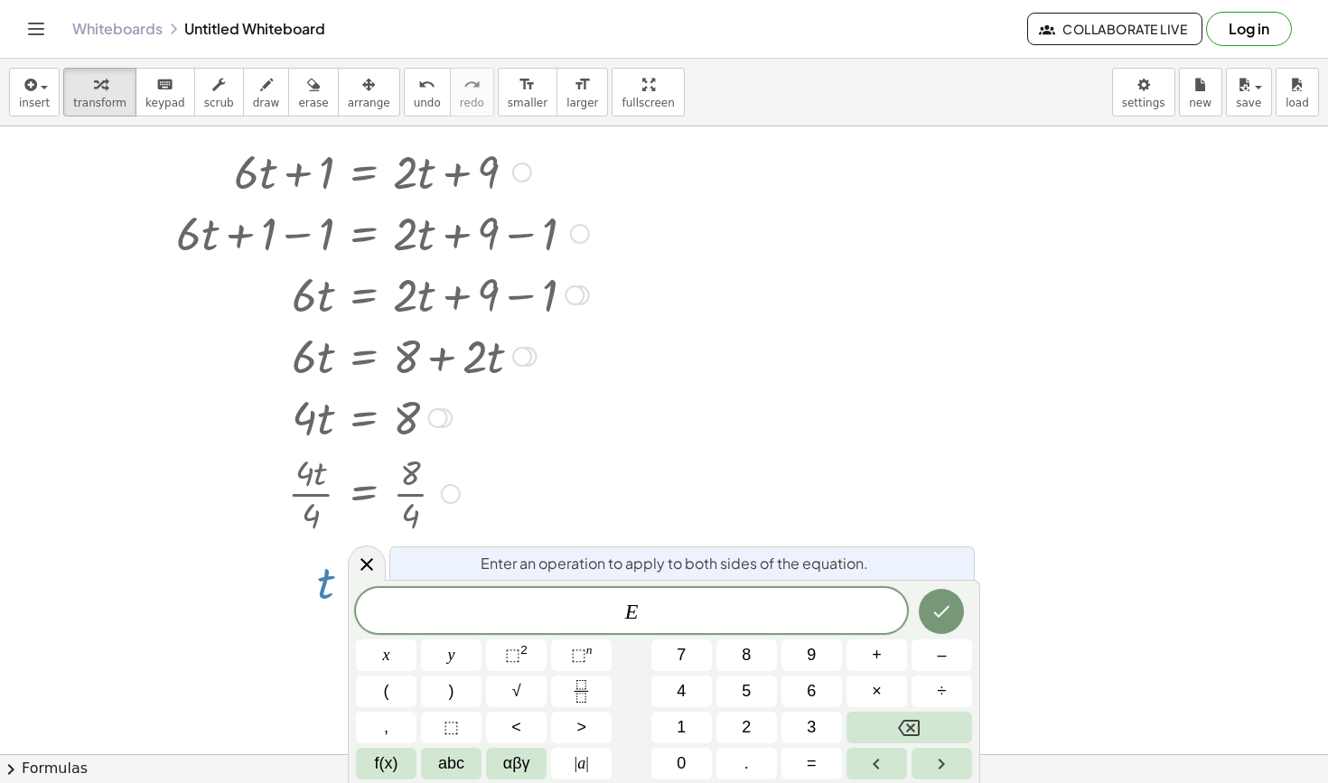
click at [397, 509] on div at bounding box center [368, 492] width 460 height 90
click at [367, 574] on icon at bounding box center [367, 565] width 22 height 22
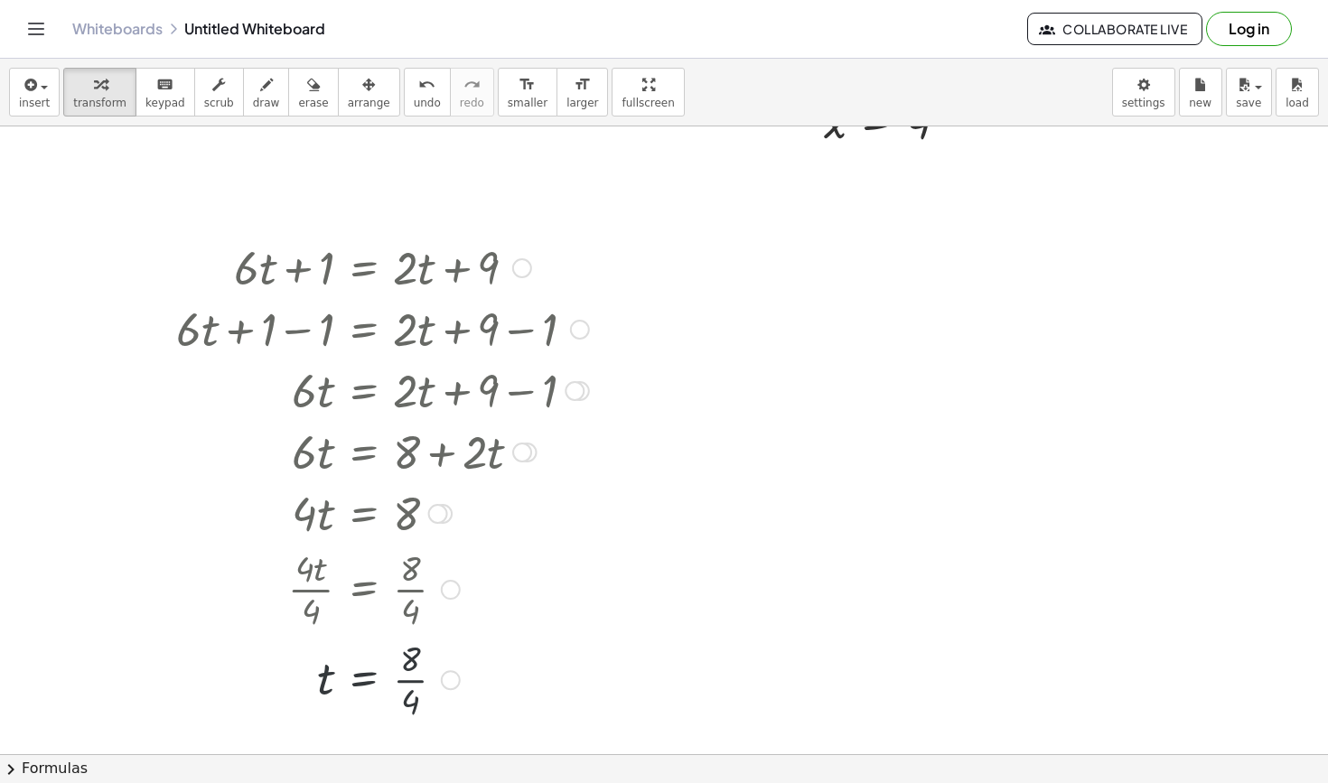
scroll to position [2567, 0]
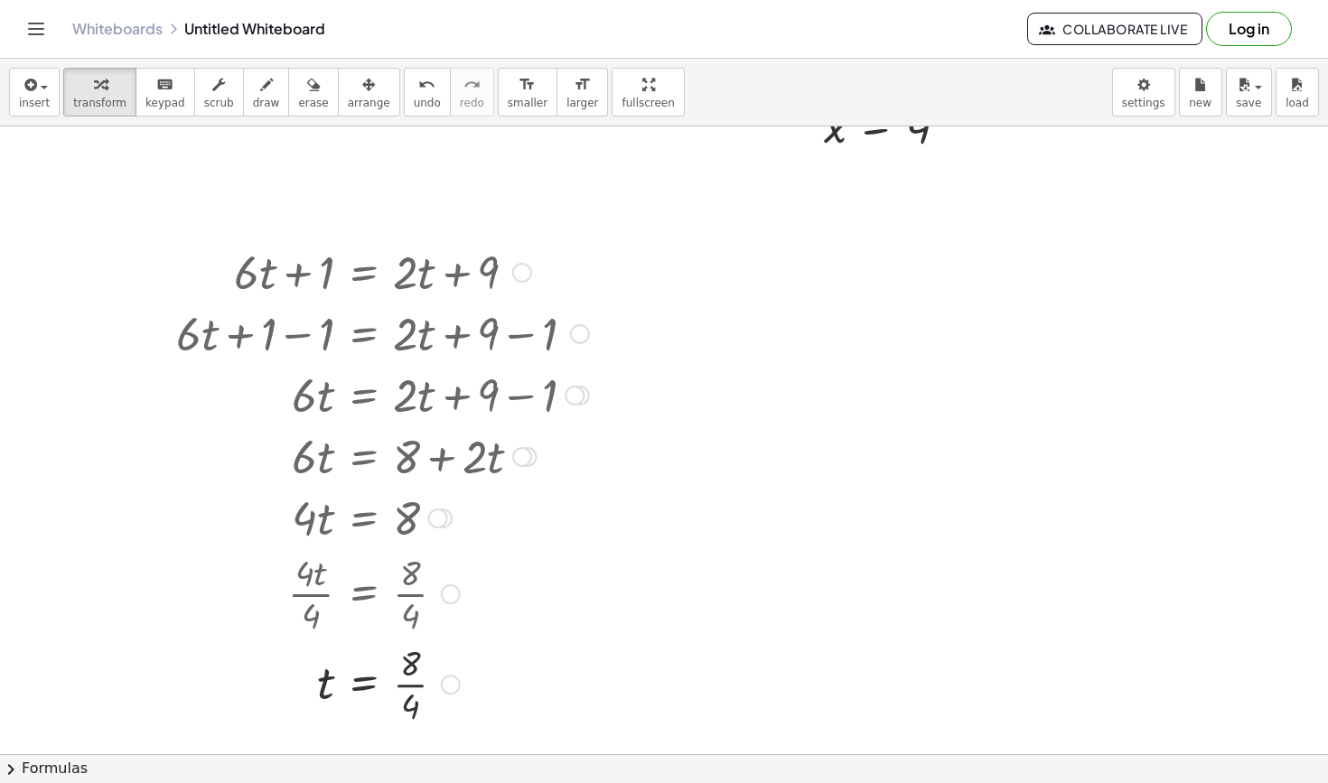
click at [408, 680] on div at bounding box center [382, 683] width 431 height 90
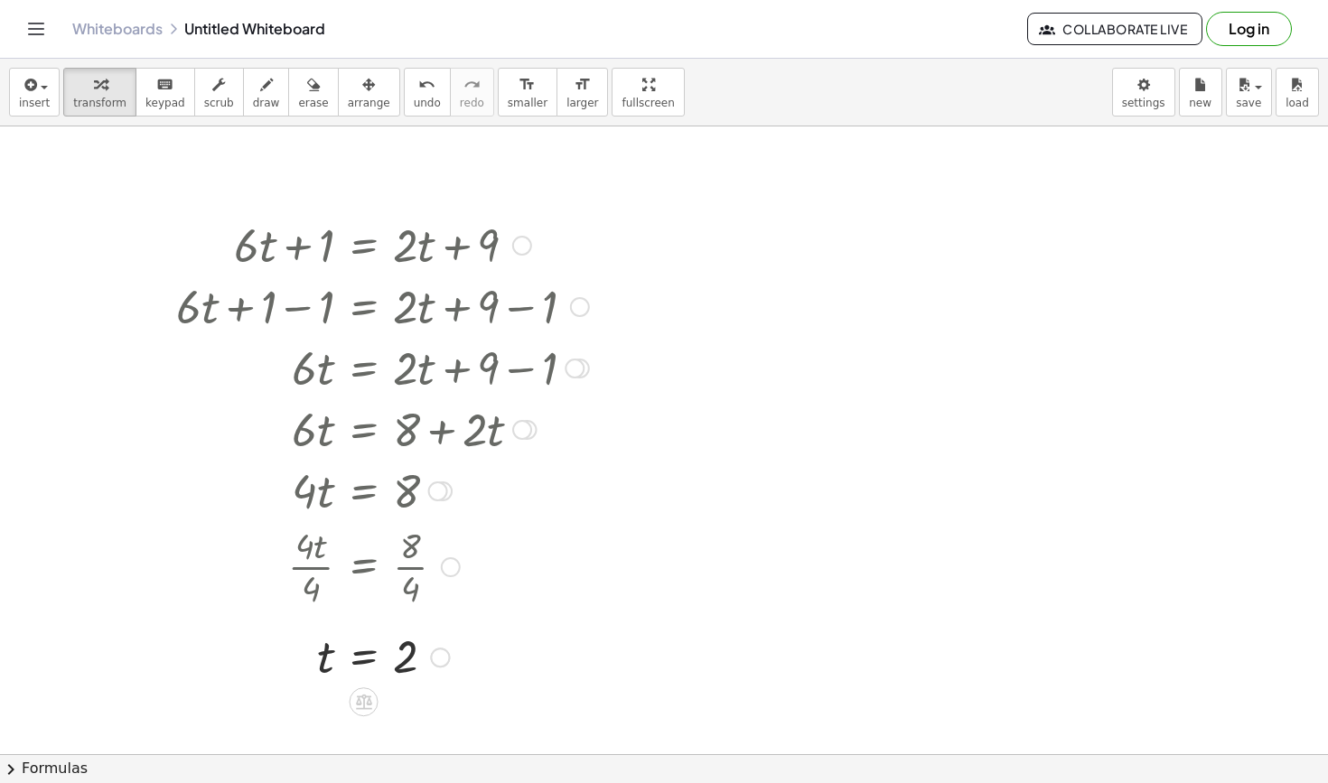
scroll to position [2610, 0]
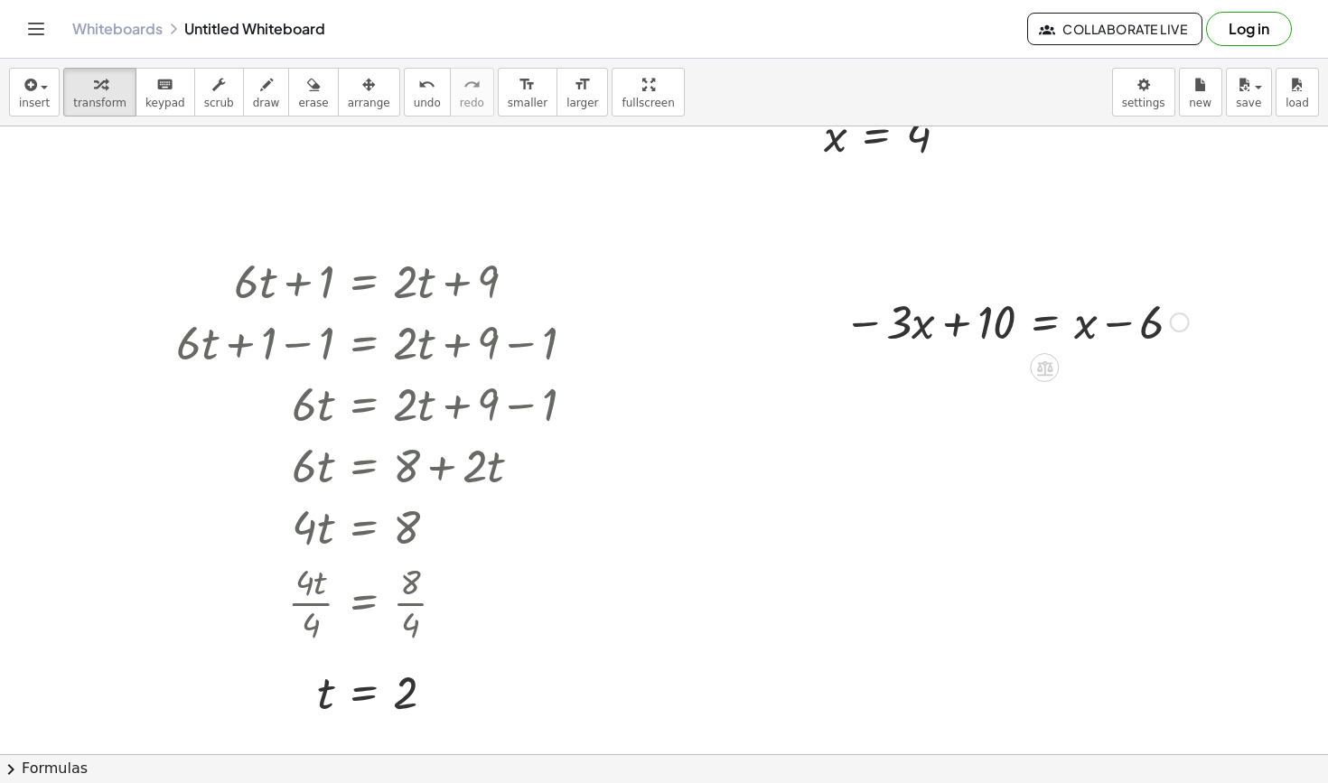
scroll to position [2548, 0]
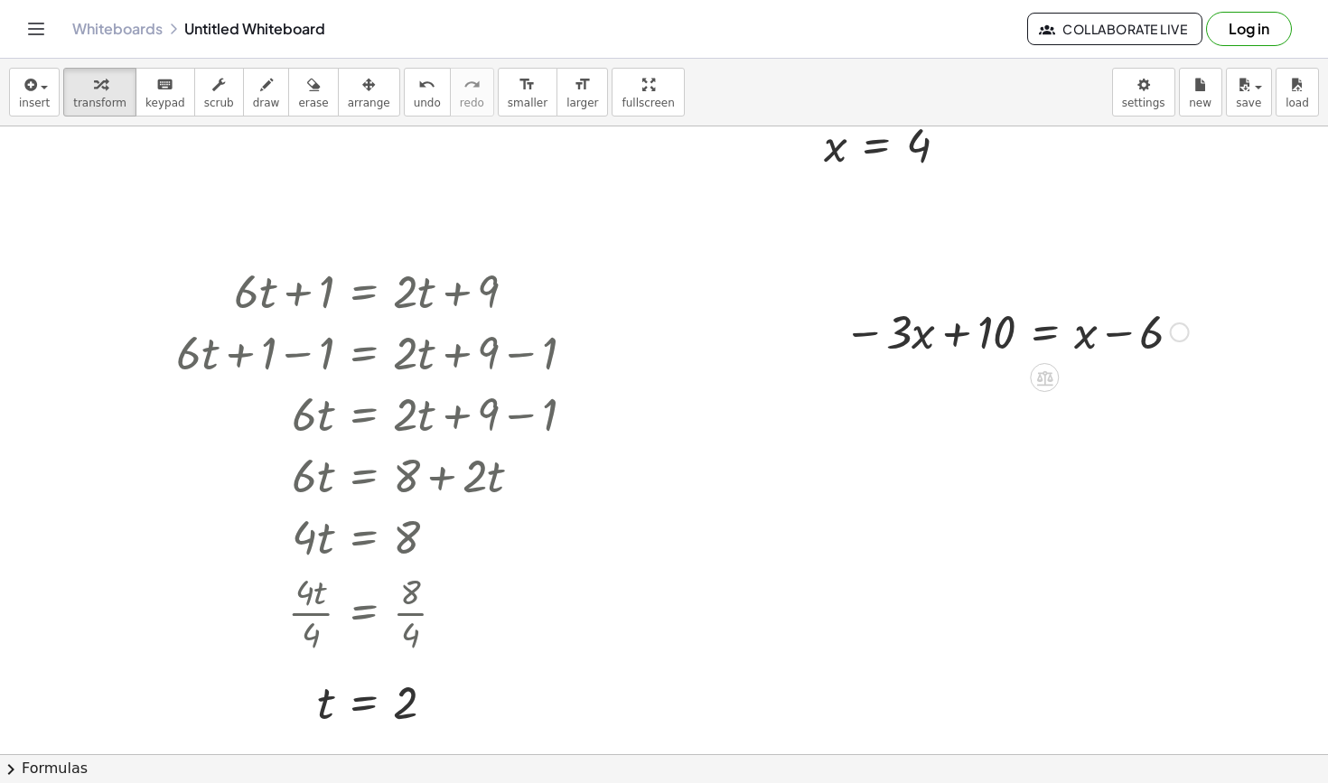
click at [1047, 332] on div at bounding box center [1016, 330] width 363 height 61
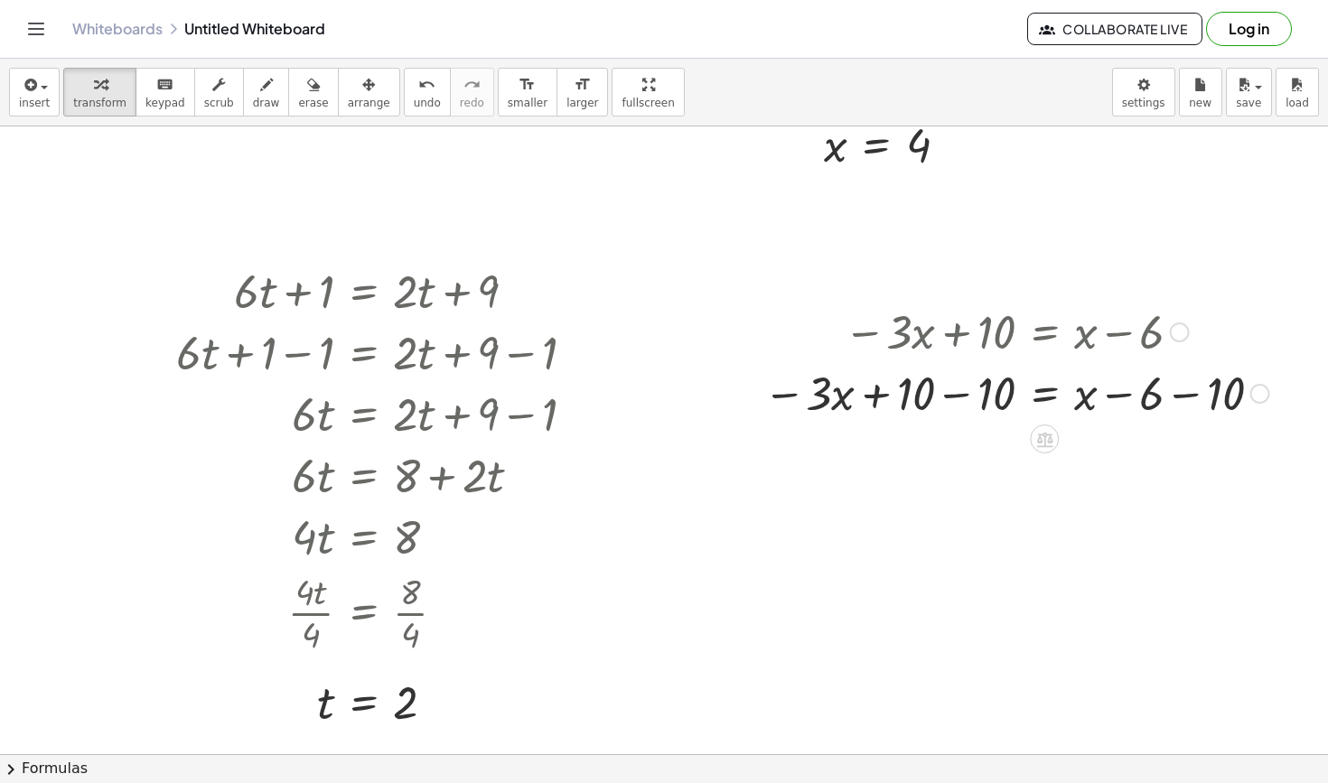
click at [929, 401] on div at bounding box center [1016, 391] width 524 height 61
click at [1172, 399] on div at bounding box center [1016, 391] width 524 height 61
click at [957, 395] on div at bounding box center [983, 391] width 459 height 61
drag, startPoint x: 1081, startPoint y: 453, endPoint x: 1184, endPoint y: 455, distance: 103.0
click at [1184, 455] on div at bounding box center [1016, 453] width 524 height 61
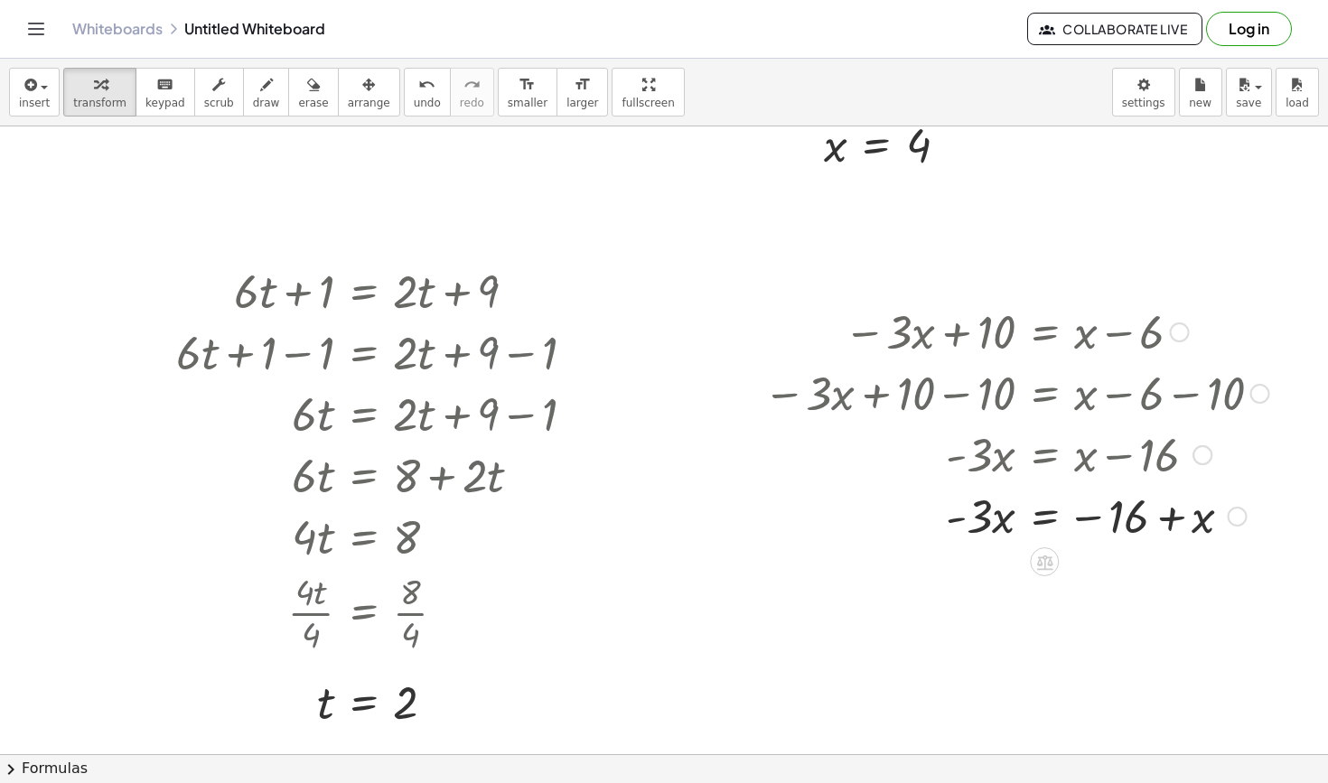
click at [1052, 464] on div at bounding box center [998, 453] width 489 height 61
click at [1050, 517] on div at bounding box center [1016, 514] width 524 height 61
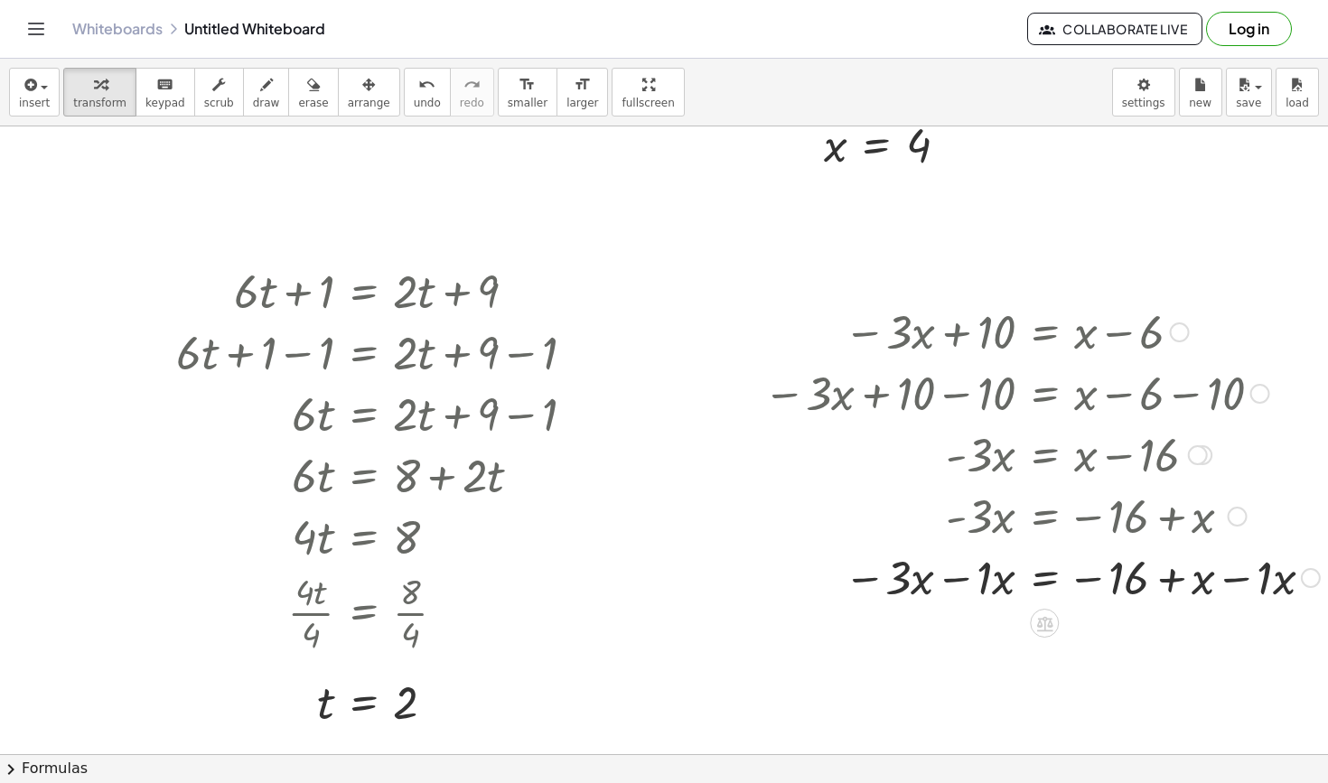
click at [968, 576] on div at bounding box center [1041, 576] width 574 height 61
click at [1212, 574] on div at bounding box center [1045, 576] width 582 height 61
click at [1214, 649] on div at bounding box center [1045, 637] width 582 height 61
click at [1230, 640] on div at bounding box center [1045, 637] width 582 height 61
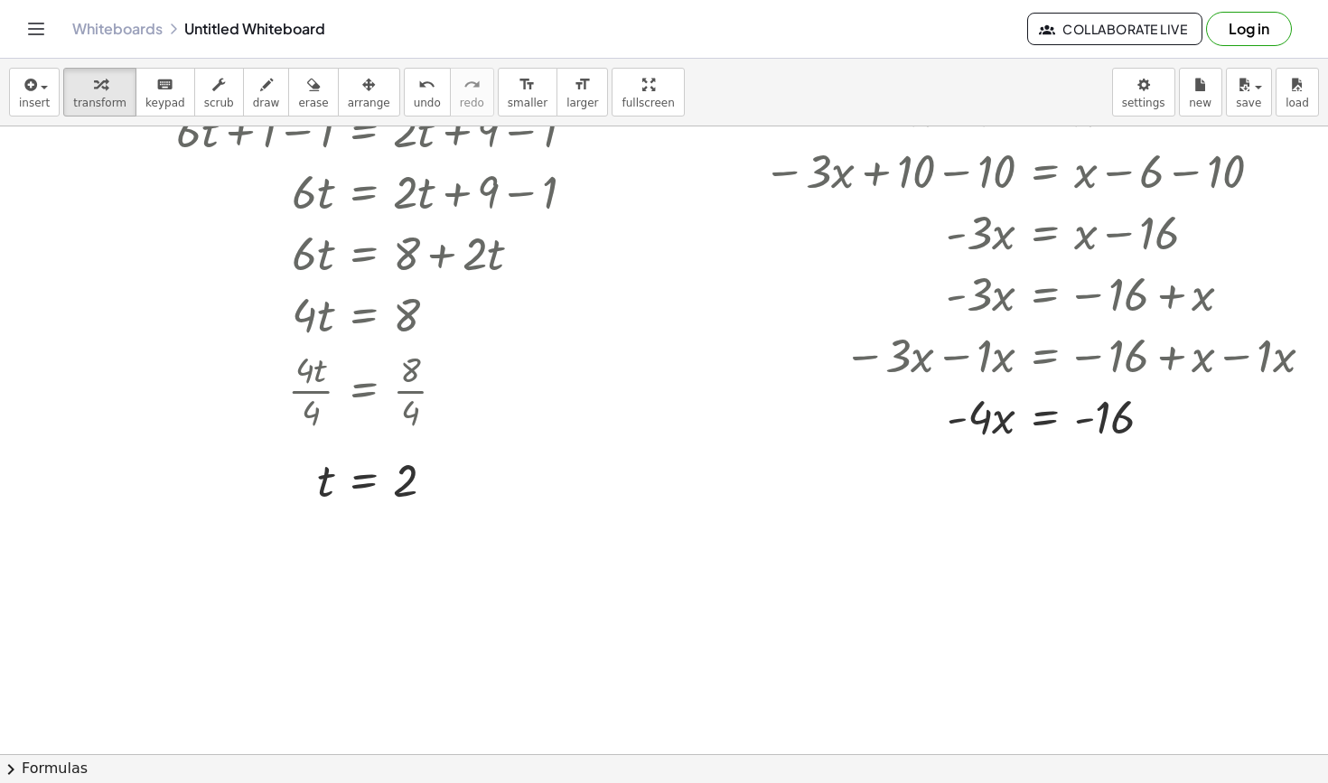
scroll to position [2776, 0]
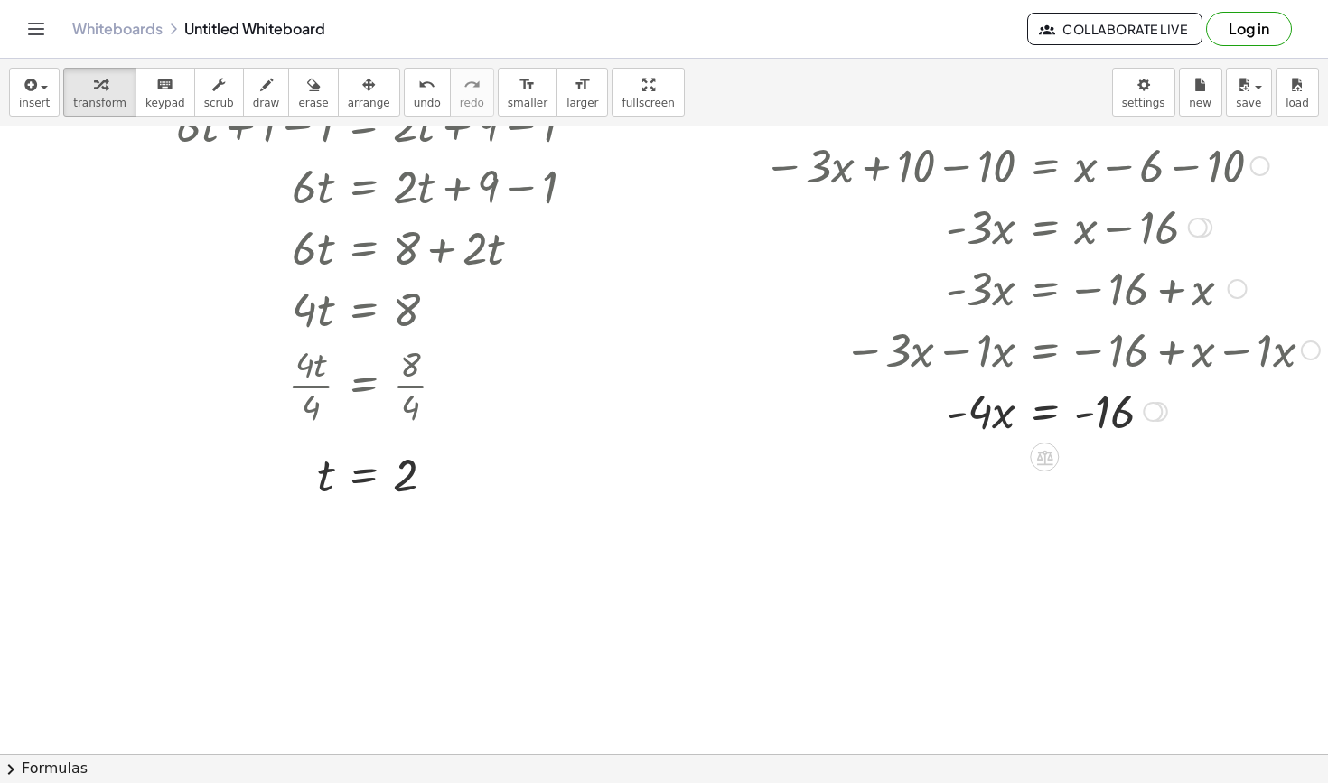
click at [1042, 418] on div at bounding box center [1041, 409] width 574 height 61
click at [995, 506] on div at bounding box center [1041, 486] width 574 height 90
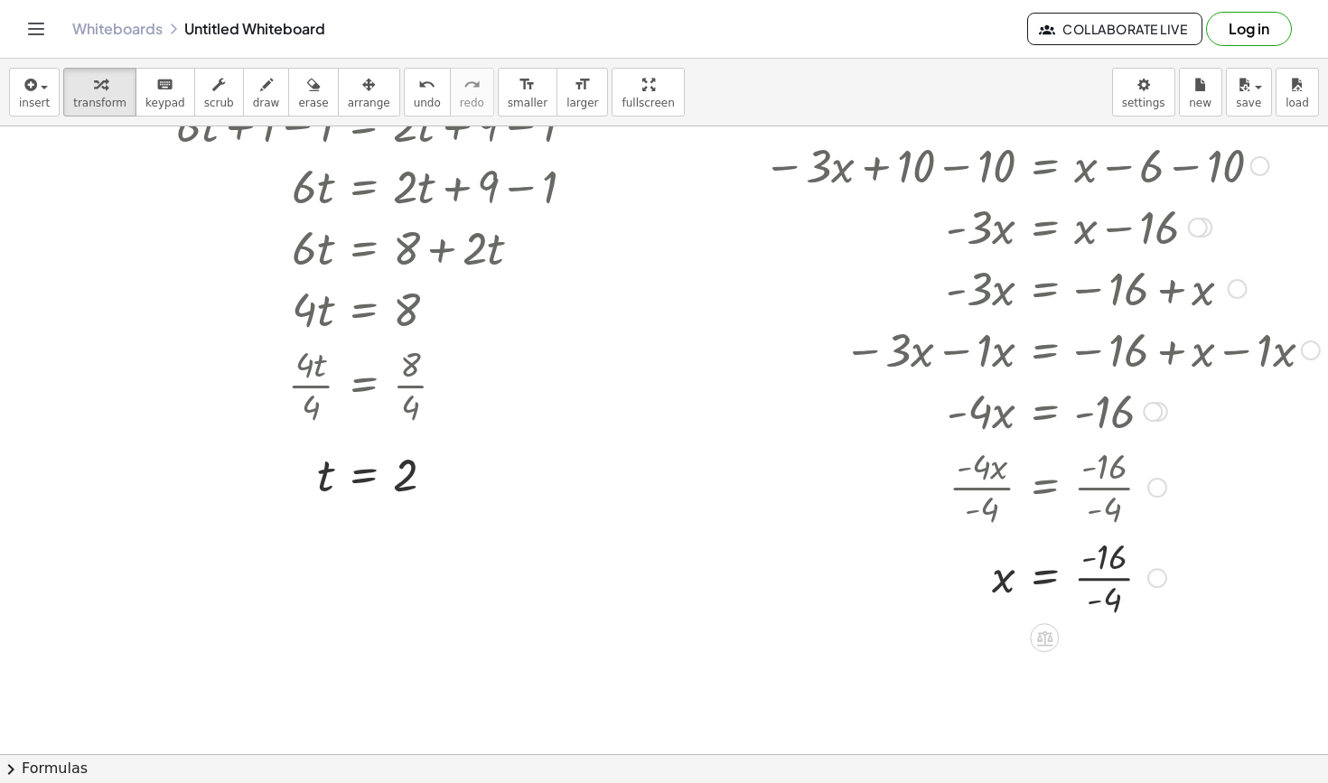
click at [1093, 578] on div at bounding box center [1041, 576] width 574 height 90
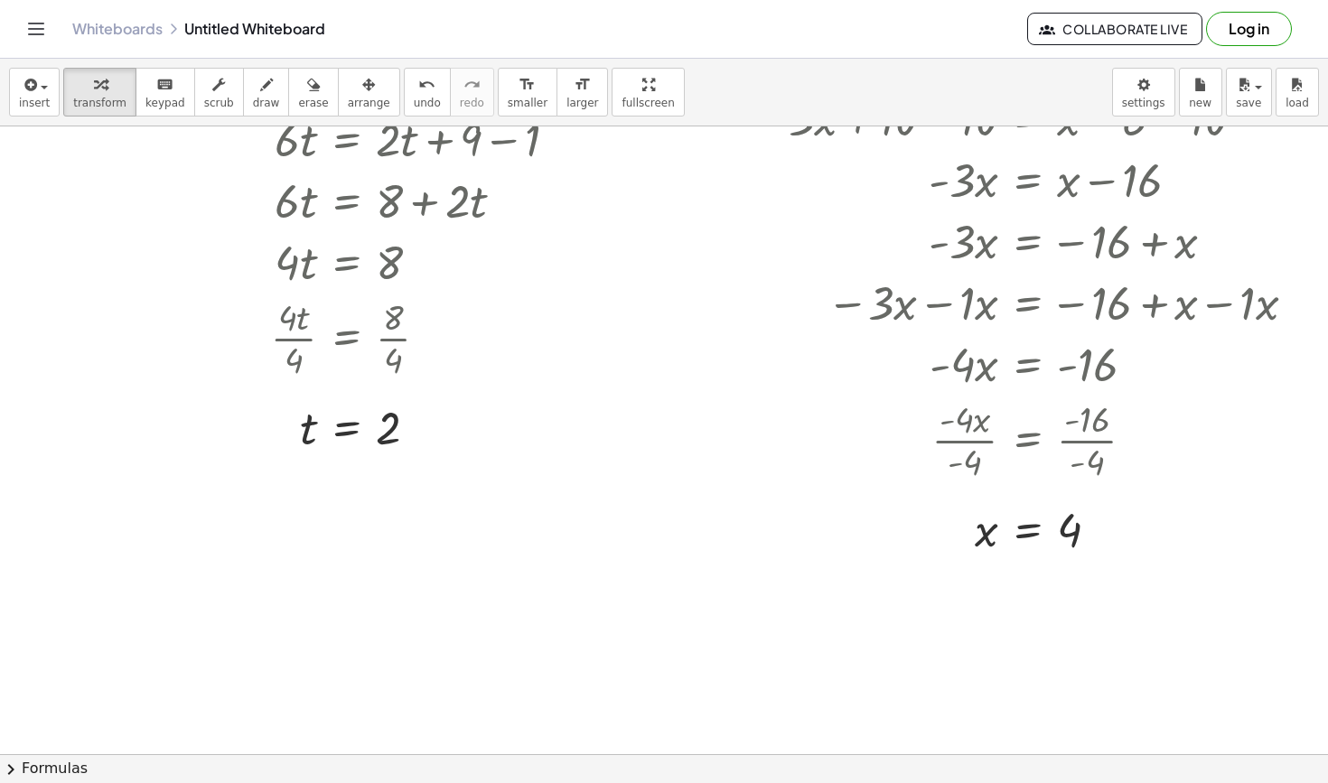
scroll to position [2836, 17]
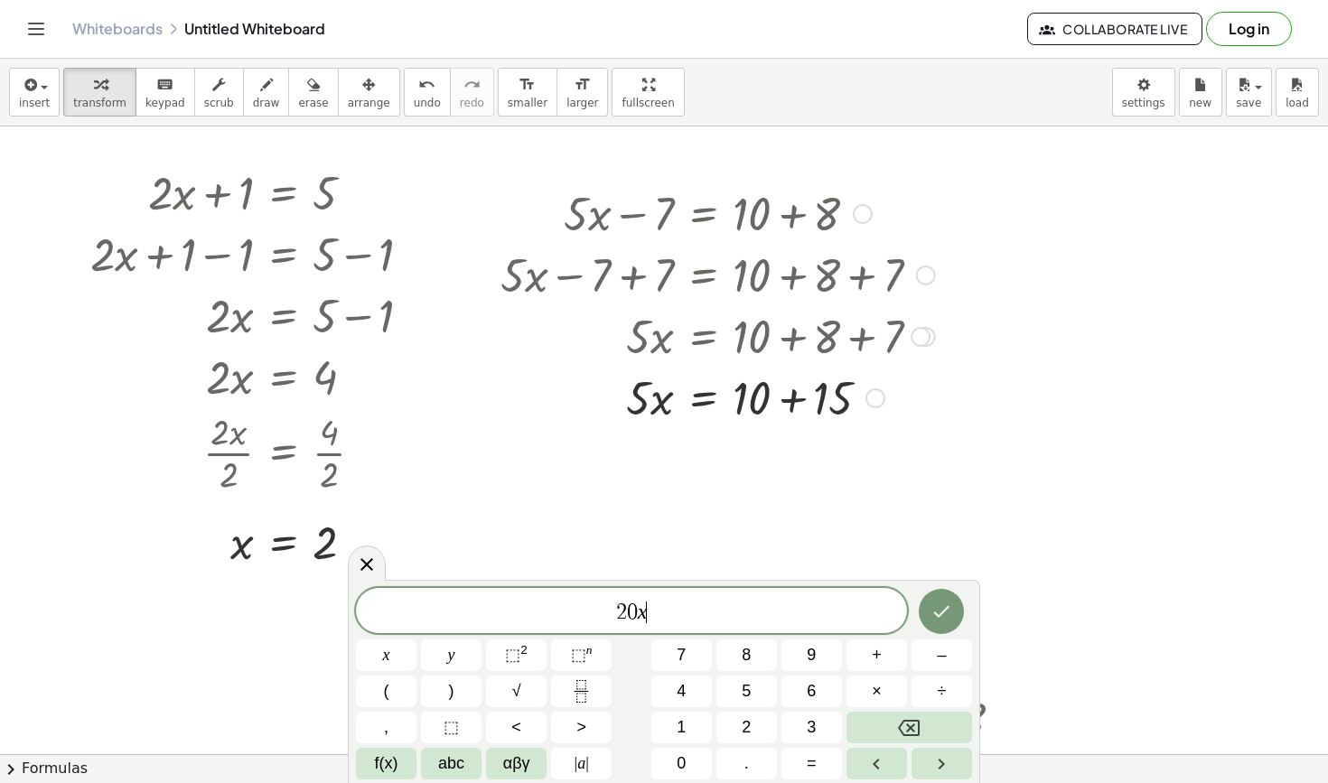
scroll to position [33, 12]
click at [370, 561] on icon at bounding box center [366, 564] width 13 height 13
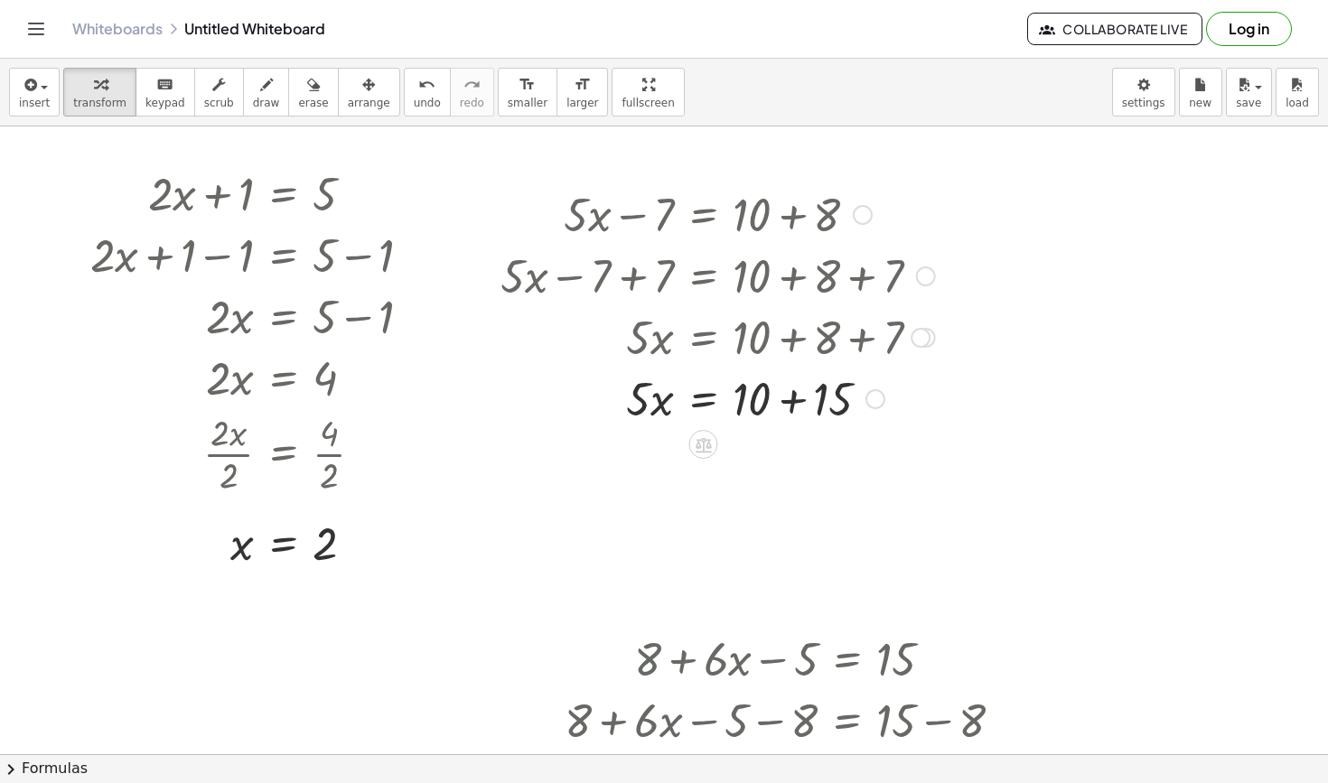
click at [705, 397] on div at bounding box center [725, 397] width 469 height 61
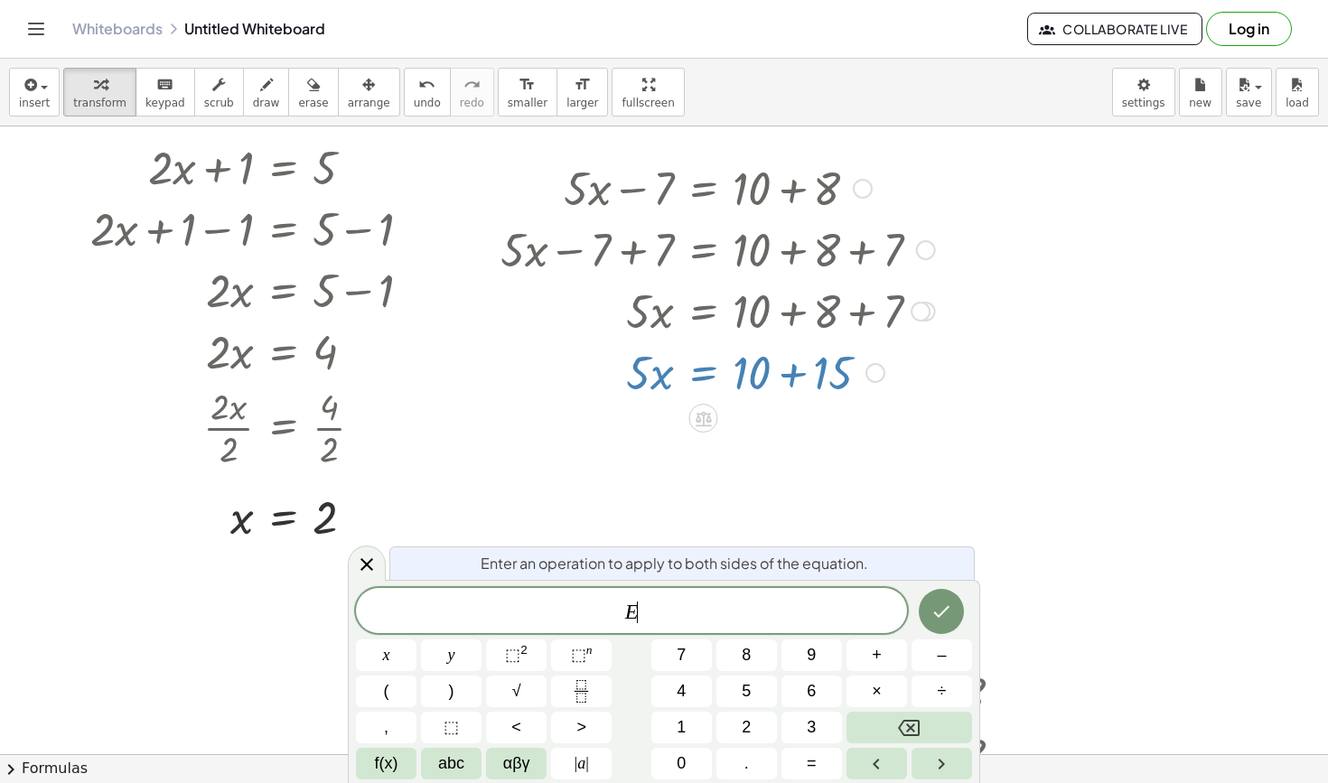
scroll to position [41, 12]
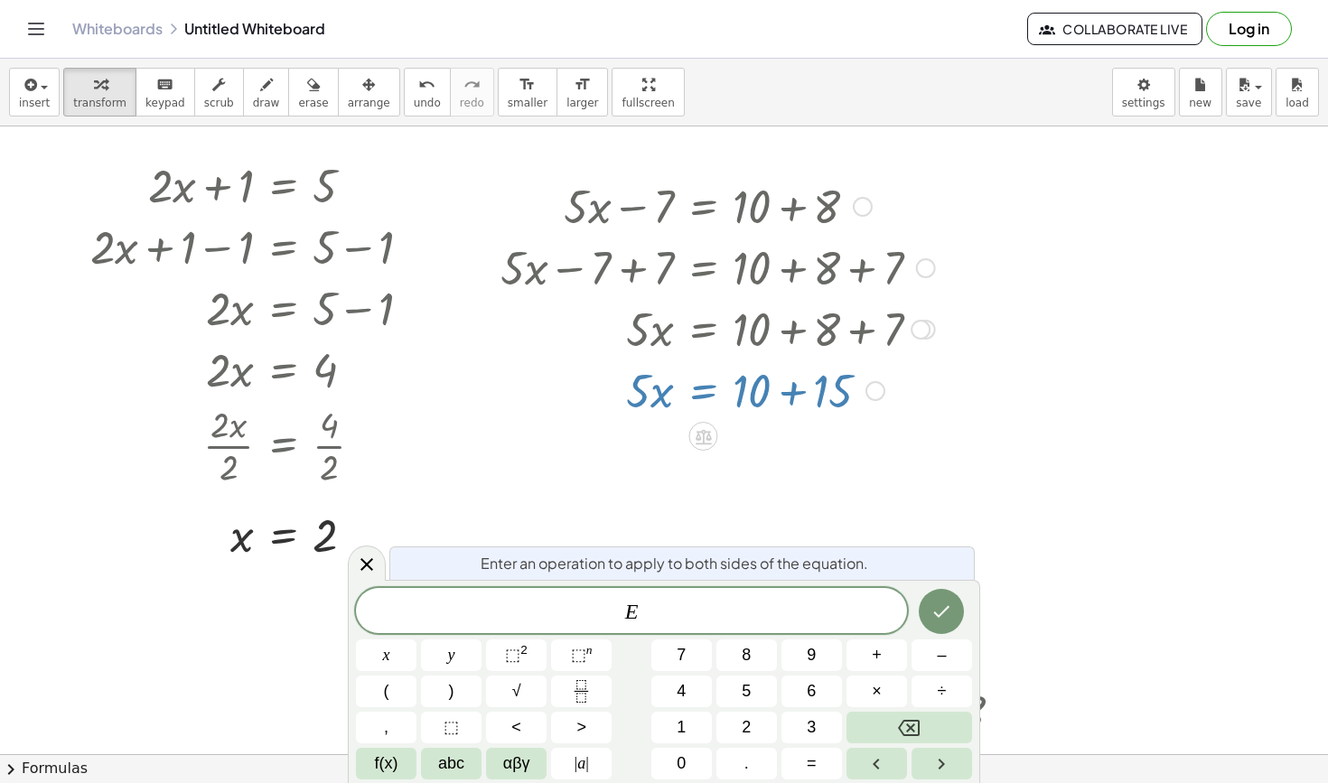
click at [791, 389] on div at bounding box center [725, 389] width 469 height 61
click at [371, 562] on icon at bounding box center [367, 565] width 22 height 22
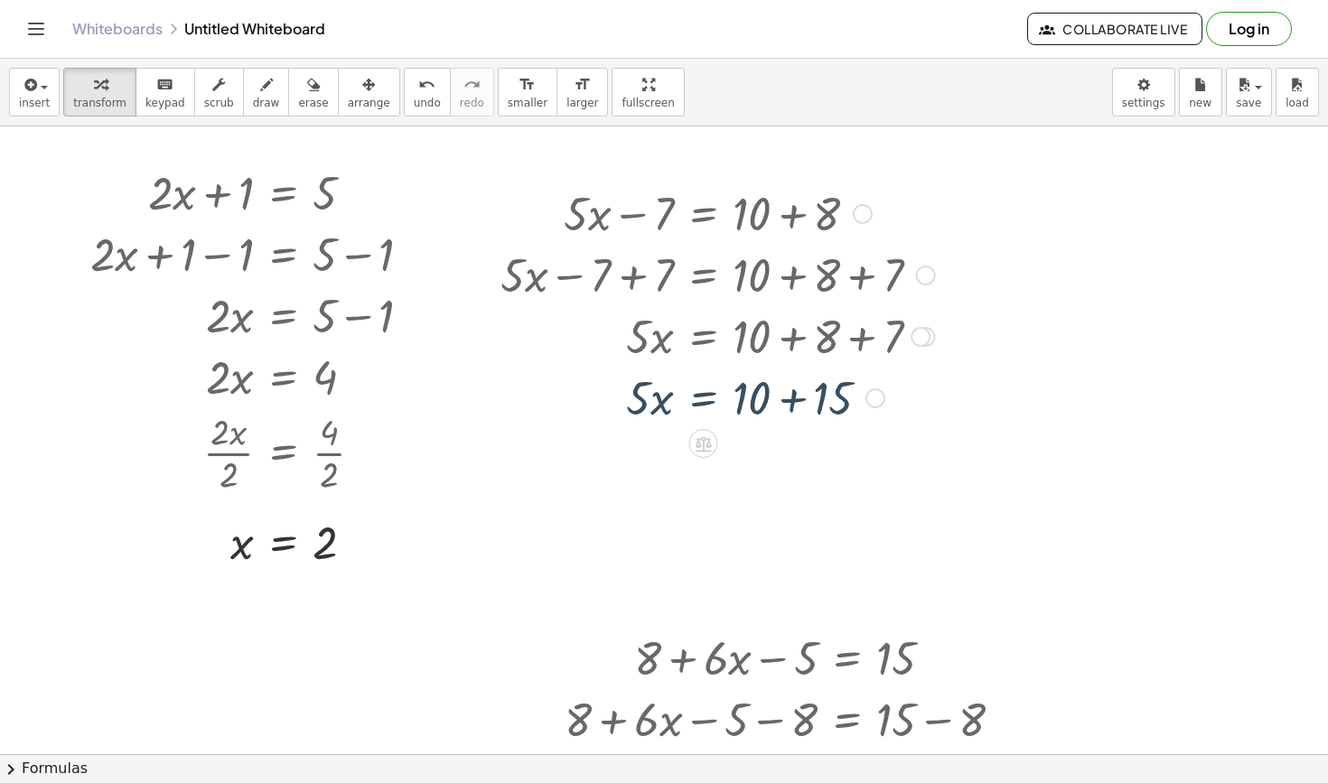
scroll to position [33, 12]
click at [801, 398] on div at bounding box center [725, 397] width 469 height 61
click at [700, 397] on div at bounding box center [725, 397] width 469 height 61
click at [630, 472] on div at bounding box center [725, 473] width 469 height 90
click at [758, 478] on div at bounding box center [725, 473] width 469 height 90
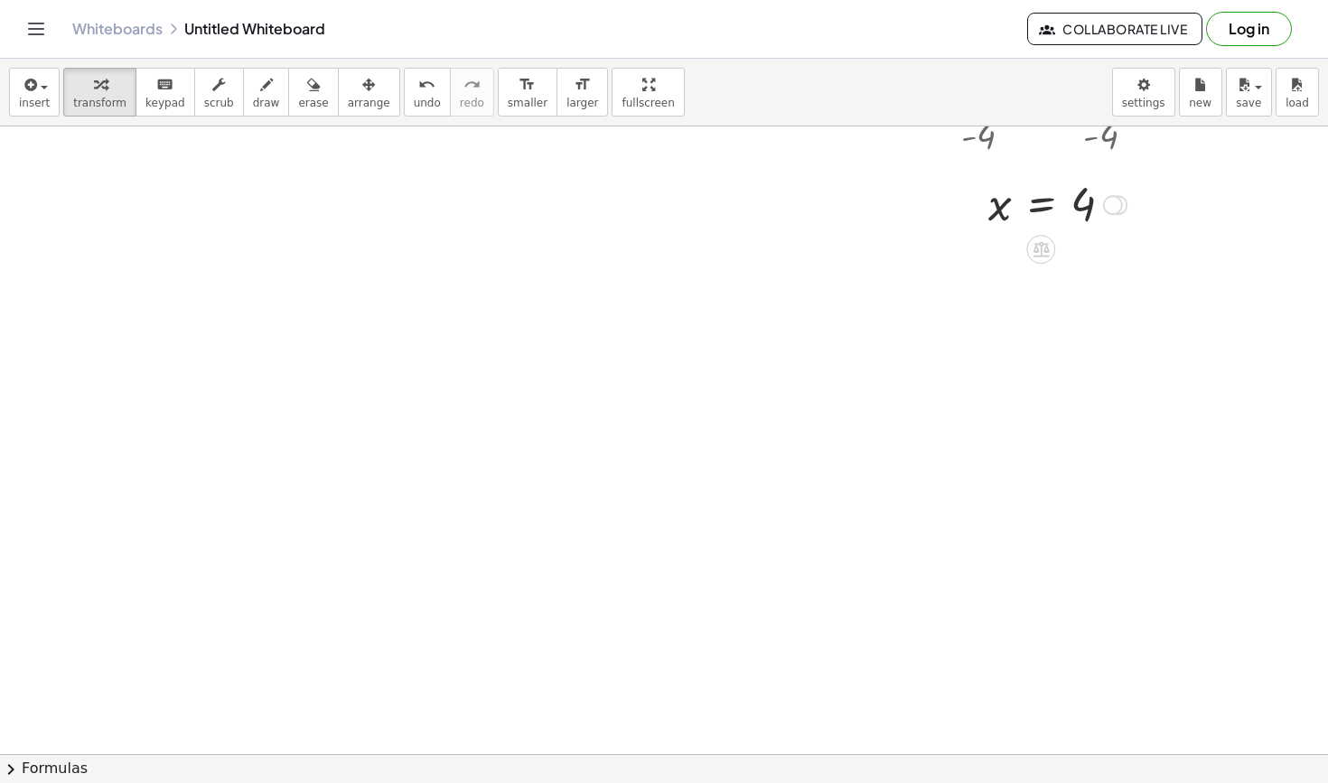
scroll to position [3262, 3]
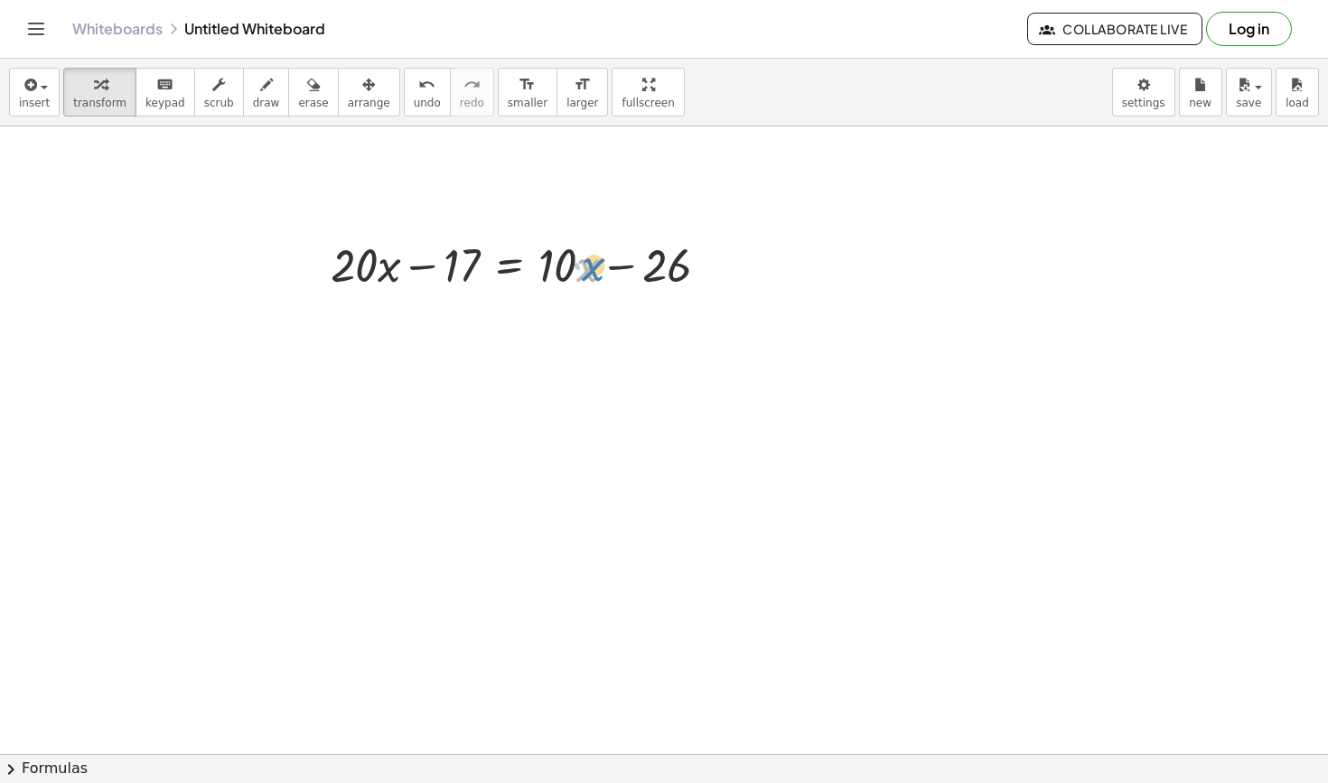
click at [584, 272] on div at bounding box center [527, 263] width 411 height 61
click at [517, 266] on div at bounding box center [527, 263] width 411 height 61
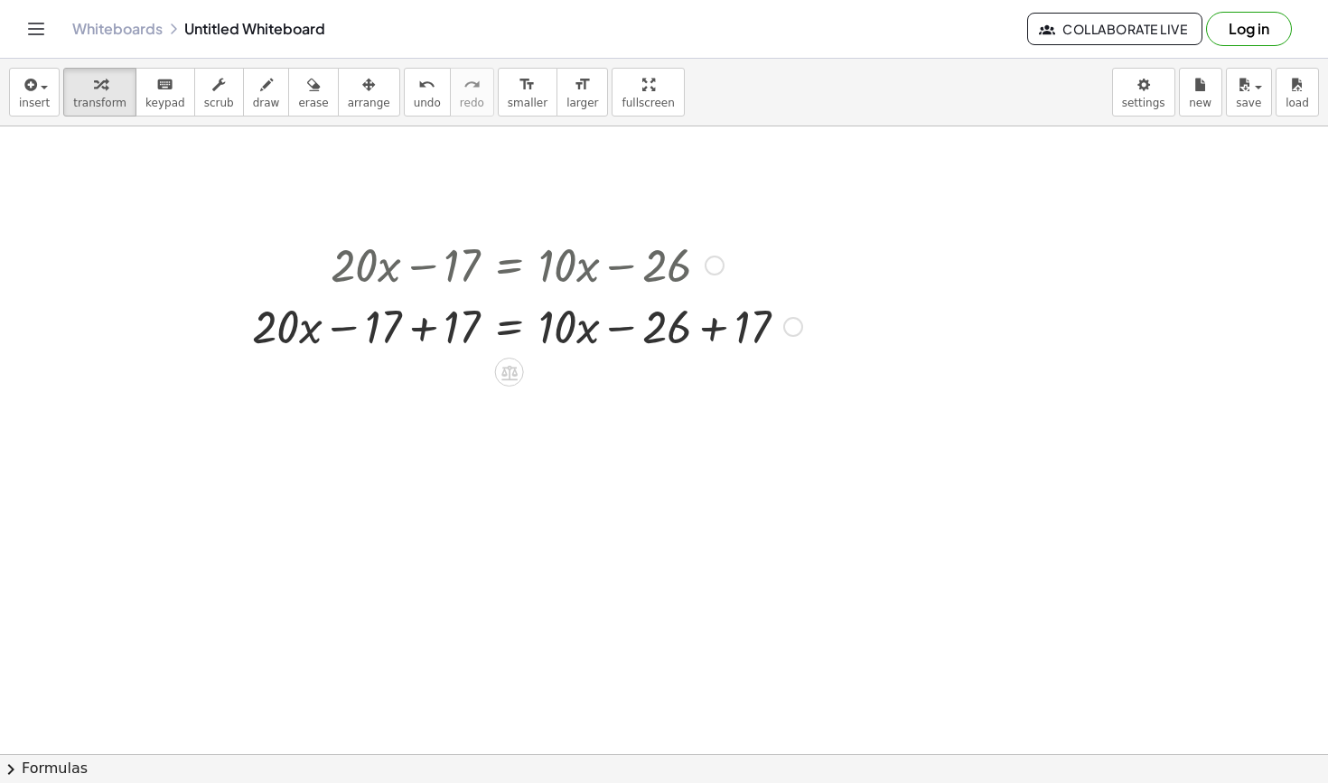
click at [422, 340] on div at bounding box center [527, 324] width 568 height 61
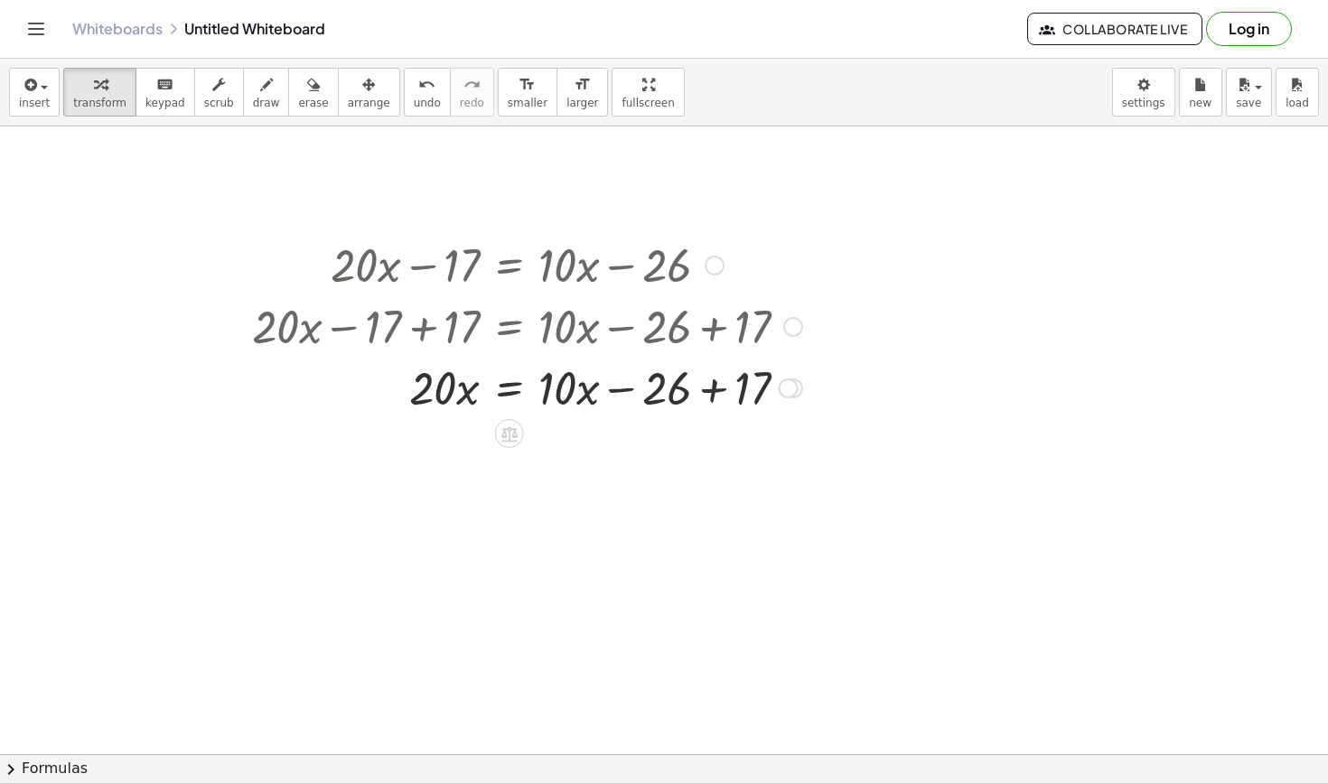
click at [698, 375] on div at bounding box center [527, 386] width 568 height 61
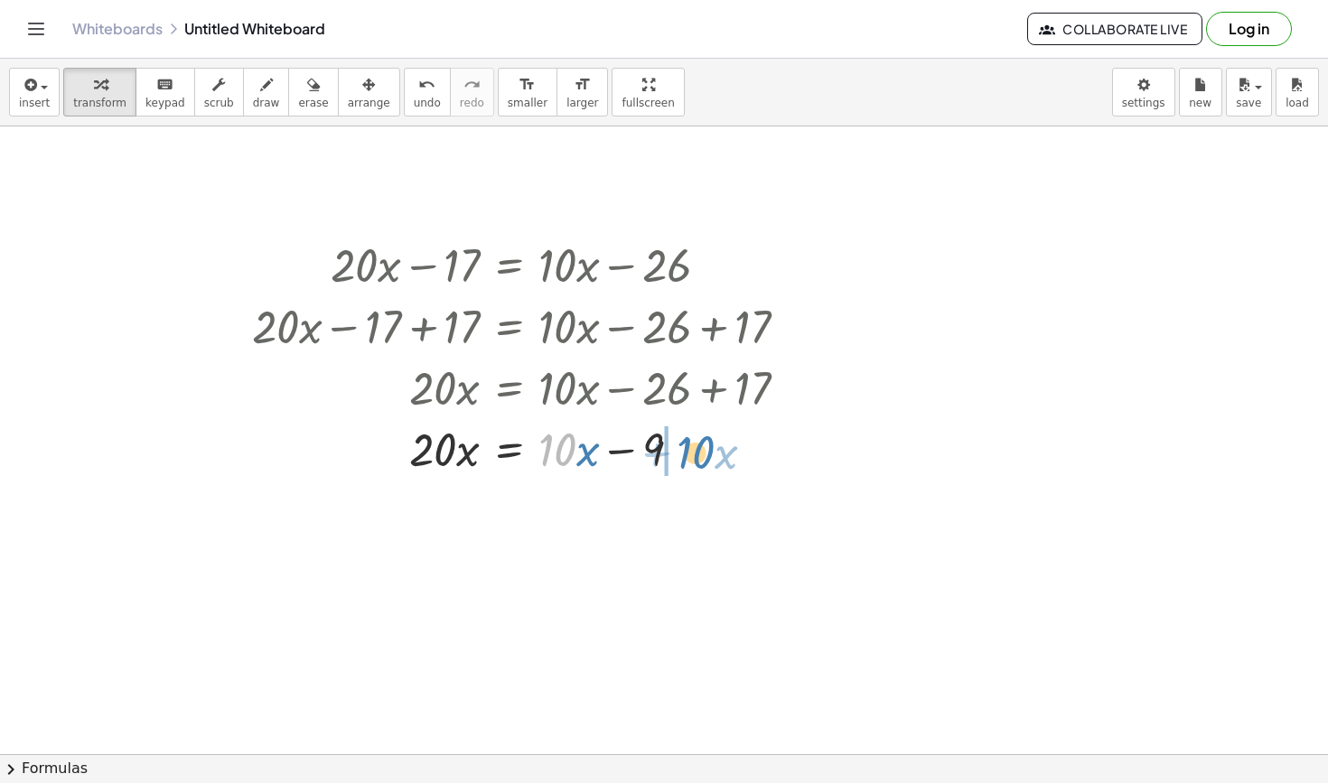
drag, startPoint x: 563, startPoint y: 443, endPoint x: 699, endPoint y: 444, distance: 136.4
click at [699, 444] on div at bounding box center [527, 447] width 568 height 61
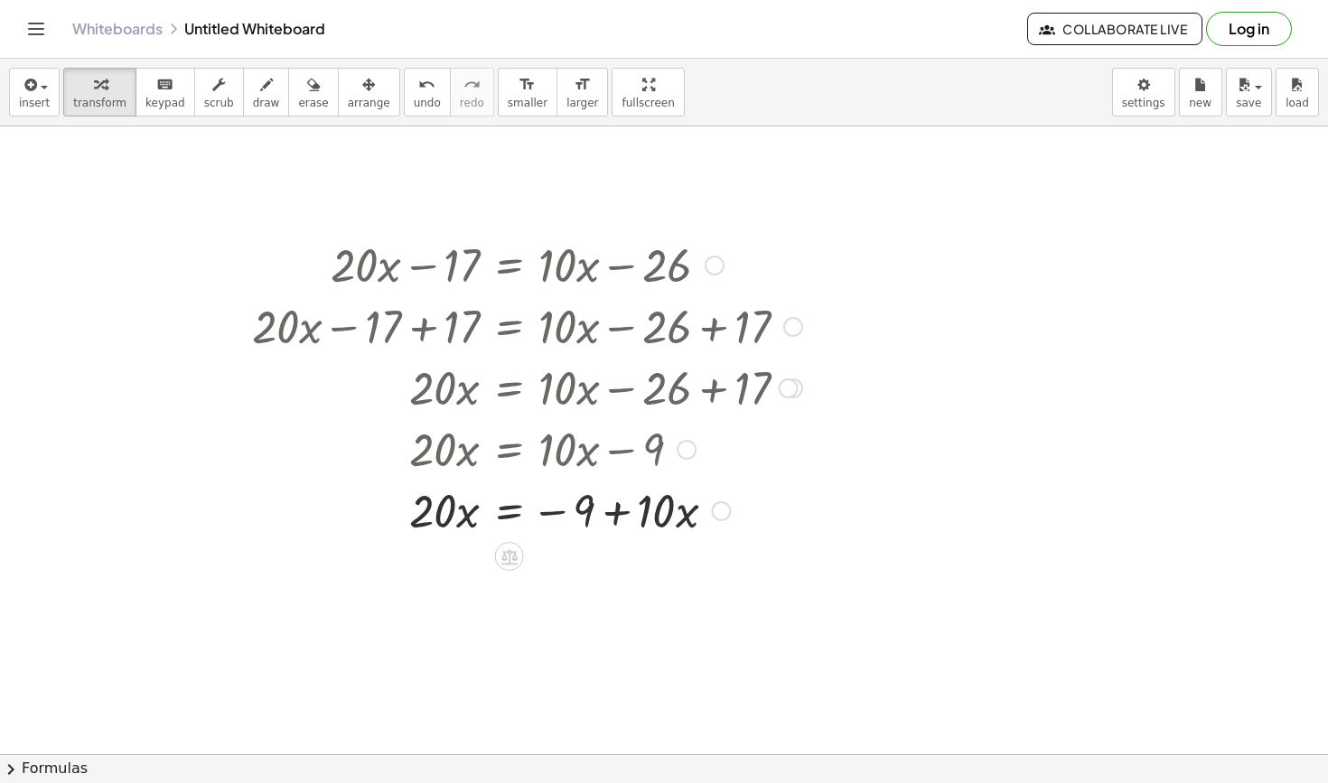
click at [516, 509] on div at bounding box center [527, 509] width 568 height 61
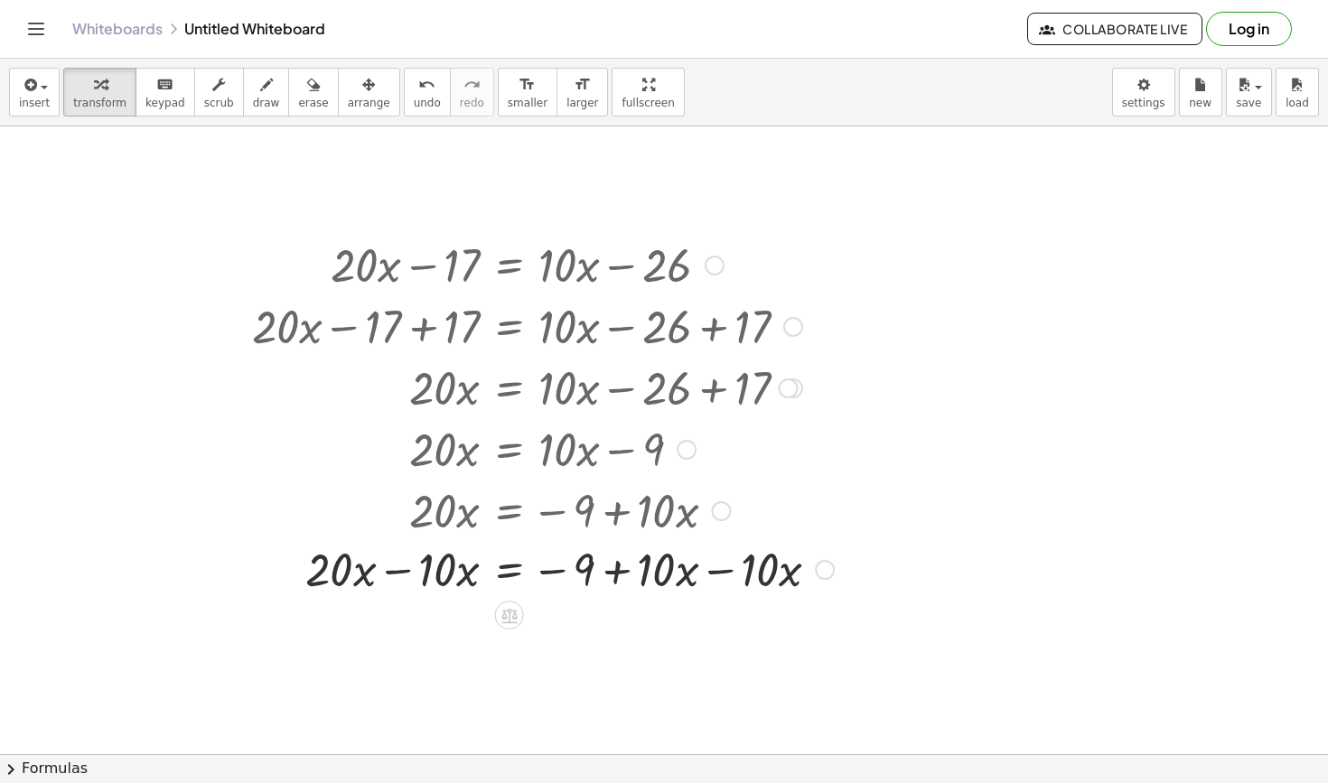
click at [366, 520] on div at bounding box center [543, 509] width 600 height 61
click at [360, 569] on div at bounding box center [543, 570] width 600 height 61
click at [715, 573] on div at bounding box center [543, 570] width 600 height 61
click at [360, 575] on div at bounding box center [527, 570] width 568 height 61
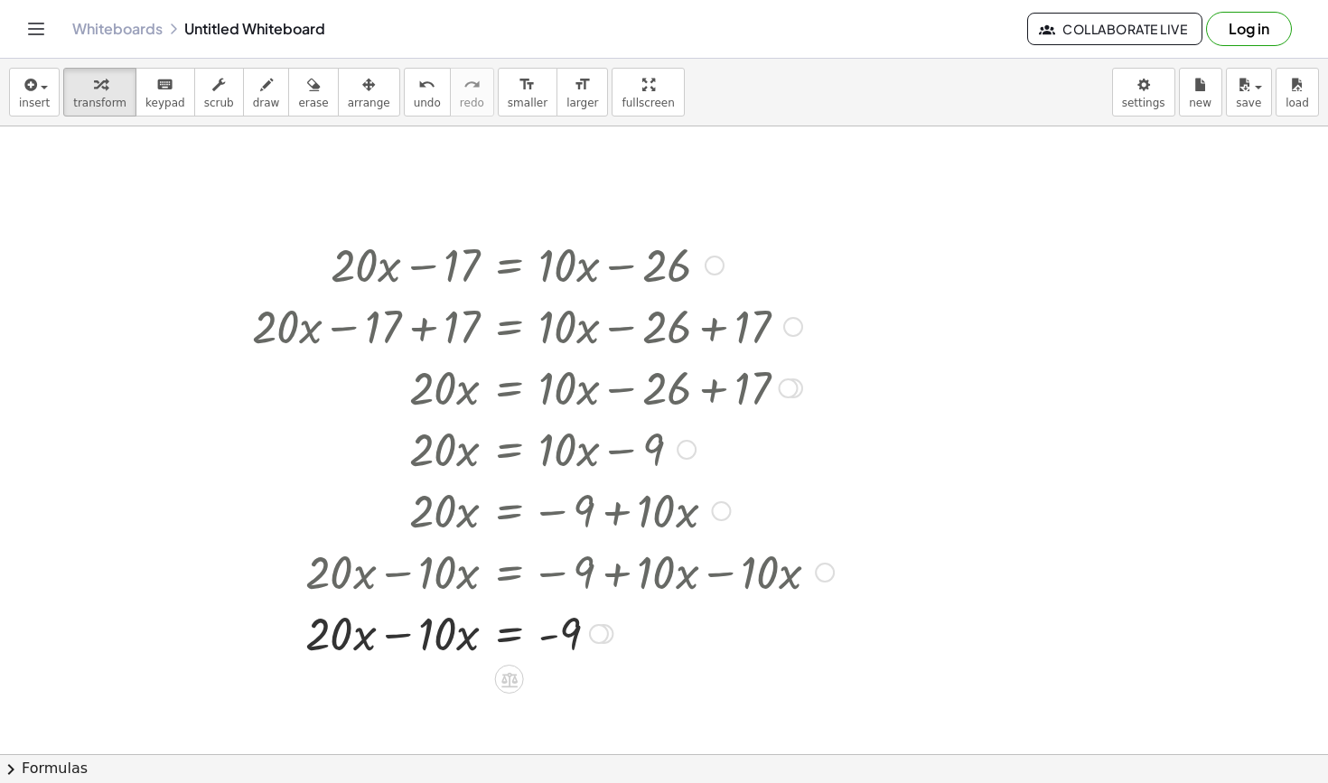
click at [411, 641] on div at bounding box center [543, 632] width 600 height 61
click at [506, 699] on div at bounding box center [543, 693] width 600 height 61
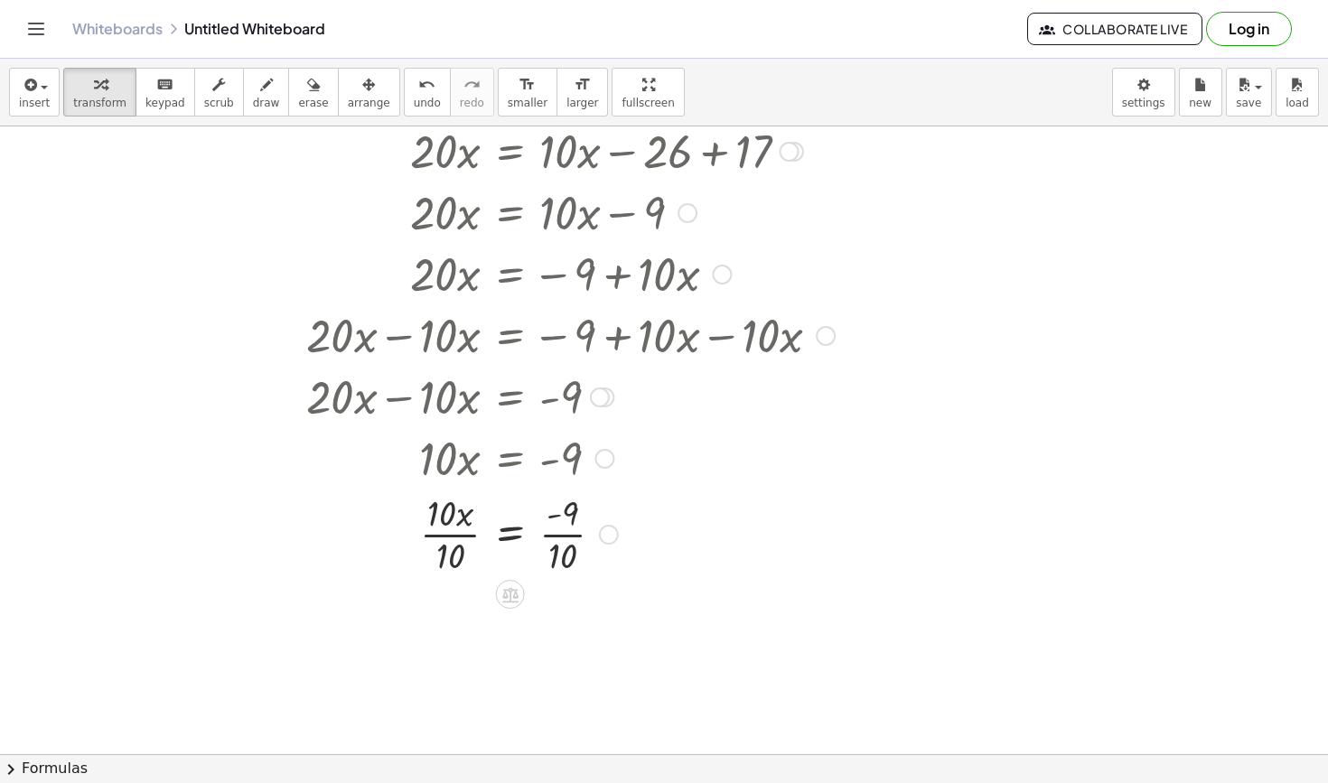
scroll to position [3559, 2]
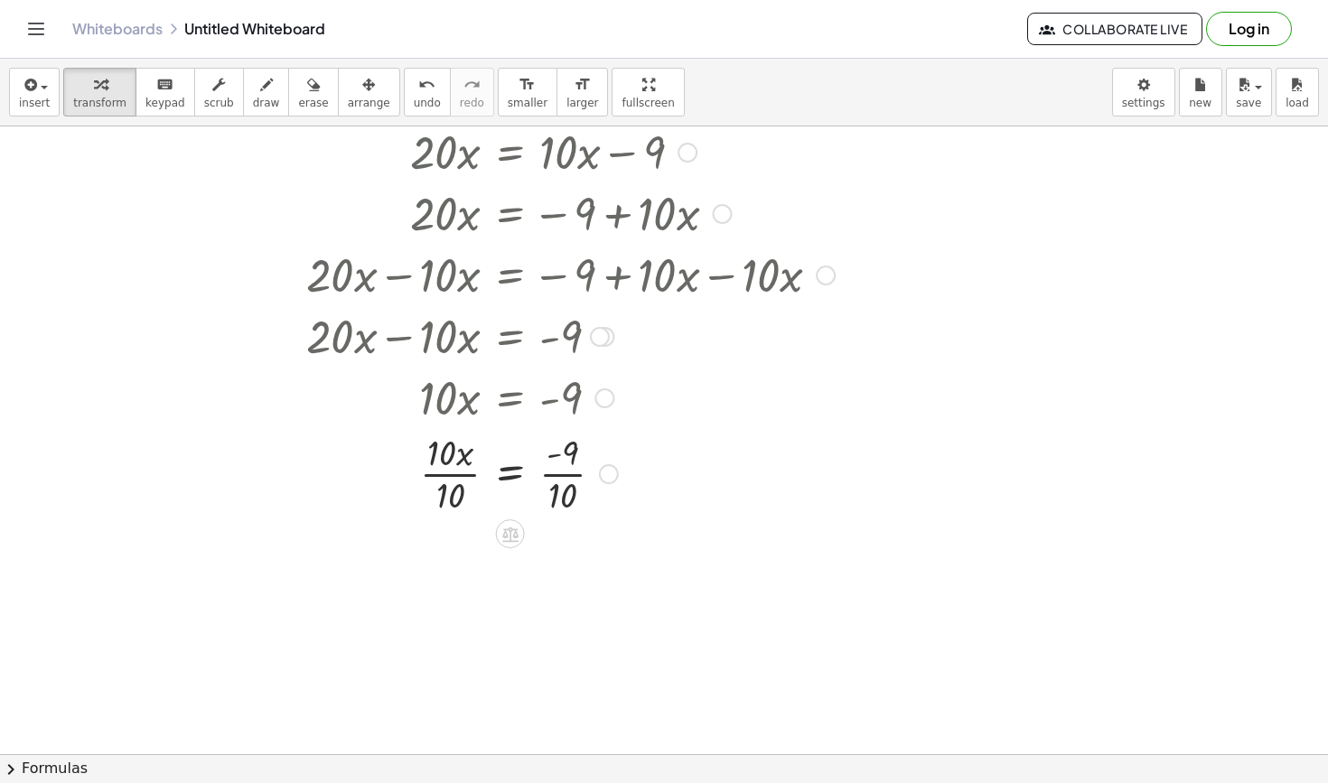
click at [463, 472] on div at bounding box center [544, 472] width 600 height 90
click at [562, 481] on div at bounding box center [544, 472] width 600 height 90
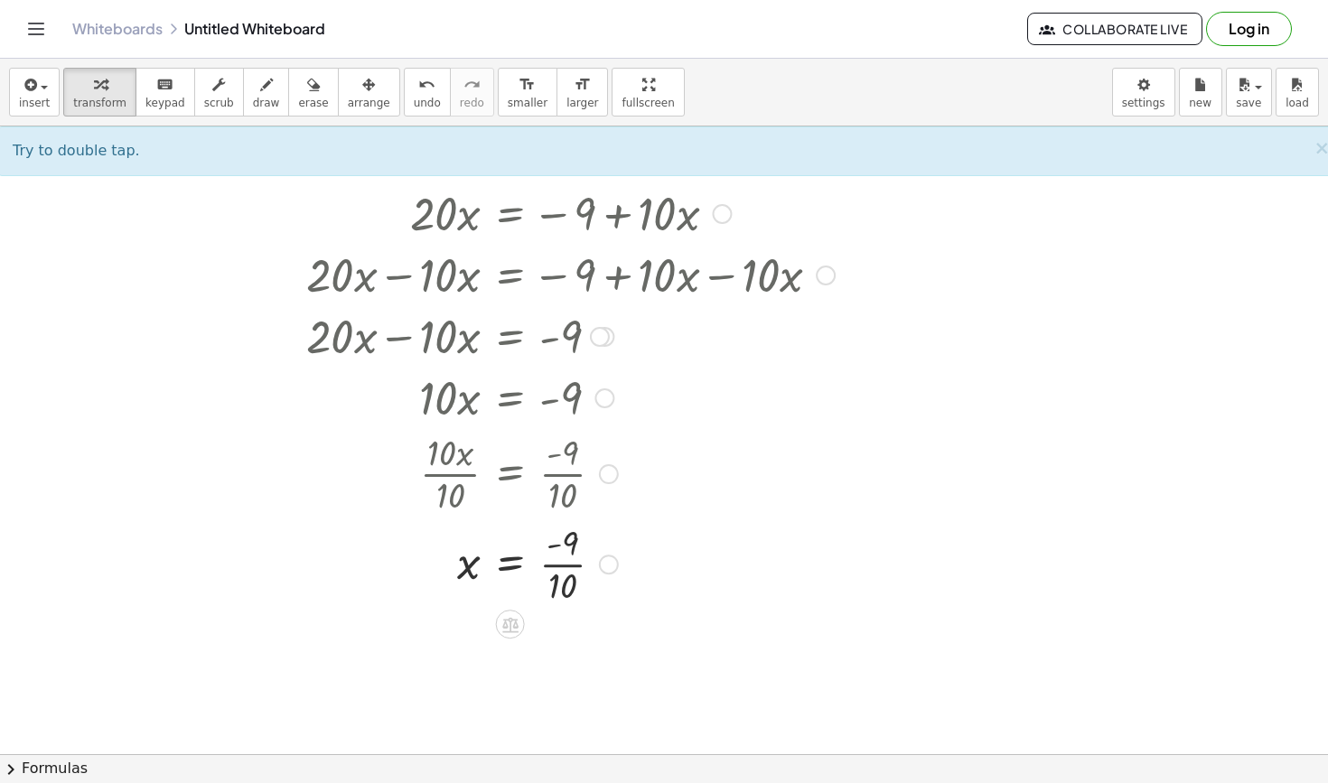
click at [554, 560] on div at bounding box center [544, 563] width 600 height 90
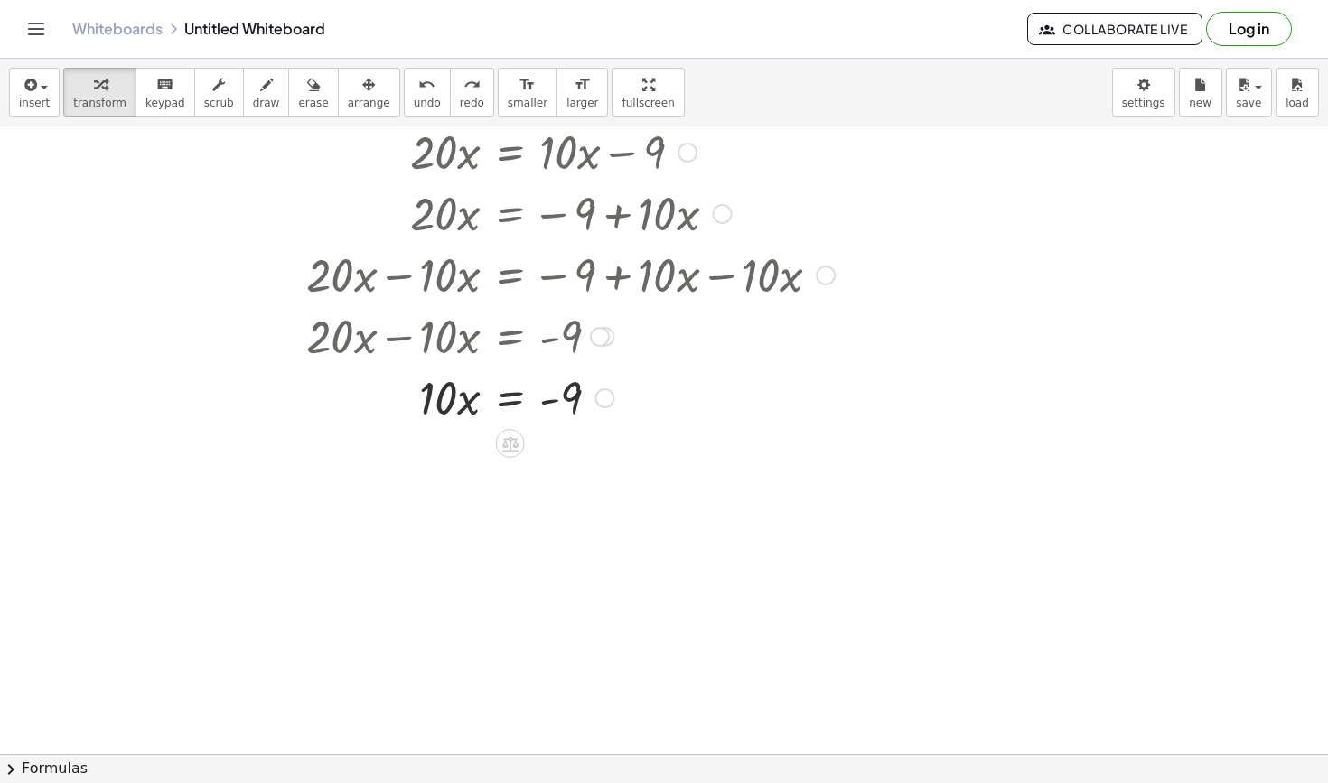
click at [511, 403] on div at bounding box center [541, 396] width 596 height 61
